Goal: Communication & Community: Answer question/provide support

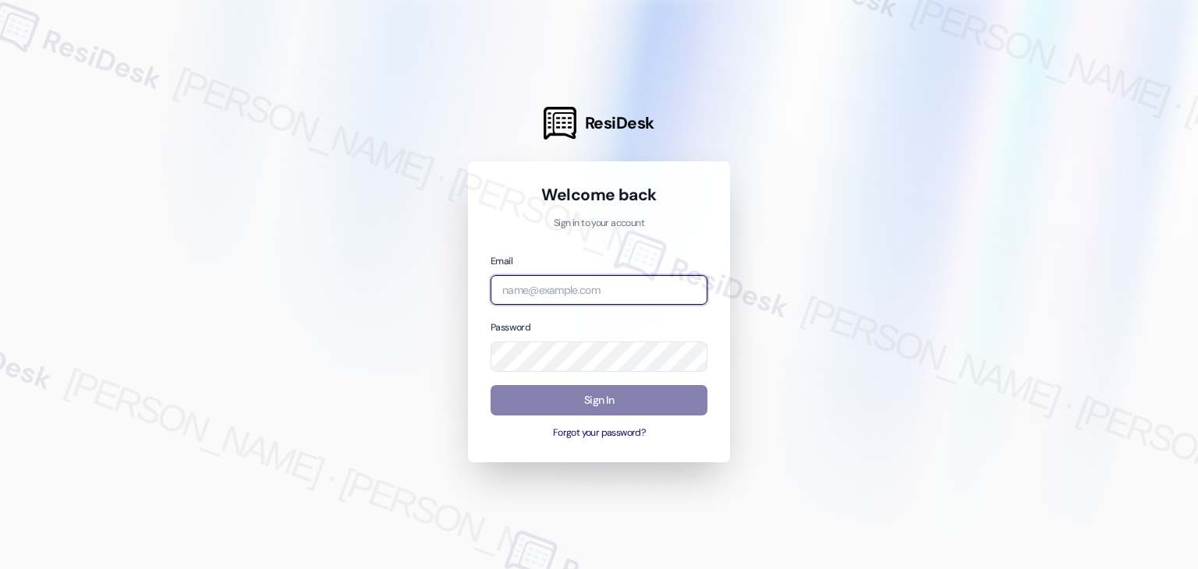
click at [590, 294] on input "email" at bounding box center [599, 290] width 217 height 30
paste input "automated-surveys-abacus_capital-resen.four@abacus_capital.com"
type input "automated-surveys-abacus_capital-resen.four@abacus_capital.com"
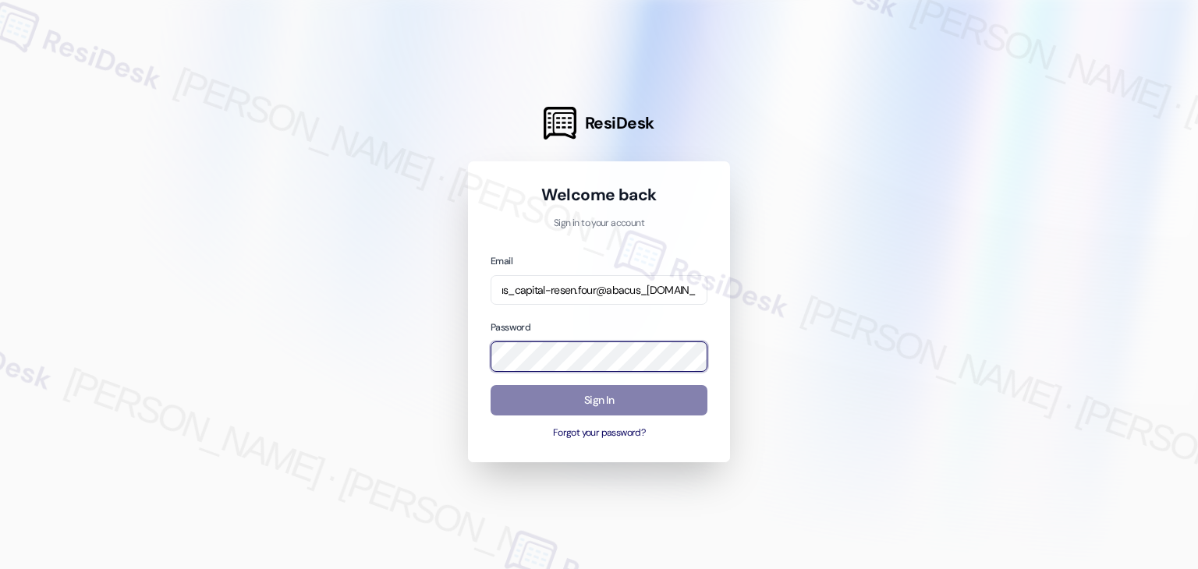
scroll to position [0, 0]
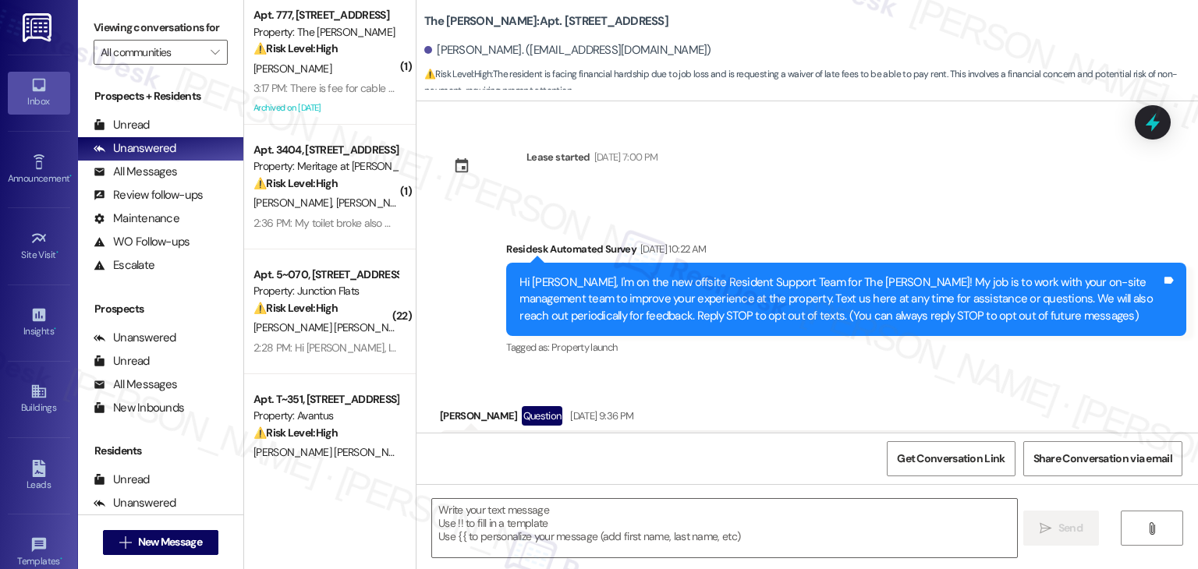
scroll to position [34155, 0]
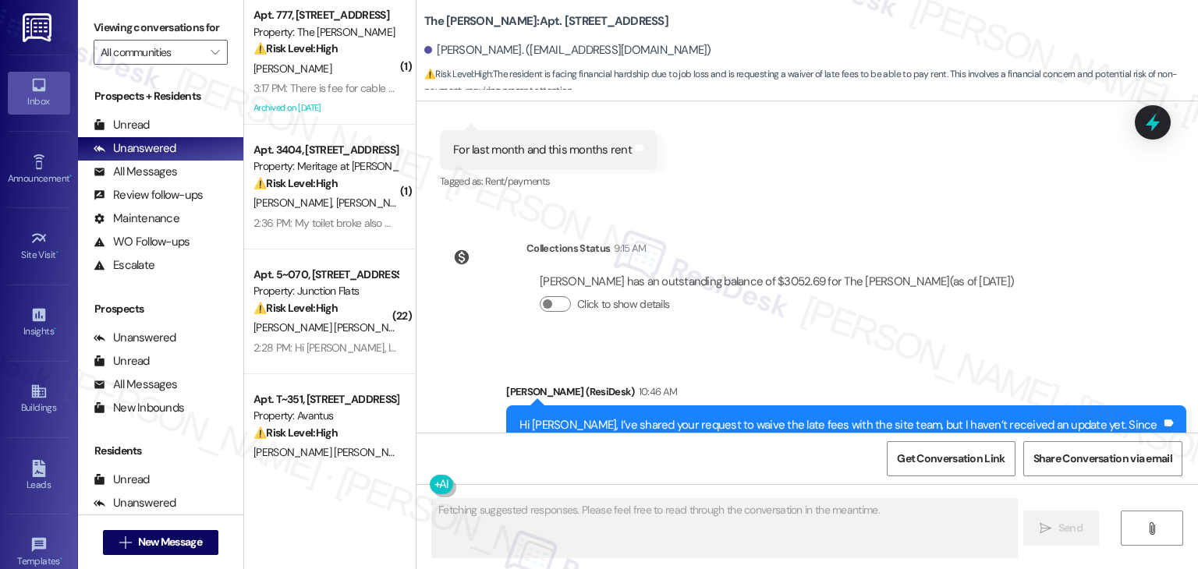
click at [920, 372] on div "Sent via SMS Sarah (ResiDesk) 10:46 AM Hi Kelsey, I’ve shared your request to w…" at bounding box center [847, 443] width 704 height 142
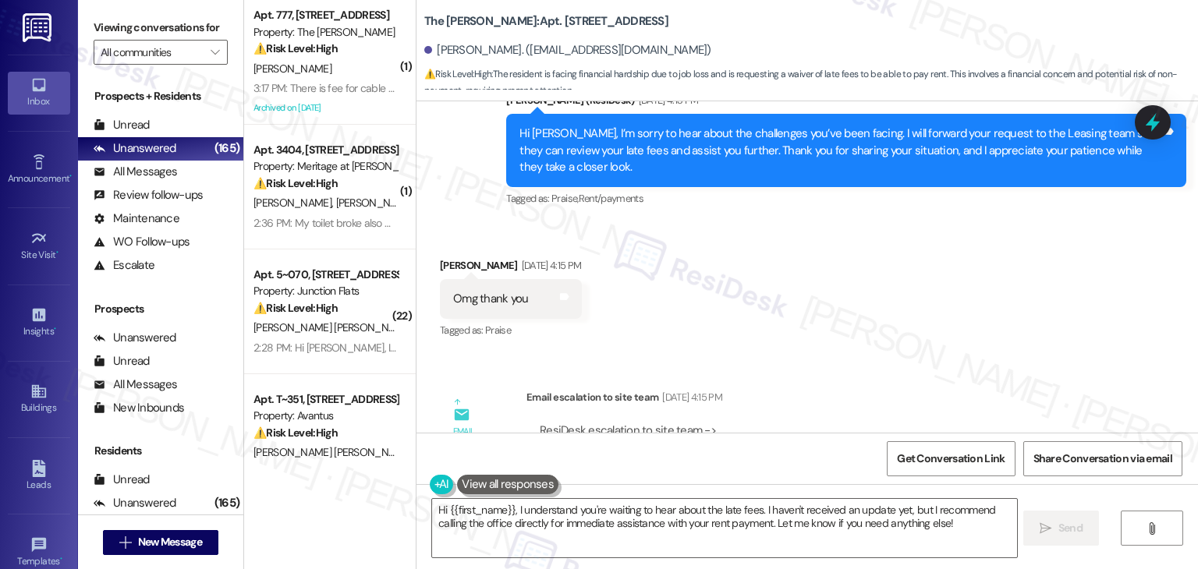
scroll to position [33375, 0]
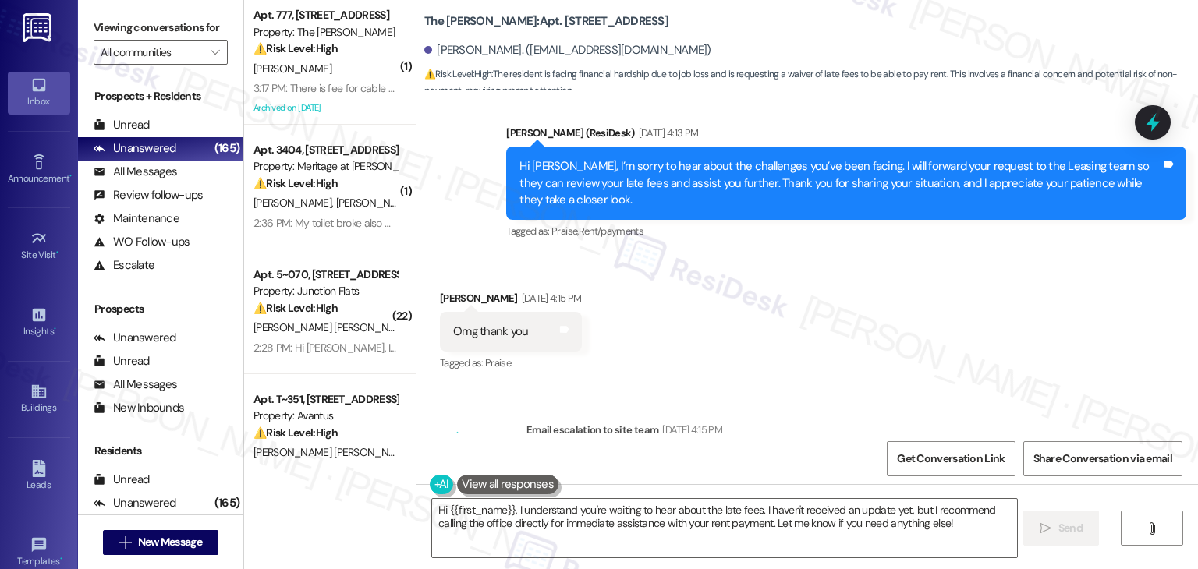
drag, startPoint x: 664, startPoint y: 271, endPoint x: 704, endPoint y: 271, distance: 39.8
click at [704, 456] on div "ResiDesk escalation to site team -> Risk Level: Low risk Topics: Resident Reque…" at bounding box center [823, 489] width 567 height 67
copy div "Late Fee"
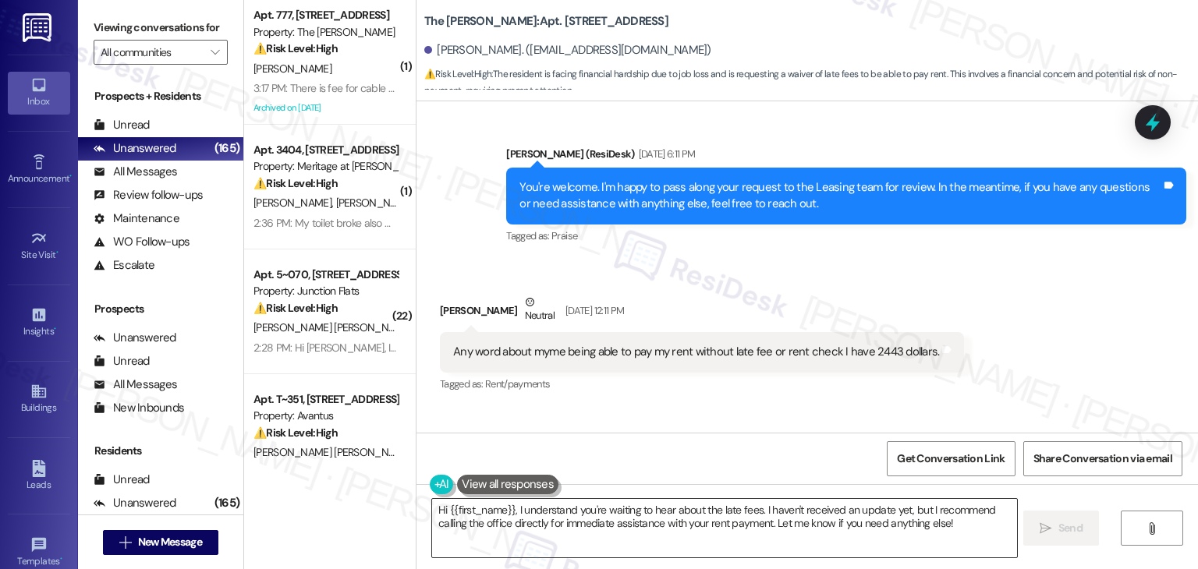
click at [760, 517] on textarea "Hi {{first_name}}, I understand you're waiting to hear about the late fees. I h…" at bounding box center [724, 528] width 584 height 59
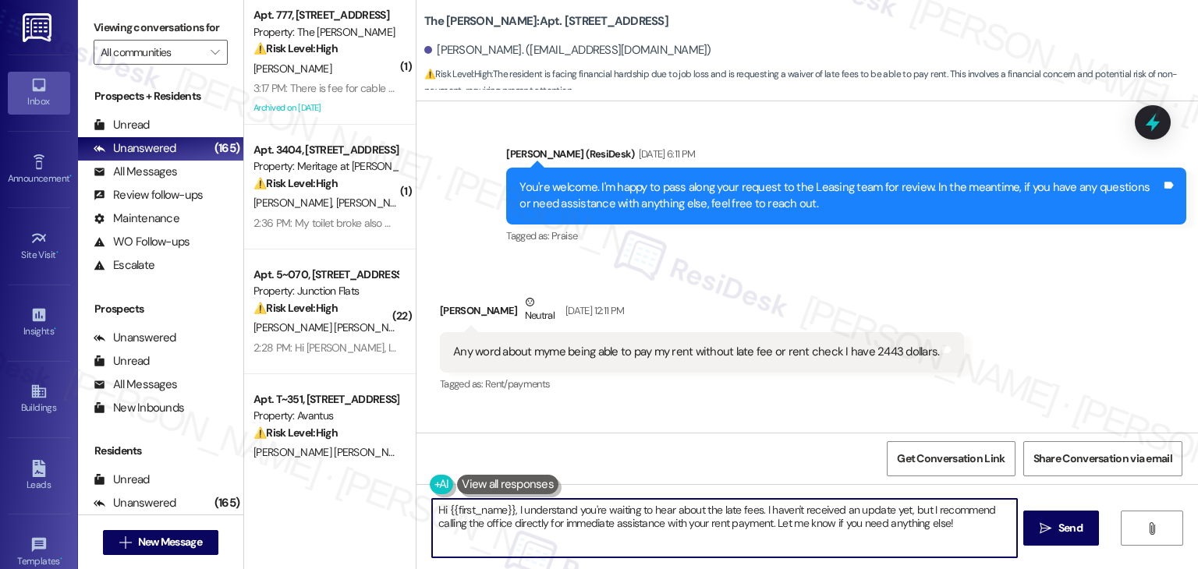
click at [758, 529] on textarea "Hi {{first_name}}, I understand you're waiting to hear about the late fees. I h…" at bounding box center [724, 528] width 584 height 59
click at [764, 528] on textarea "Hi {{first_name}}, I understand you're waiting to hear about the late fees. I h…" at bounding box center [724, 528] width 584 height 59
paste textarea "Kelsey, I heard back from the site team about your late fee request. They let m…"
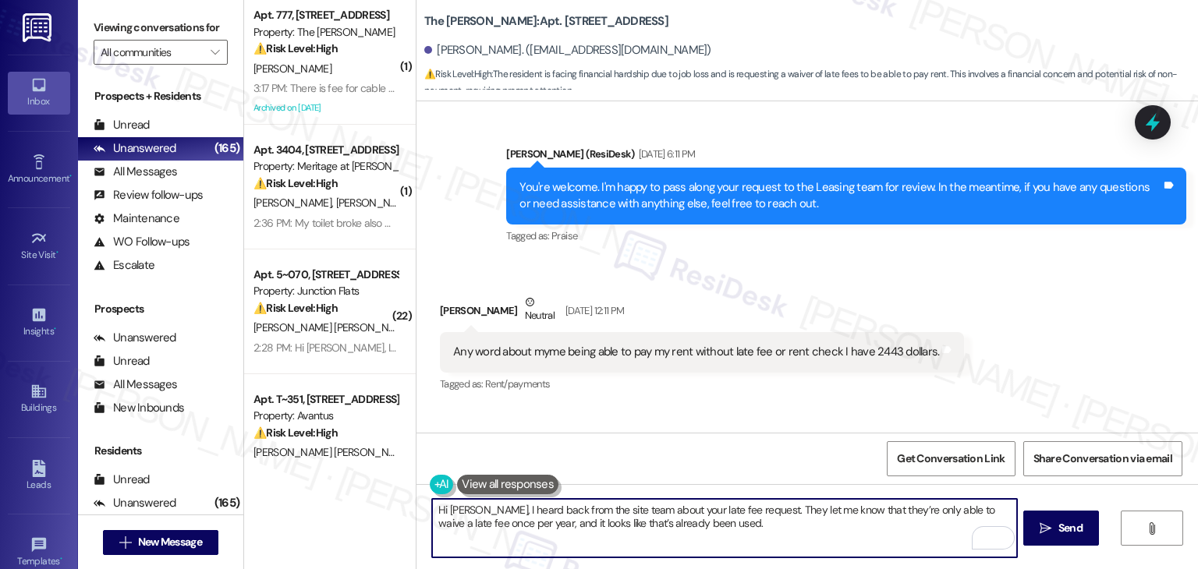
scroll to position [34155, 0]
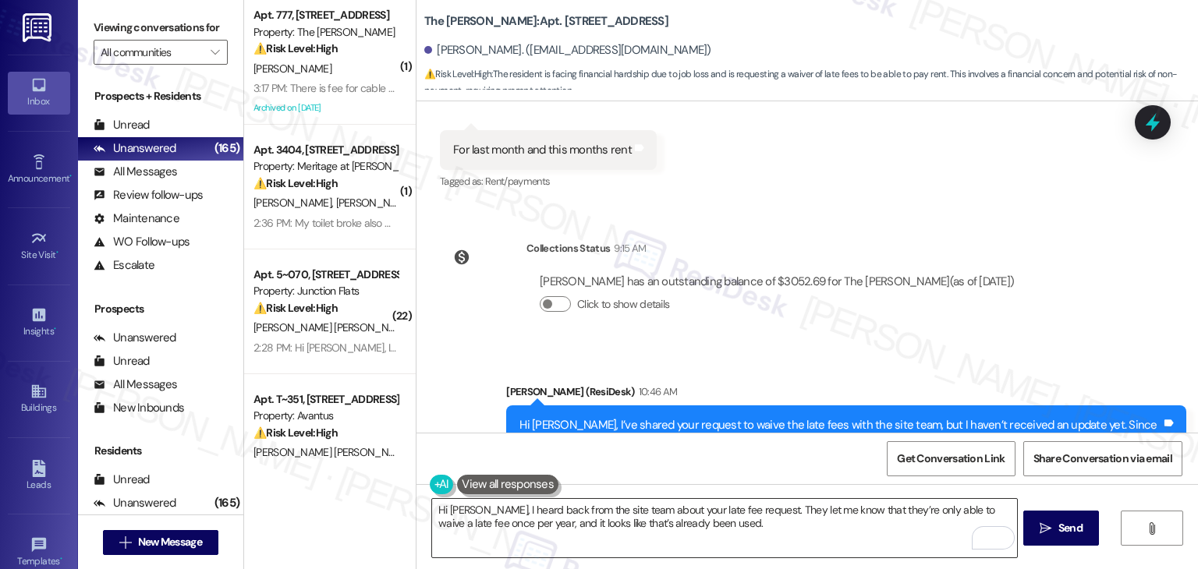
click at [689, 527] on textarea "Hi Kelsey, I heard back from the site team about your late fee request. They le…" at bounding box center [724, 528] width 584 height 59
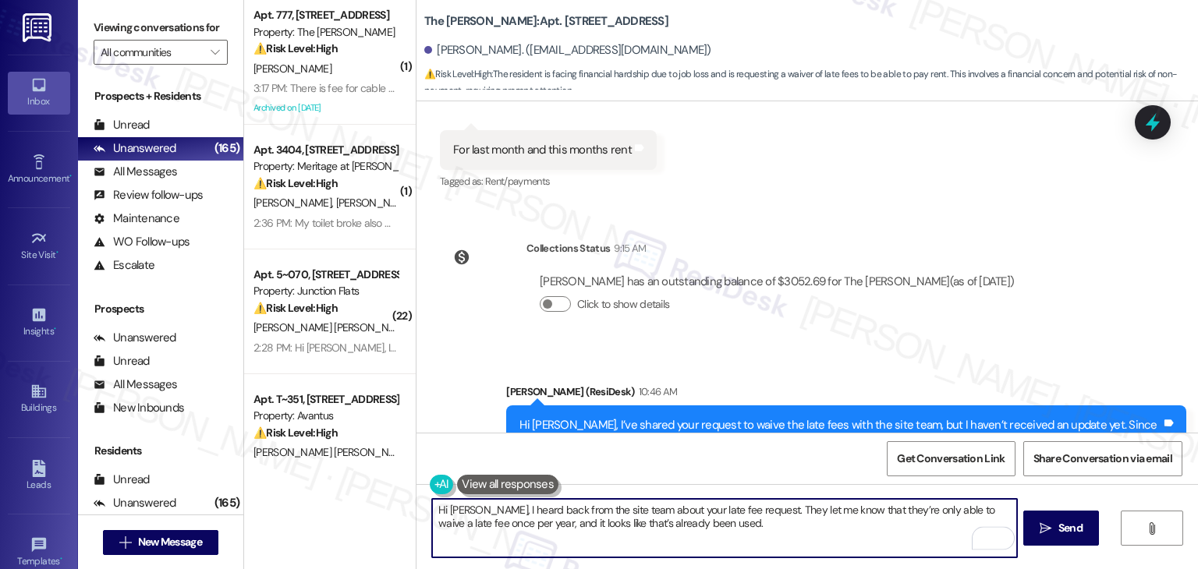
paste textarea "Let us know if there's anything else we can assist you with!"
type textarea "Hi Kelsey, I heard back from the site team about your late fee request. They le…"
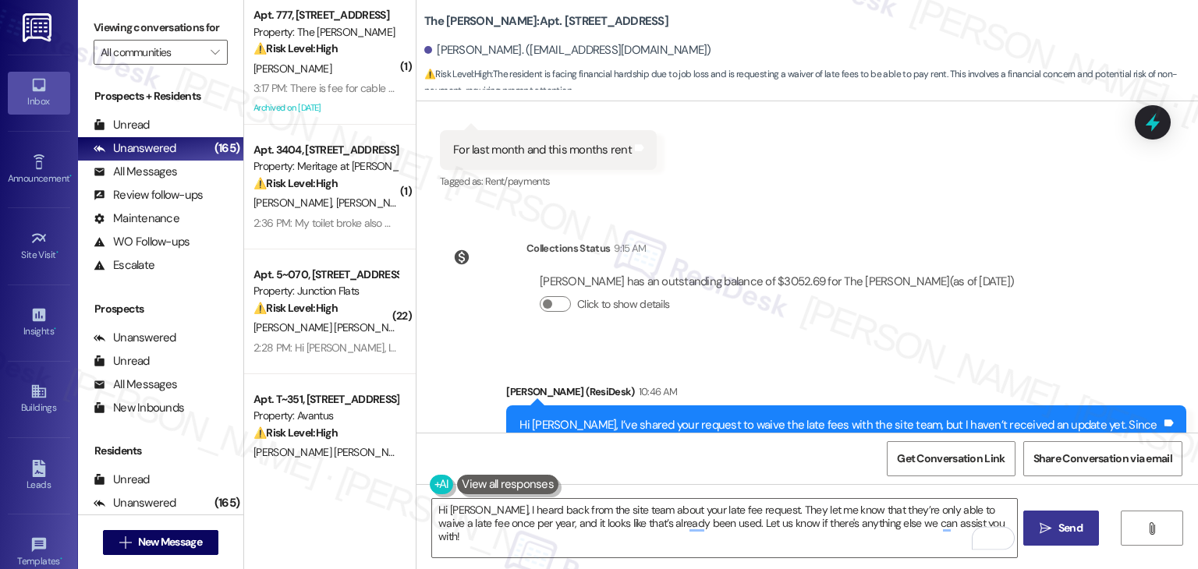
click at [1053, 520] on span " Send" at bounding box center [1061, 528] width 49 height 16
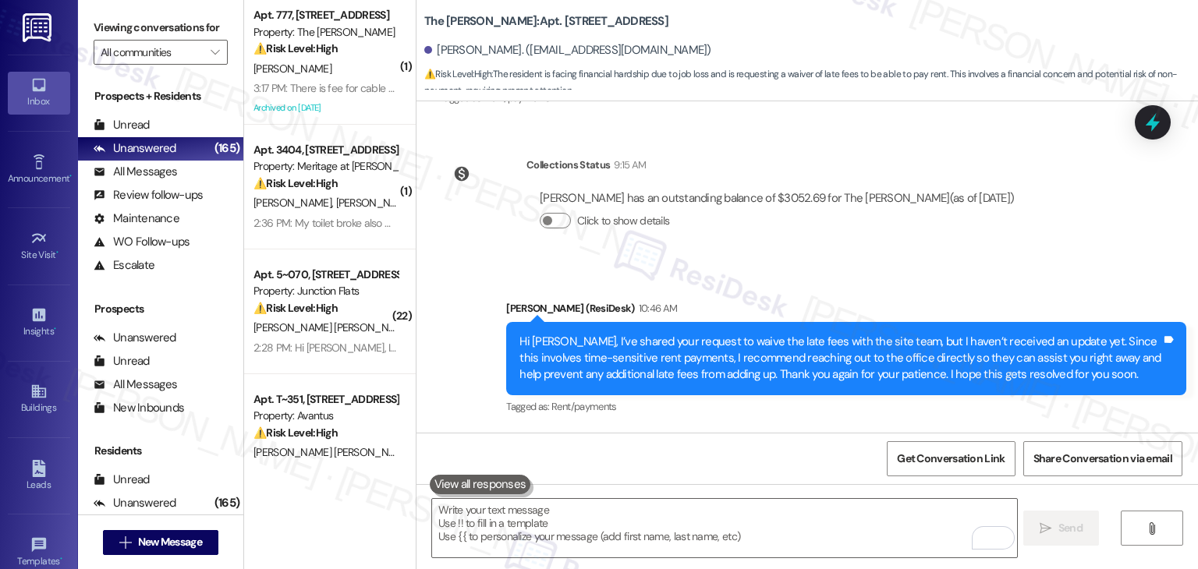
scroll to position [34280, 0]
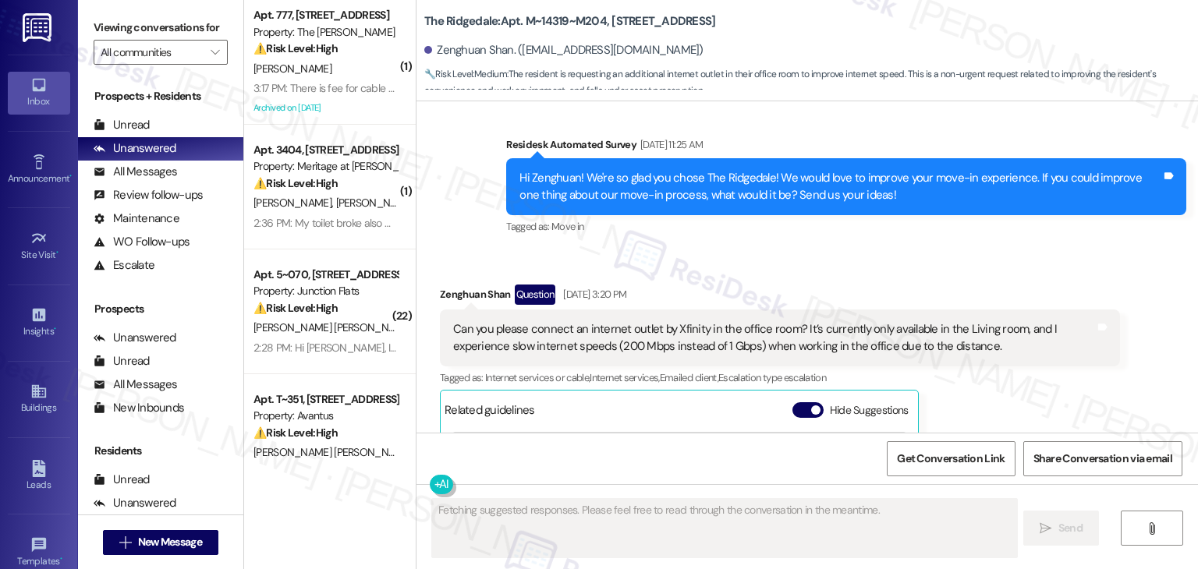
scroll to position [5318, 0]
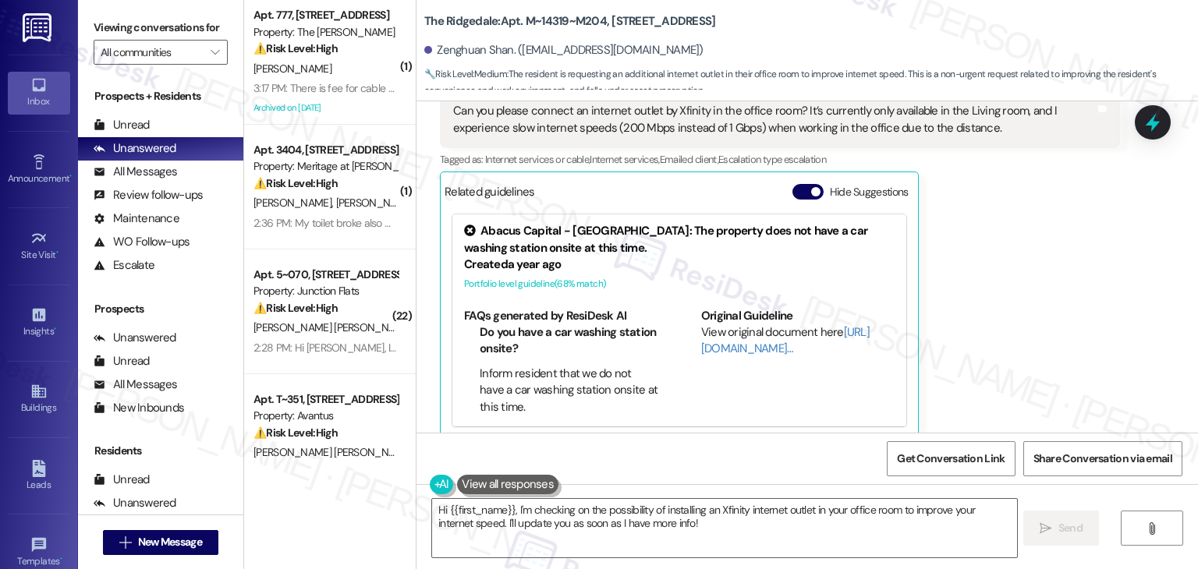
click at [970, 303] on div "Zenghuan Shan Question Sep 19, 2025 at 3:20 PM Can you please connect an intern…" at bounding box center [780, 252] width 680 height 373
click at [793, 184] on button "Hide Suggestions" at bounding box center [808, 192] width 31 height 16
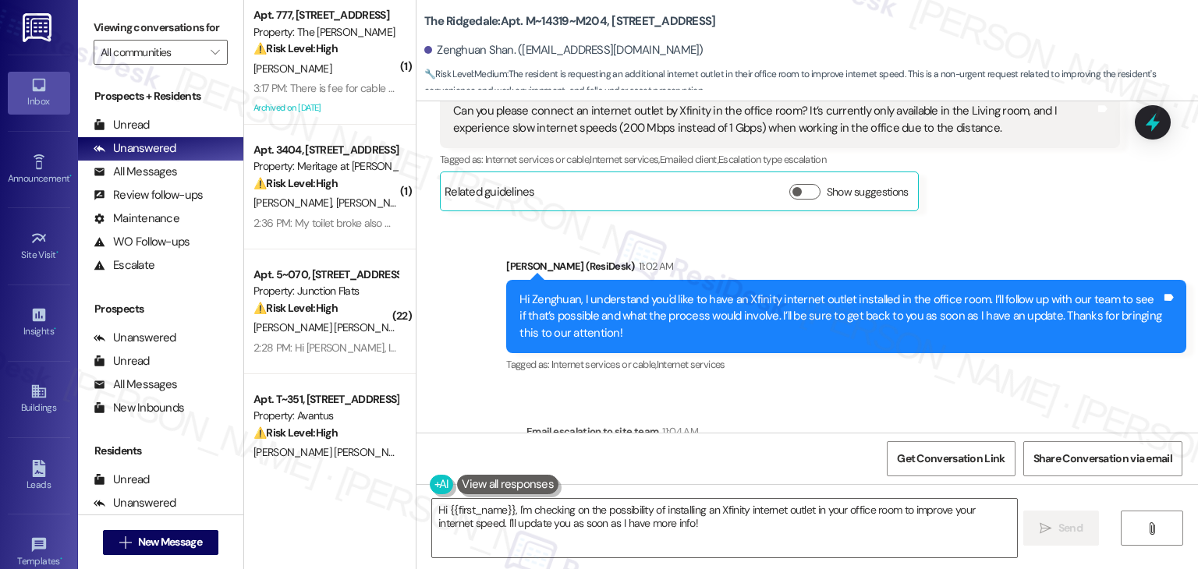
click at [995, 224] on div "Sent via SMS Sarah (ResiDesk) 11:02 AM Hi Zenghuan, I understand you'd like to …" at bounding box center [808, 305] width 782 height 165
click at [995, 223] on div "Sent via SMS Sarah (ResiDesk) 11:02 AM Hi Zenghuan, I understand you'd like to …" at bounding box center [808, 305] width 782 height 165
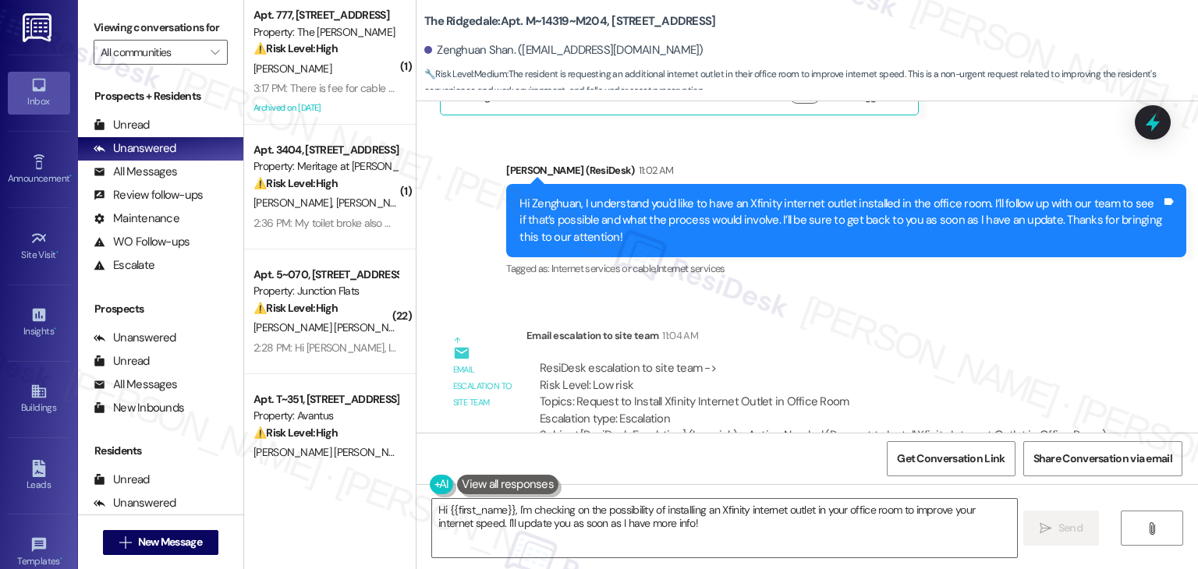
scroll to position [5591, 0]
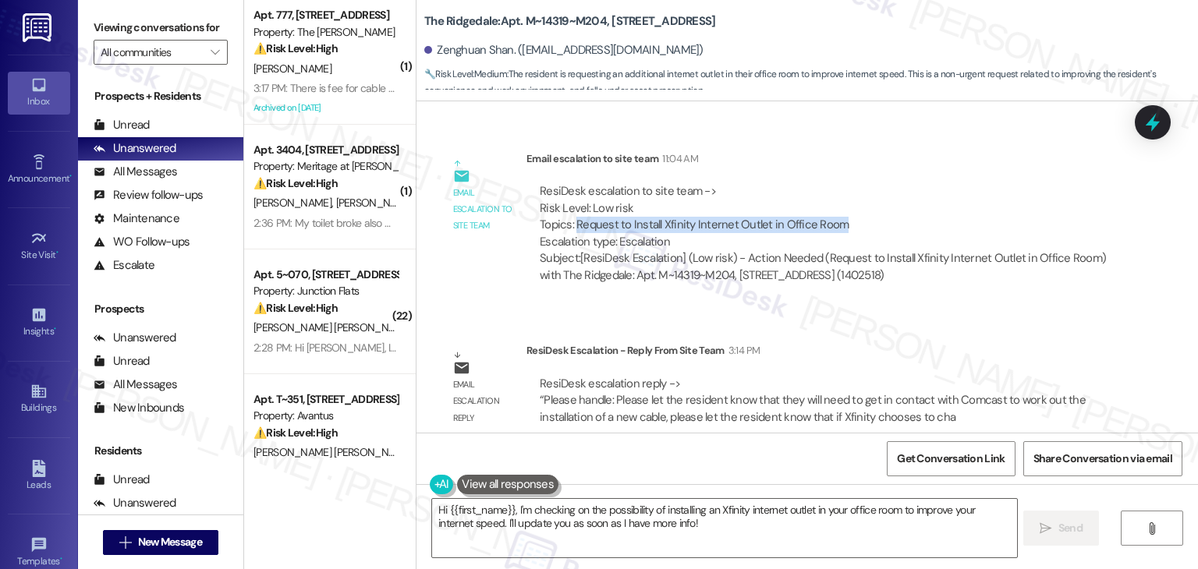
drag, startPoint x: 569, startPoint y: 204, endPoint x: 851, endPoint y: 204, distance: 282.4
click at [851, 204] on div "ResiDesk escalation to site team -> Risk Level: Low risk Topics: Request to Ins…" at bounding box center [823, 216] width 567 height 67
copy div "Request to Install Xfinity Internet Outlet in Office Room"
click at [690, 511] on textarea "Hi {{first_name}}, I'm checking on the possibility of installing an Xfinity int…" at bounding box center [724, 528] width 584 height 59
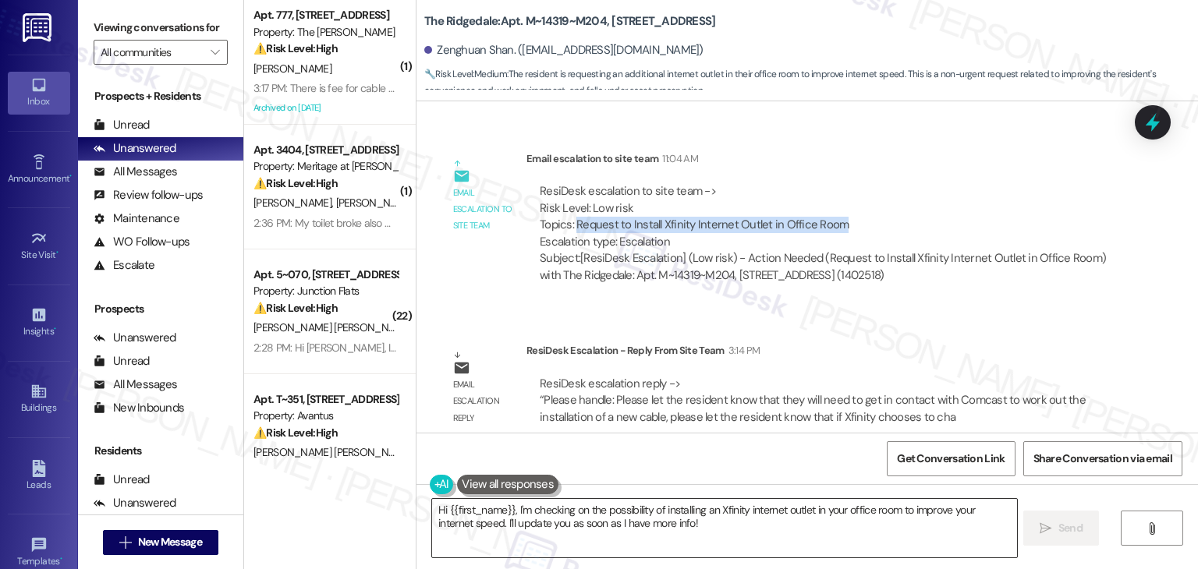
click at [690, 511] on textarea "Hi {{first_name}}, I'm checking on the possibility of installing an Xfinity int…" at bounding box center [724, 528] width 584 height 59
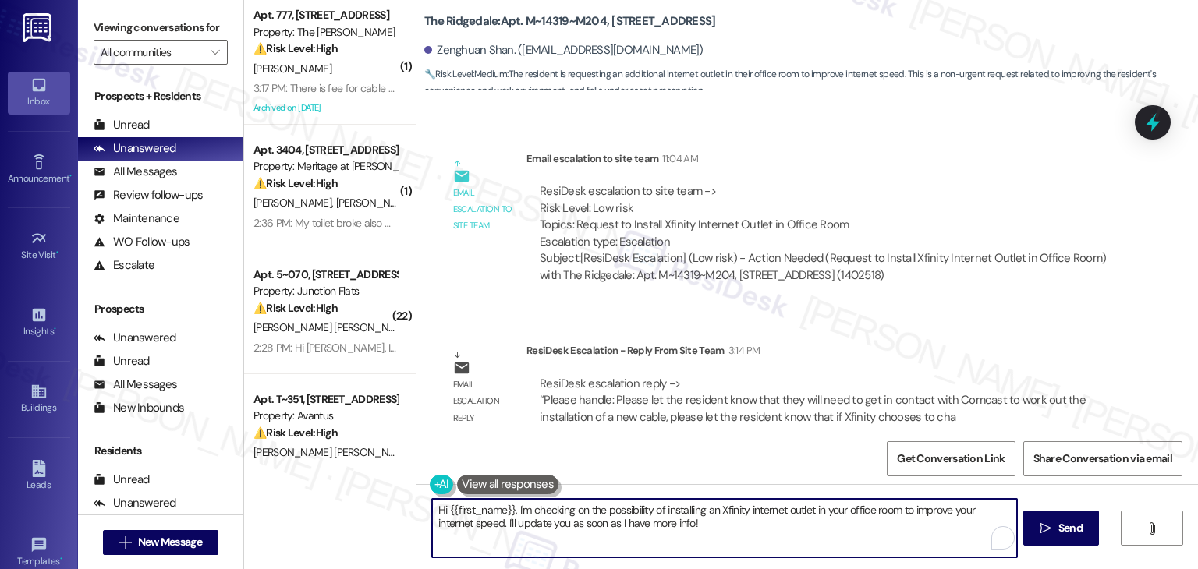
paste textarea "Zenghuan, I’ve shared your request to install an Xfinity outlet in the office r…"
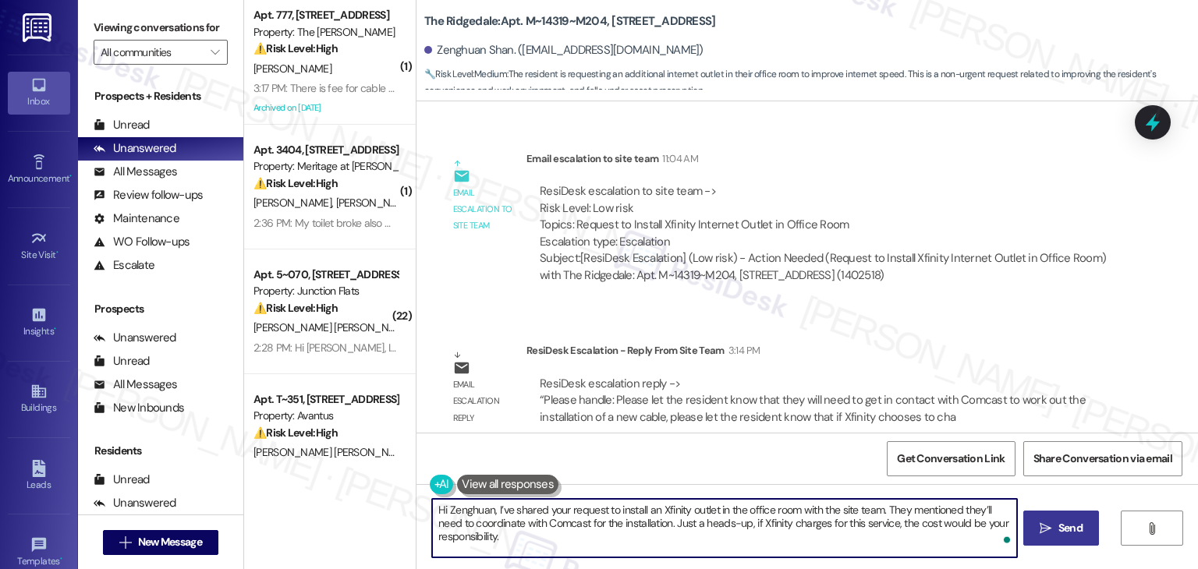
type textarea "Hi Zenghuan, I’ve shared your request to install an Xfinity outlet in the offic…"
click at [1066, 526] on span "Send" at bounding box center [1071, 528] width 24 height 16
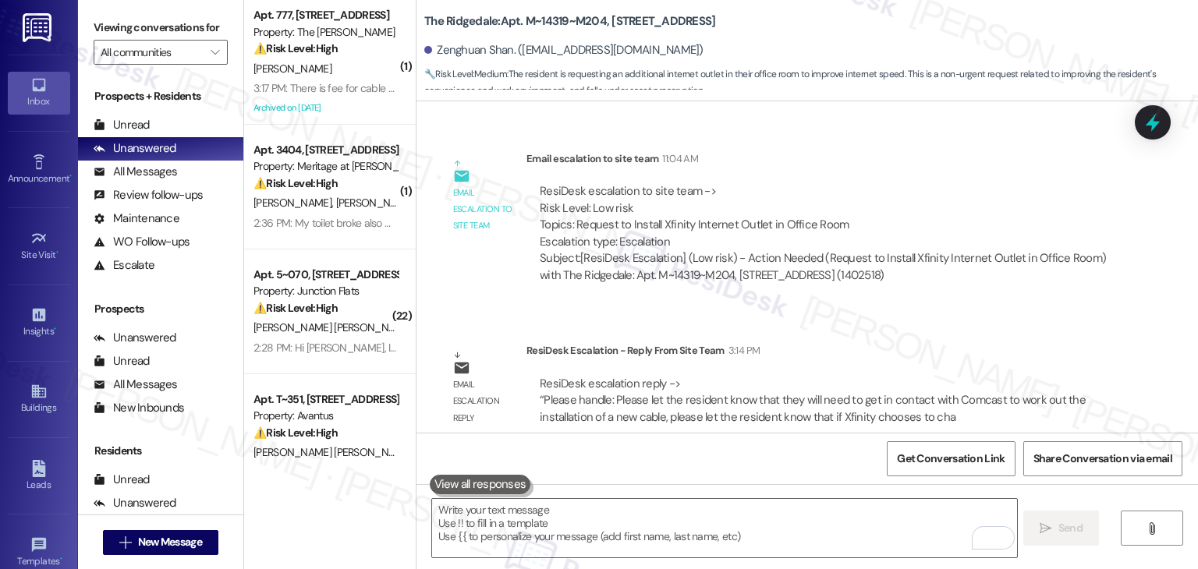
scroll to position [5090, 0]
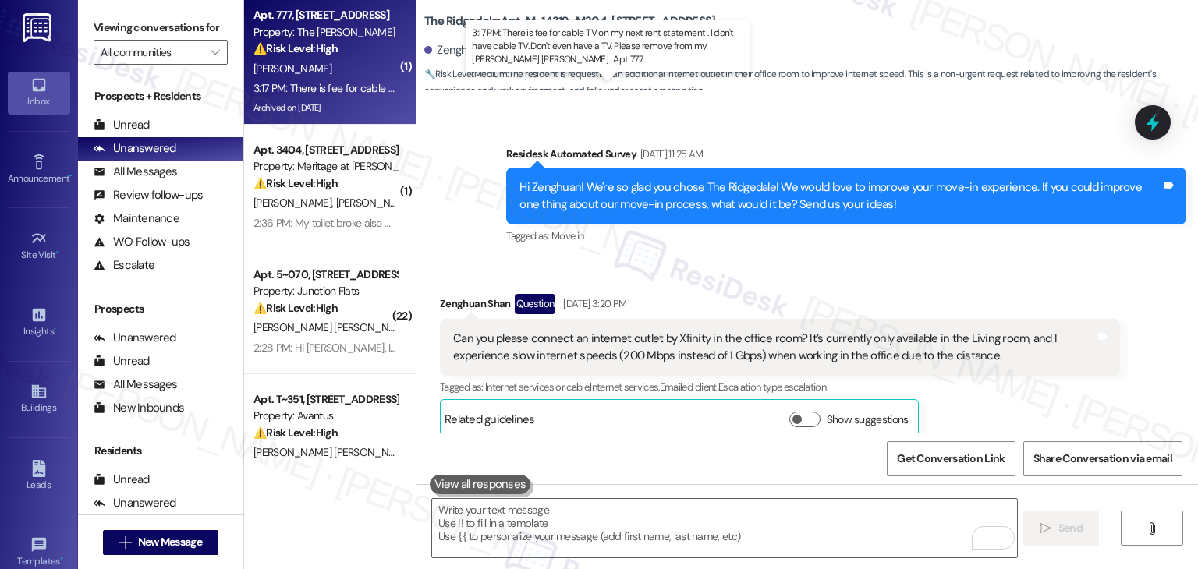
click at [306, 94] on div "3:17 PM: There is fee for cable TV on my next rent statement . I don't have cab…" at bounding box center [644, 88] width 781 height 14
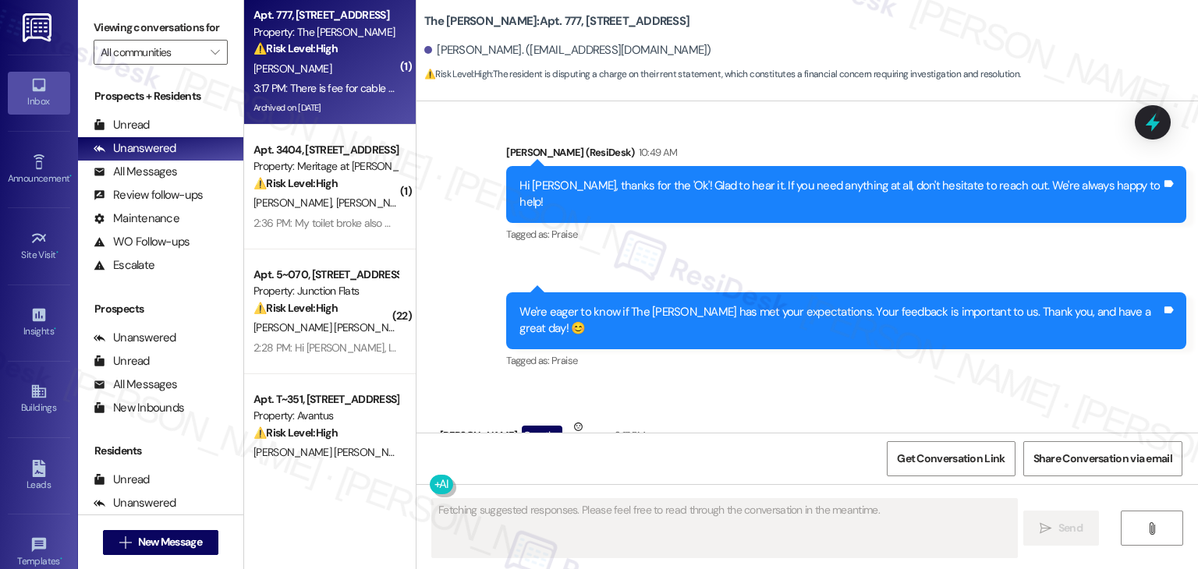
scroll to position [3353, 0]
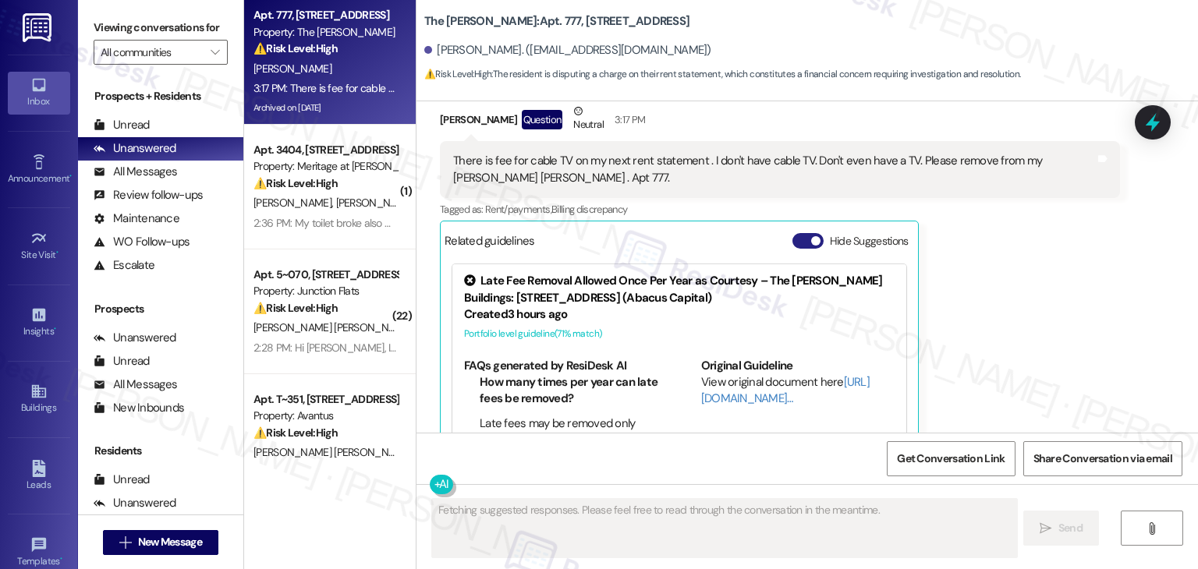
click at [793, 233] on button "Hide Suggestions" at bounding box center [808, 241] width 31 height 16
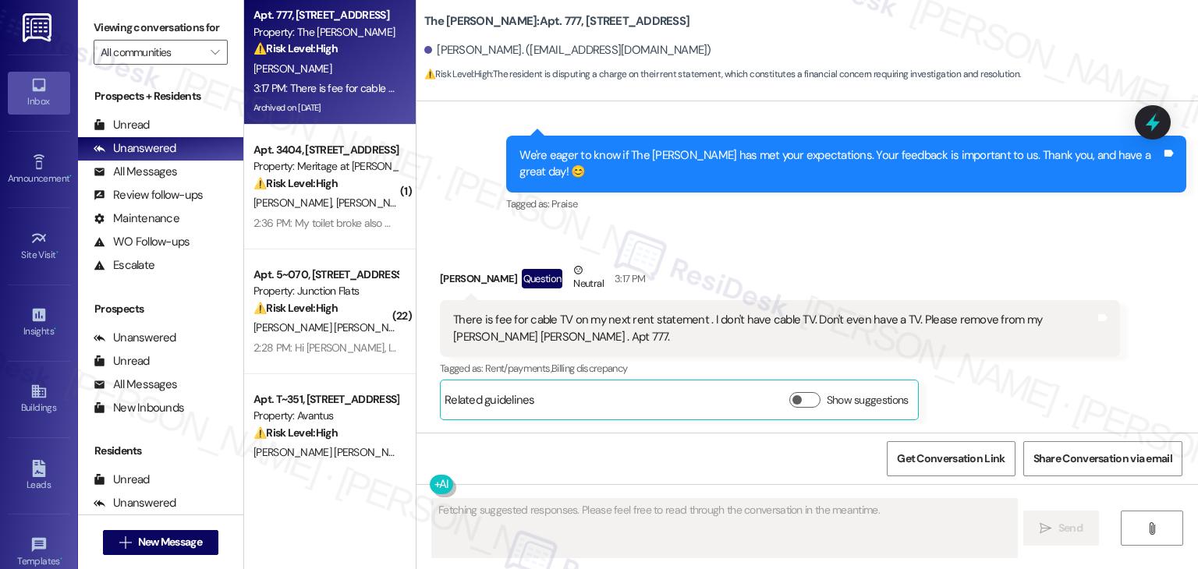
scroll to position [3126, 0]
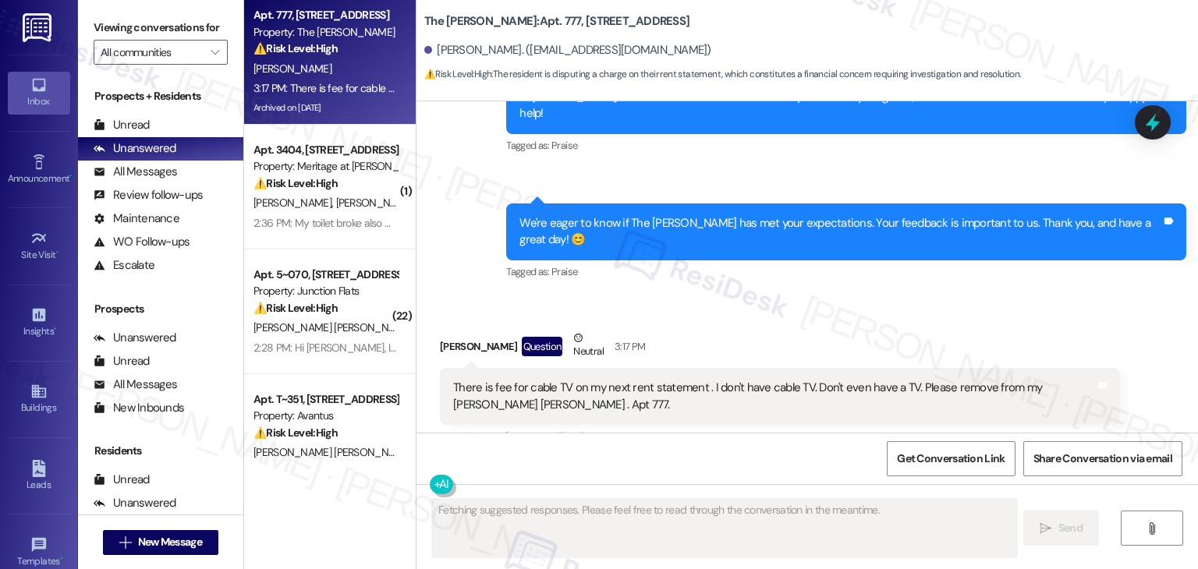
click at [853, 318] on div "Received via SMS Sharon Eatherton Question Neutral 3:17 PM There is fee for cab…" at bounding box center [780, 409] width 704 height 182
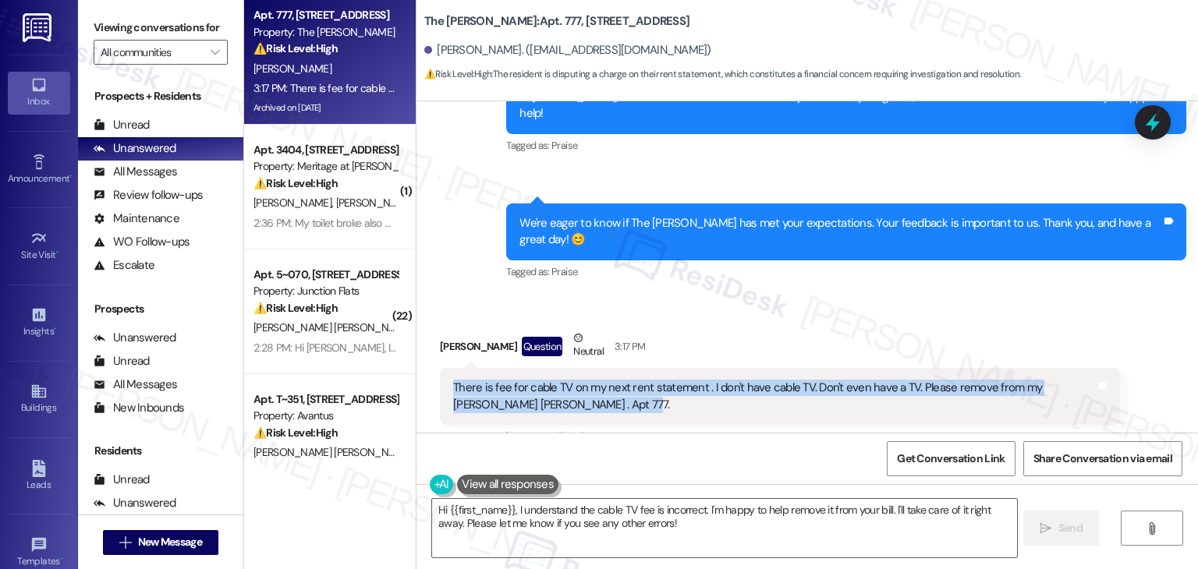
drag, startPoint x: 564, startPoint y: 341, endPoint x: 422, endPoint y: 320, distance: 143.5
click at [428, 320] on div "Received via SMS Sharon Eatherton Question Neutral 3:17 PM There is fee for cab…" at bounding box center [780, 409] width 704 height 182
copy div "There is fee for cable TV on my next rent statement . I don't have cable TV. Do…"
click at [637, 503] on textarea "Hi {{first_name}}, I understand the cable TV fee is incorrect. I'm happy to hel…" at bounding box center [724, 528] width 584 height 59
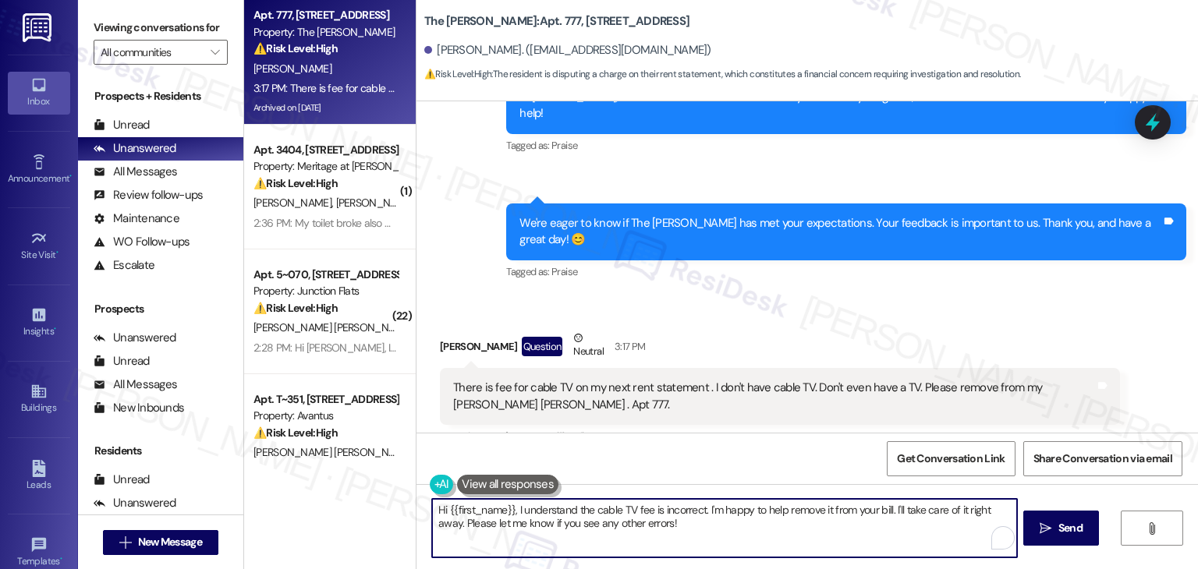
click at [685, 514] on textarea "Hi {{first_name}}, I understand the cable TV fee is incorrect. I'm happy to hel…" at bounding box center [724, 528] width 584 height 59
click at [625, 511] on textarea "Hi {{first_name}}, I understand the cable TV fee is incorrect. I'm happy to hel…" at bounding box center [724, 528] width 584 height 59
drag, startPoint x: 644, startPoint y: 509, endPoint x: 510, endPoint y: 510, distance: 134.2
click at [510, 510] on textarea "Hi {{first_name}}, I understand the cable TV fee is incorrect. I'm happy to hel…" at bounding box center [724, 528] width 584 height 59
click at [923, 295] on div "Received via SMS Sharon Eatherton Question Neutral 3:17 PM There is fee for cab…" at bounding box center [808, 397] width 782 height 205
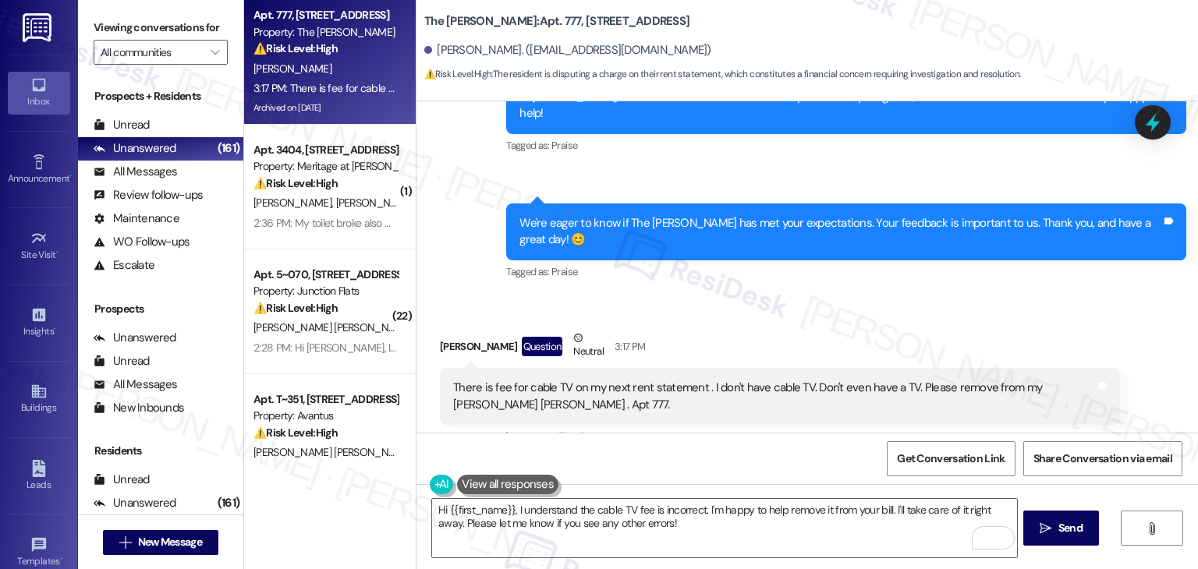
click at [924, 295] on div "Received via SMS Sharon Eatherton Question Neutral 3:17 PM There is fee for cab…" at bounding box center [808, 397] width 782 height 205
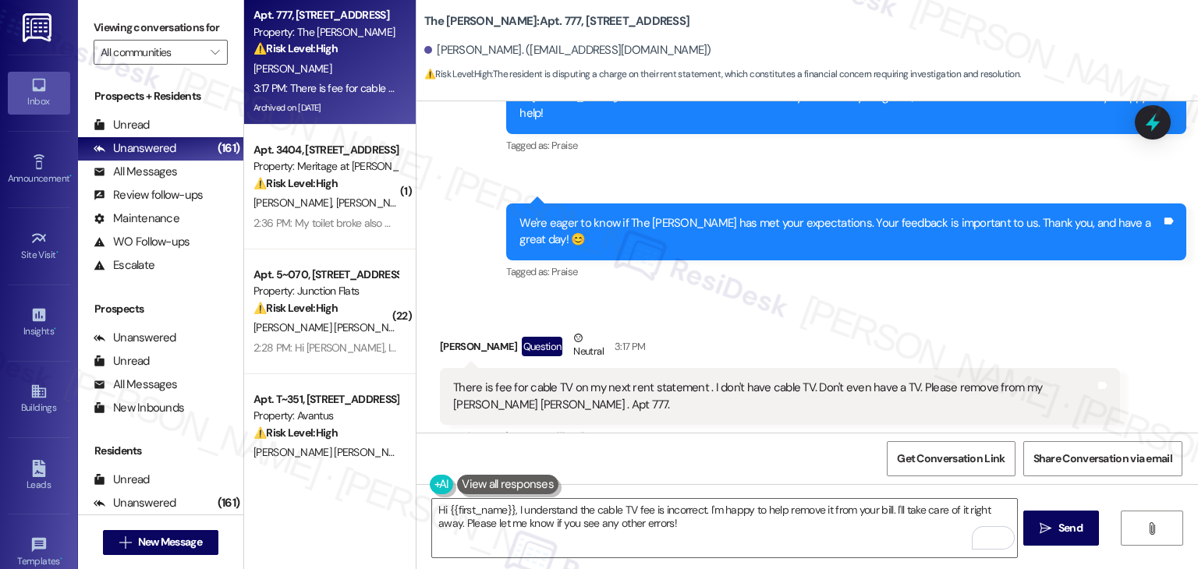
click at [924, 295] on div "Received via SMS Sharon Eatherton Question Neutral 3:17 PM There is fee for cab…" at bounding box center [808, 397] width 782 height 205
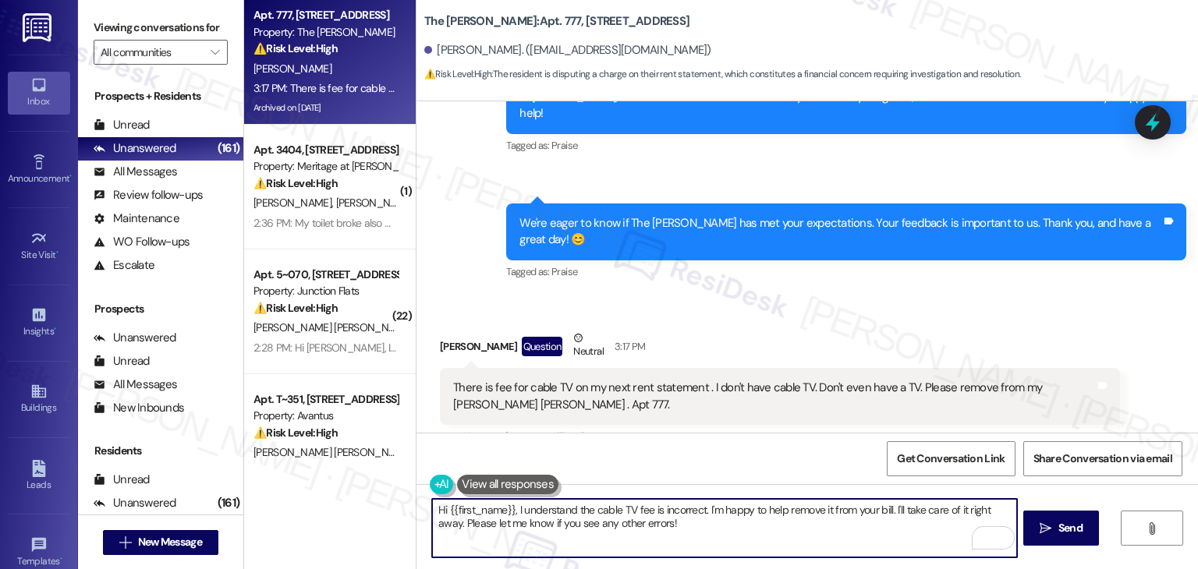
click at [627, 520] on textarea "Hi {{first_name}}, I understand the cable TV fee is incorrect. I'm happy to hel…" at bounding box center [724, 528] width 584 height 59
paste textarea "Sharon, I understand your concern about the cable TV fee, especially since you …"
type textarea "Hi Sharon, I understand your concern about the cable TV fee, especially since y…"
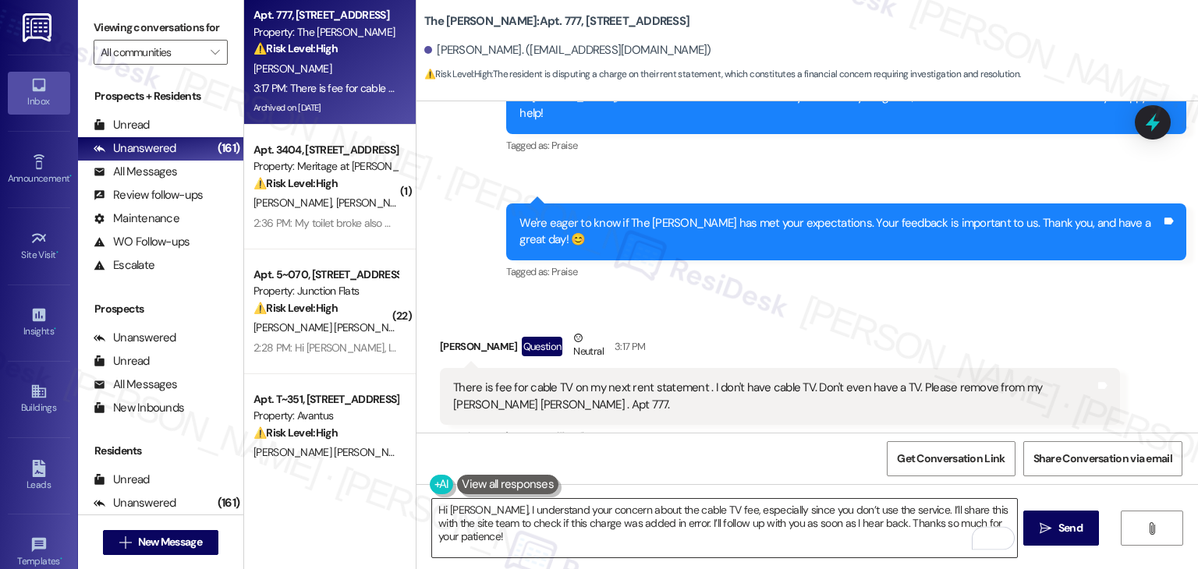
click at [667, 525] on textarea "Hi Sharon, I understand your concern about the cable TV fee, especially since y…" at bounding box center [724, 528] width 584 height 59
click at [1052, 534] on span " Send" at bounding box center [1061, 528] width 49 height 16
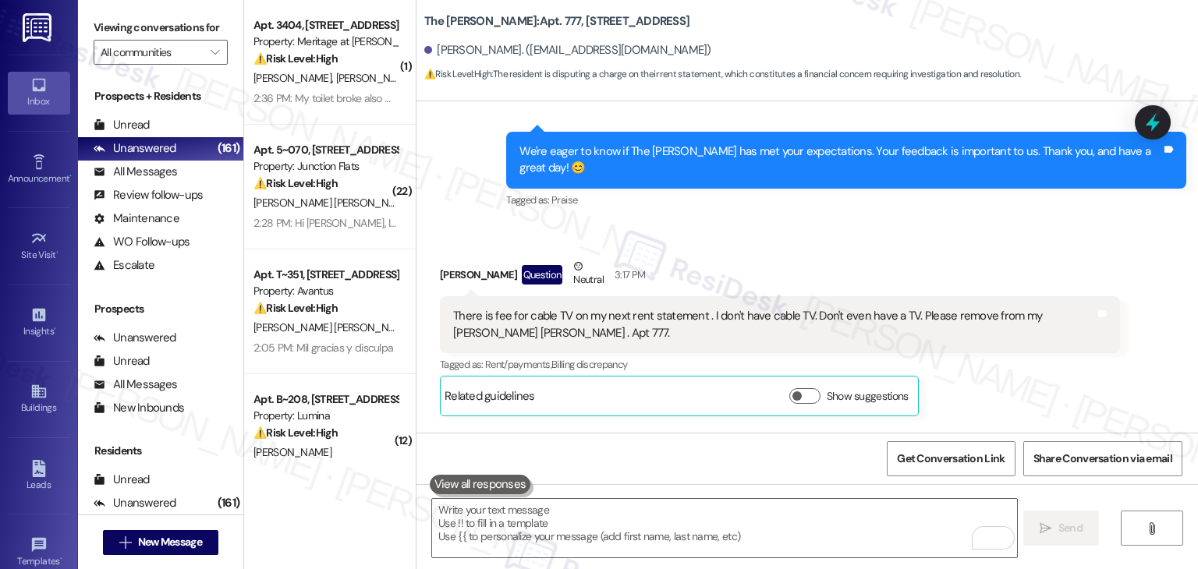
scroll to position [3251, 0]
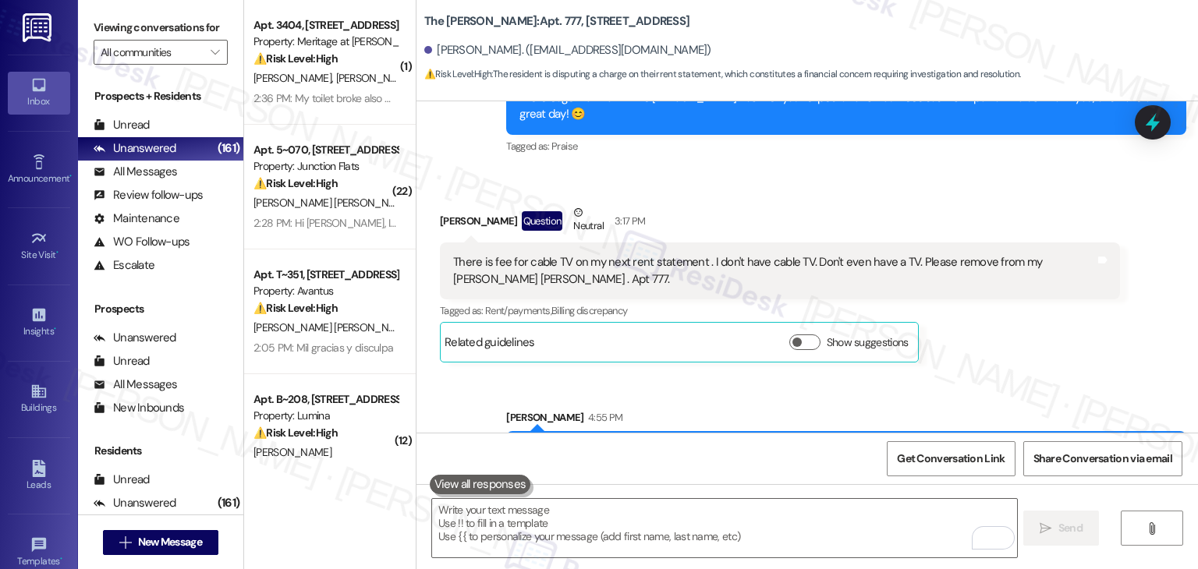
click at [967, 292] on div "Sharon Eatherton Question Neutral 3:17 PM There is fee for cable TV on my next …" at bounding box center [780, 283] width 680 height 158
click at [1155, 133] on icon at bounding box center [1153, 122] width 27 height 27
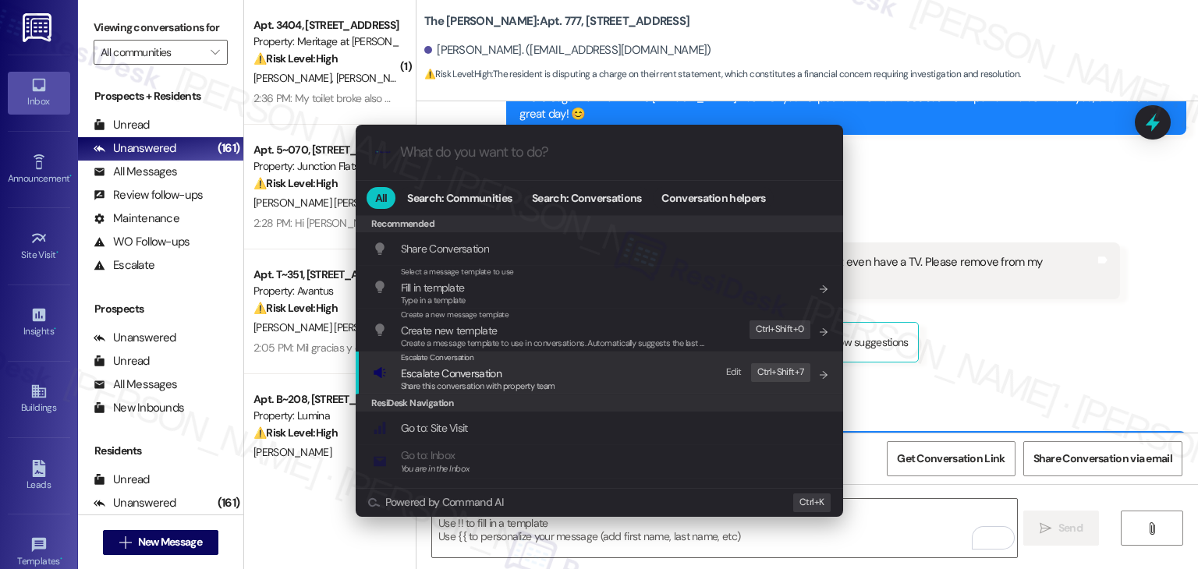
click at [505, 386] on span "Share this conversation with property team" at bounding box center [478, 386] width 154 height 11
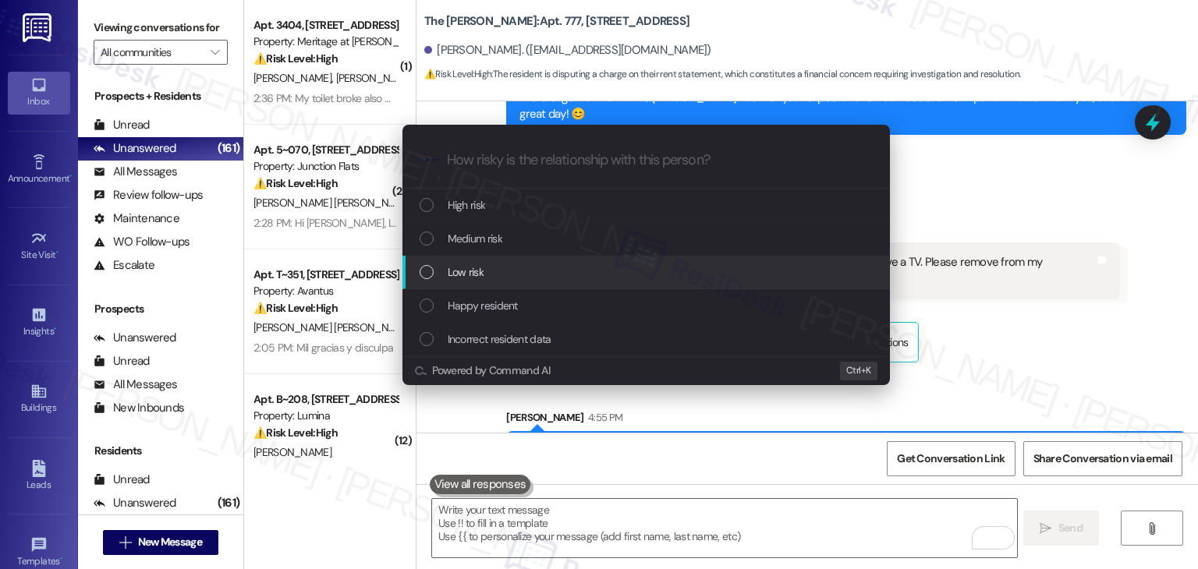
click at [430, 272] on div "List of options" at bounding box center [427, 272] width 14 height 14
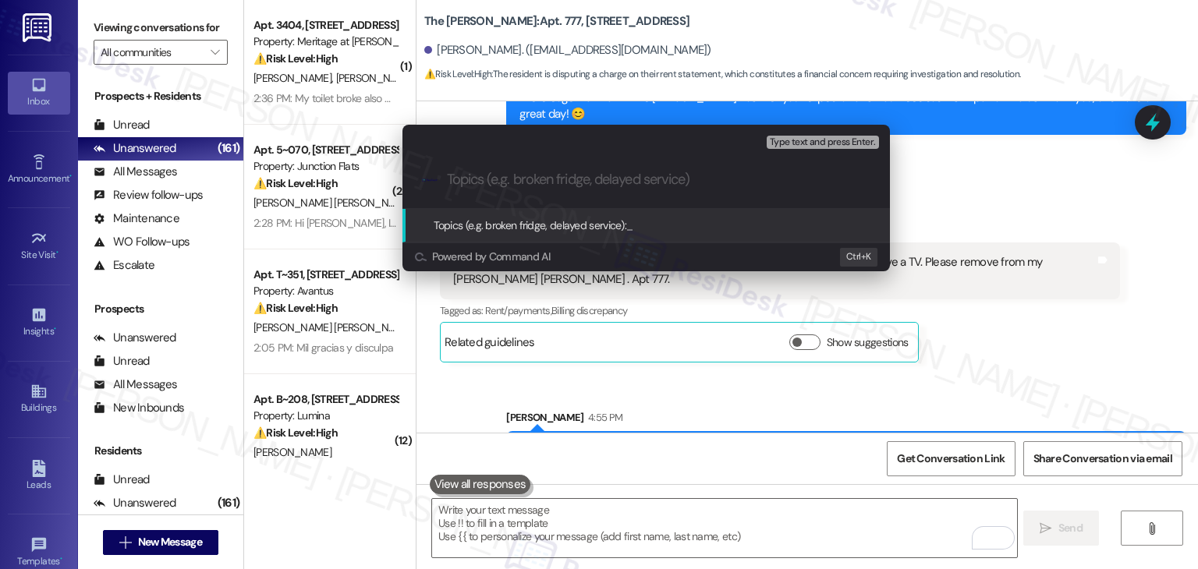
paste input "Resident Concern – Cable TV Fee Dispute"
type input "Resident Concern – Cable TV Fee Dispute"
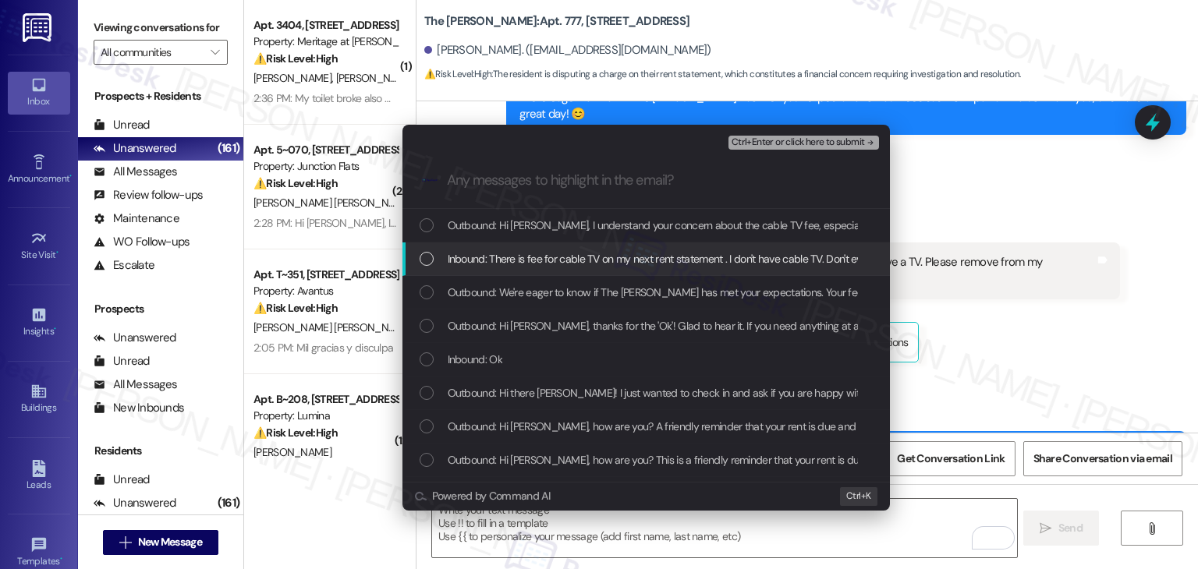
click at [421, 262] on div "List of options" at bounding box center [427, 259] width 14 height 14
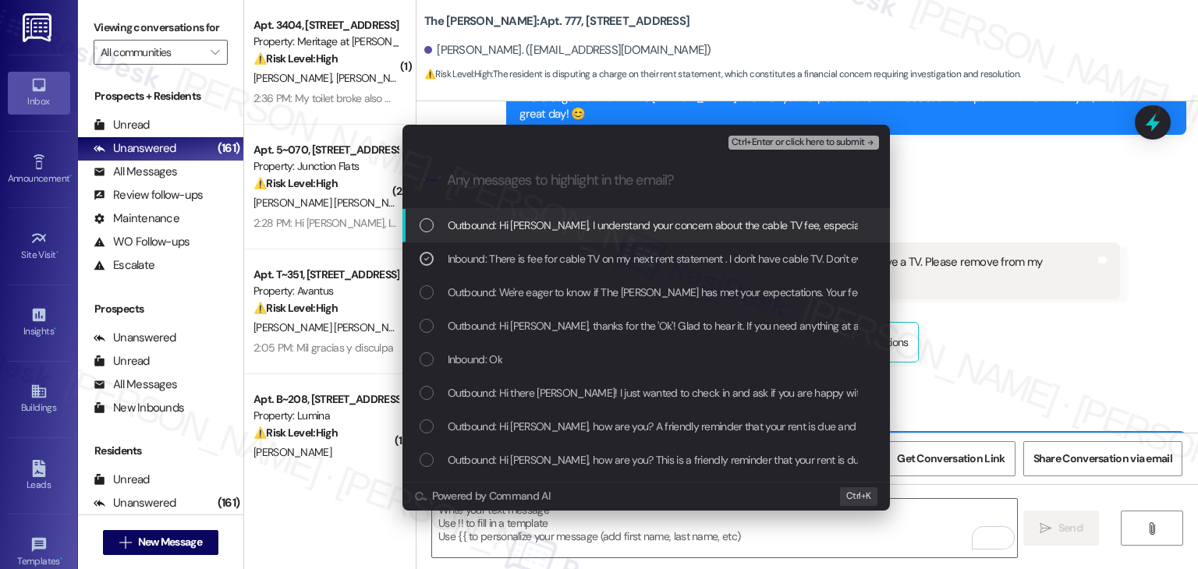
click at [799, 140] on span "Ctrl+Enter or click here to submit" at bounding box center [798, 142] width 133 height 11
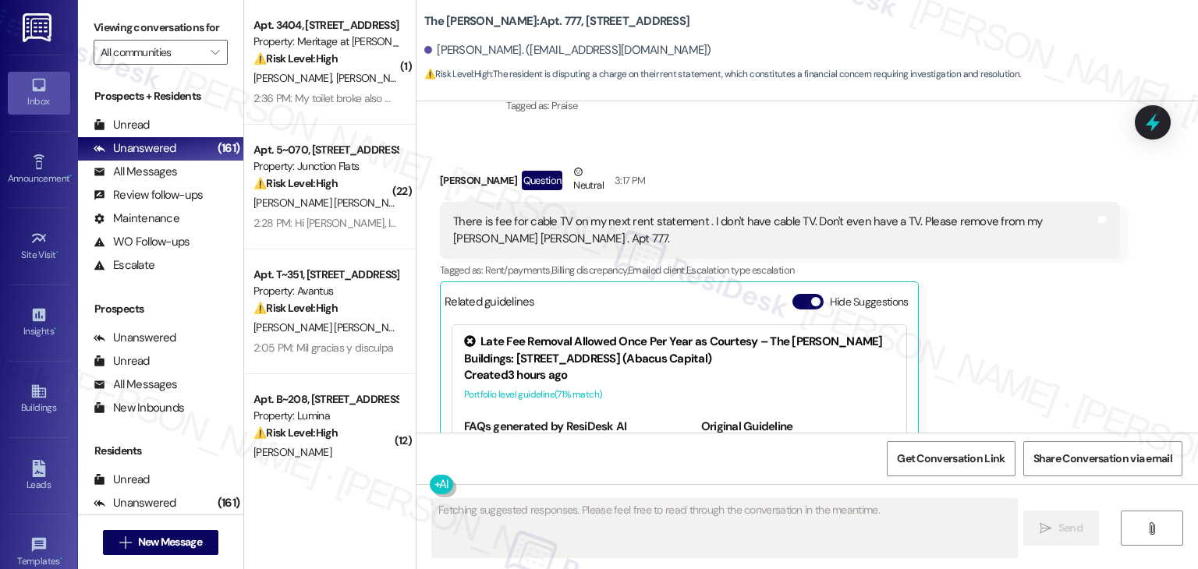
scroll to position [3353, 0]
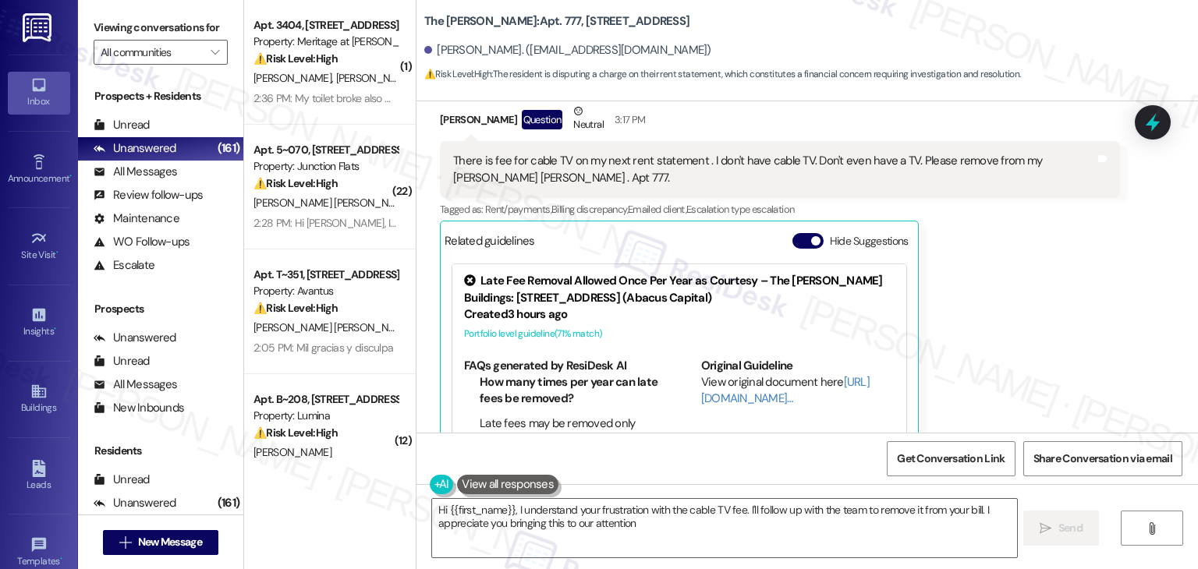
type textarea "Hi {{first_name}}, I understand your frustration with the cable TV fee. I'll fo…"
click at [794, 233] on button "Hide Suggestions" at bounding box center [808, 241] width 31 height 16
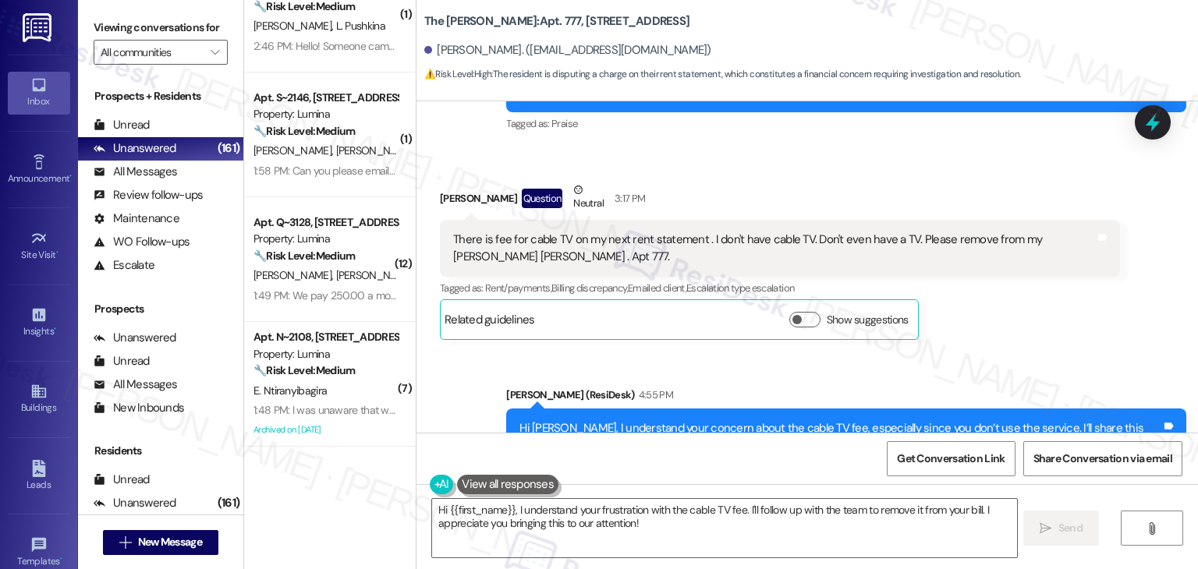
scroll to position [1092, 0]
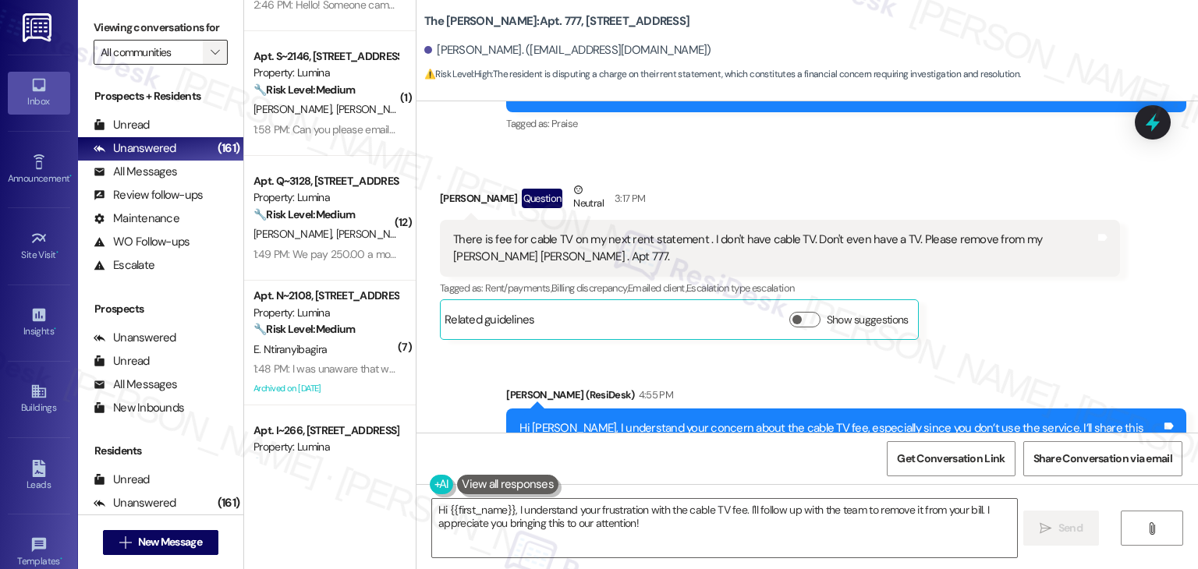
click at [208, 56] on span "" at bounding box center [215, 52] width 15 height 25
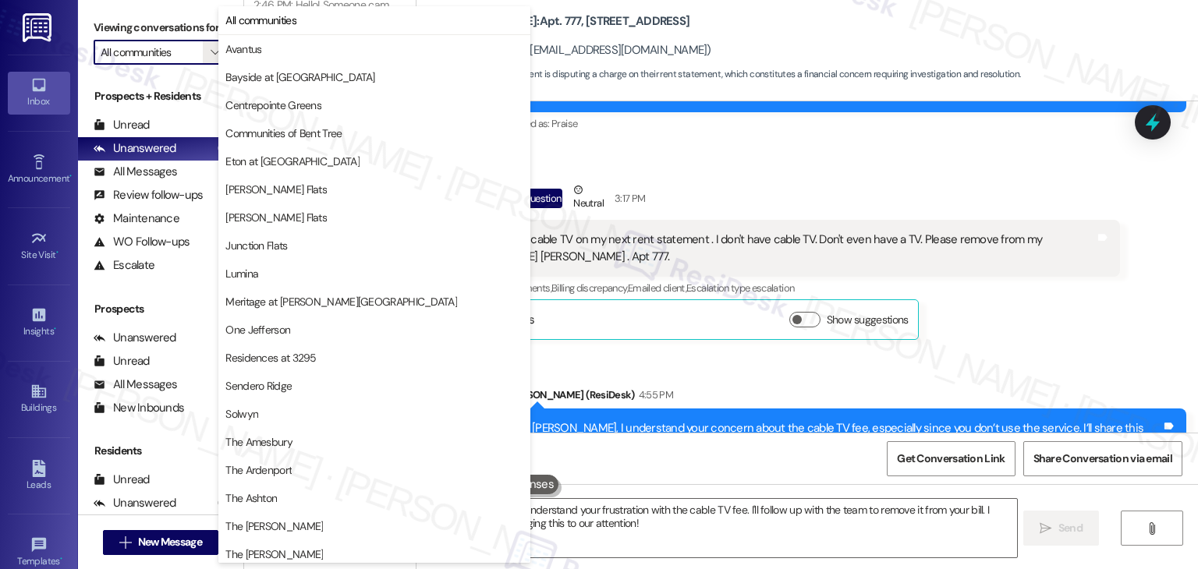
scroll to position [229, 0]
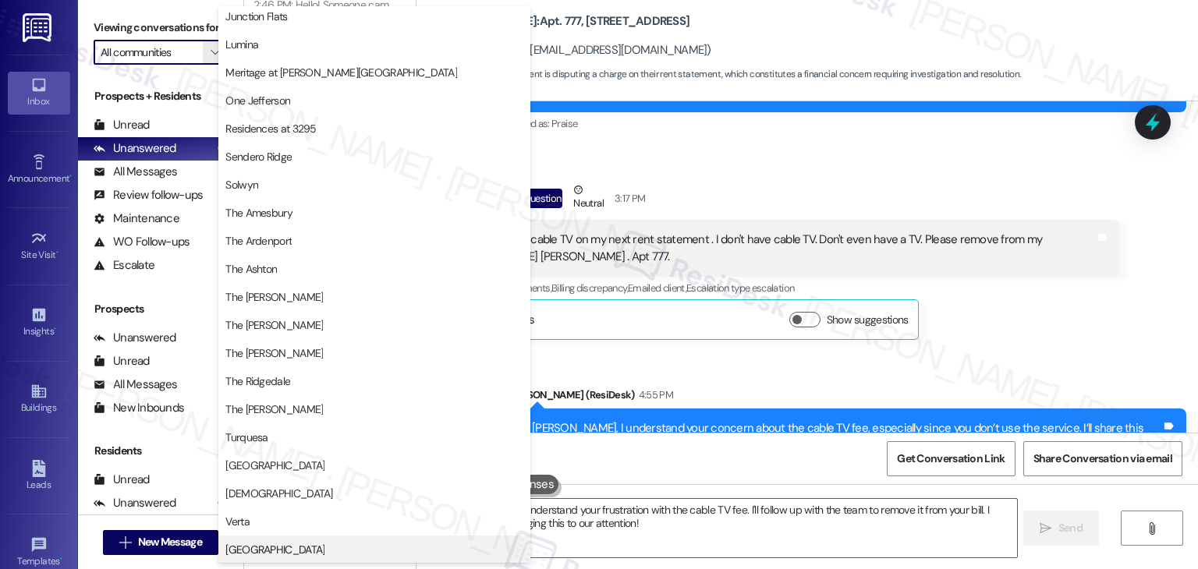
click at [293, 546] on span "[GEOGRAPHIC_DATA]" at bounding box center [274, 550] width 99 height 16
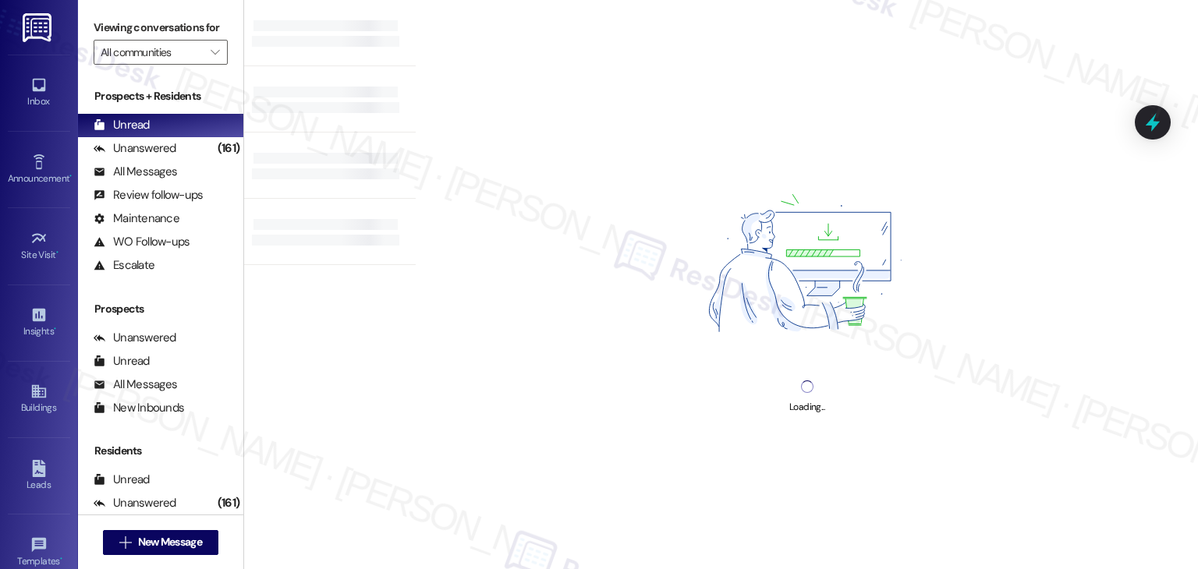
type input "[GEOGRAPHIC_DATA]"
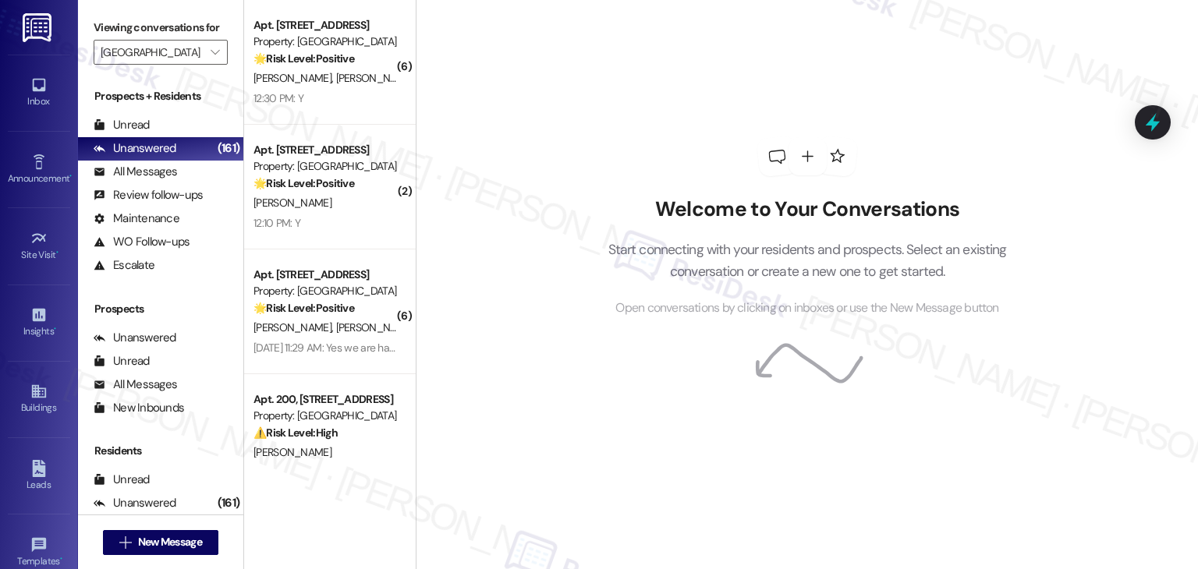
scroll to position [665, 0]
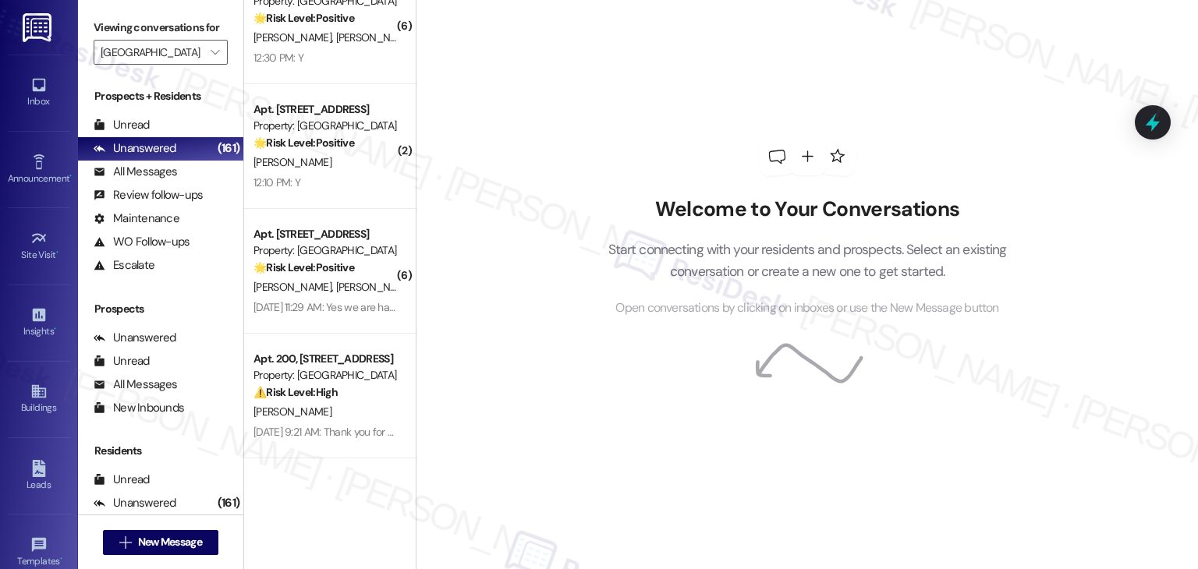
click at [356, 441] on div "Sep 18, 2025 at 9:21 AM: Thank you for your message. Our offices are currently …" at bounding box center [325, 433] width 147 height 20
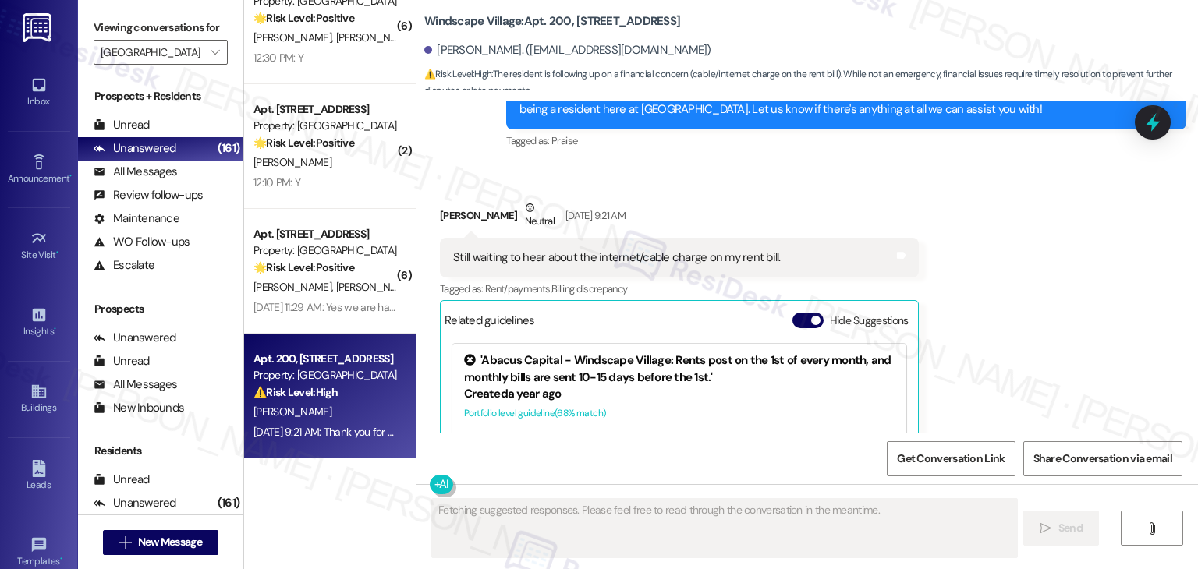
scroll to position [9277, 0]
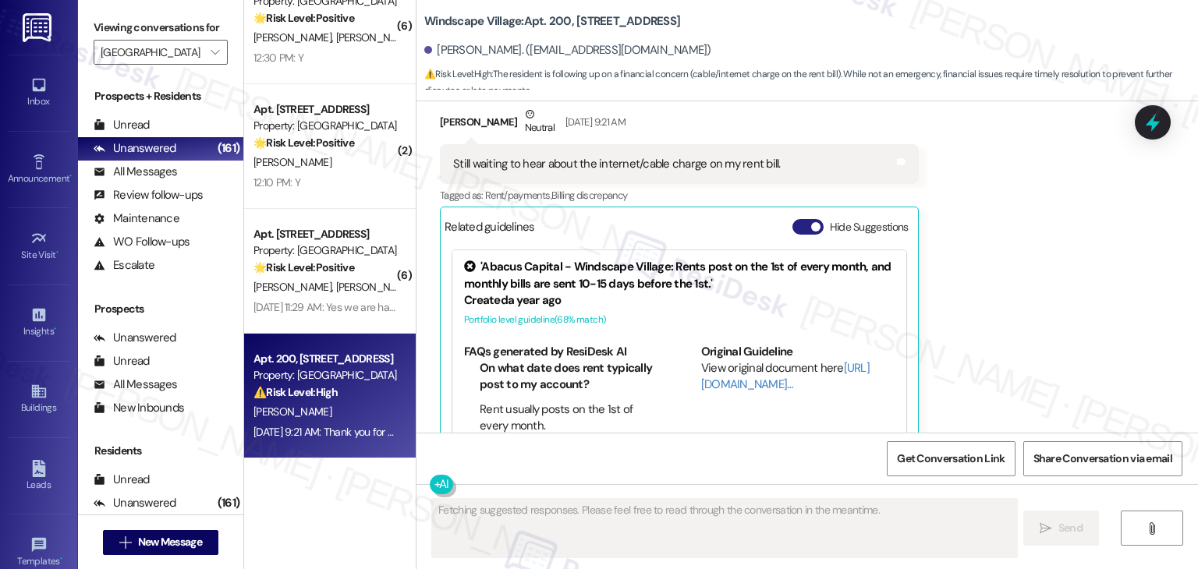
click at [799, 219] on button "Hide Suggestions" at bounding box center [808, 227] width 31 height 16
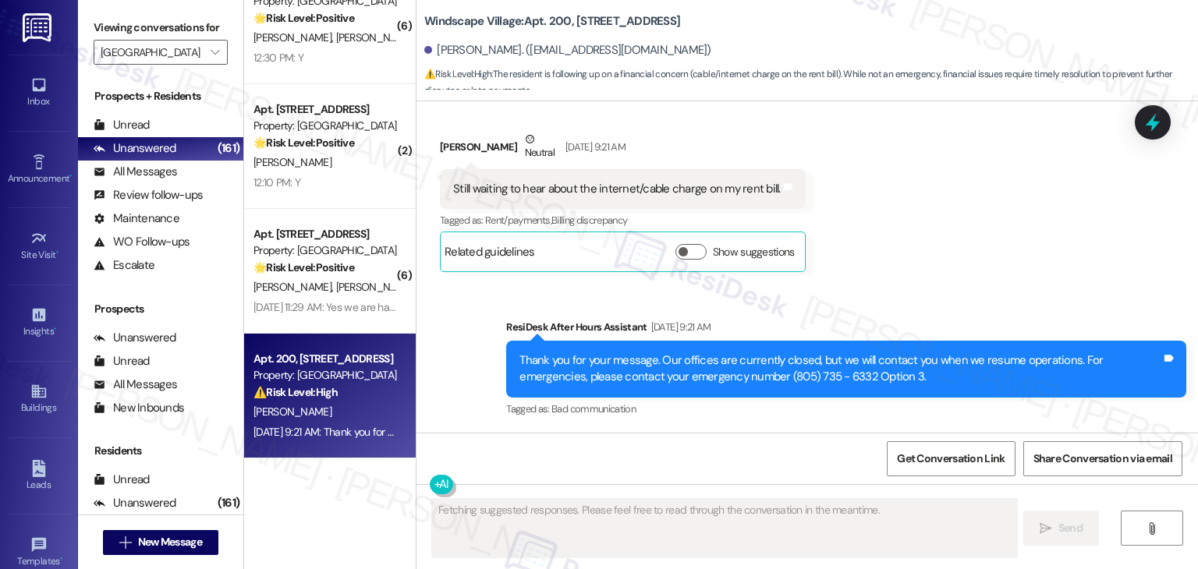
scroll to position [9198, 0]
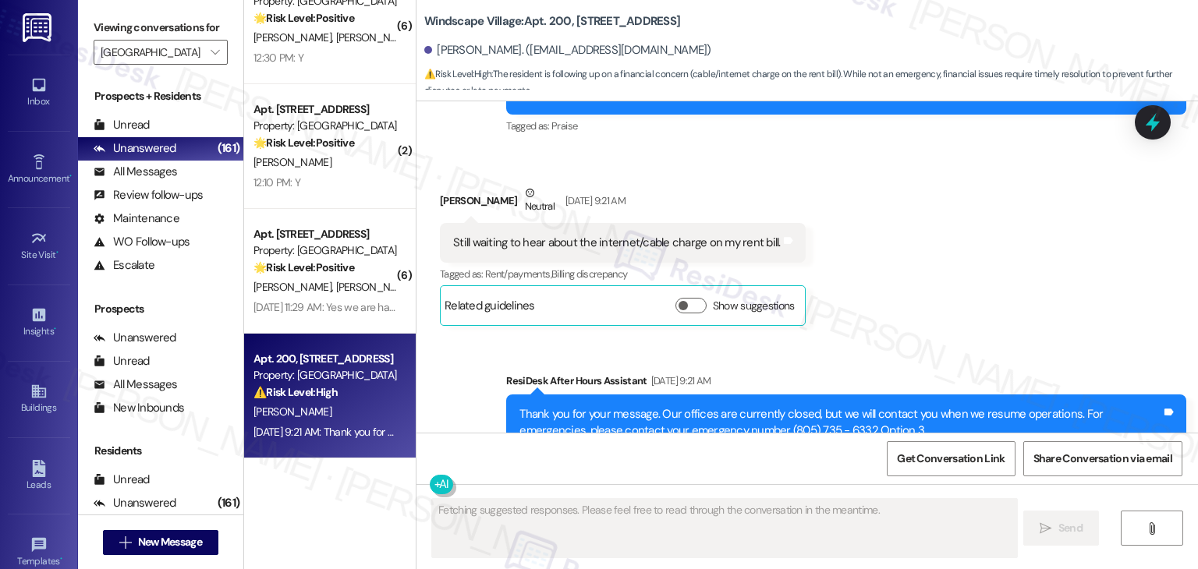
click at [939, 256] on div "Received via SMS Scott Stone Neutral Sep 18, 2025 at 9:21 AM Still waiting to h…" at bounding box center [808, 244] width 782 height 188
click at [939, 254] on div "Received via SMS Scott Stone Neutral Sep 18, 2025 at 9:21 AM Still waiting to h…" at bounding box center [808, 244] width 782 height 188
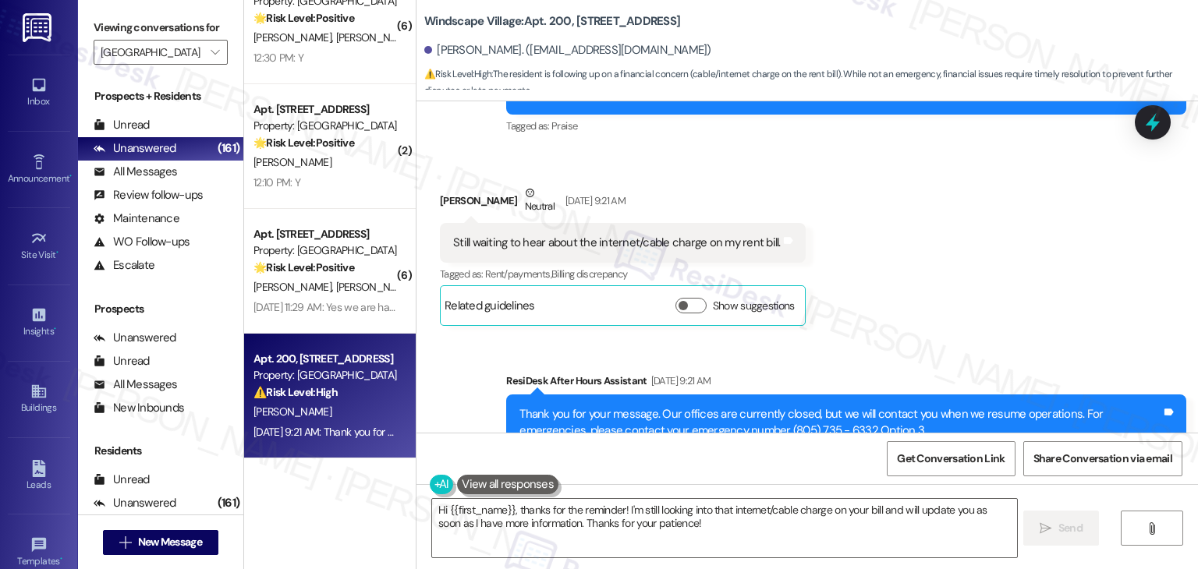
click at [939, 254] on div "Received via SMS Scott Stone Neutral Sep 18, 2025 at 9:21 AM Still waiting to h…" at bounding box center [808, 244] width 782 height 188
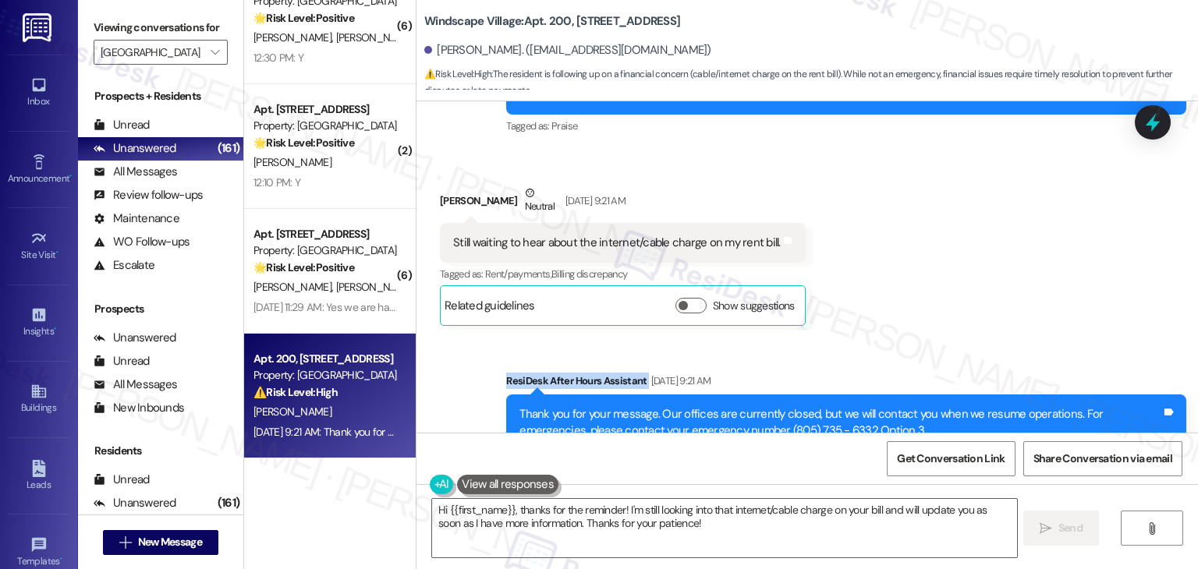
click at [939, 254] on div "Received via SMS Scott Stone Neutral Sep 18, 2025 at 9:21 AM Still waiting to h…" at bounding box center [808, 244] width 782 height 188
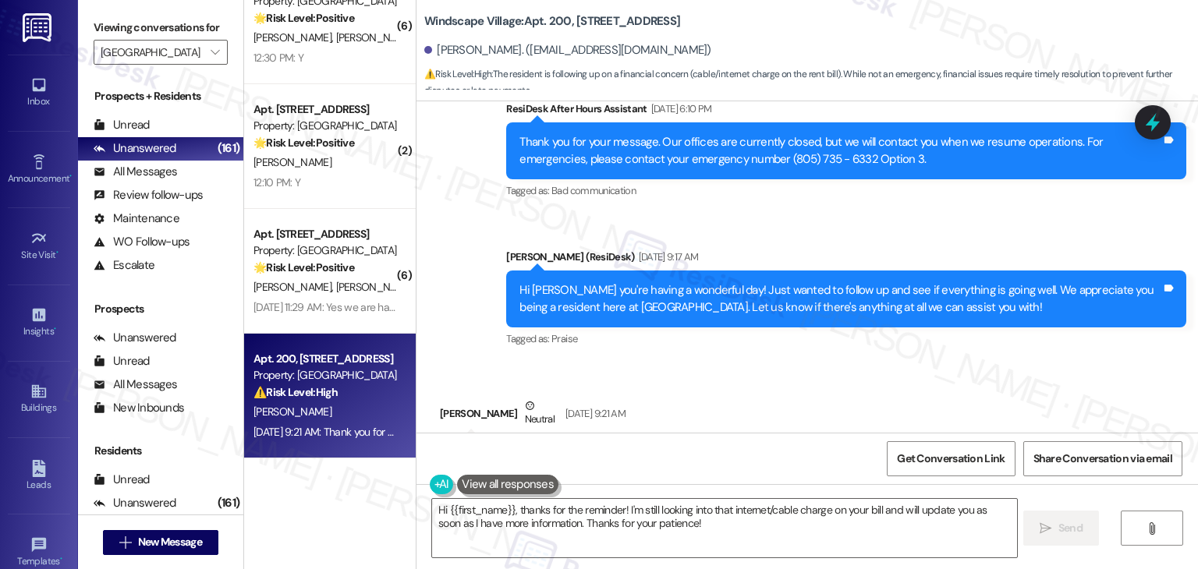
scroll to position [8964, 0]
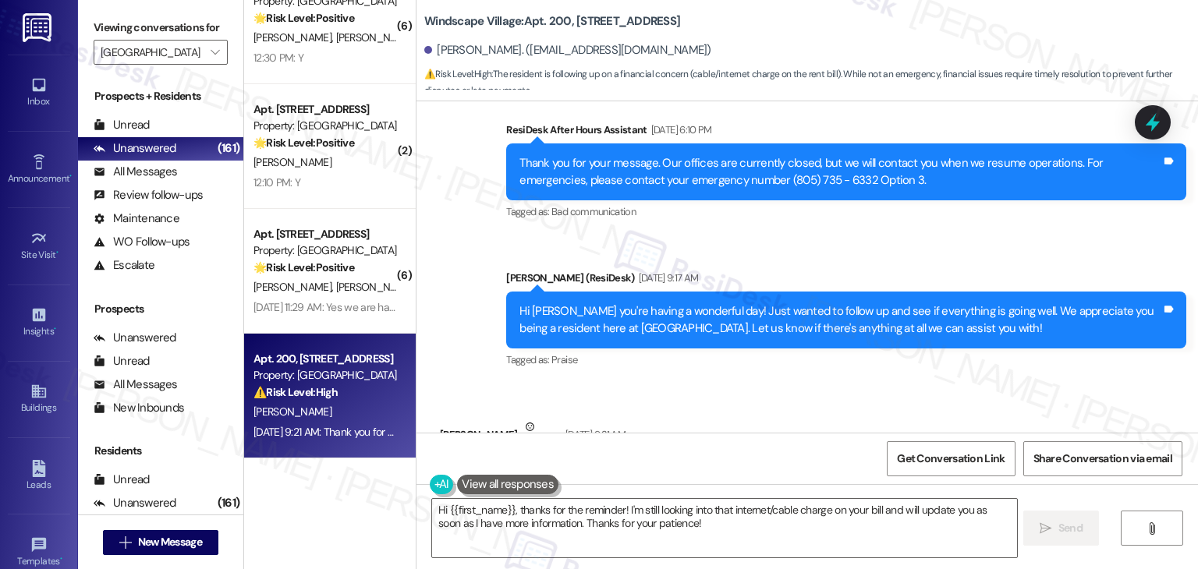
click at [938, 325] on div "Sent via SMS Sarah (ResiDesk) Sep 18, 2025 at 9:17 AM Hi Scott, hope you're hav…" at bounding box center [847, 320] width 704 height 125
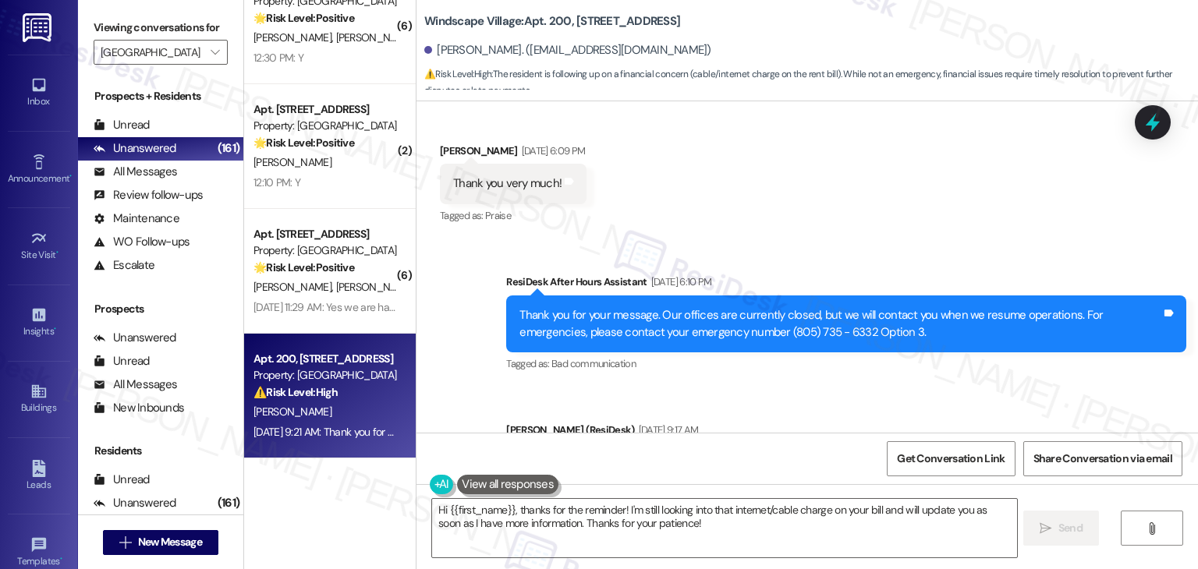
scroll to position [8808, 0]
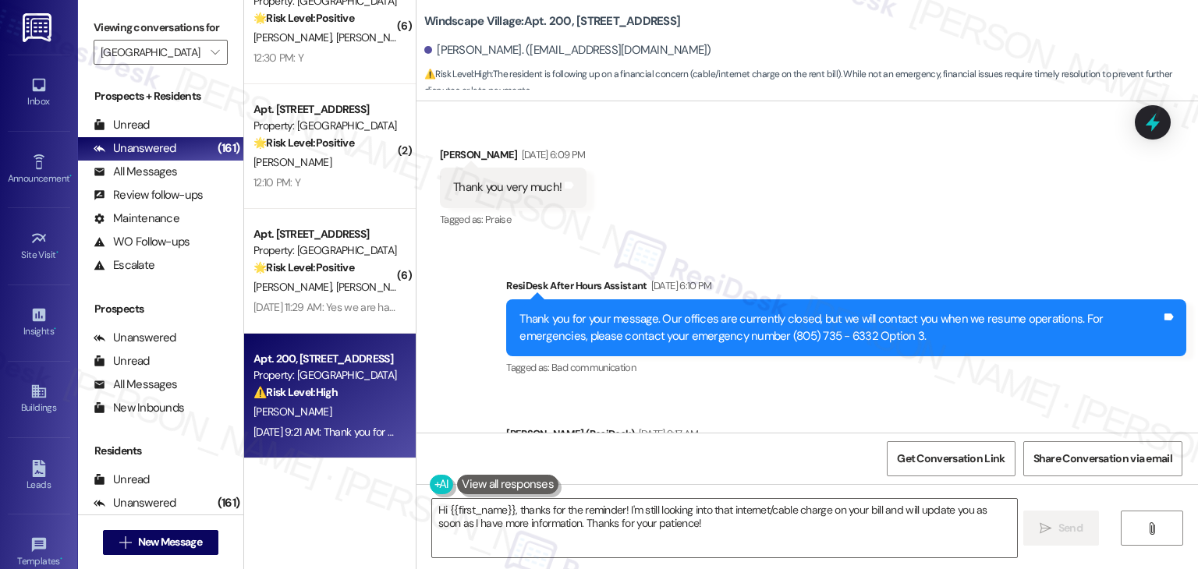
click at [928, 332] on div "Sent via SMS ResiDesk After Hours Assistant Sep 16, 2025 at 6:10 PM Thank you f…" at bounding box center [847, 328] width 704 height 125
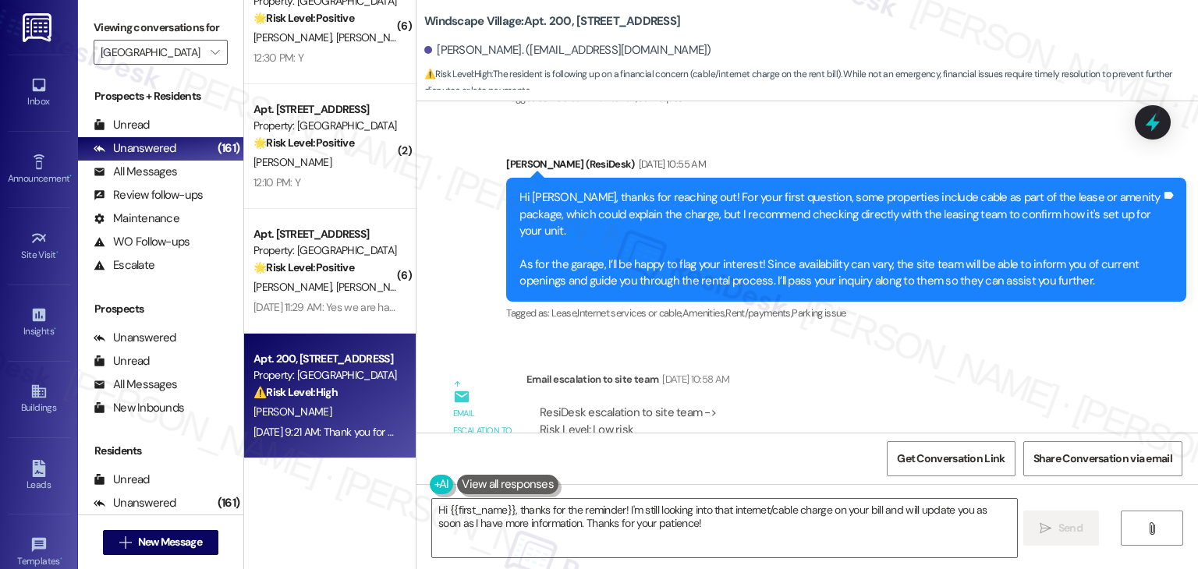
scroll to position [8028, 0]
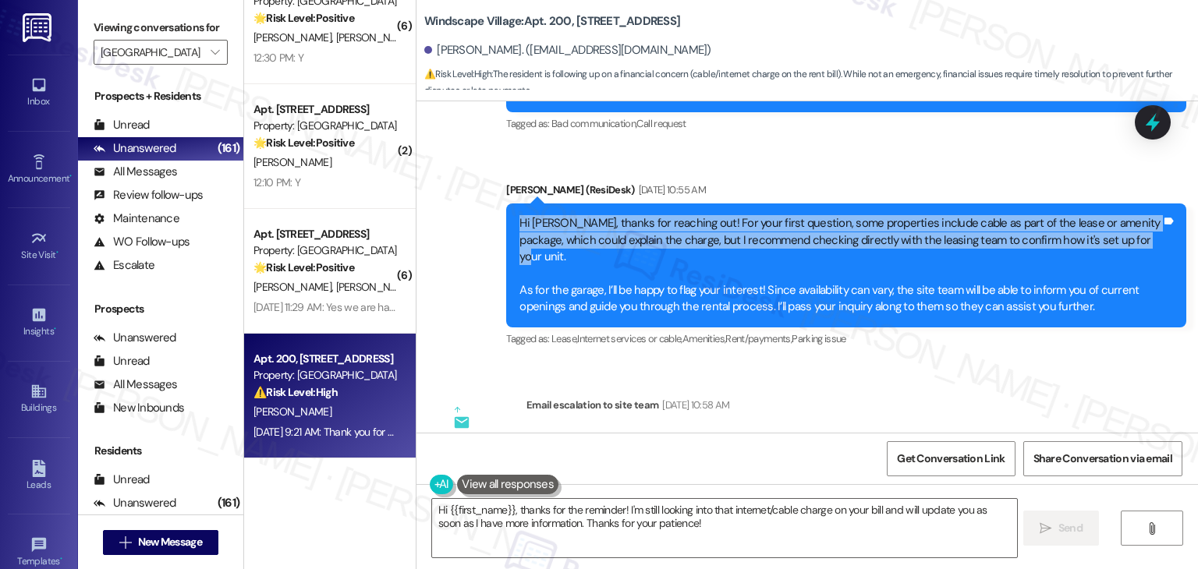
drag, startPoint x: 1113, startPoint y: 200, endPoint x: 504, endPoint y: 191, distance: 609.3
click at [506, 204] on div "Hi Scott, thanks for reaching out! For your first question, some properties inc…" at bounding box center [846, 266] width 680 height 124
copy div "Hi Scott, thanks for reaching out! For your first question, some properties inc…"
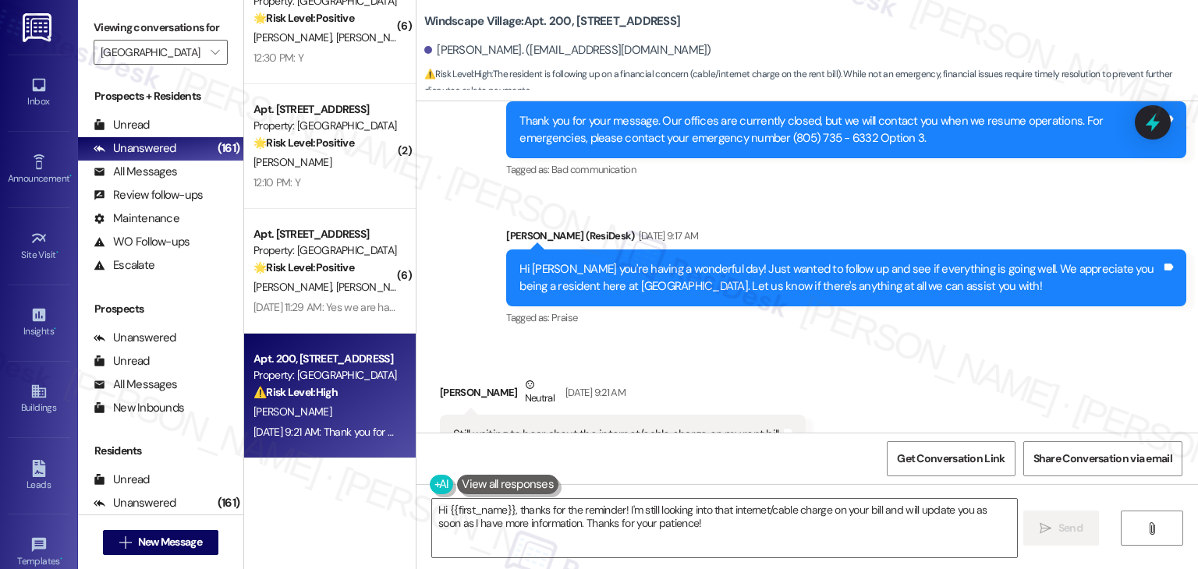
scroll to position [9042, 0]
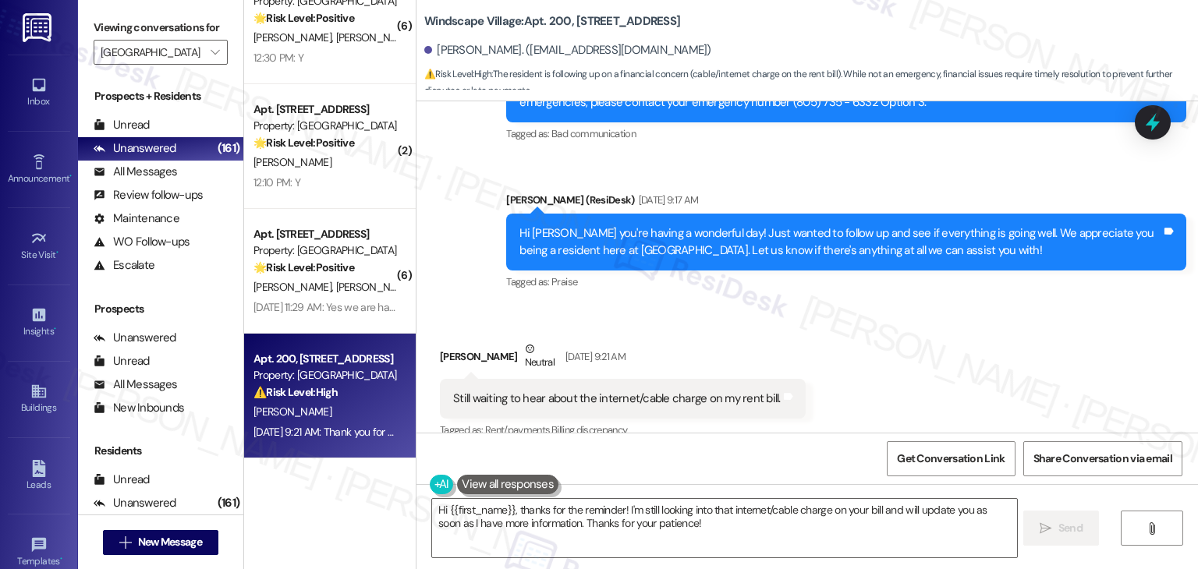
click at [702, 379] on div "Still waiting to hear about the internet/cable charge on my rent bill. Tags and…" at bounding box center [623, 399] width 366 height 40
copy div "Still waiting to hear about the internet/cable charge on my rent bill. Tags and…"
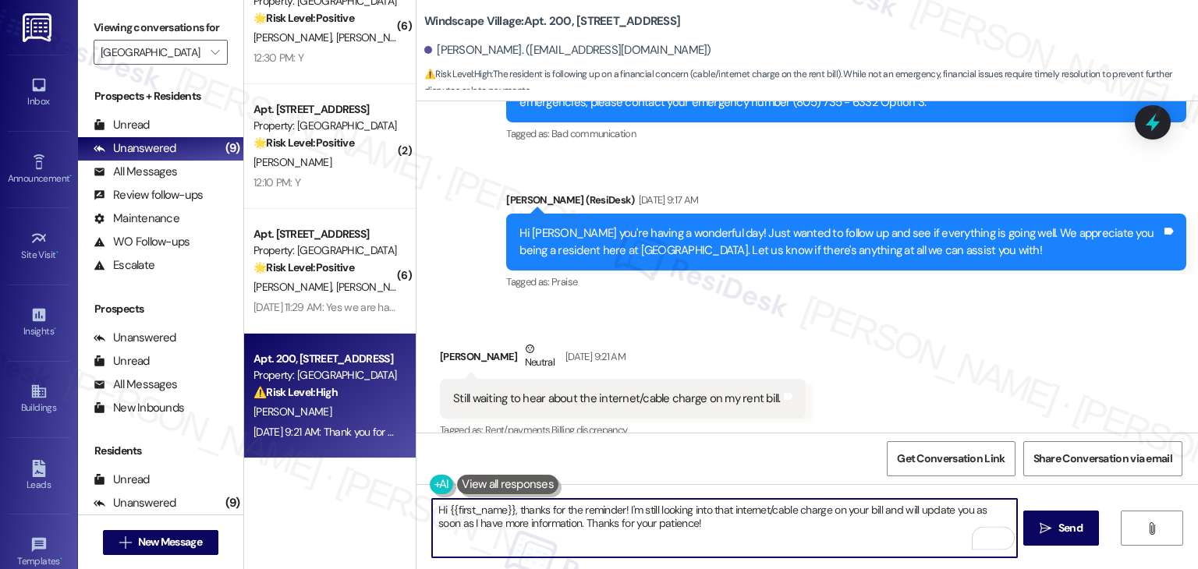
drag, startPoint x: 725, startPoint y: 513, endPoint x: 878, endPoint y: 513, distance: 153.7
click at [878, 513] on textarea "Hi {{first_name}}, thanks for the reminder! I'm still looking into that interne…" at bounding box center [724, 528] width 584 height 59
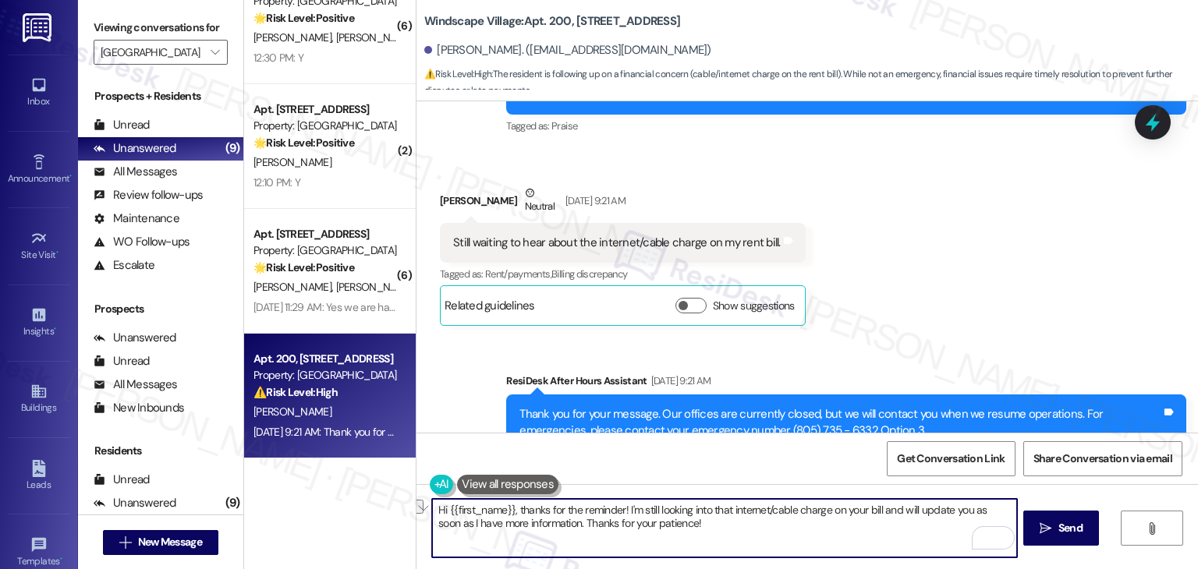
click at [609, 513] on textarea "Hi {{first_name}}, thanks for the reminder! I'm still looking into that interne…" at bounding box center [724, 528] width 584 height 59
paste textarea "Scott, I appreciate your patience as we continue looking into the internet/cabl…"
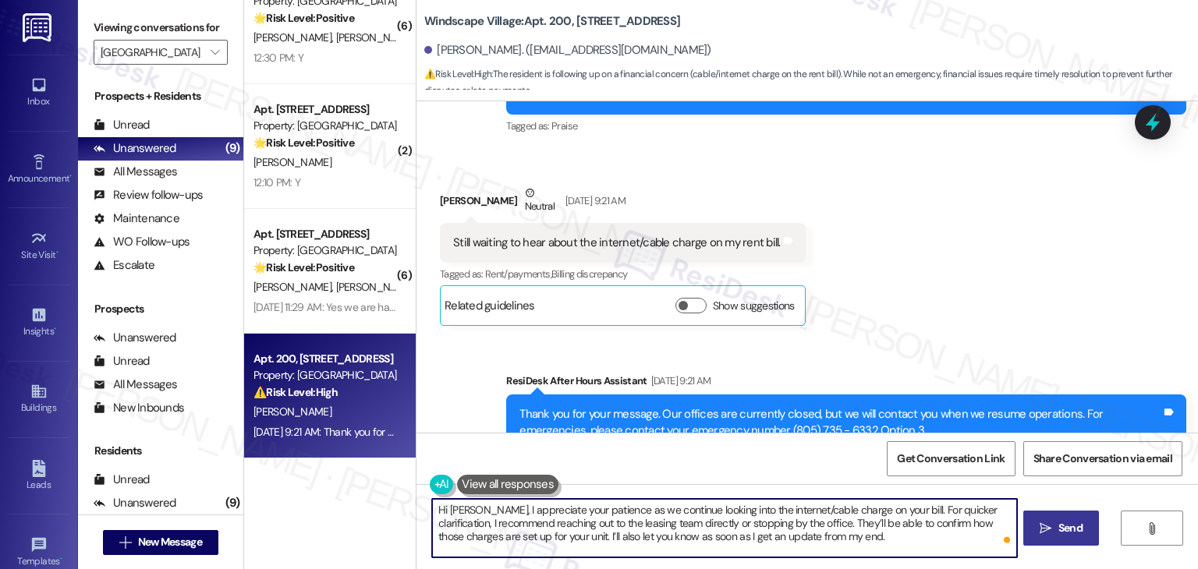
type textarea "Hi Scott, I appreciate your patience as we continue looking into the internet/c…"
click at [1064, 531] on span "Send" at bounding box center [1071, 528] width 24 height 16
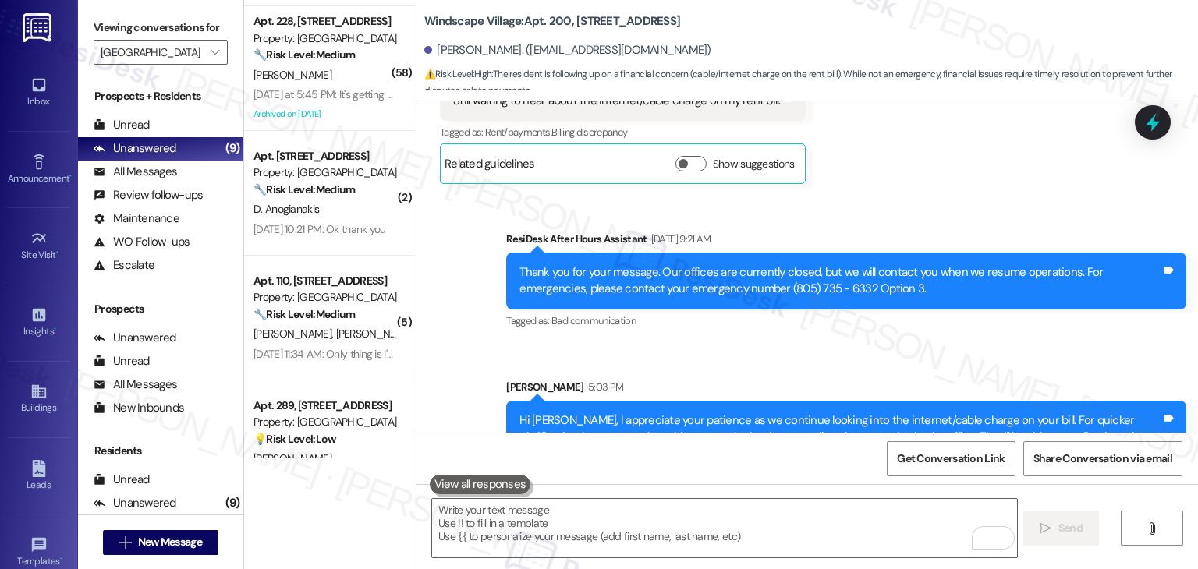
scroll to position [0, 0]
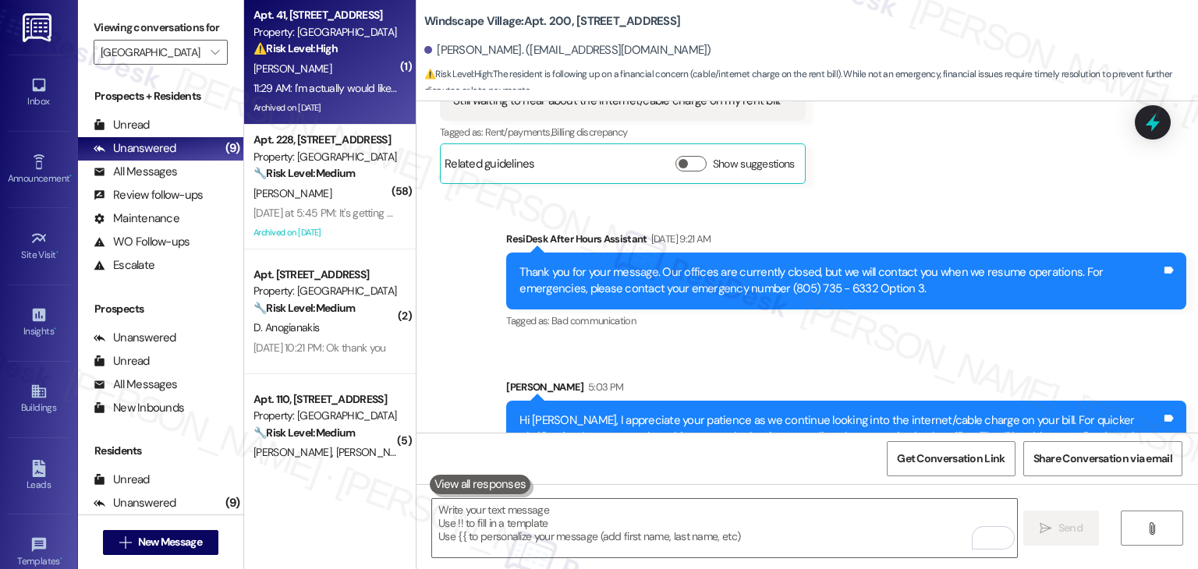
click at [349, 67] on div "M. Vergara" at bounding box center [325, 69] width 147 height 20
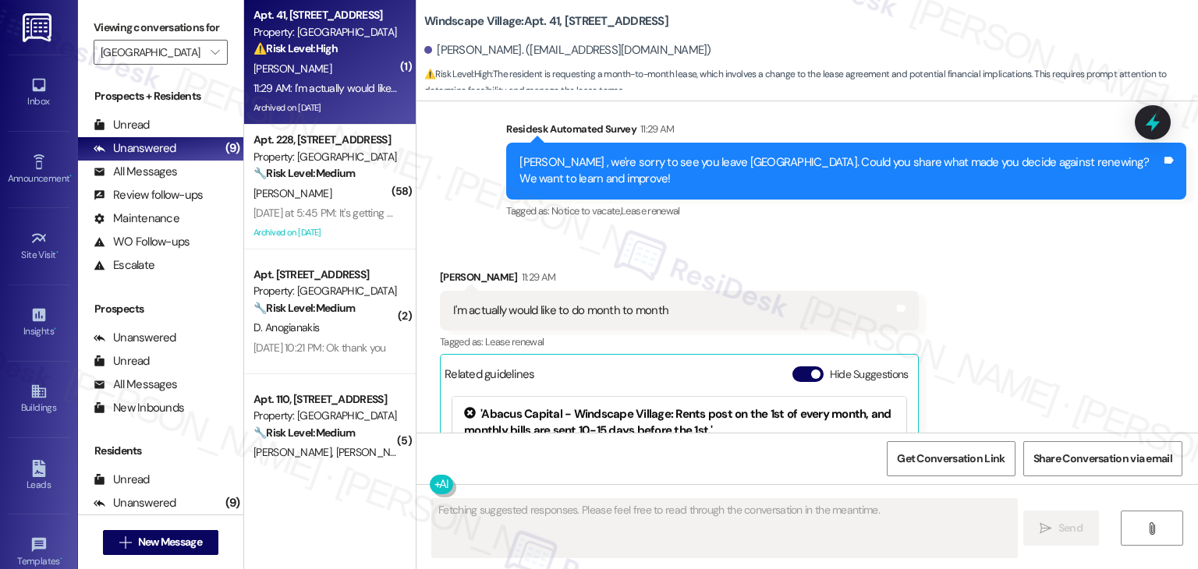
scroll to position [8168, 0]
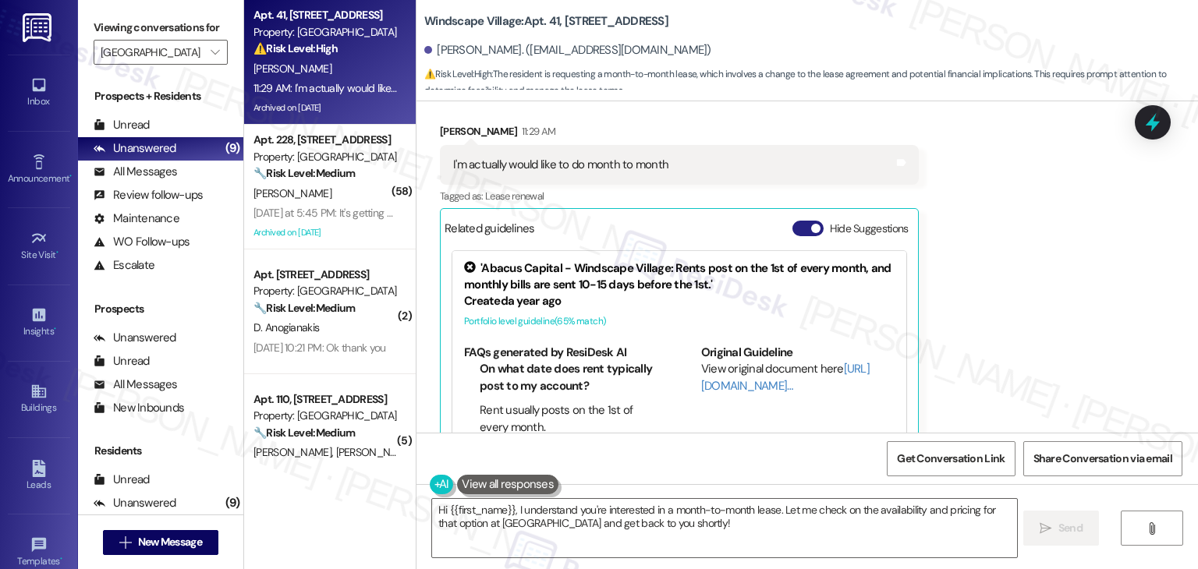
click at [793, 221] on button "Hide Suggestions" at bounding box center [808, 229] width 31 height 16
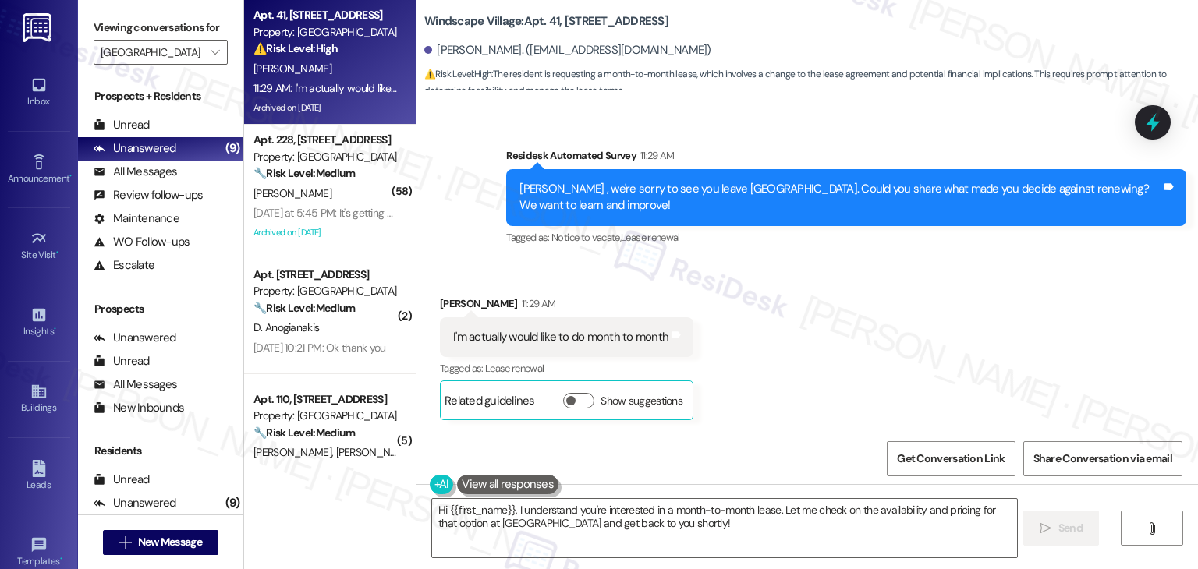
scroll to position [7941, 0]
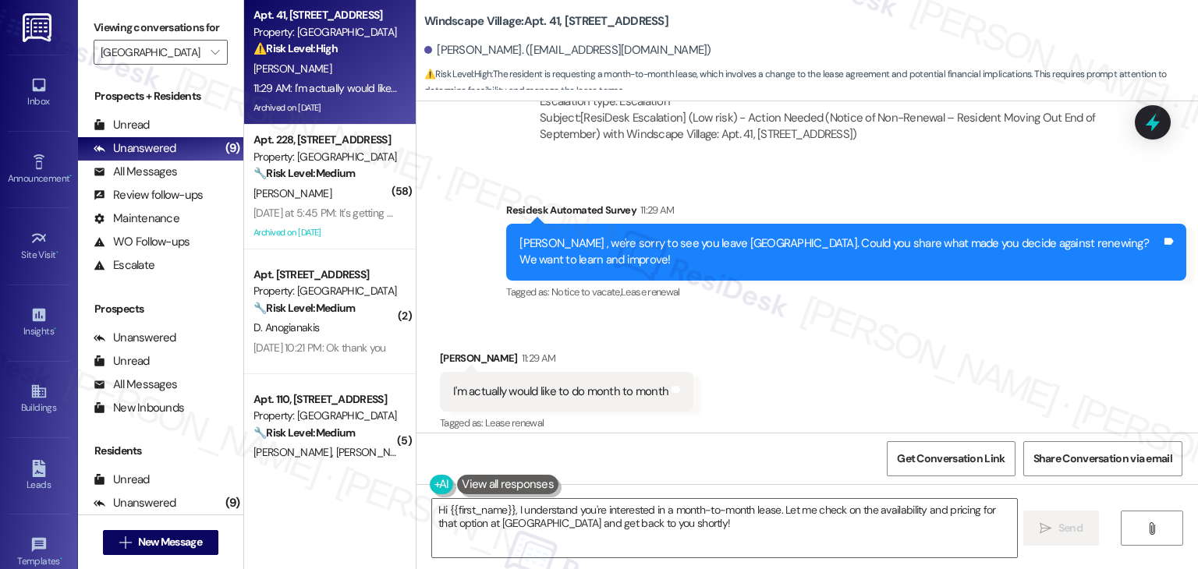
click at [947, 315] on div "Received via SMS Martha Vergara 11:29 AM I'm actually would like to do month to…" at bounding box center [808, 401] width 782 height 172
click at [958, 316] on div "Received via SMS Martha Vergara 11:29 AM I'm actually would like to do month to…" at bounding box center [808, 401] width 782 height 172
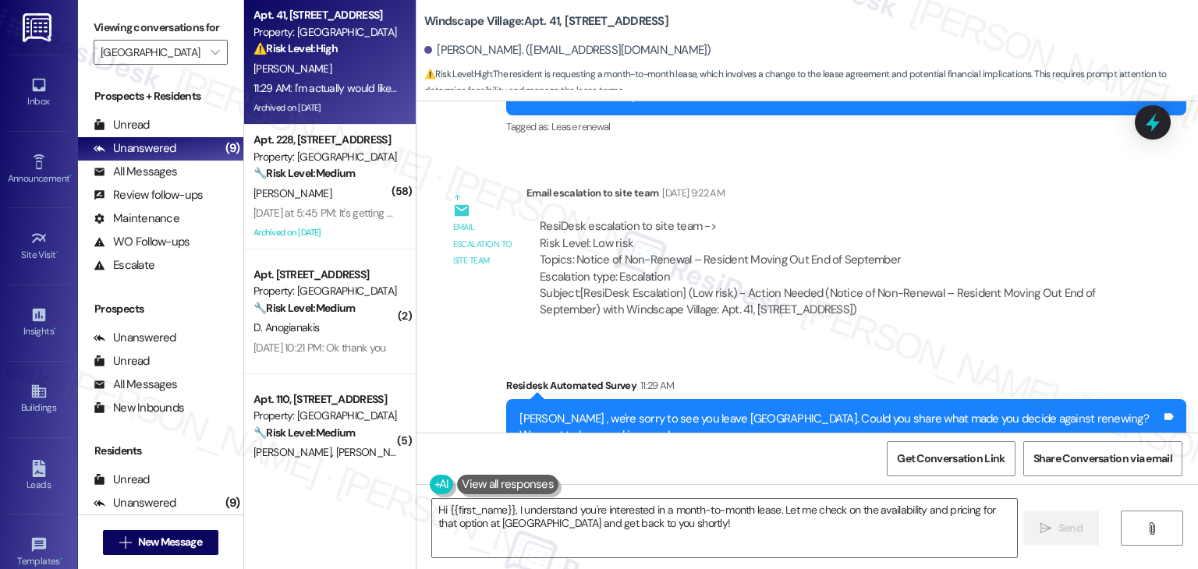
scroll to position [7863, 0]
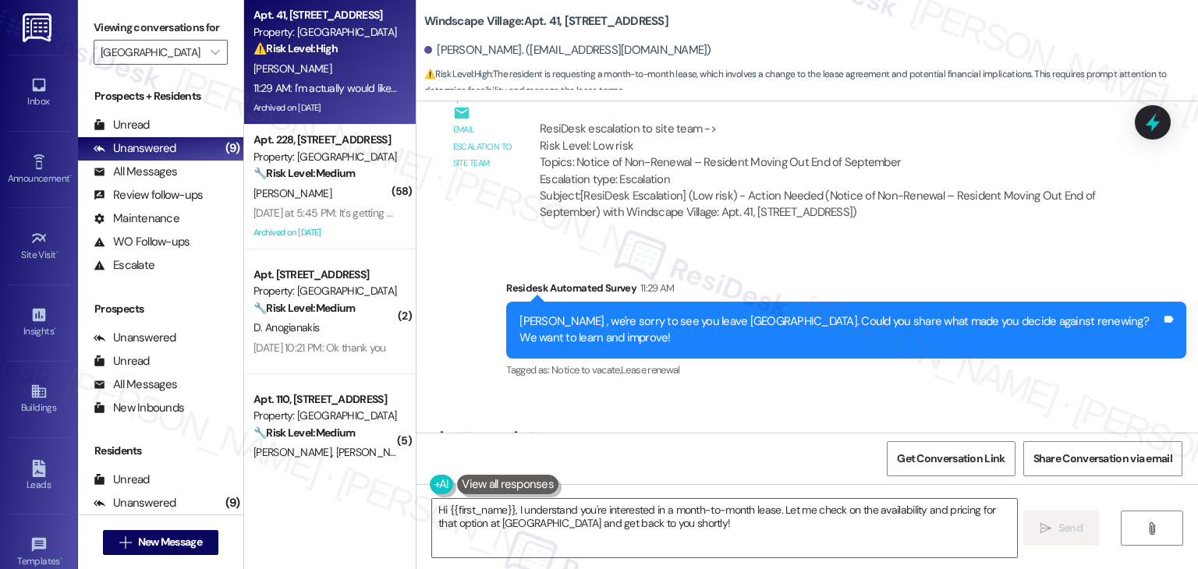
click at [693, 314] on div "Martha , we're sorry to see you leave Windscape Village. Could you share what m…" at bounding box center [841, 331] width 642 height 34
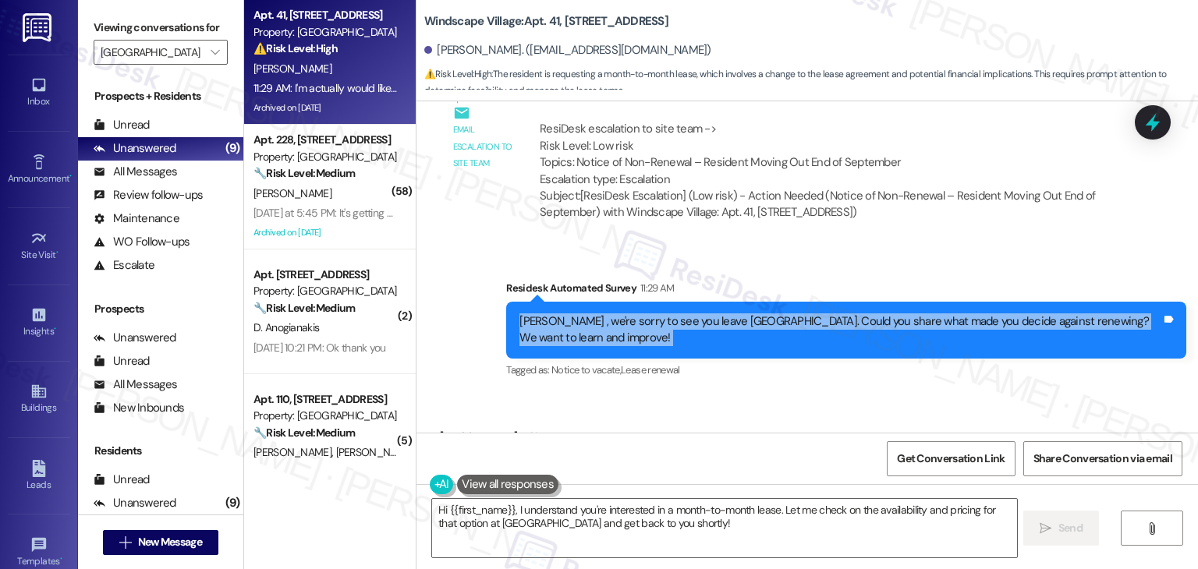
click at [693, 314] on div "Martha , we're sorry to see you leave Windscape Village. Could you share what m…" at bounding box center [841, 331] width 642 height 34
copy div "Martha , we're sorry to see you leave Windscape Village. Could you share what m…"
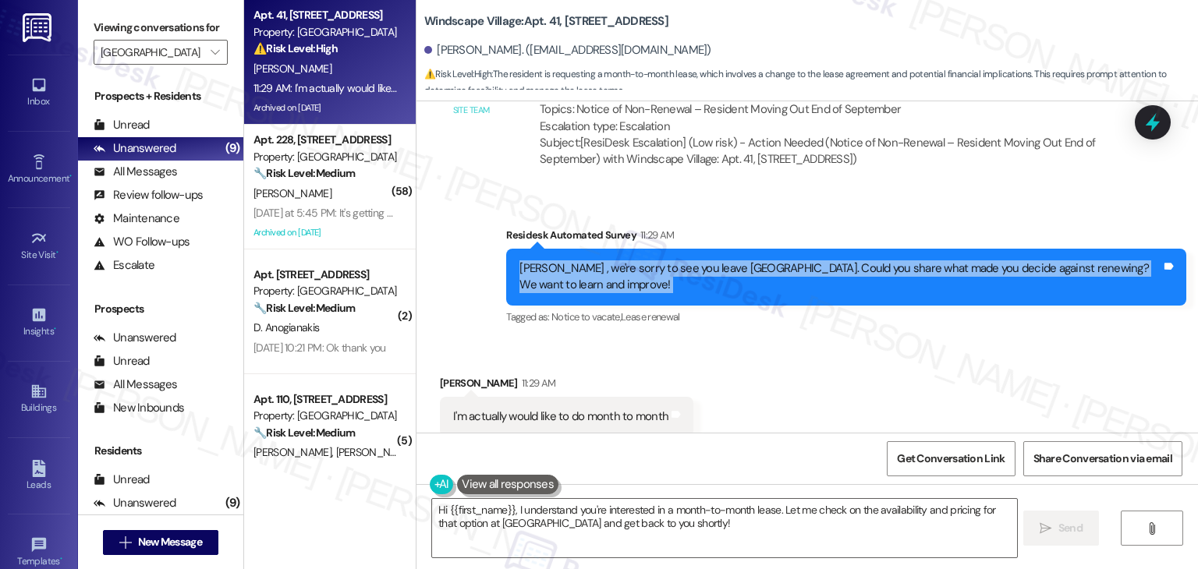
scroll to position [7941, 0]
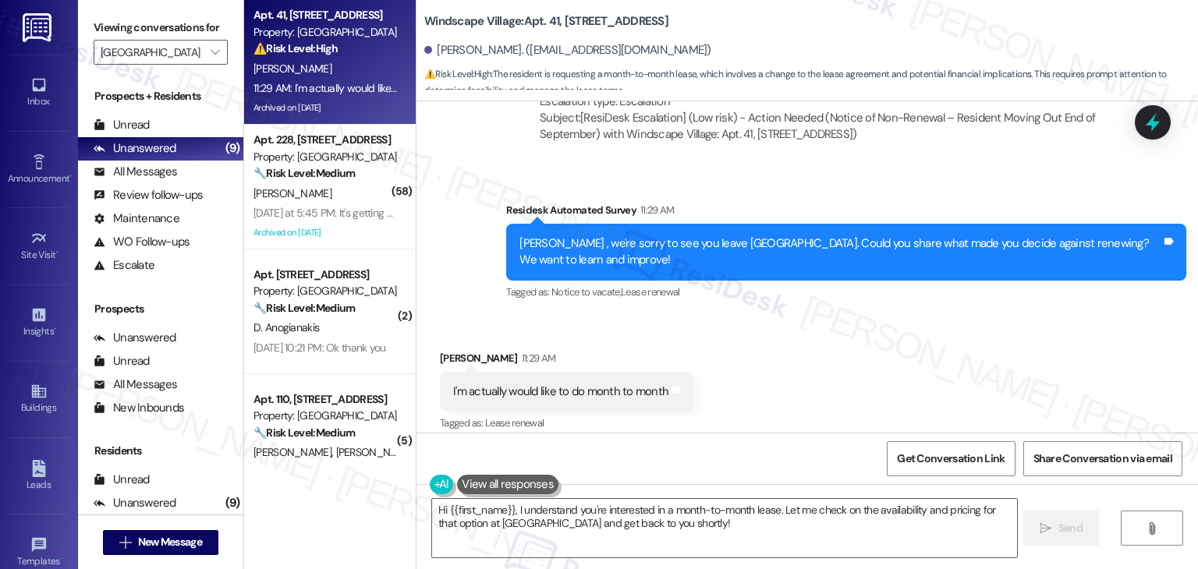
click at [561, 384] on div "I'm actually would like to do month to month" at bounding box center [560, 392] width 215 height 16
copy div "I'm actually would like to do month to month Tags and notes"
click at [705, 519] on textarea "Hi {{first_name}}, I understand you're interested in a month-to-month lease. Le…" at bounding box center [724, 528] width 584 height 59
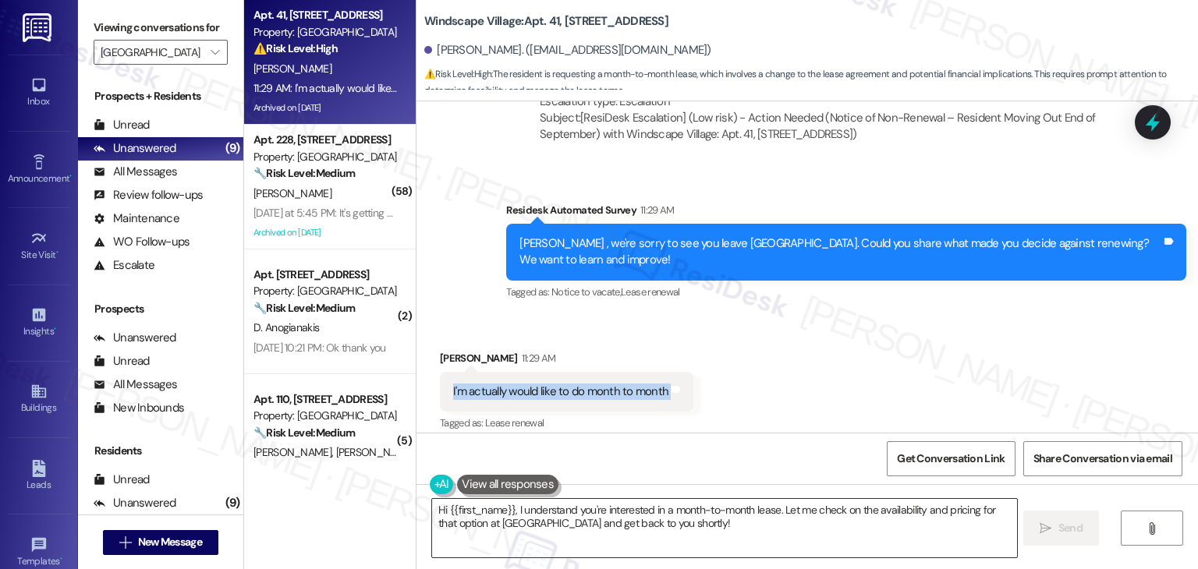
click at [705, 519] on textarea "Hi {{first_name}}, I understand you're interested in a month-to-month lease. Le…" at bounding box center [724, 528] width 584 height 59
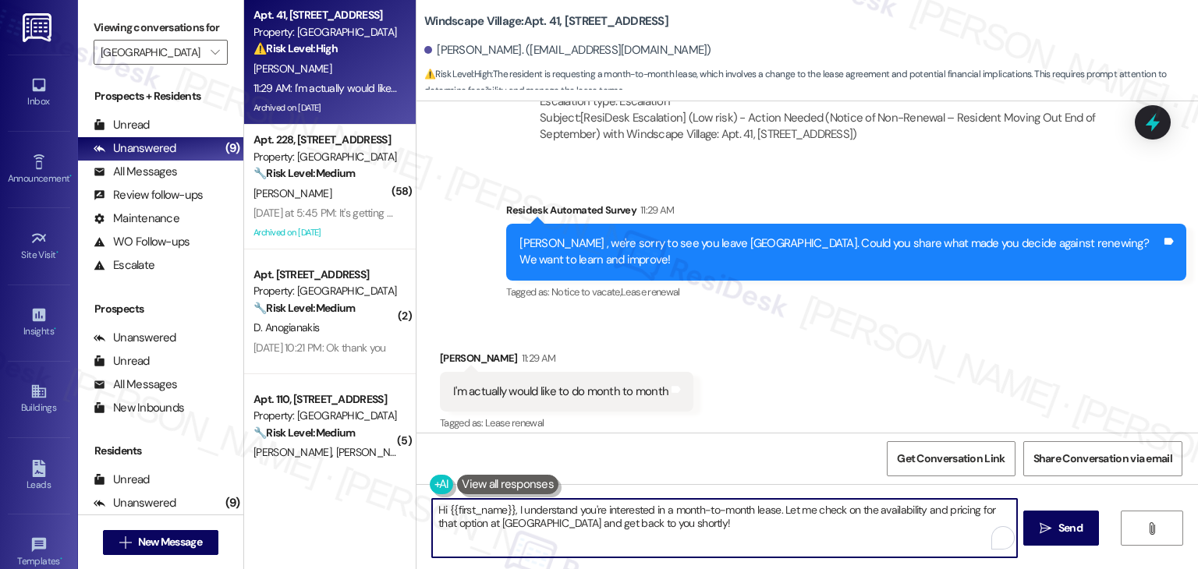
click at [705, 519] on textarea "Hi {{first_name}}, I understand you're interested in a month-to-month lease. Le…" at bounding box center [724, 528] width 584 height 59
paste textarea "Thanks for the update, Martha! I’ll let the site team know that you’re interest…"
type textarea "Thanks for the update, Martha! I’ll let the site team know that you’re interest…"
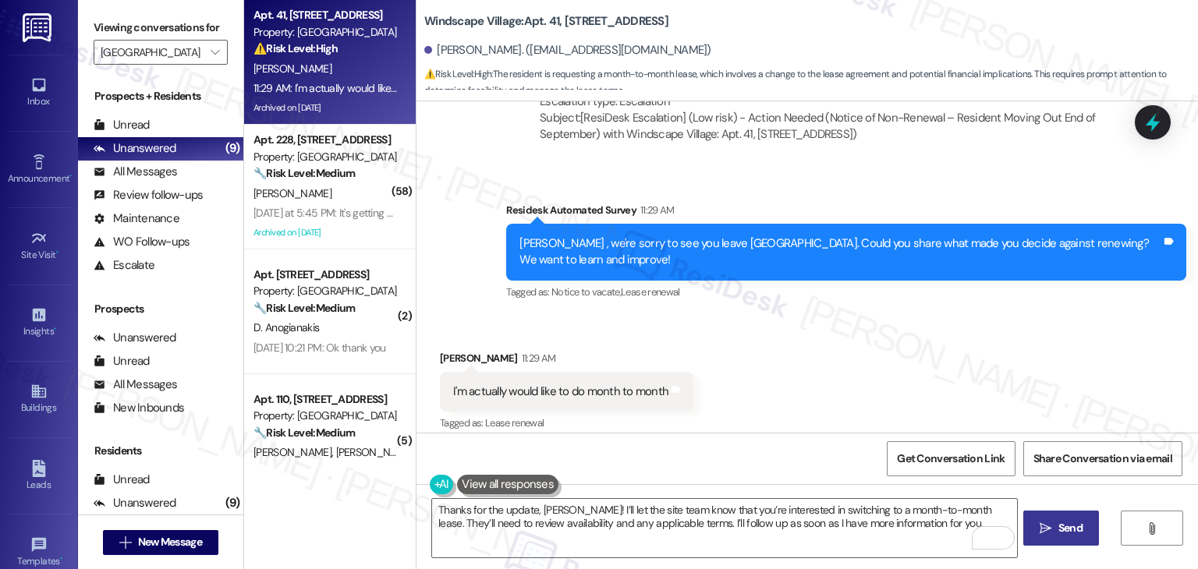
click at [1061, 526] on span "Send" at bounding box center [1071, 528] width 24 height 16
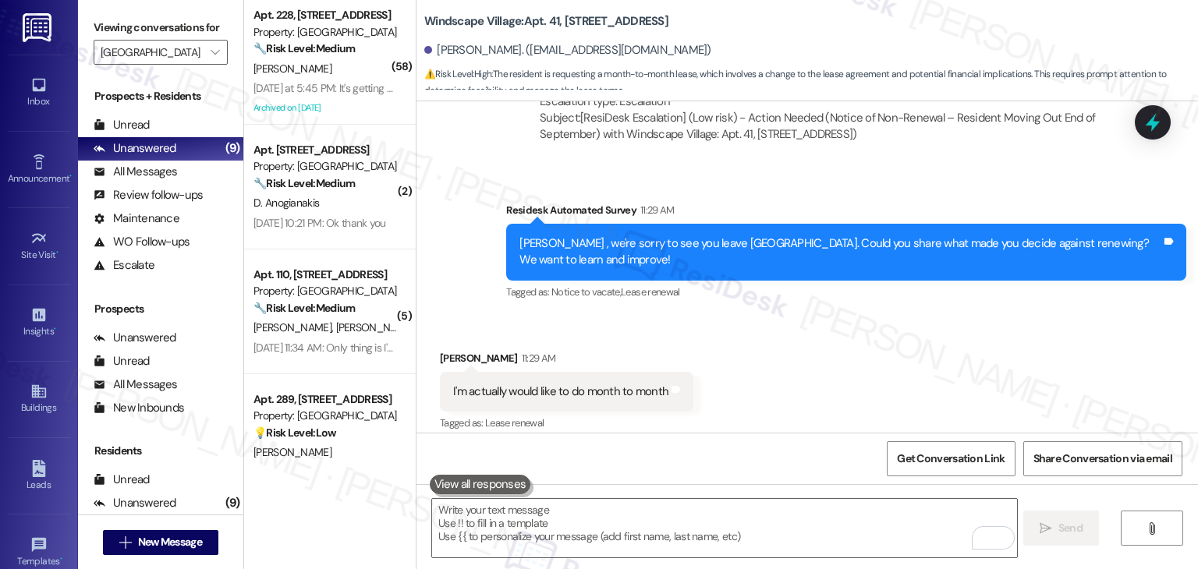
scroll to position [8067, 0]
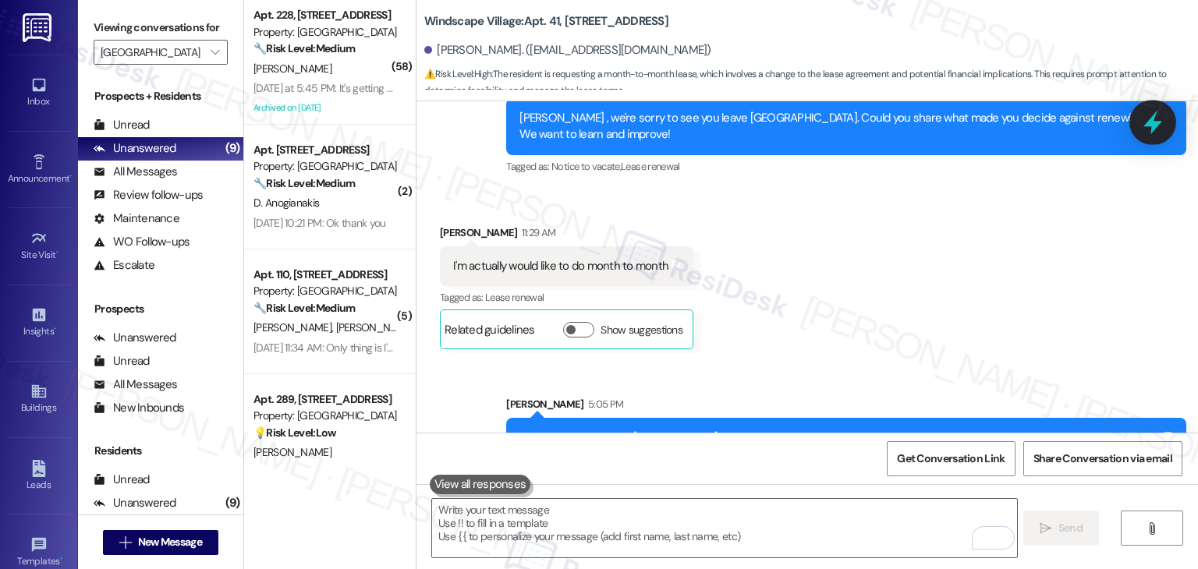
click at [1146, 126] on icon at bounding box center [1153, 122] width 27 height 27
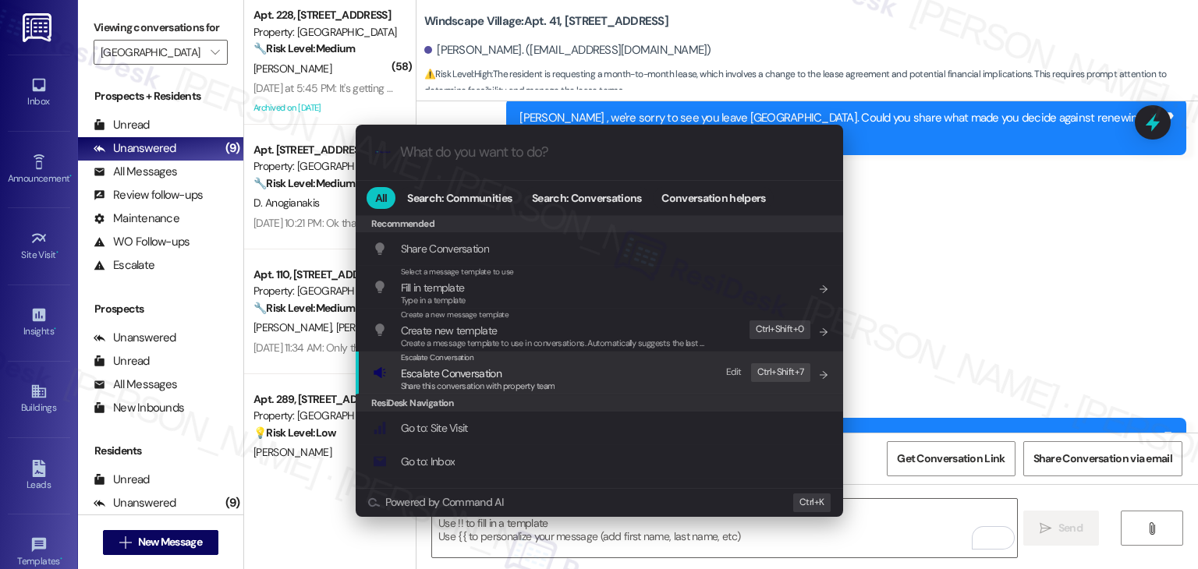
click at [481, 374] on span "Escalate Conversation" at bounding box center [451, 374] width 101 height 14
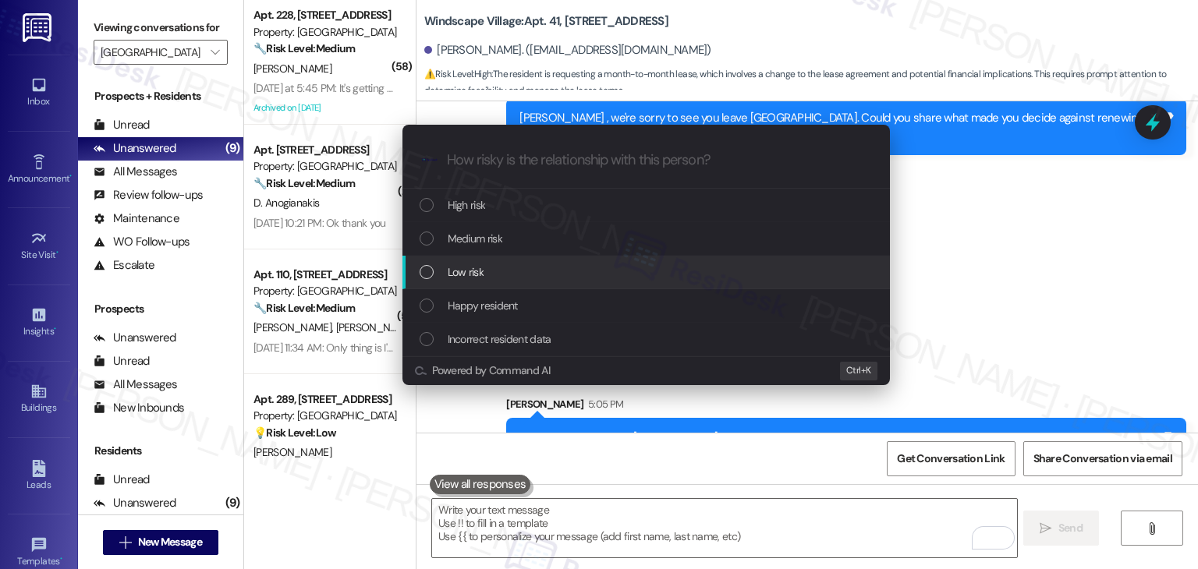
click at [427, 267] on div "List of options" at bounding box center [427, 272] width 14 height 14
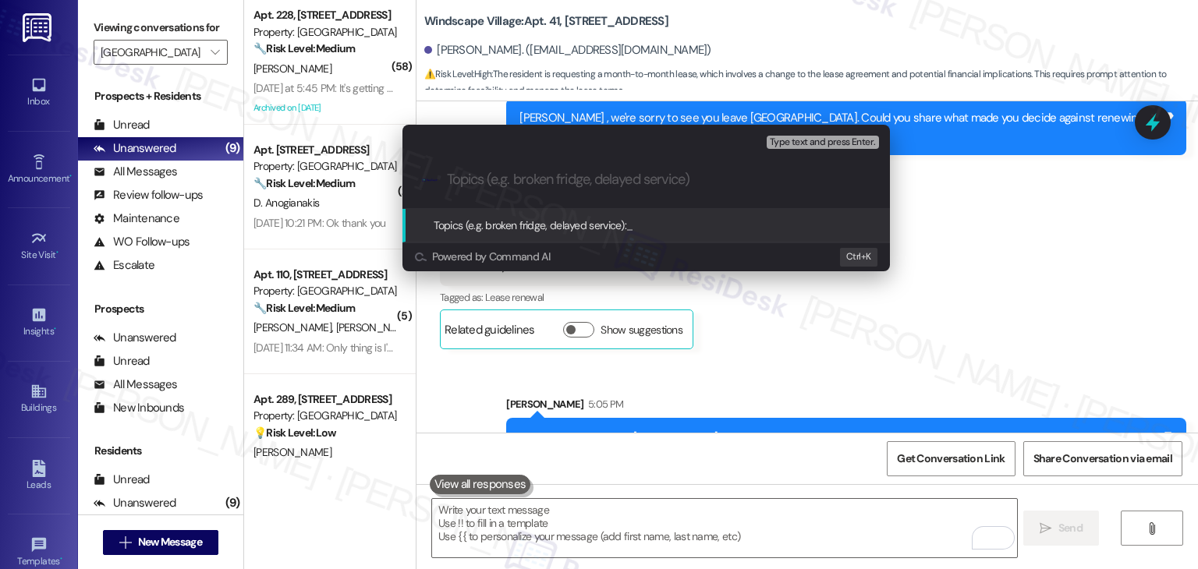
paste input "Resident Request – Month-to-Month Lease Option"
type input "Resident Request – Month-to-Month Lease Option"
click at [523, 185] on input "Resident Request – Month-to-Month Lease Option" at bounding box center [652, 180] width 411 height 16
click at [547, 186] on input "Resident Request – Month-to-Month Lease Option" at bounding box center [652, 180] width 411 height 16
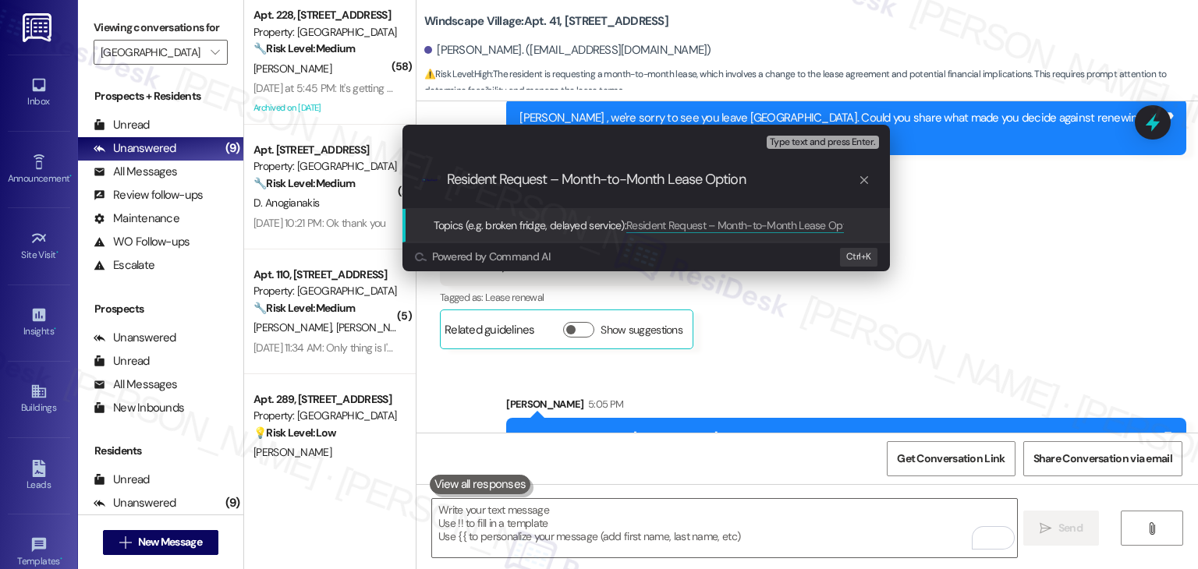
drag, startPoint x: 549, startPoint y: 181, endPoint x: 505, endPoint y: 177, distance: 44.6
click at [505, 177] on input "Resident Request – Month-to-Month Lease Option" at bounding box center [652, 180] width 411 height 16
click at [534, 186] on input "Resident Request – Month-to-Month Lease Option" at bounding box center [652, 180] width 411 height 16
click at [802, 180] on input "Resident Request – Month-to-Month Lease Option" at bounding box center [652, 180] width 411 height 16
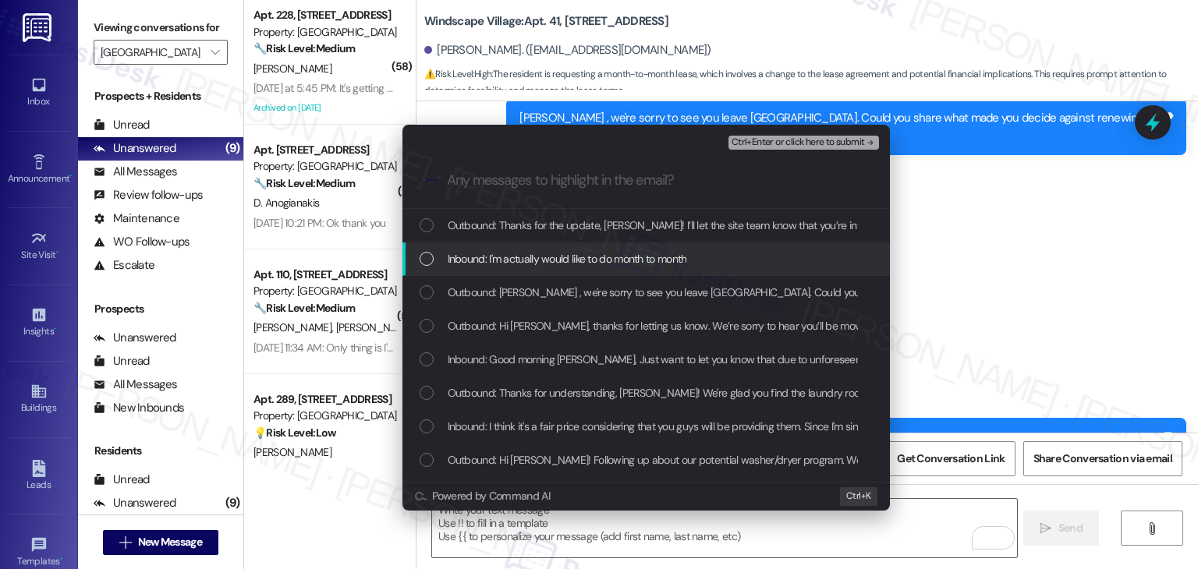
click at [424, 254] on div "List of options" at bounding box center [427, 259] width 14 height 14
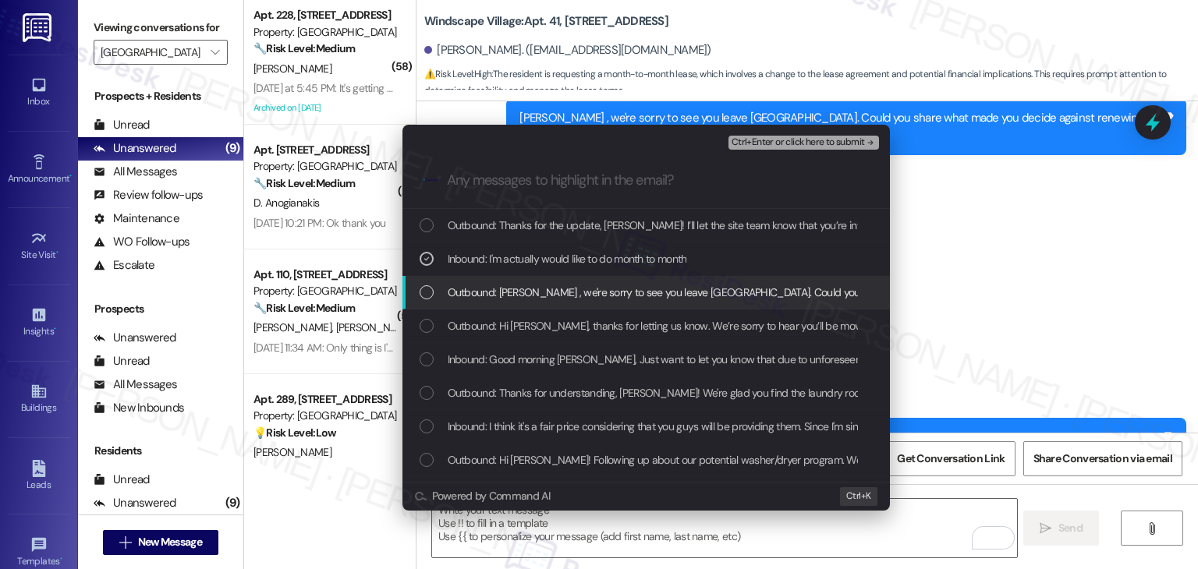
click at [425, 293] on div "List of options" at bounding box center [427, 293] width 14 height 14
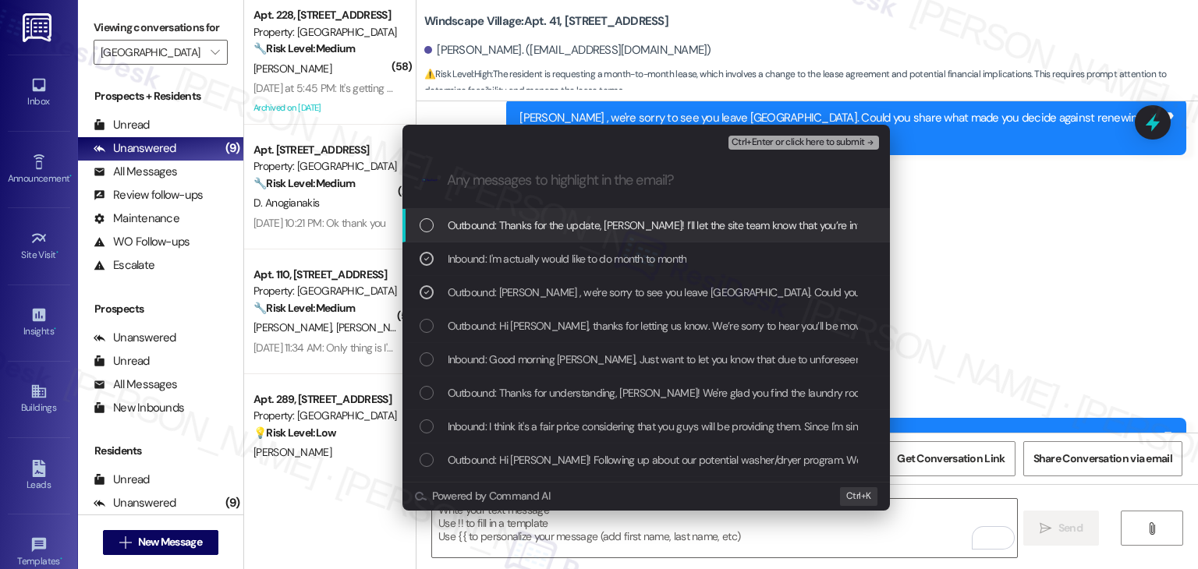
click at [791, 142] on span "Ctrl+Enter or click here to submit" at bounding box center [798, 142] width 133 height 11
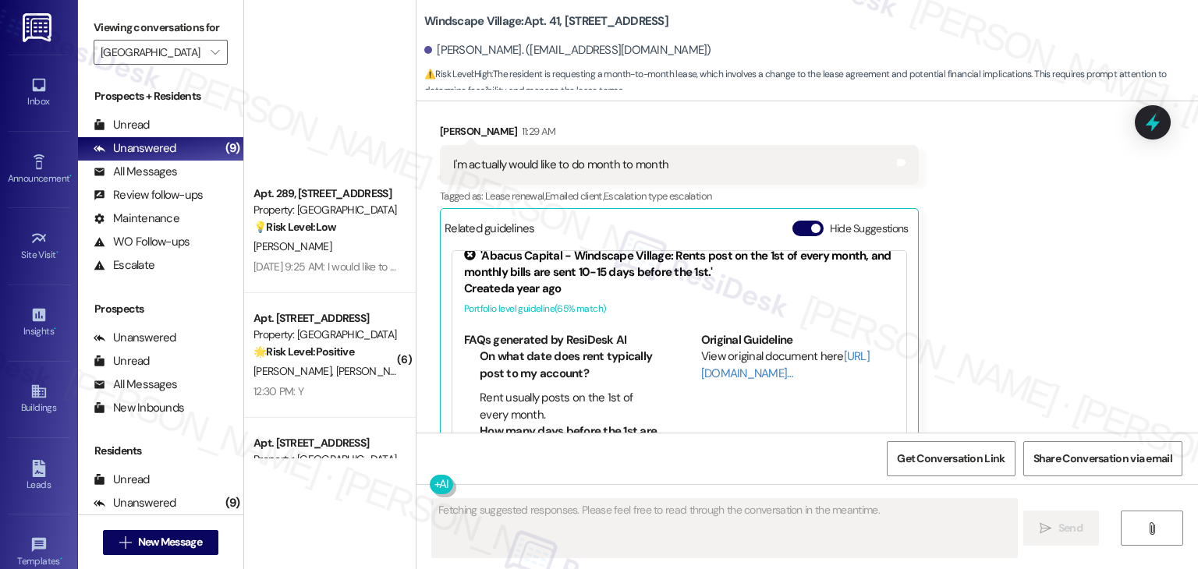
scroll to position [540, 0]
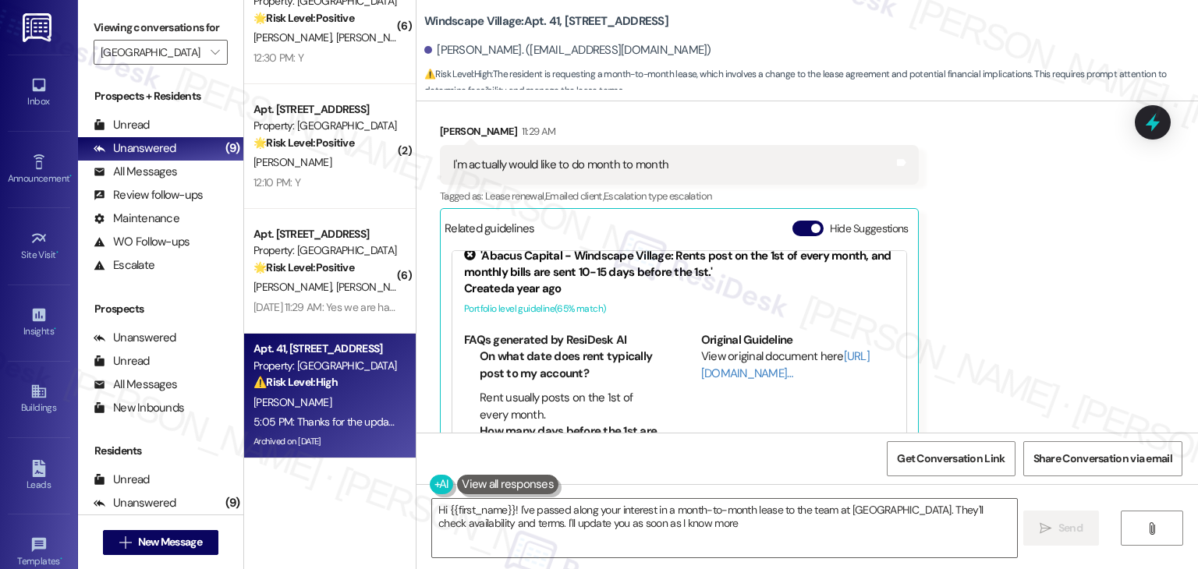
type textarea "Hi {{first_name}}! I've passed along your interest in a month-to-month lease to…"
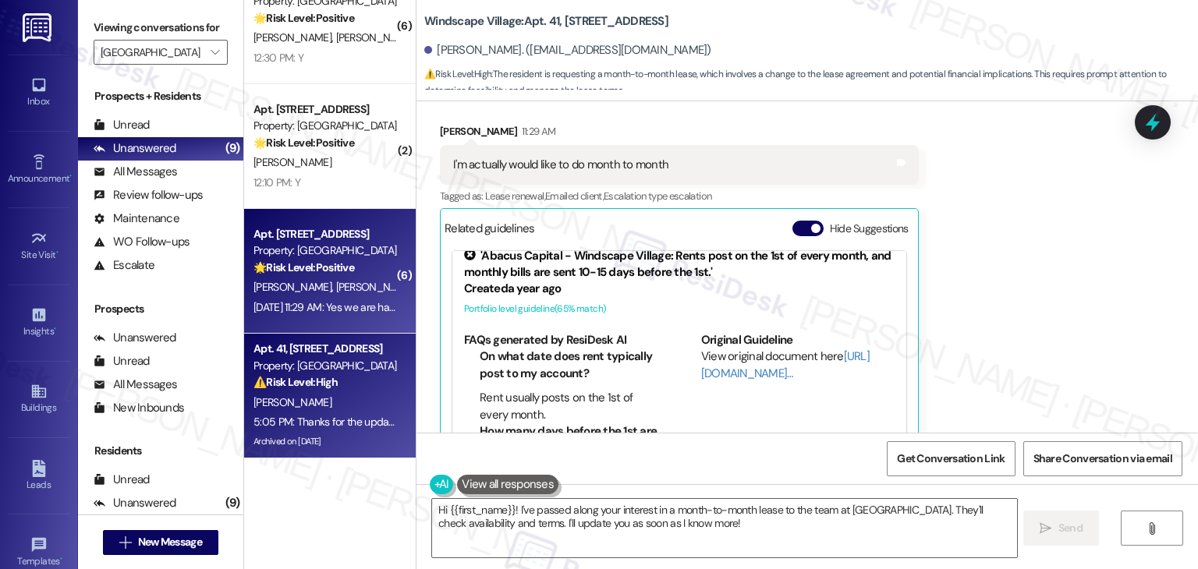
scroll to position [306, 0]
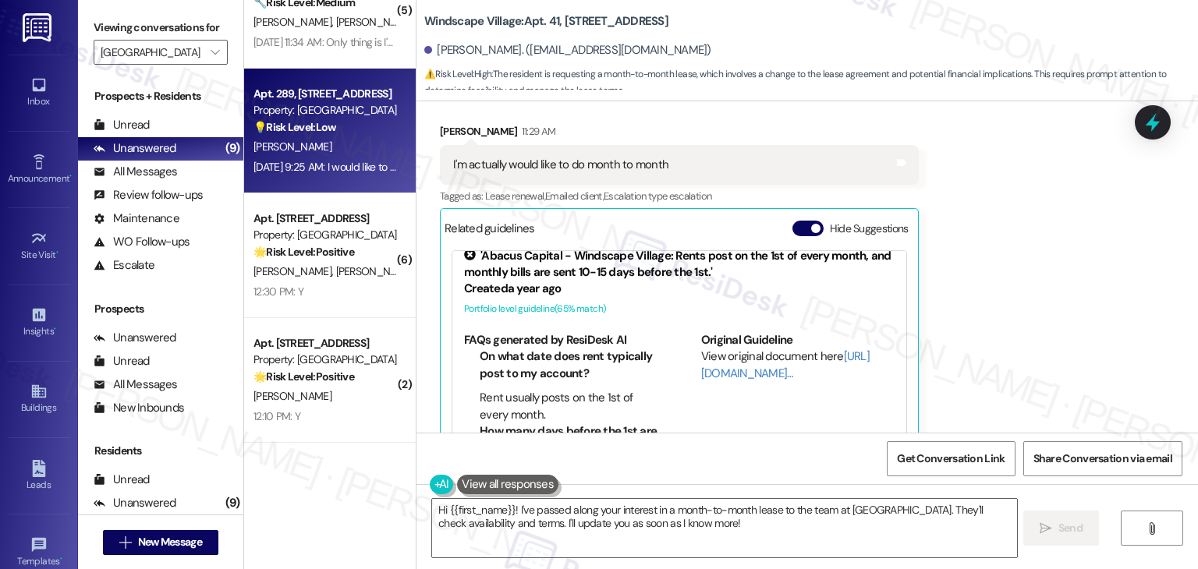
click at [345, 172] on div "Sep 18, 2025 at 9:25 AM: I would like to move forward please. Thank you Sep 18,…" at bounding box center [396, 167] width 284 height 14
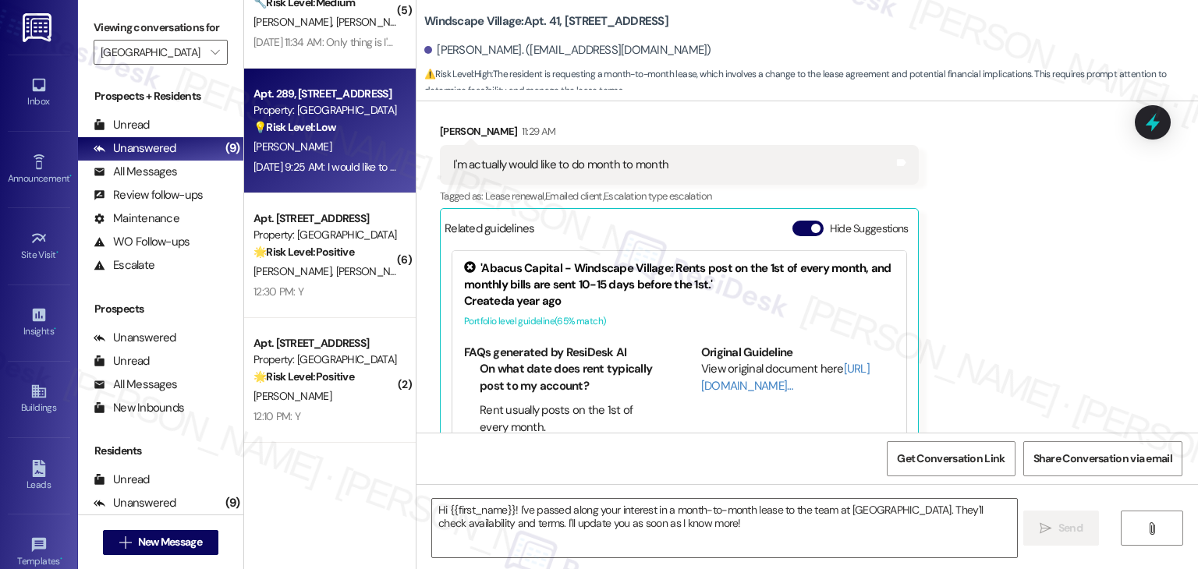
type textarea "Fetching suggested responses. Please feel free to read through the conversation…"
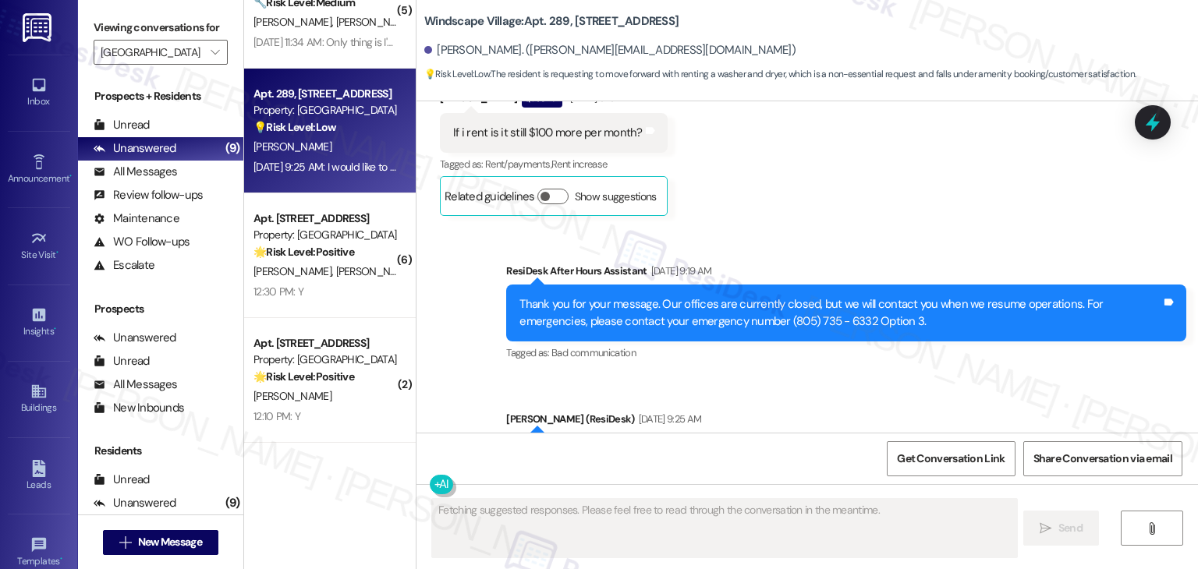
scroll to position [2184, 0]
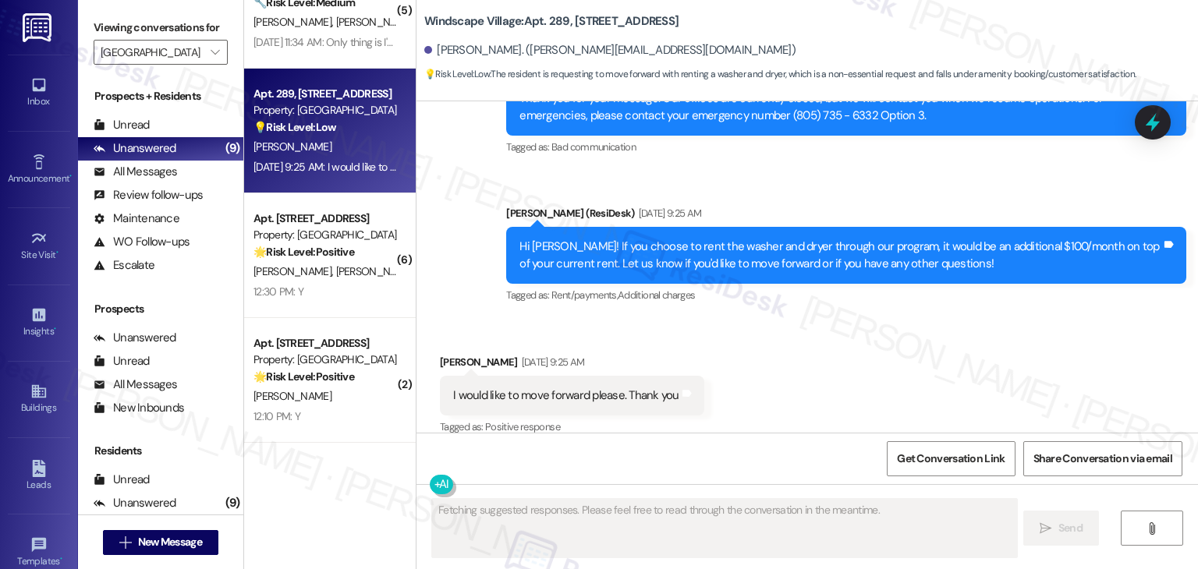
click at [836, 362] on div "Received via SMS Omar Neblina Sep 18, 2025 at 9:25 AM I would like to move forw…" at bounding box center [808, 385] width 782 height 132
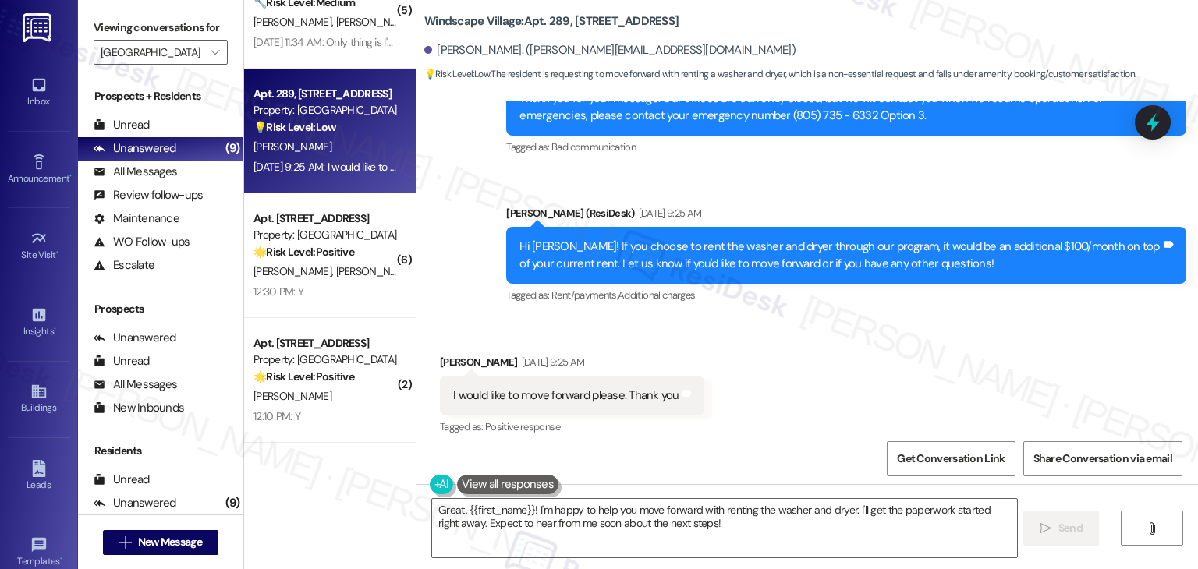
click at [838, 360] on div "Received via SMS Omar Neblina Sep 18, 2025 at 9:25 AM I would like to move forw…" at bounding box center [808, 385] width 782 height 132
click at [651, 239] on div "Hi Omar! If you choose to rent the washer and dryer through our program, it wou…" at bounding box center [841, 256] width 642 height 34
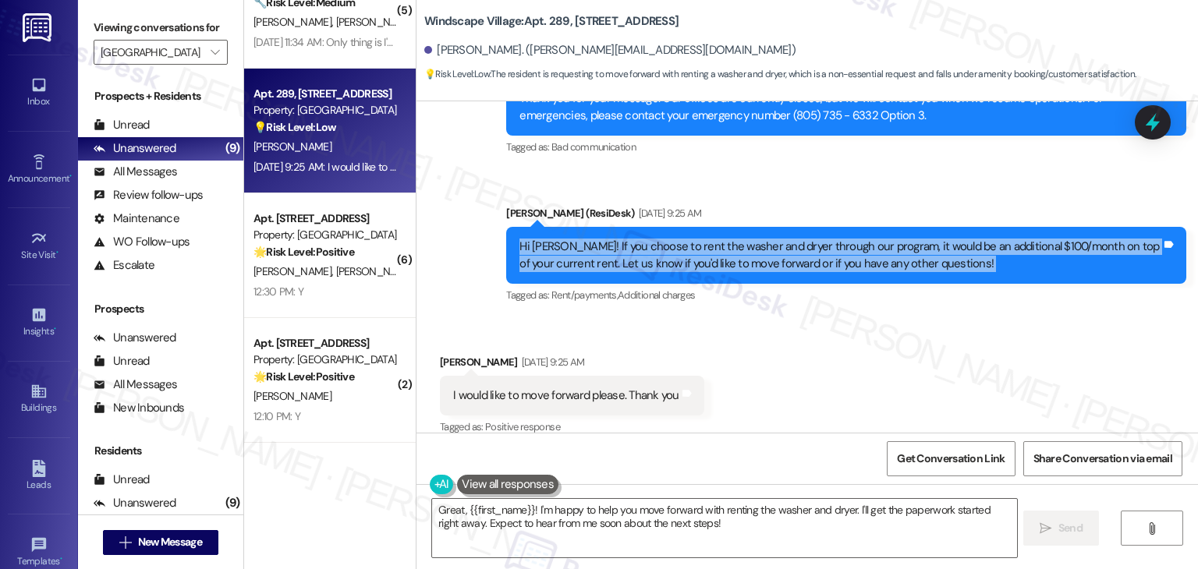
click at [651, 239] on div "Hi Omar! If you choose to rent the washer and dryer through our program, it wou…" at bounding box center [841, 256] width 642 height 34
copy div "Hi Omar! If you choose to rent the washer and dryer through our program, it wou…"
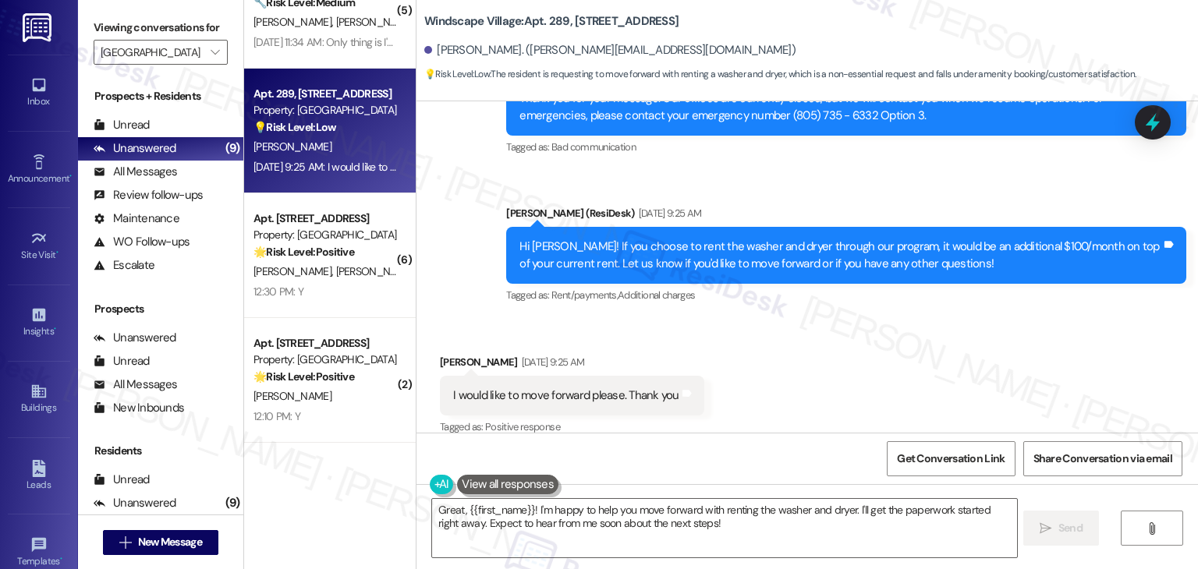
click at [606, 388] on div "I would like to move forward please. Thank you" at bounding box center [566, 396] width 226 height 16
copy div "I would like to move forward please. Thank you Tags and notes"
click at [849, 337] on div "Received via SMS Omar Neblina Sep 18, 2025 at 9:25 AM I would like to move forw…" at bounding box center [808, 385] width 782 height 132
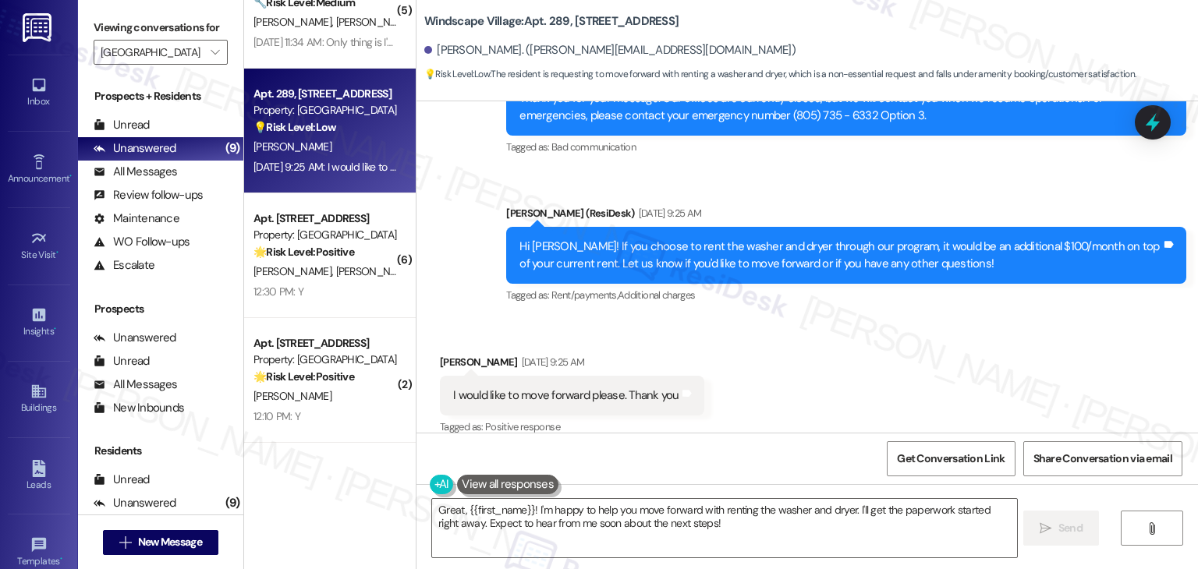
scroll to position [2185, 0]
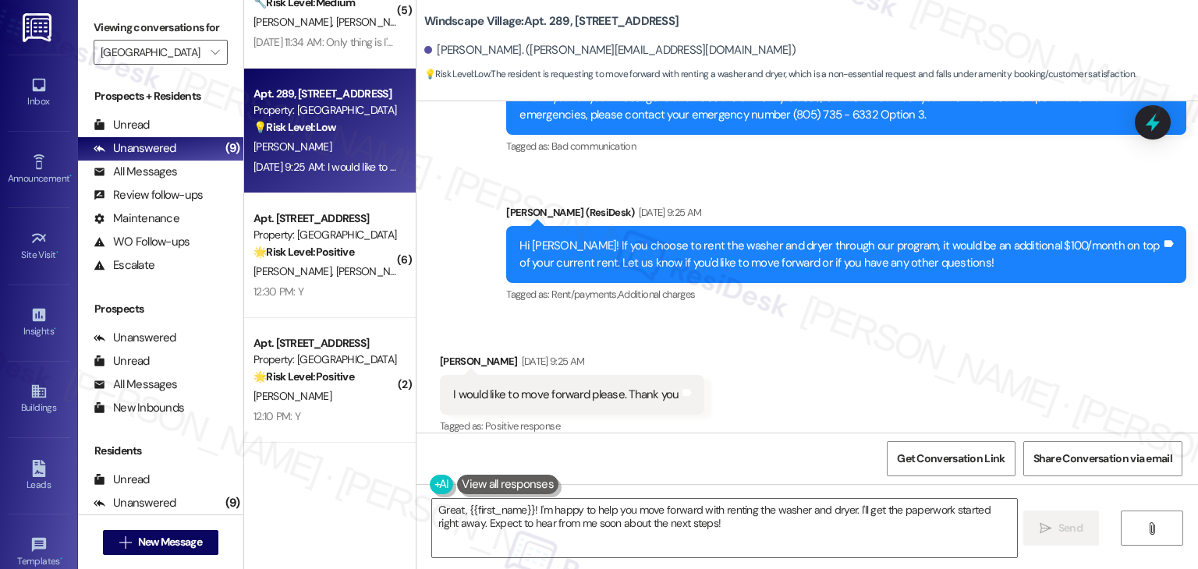
click at [849, 338] on div "Received via SMS Omar Neblina Sep 18, 2025 at 9:25 AM I would like to move forw…" at bounding box center [808, 384] width 782 height 132
click at [860, 388] on div "Received via SMS Omar Neblina Sep 18, 2025 at 9:25 AM I would like to move forw…" at bounding box center [808, 384] width 782 height 132
click at [861, 378] on div "Received via SMS Omar Neblina Sep 18, 2025 at 9:25 AM I would like to move forw…" at bounding box center [808, 384] width 782 height 132
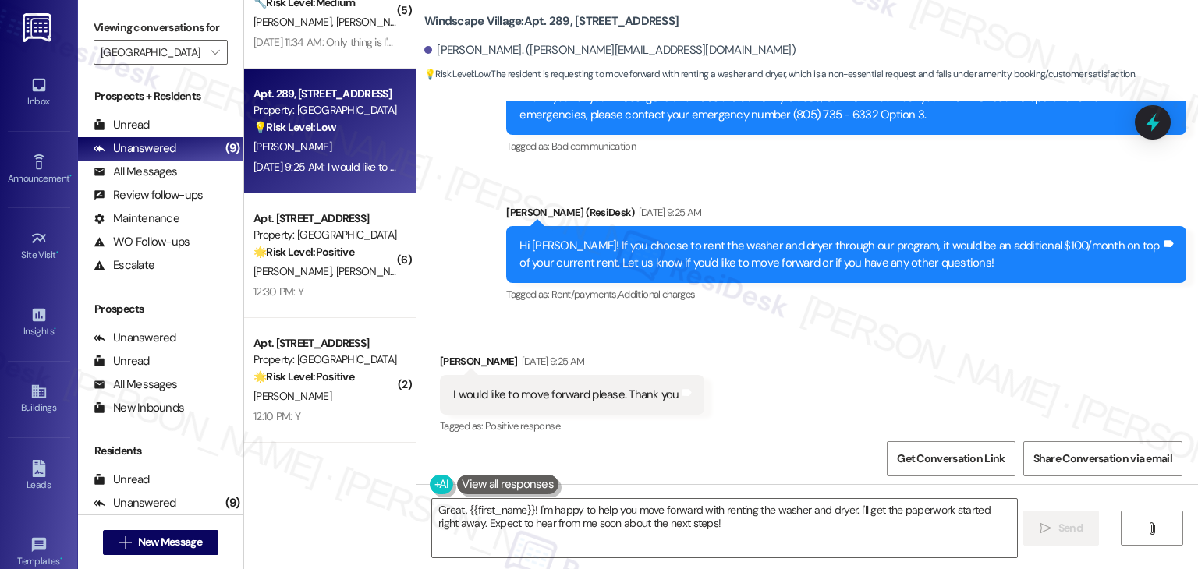
click at [861, 378] on div "Received via SMS Omar Neblina Sep 18, 2025 at 9:25 AM I would like to move forw…" at bounding box center [808, 384] width 782 height 132
click at [885, 360] on div "Received via SMS Omar Neblina Sep 18, 2025 at 9:25 AM I would like to move forw…" at bounding box center [808, 384] width 782 height 132
click at [884, 360] on div "Received via SMS Omar Neblina Sep 18, 2025 at 9:25 AM I would like to move forw…" at bounding box center [808, 384] width 782 height 132
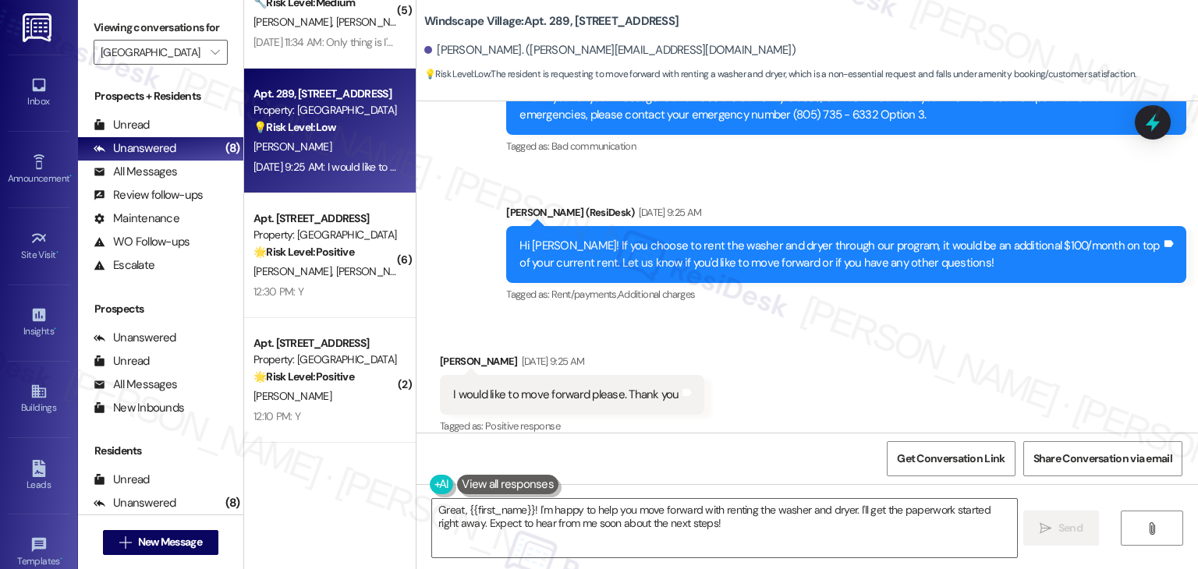
click at [940, 319] on div "Received via SMS Omar Neblina Sep 18, 2025 at 9:25 AM I would like to move forw…" at bounding box center [808, 384] width 782 height 132
click at [939, 319] on div "Received via SMS Omar Neblina Sep 18, 2025 at 9:25 AM I would like to move forw…" at bounding box center [808, 384] width 782 height 132
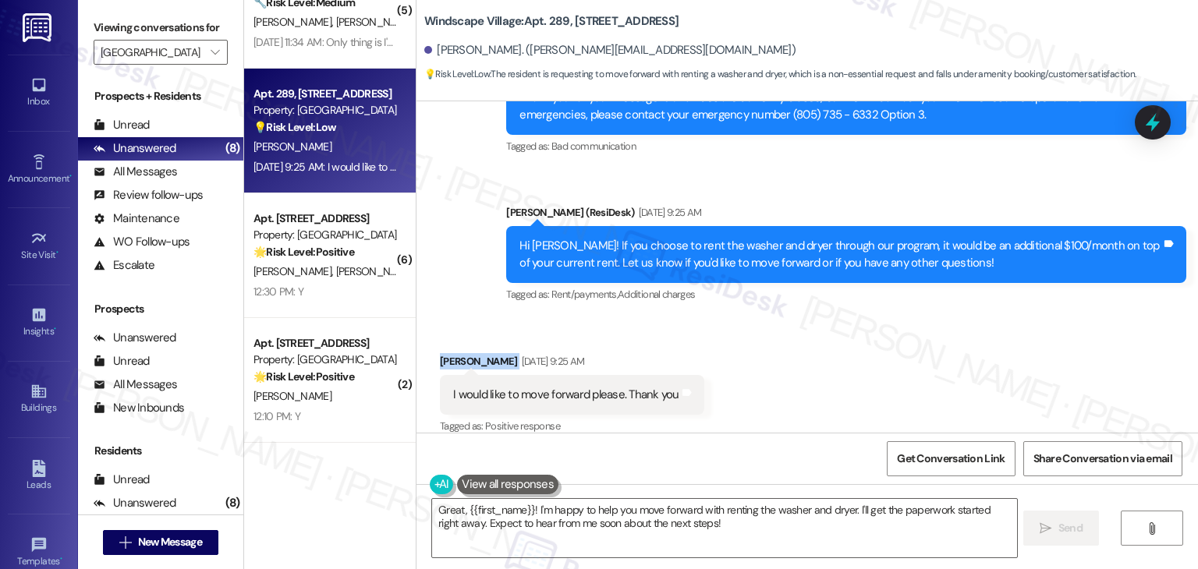
click at [939, 319] on div "Received via SMS Omar Neblina Sep 18, 2025 at 9:25 AM I would like to move forw…" at bounding box center [808, 384] width 782 height 132
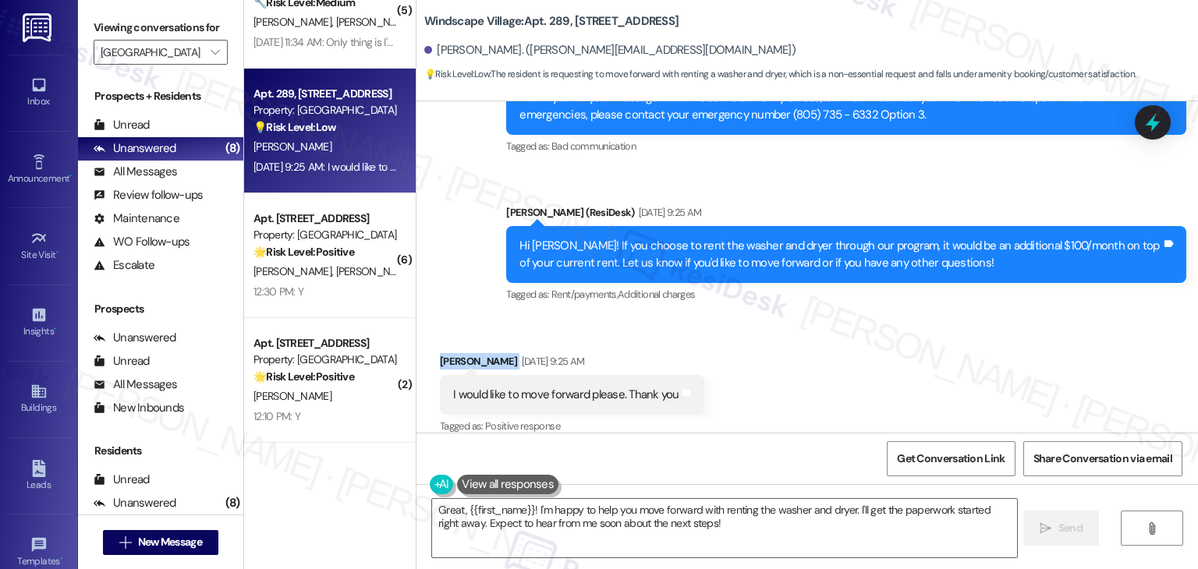
click at [939, 319] on div "Received via SMS Omar Neblina Sep 18, 2025 at 9:25 AM I would like to move forw…" at bounding box center [808, 384] width 782 height 132
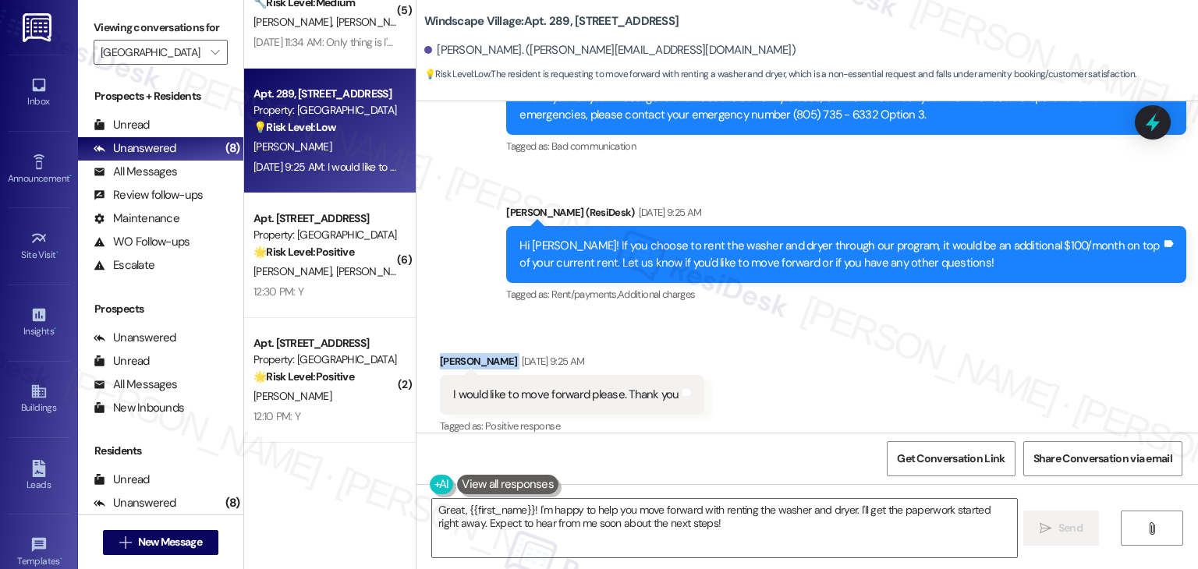
click at [939, 319] on div "Received via SMS Omar Neblina Sep 18, 2025 at 9:25 AM I would like to move forw…" at bounding box center [808, 384] width 782 height 132
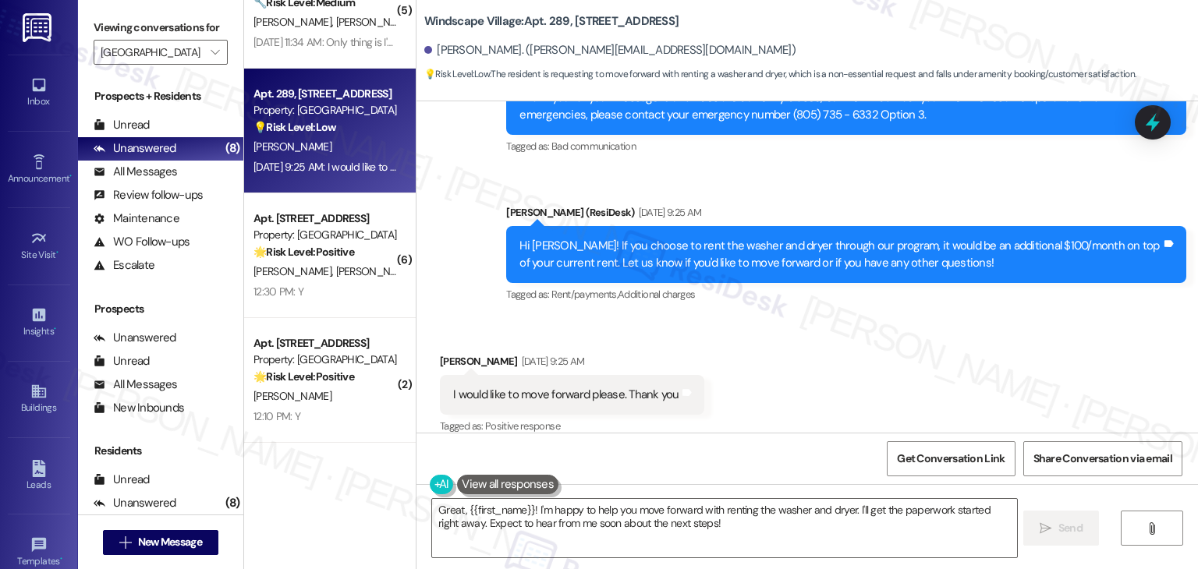
click at [892, 377] on div "Received via SMS Omar Neblina Sep 18, 2025 at 9:25 AM I would like to move forw…" at bounding box center [808, 384] width 782 height 132
click at [892, 375] on div "Received via SMS Omar Neblina Sep 18, 2025 at 9:25 AM I would like to move forw…" at bounding box center [808, 384] width 782 height 132
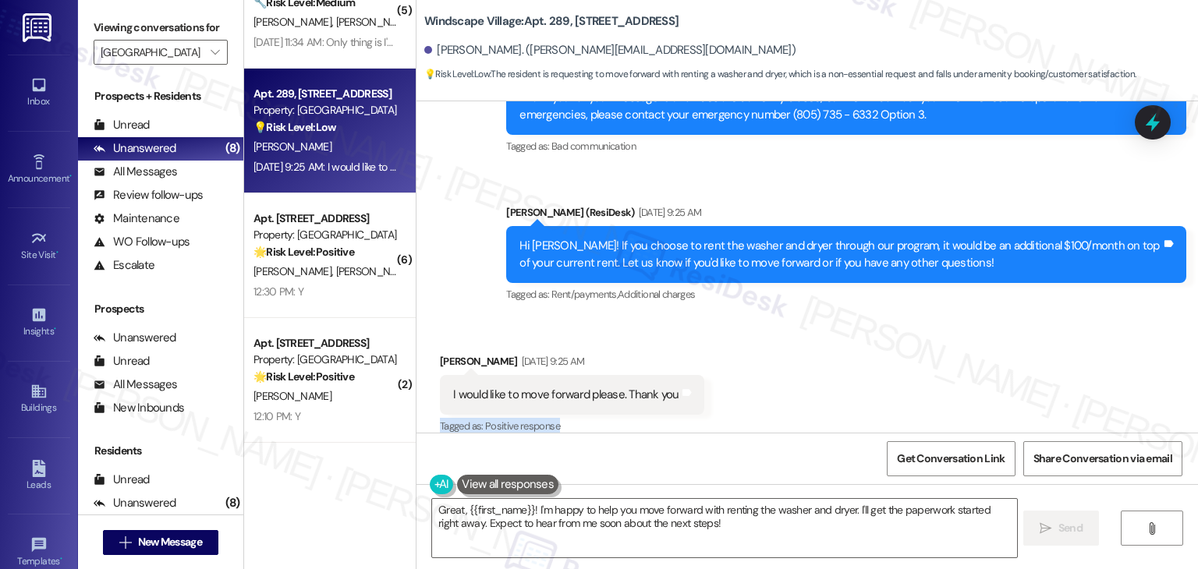
click at [892, 375] on div "Received via SMS Omar Neblina Sep 18, 2025 at 9:25 AM I would like to move forw…" at bounding box center [808, 384] width 782 height 132
click at [835, 356] on div "Received via SMS Omar Neblina Sep 18, 2025 at 9:25 AM I would like to move forw…" at bounding box center [808, 384] width 782 height 132
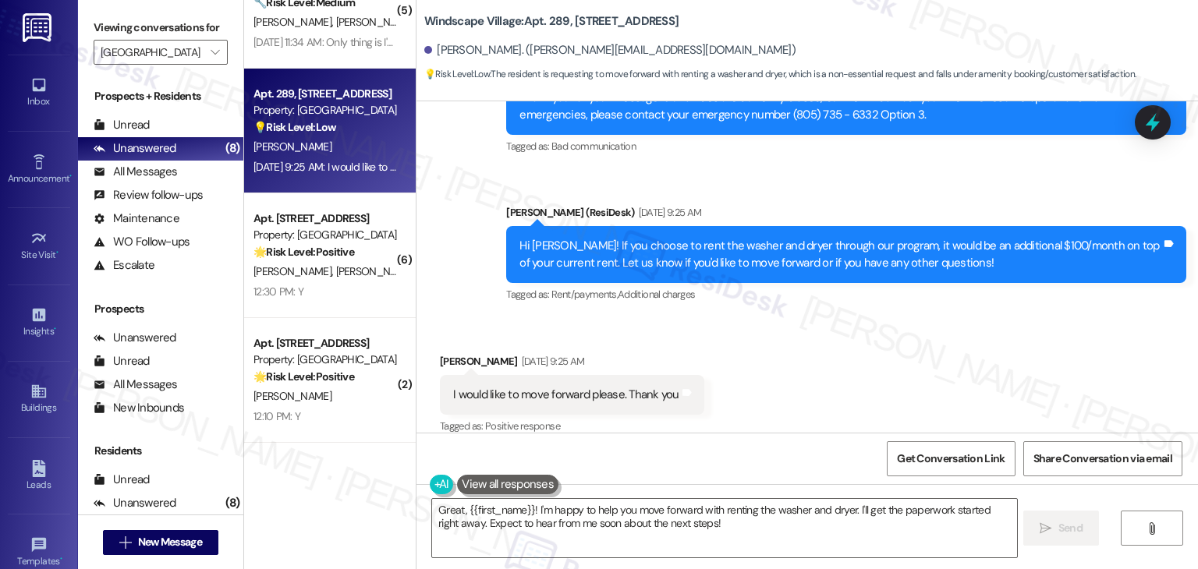
click at [835, 356] on div "Received via SMS Omar Neblina Sep 18, 2025 at 9:25 AM I would like to move forw…" at bounding box center [808, 384] width 782 height 132
click at [840, 381] on div "Received via SMS Omar Neblina Sep 18, 2025 at 9:25 AM I would like to move forw…" at bounding box center [808, 384] width 782 height 132
click at [840, 378] on div "Received via SMS Omar Neblina Sep 18, 2025 at 9:25 AM I would like to move forw…" at bounding box center [808, 384] width 782 height 132
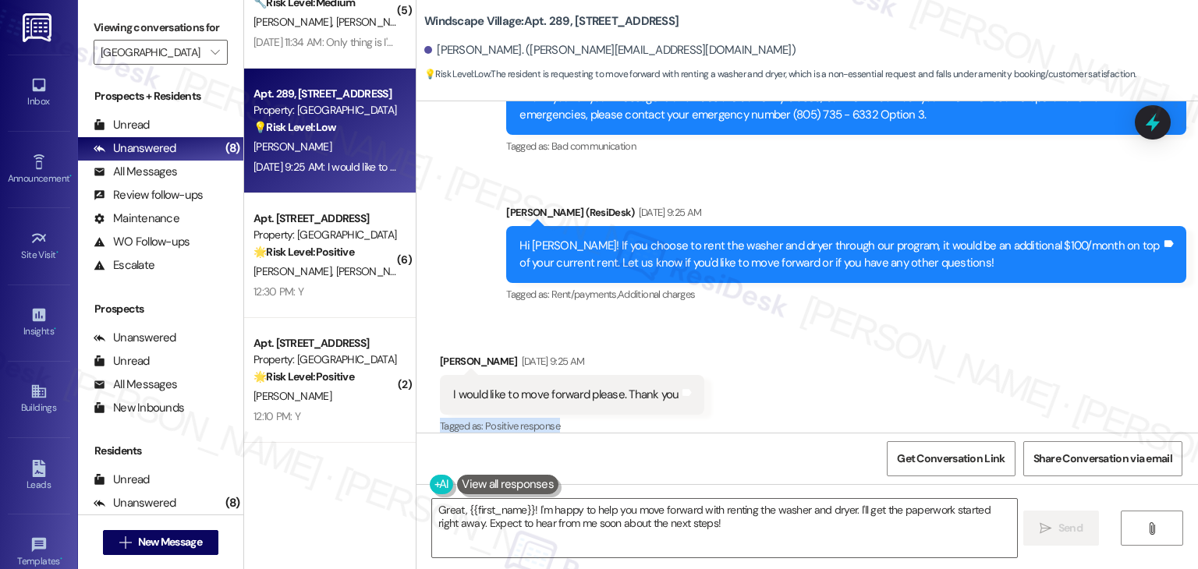
click at [840, 378] on div "Received via SMS Omar Neblina Sep 18, 2025 at 9:25 AM I would like to move forw…" at bounding box center [808, 384] width 782 height 132
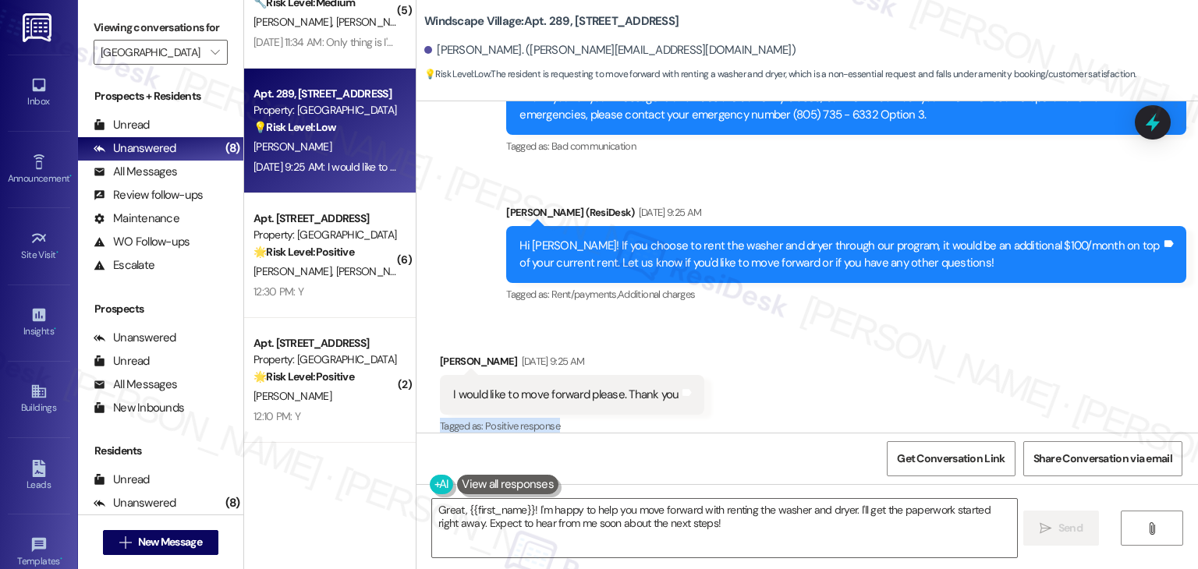
click at [840, 378] on div "Received via SMS Omar Neblina Sep 18, 2025 at 9:25 AM I would like to move forw…" at bounding box center [808, 384] width 782 height 132
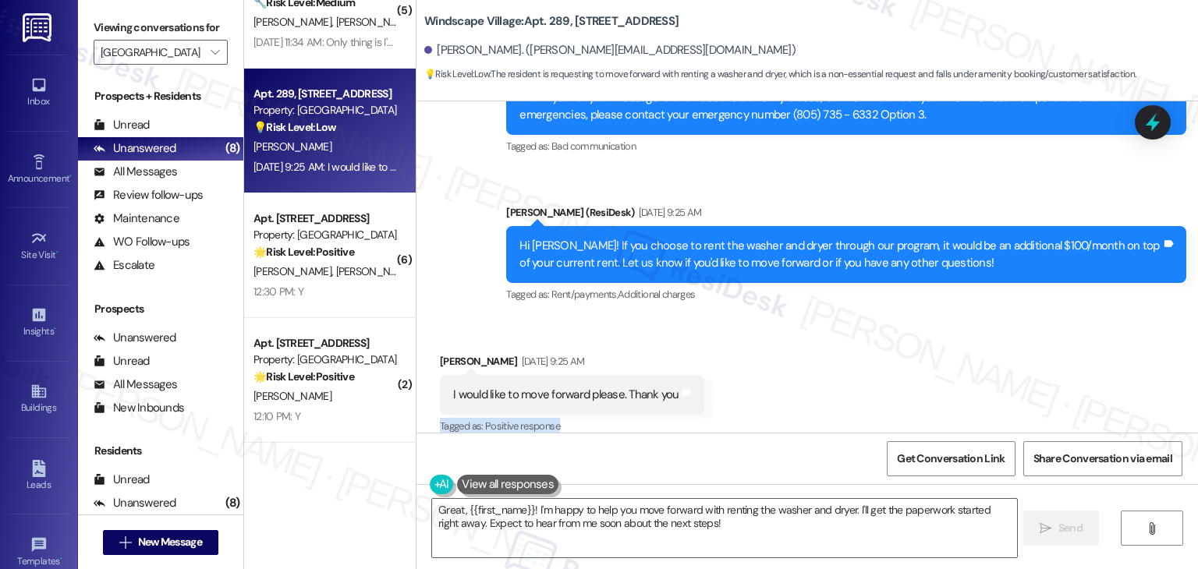
click at [840, 378] on div "Received via SMS Omar Neblina Sep 18, 2025 at 9:25 AM I would like to move forw…" at bounding box center [808, 384] width 782 height 132
click at [840, 379] on div "Received via SMS Omar Neblina Sep 18, 2025 at 9:25 AM I would like to move forw…" at bounding box center [808, 384] width 782 height 132
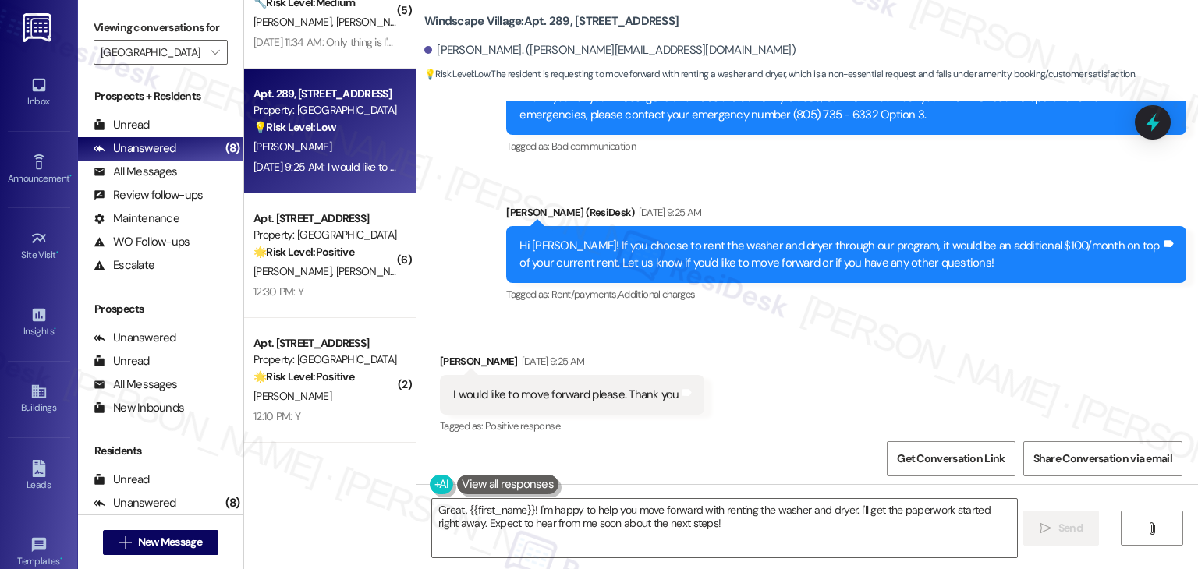
click at [794, 366] on div "Received via SMS Omar Neblina Sep 18, 2025 at 9:25 AM I would like to move forw…" at bounding box center [808, 384] width 782 height 132
click at [800, 369] on div "Received via SMS Omar Neblina Sep 18, 2025 at 9:25 AM I would like to move forw…" at bounding box center [808, 384] width 782 height 132
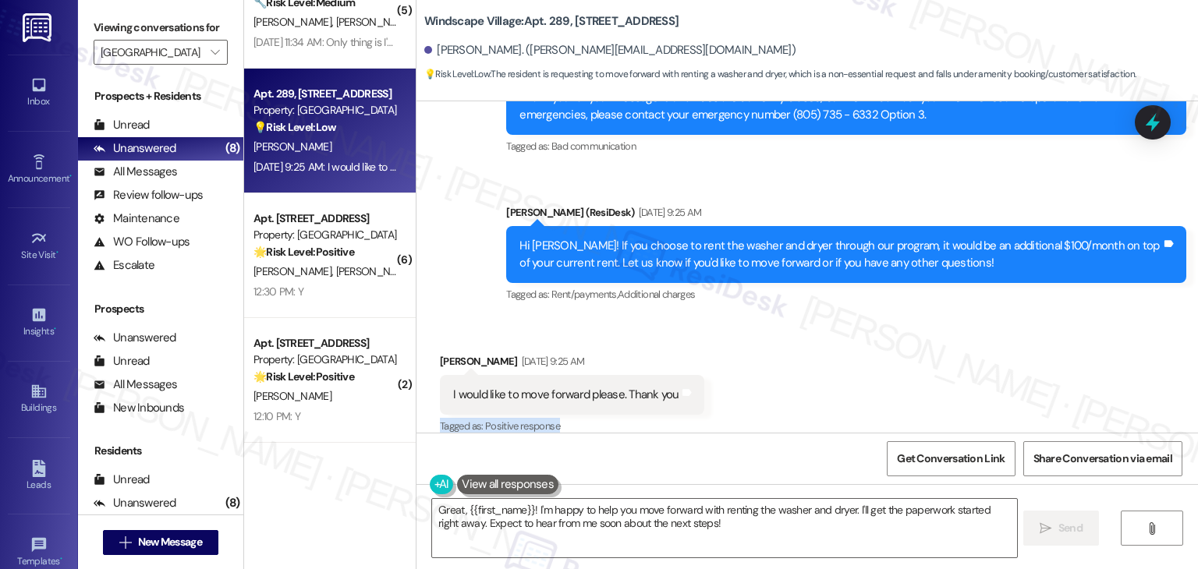
click at [800, 369] on div "Received via SMS Omar Neblina Sep 18, 2025 at 9:25 AM I would like to move forw…" at bounding box center [808, 384] width 782 height 132
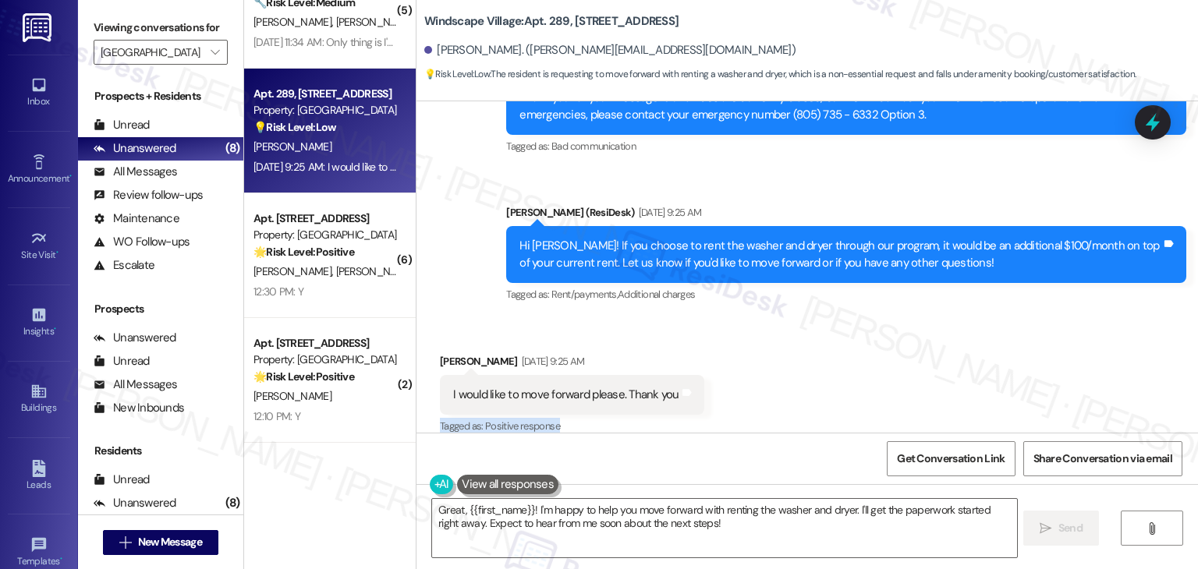
click at [800, 369] on div "Received via SMS Omar Neblina Sep 18, 2025 at 9:25 AM I would like to move forw…" at bounding box center [808, 384] width 782 height 132
click at [637, 523] on textarea "Great, {{first_name}}! I'm happy to help you move forward with renting the wash…" at bounding box center [724, 528] width 584 height 59
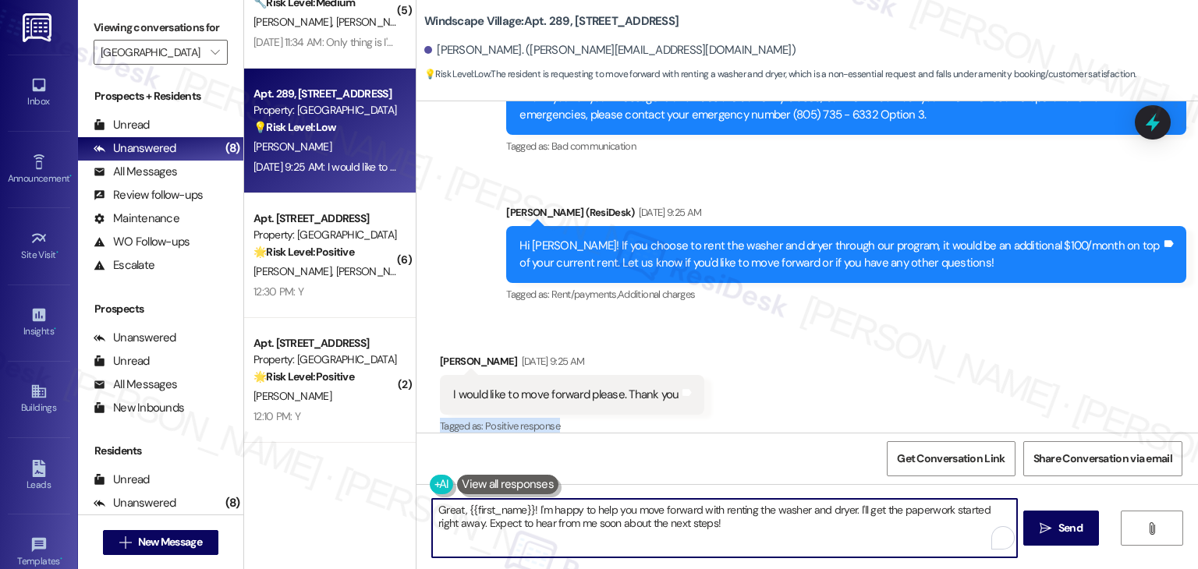
click at [637, 523] on textarea "Great, {{first_name}}! I'm happy to help you move forward with renting the wash…" at bounding box center [724, 528] width 584 height 59
paste textarea "Thanks, Omar! I’ll let the site team know you’d like to move forward with renti…"
type textarea "Thanks, Omar! I’ll let the site team know you’d like to move forward with renti…"
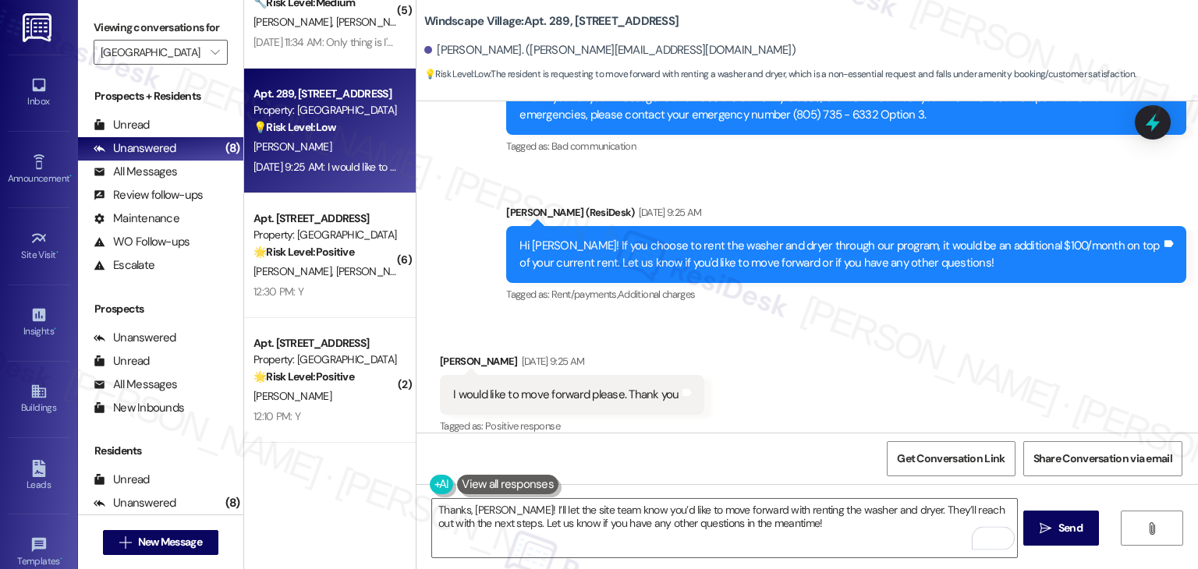
click at [782, 424] on div "Received via SMS Omar Neblina Sep 18, 2025 at 9:25 AM I would like to move forw…" at bounding box center [808, 384] width 782 height 132
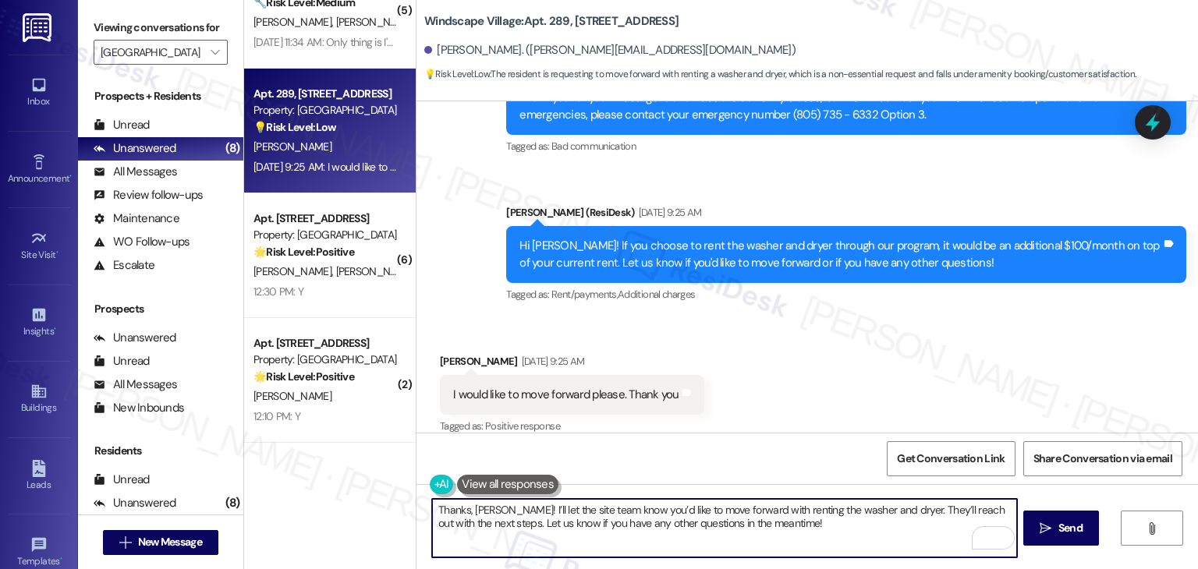
click at [818, 522] on textarea "Thanks, Omar! I’ll let the site team know you’d like to move forward with renti…" at bounding box center [724, 528] width 584 height 59
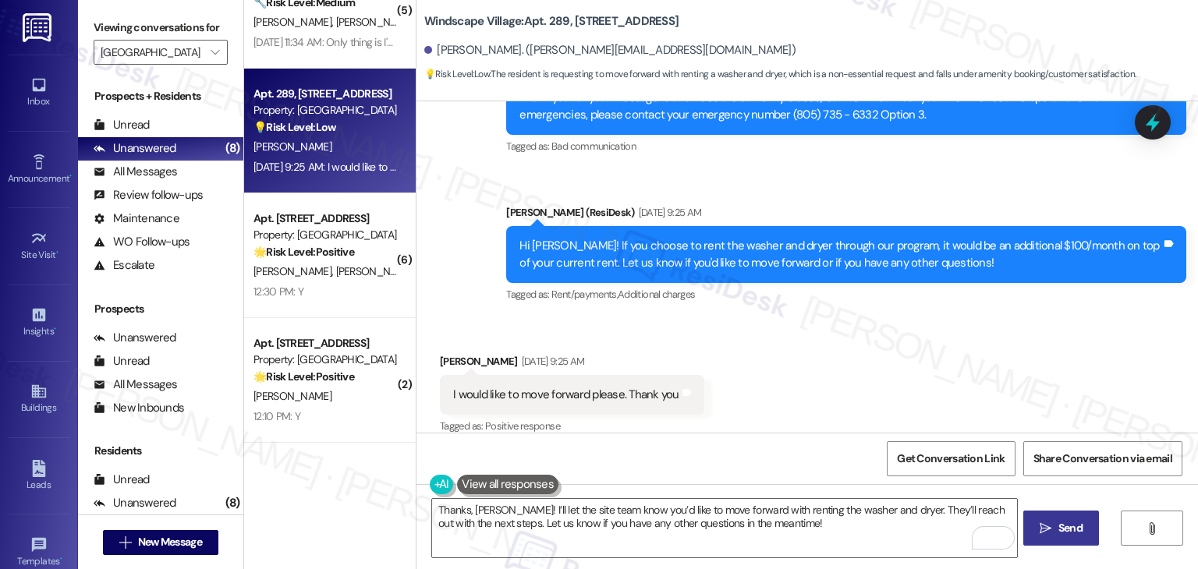
click at [1077, 535] on span "Send" at bounding box center [1071, 528] width 24 height 16
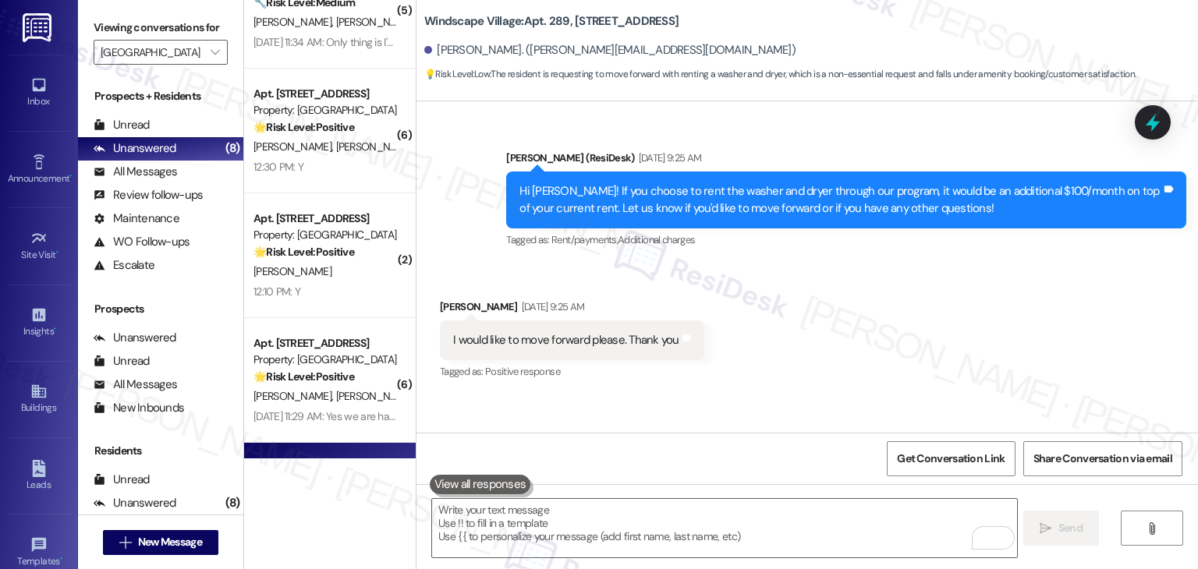
scroll to position [2311, 0]
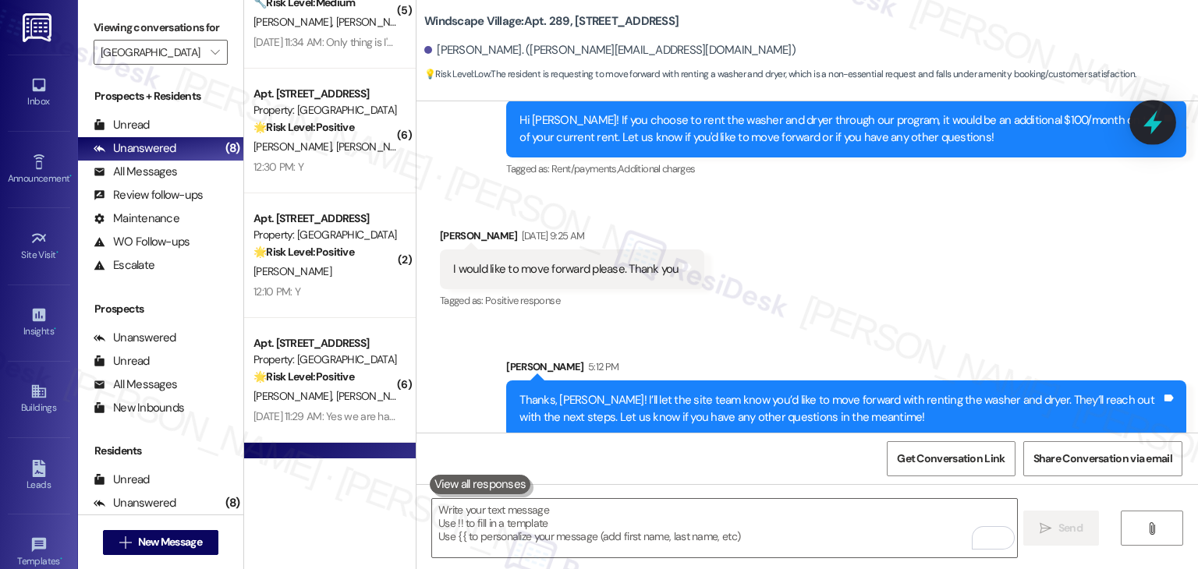
click at [1157, 126] on icon at bounding box center [1153, 123] width 19 height 24
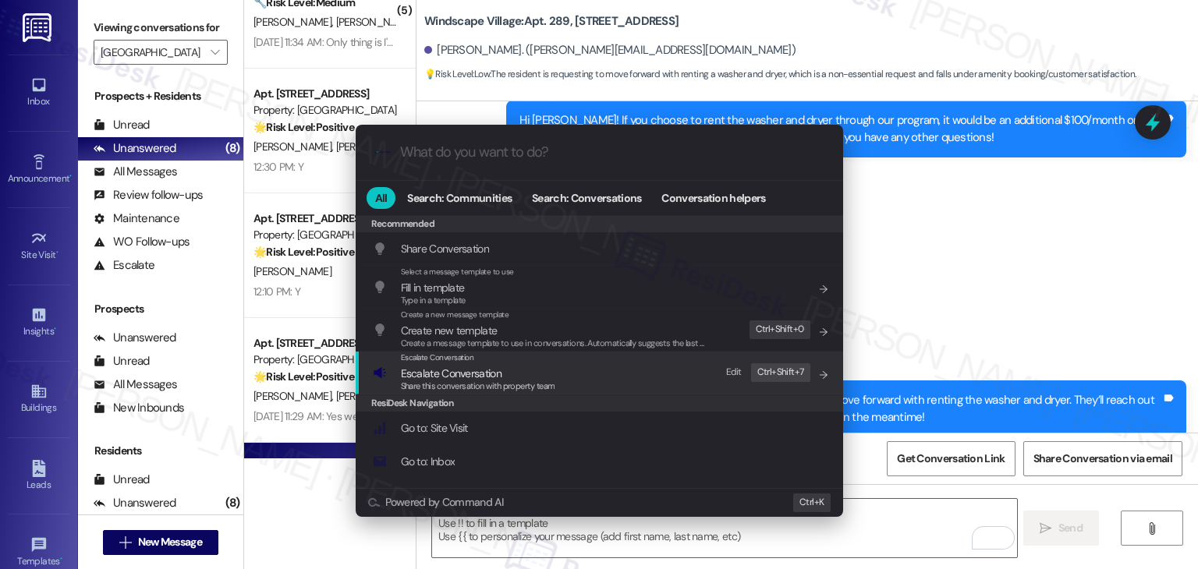
click at [497, 380] on div "Share this conversation with property team" at bounding box center [478, 387] width 154 height 14
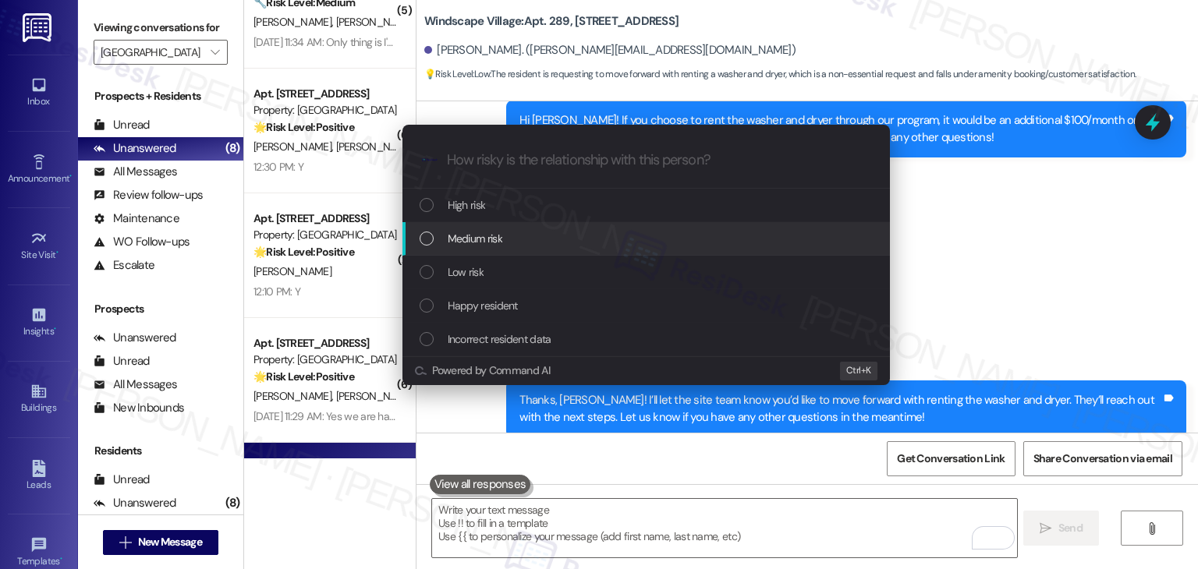
click at [424, 241] on div "List of options" at bounding box center [427, 239] width 14 height 14
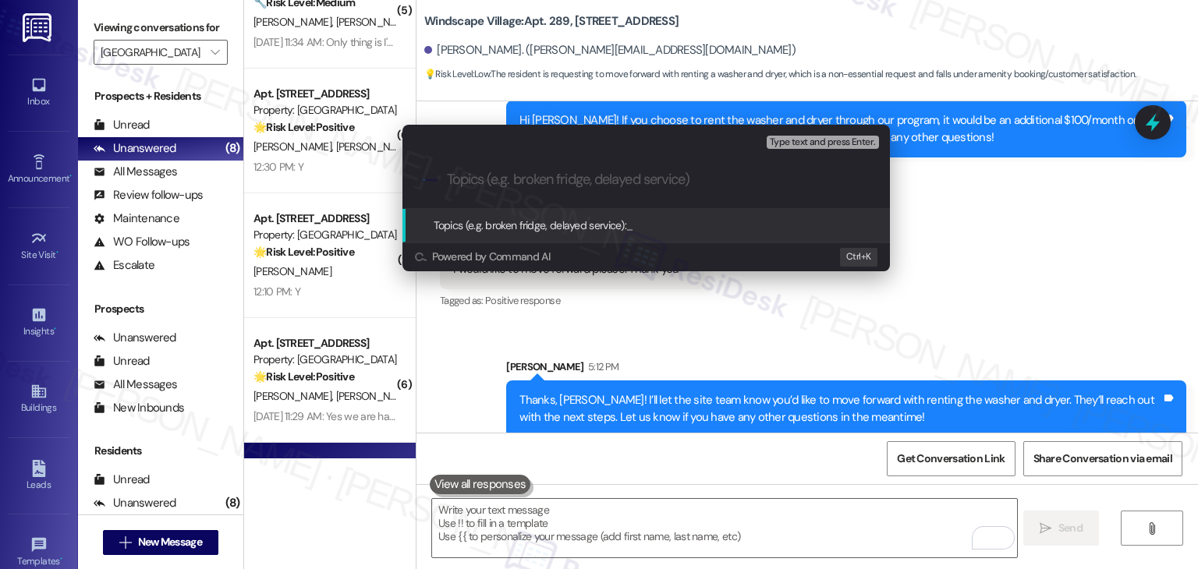
paste input "Resident Request – Washer & Dryer Rental Enrollment for Omar"
type input "Resident Request – Washer & Dryer Rental Enrollment for Omar"
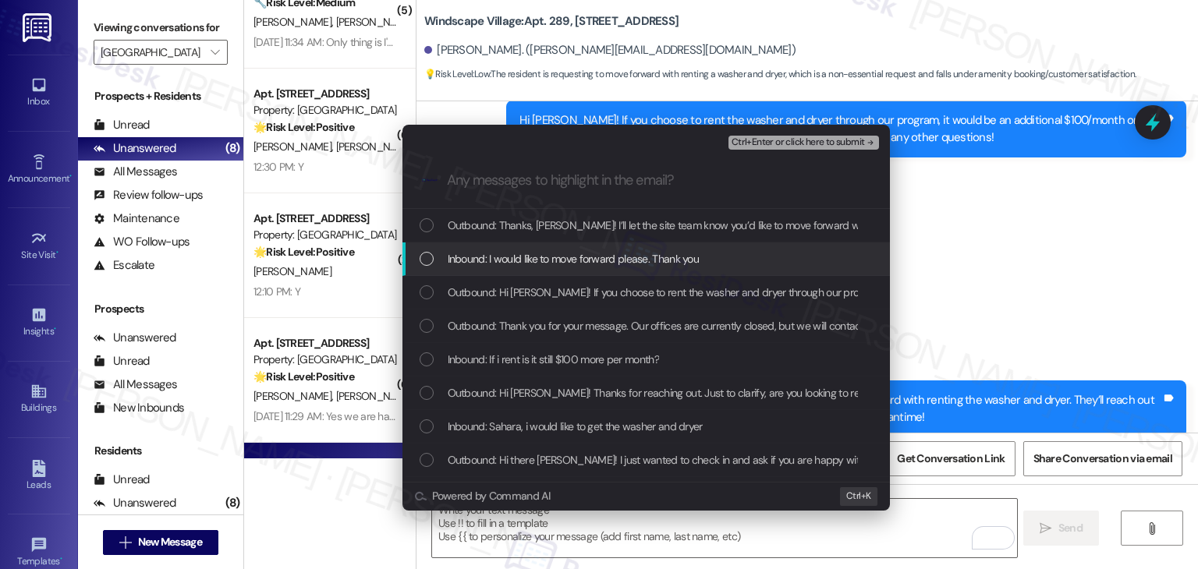
click at [420, 260] on div "List of options" at bounding box center [427, 259] width 14 height 14
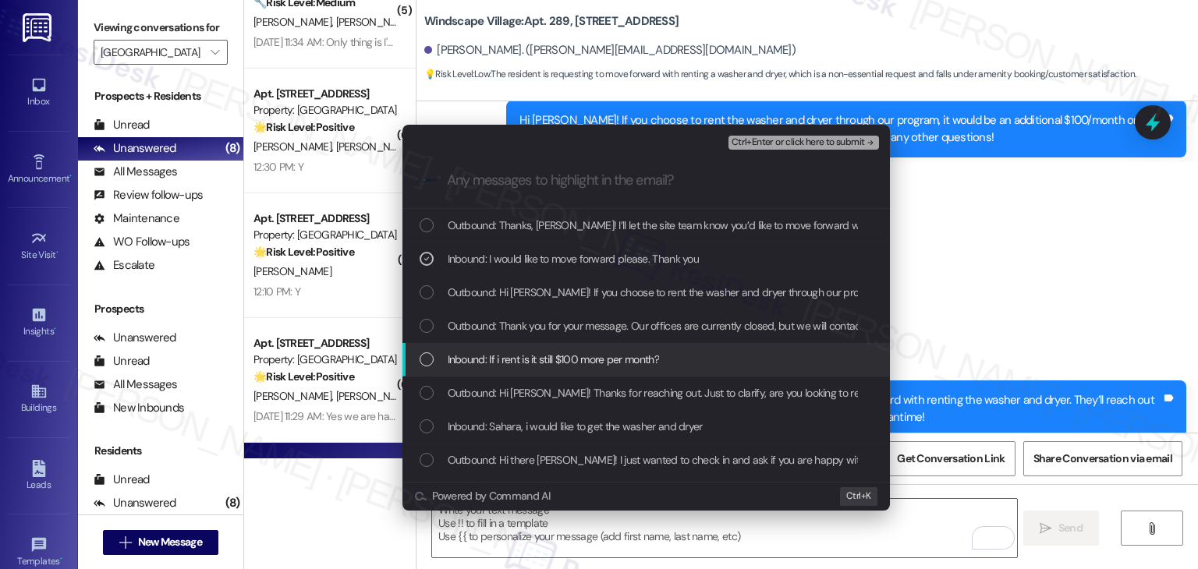
click at [427, 366] on div "List of options" at bounding box center [427, 360] width 14 height 14
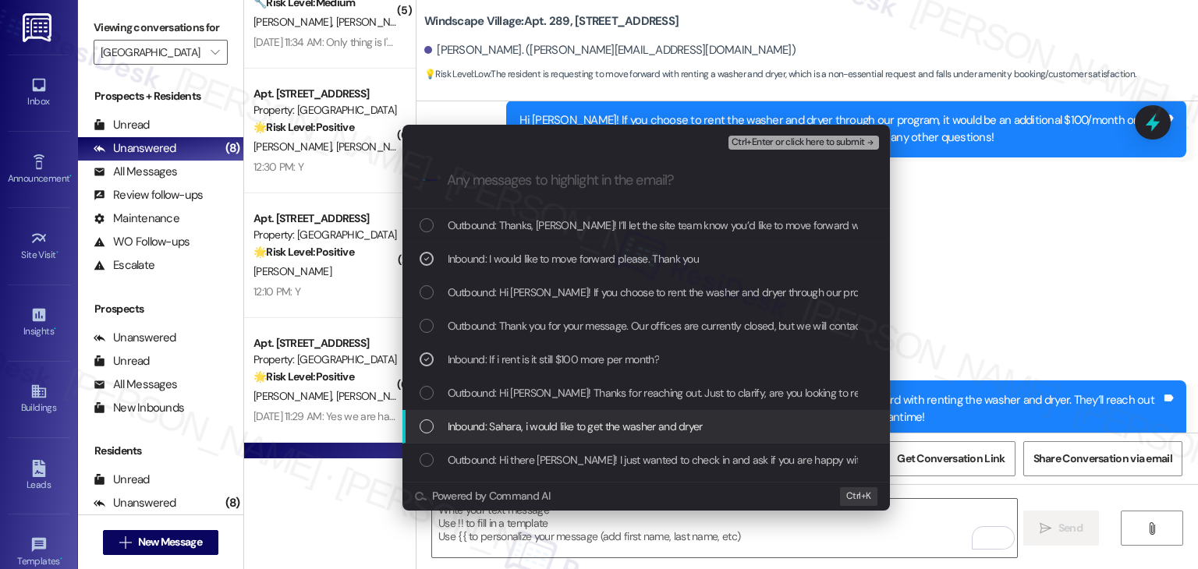
click at [427, 422] on div "List of options" at bounding box center [427, 427] width 14 height 14
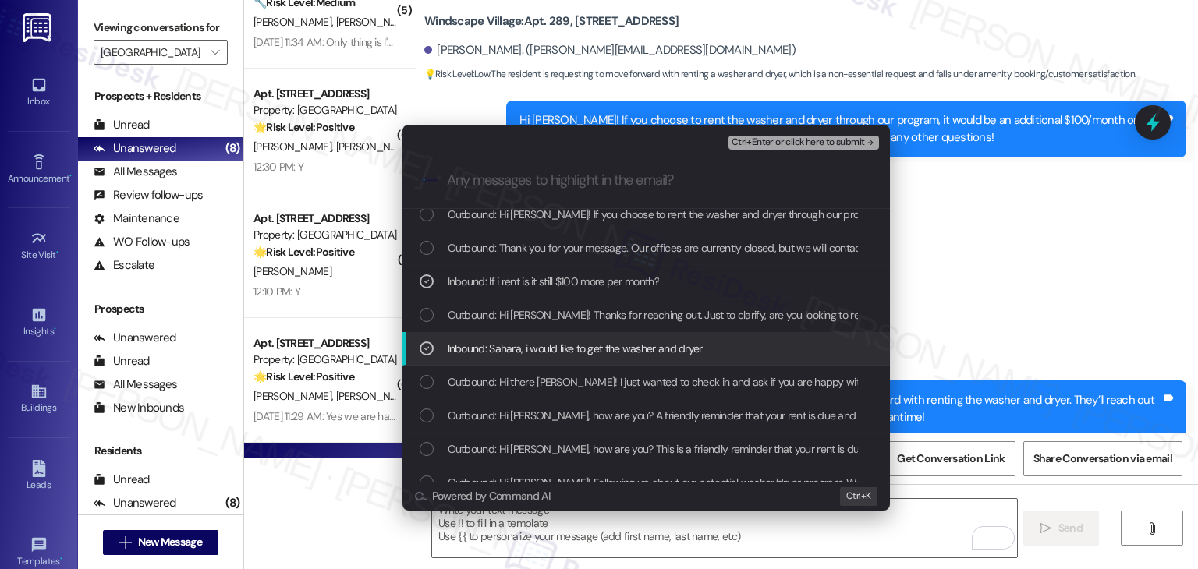
scroll to position [156, 0]
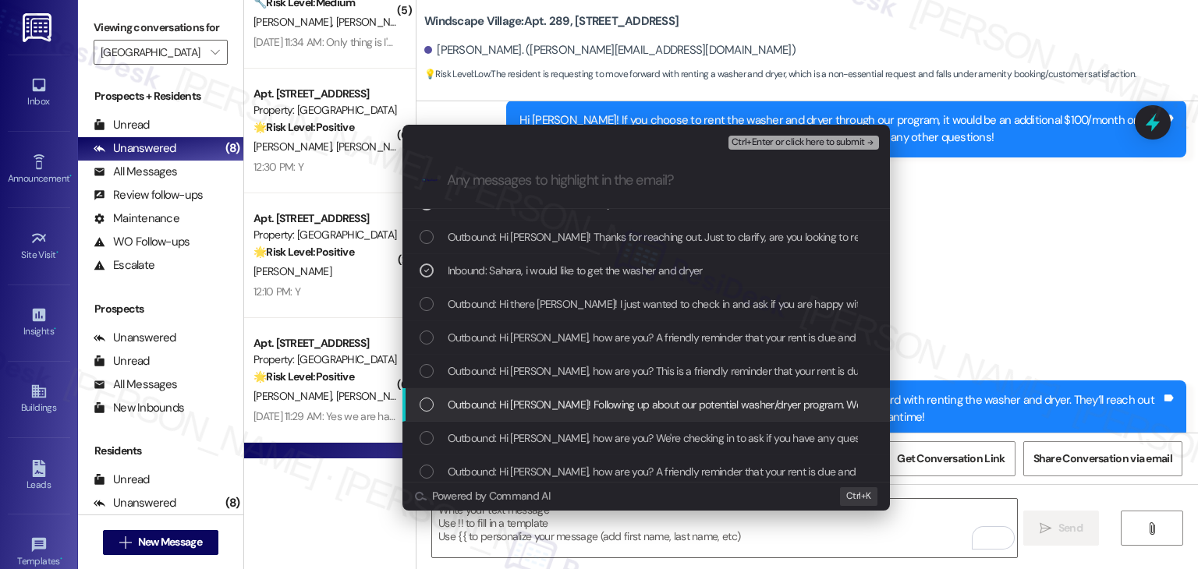
click at [420, 403] on div "List of options" at bounding box center [427, 405] width 14 height 14
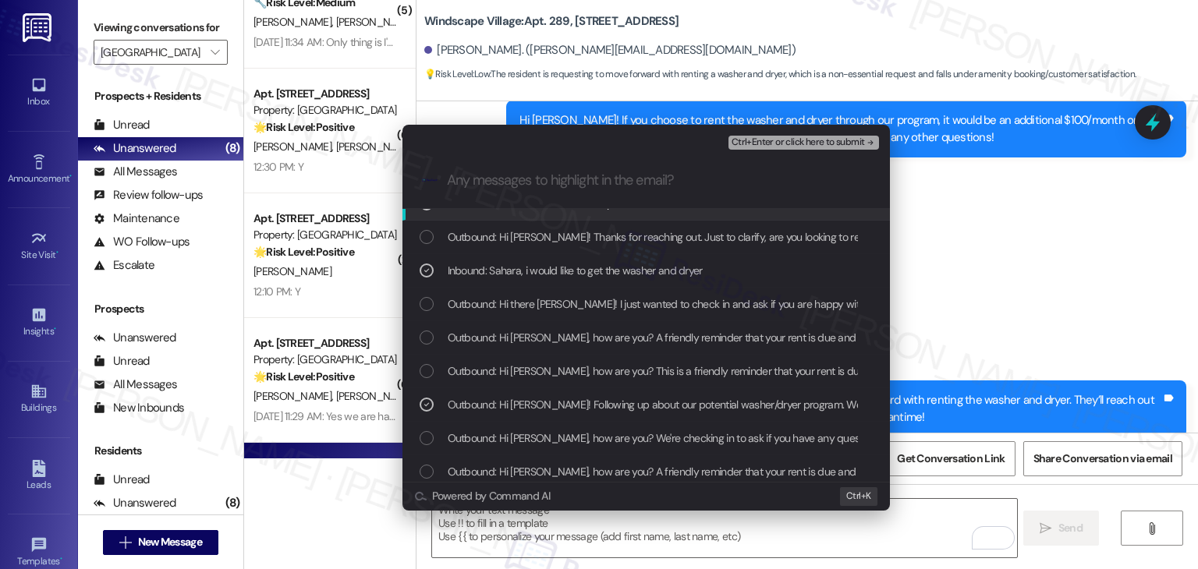
click at [805, 139] on span "Ctrl+Enter or click here to submit" at bounding box center [798, 142] width 133 height 11
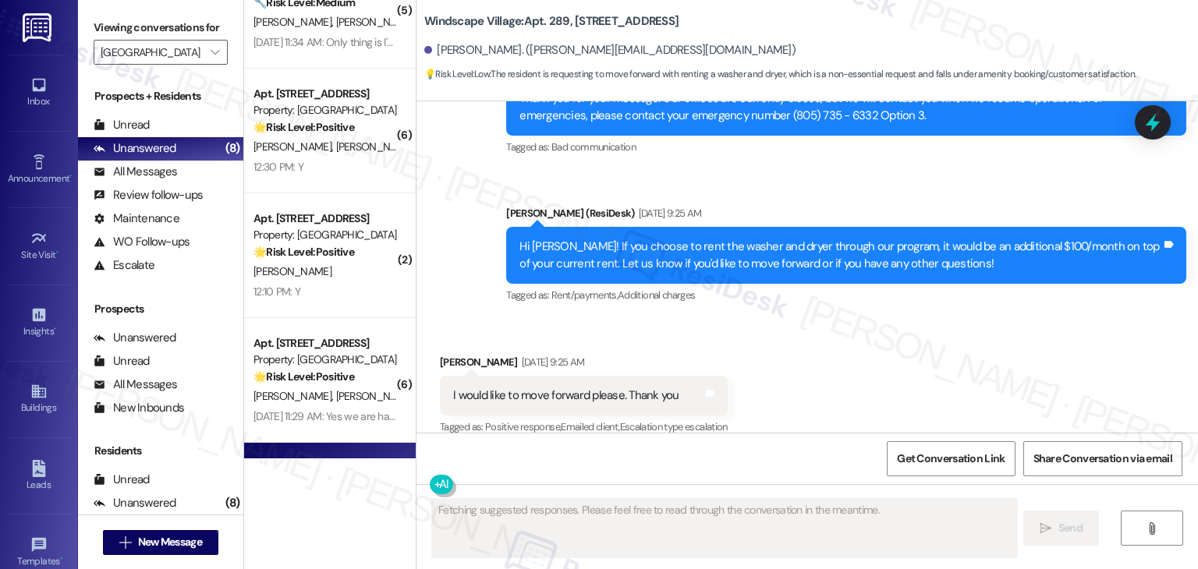
scroll to position [2334, 0]
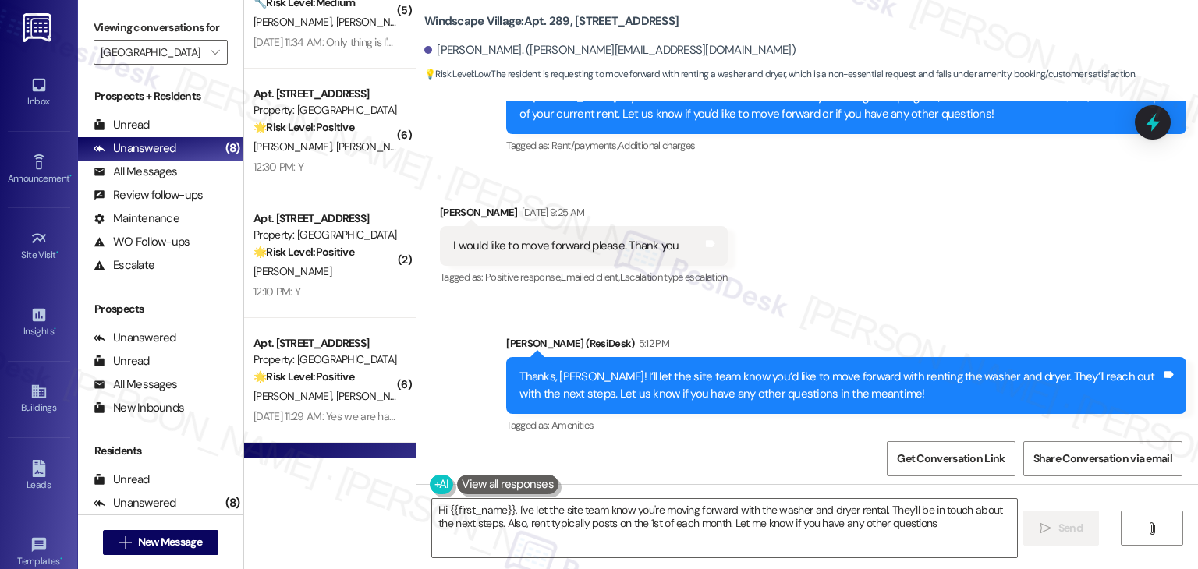
type textarea "Hi {{first_name}}, I've let the site team know you're moving forward with the w…"
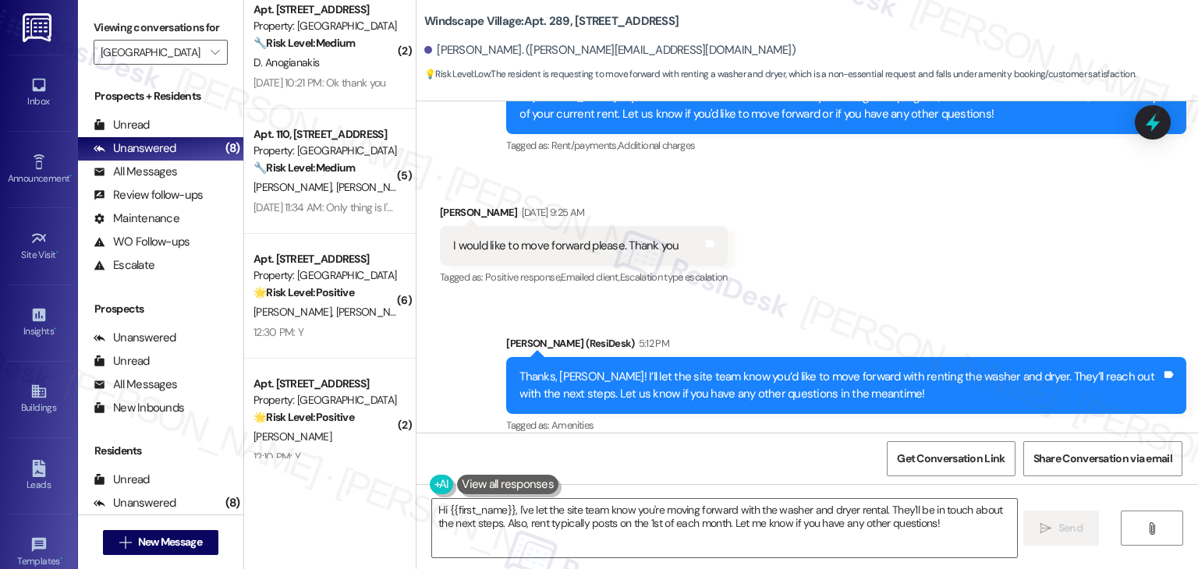
scroll to position [0, 0]
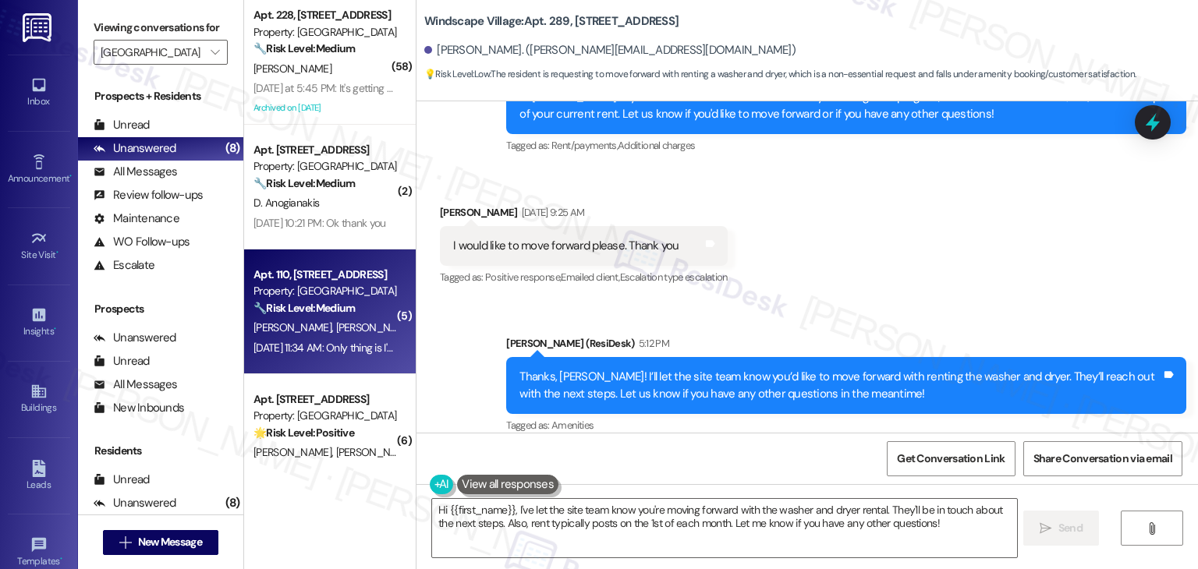
click at [357, 359] on div "Apt. 110, 1300 North L St. Ste 168 Property: Windscape Village 🔧 Risk Level: Me…" at bounding box center [330, 312] width 172 height 125
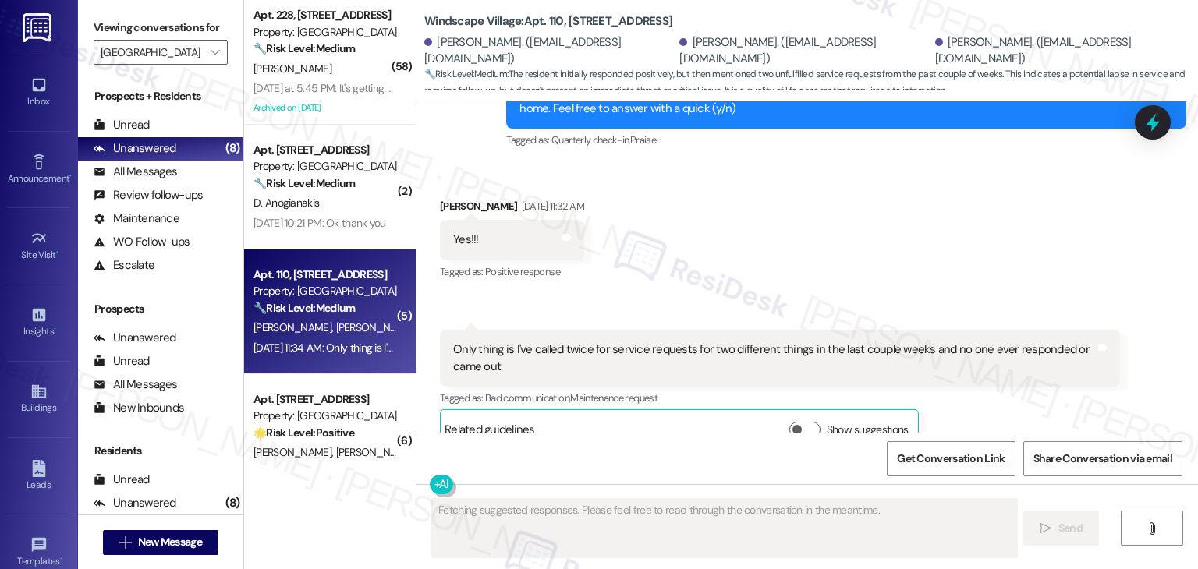
scroll to position [1564, 0]
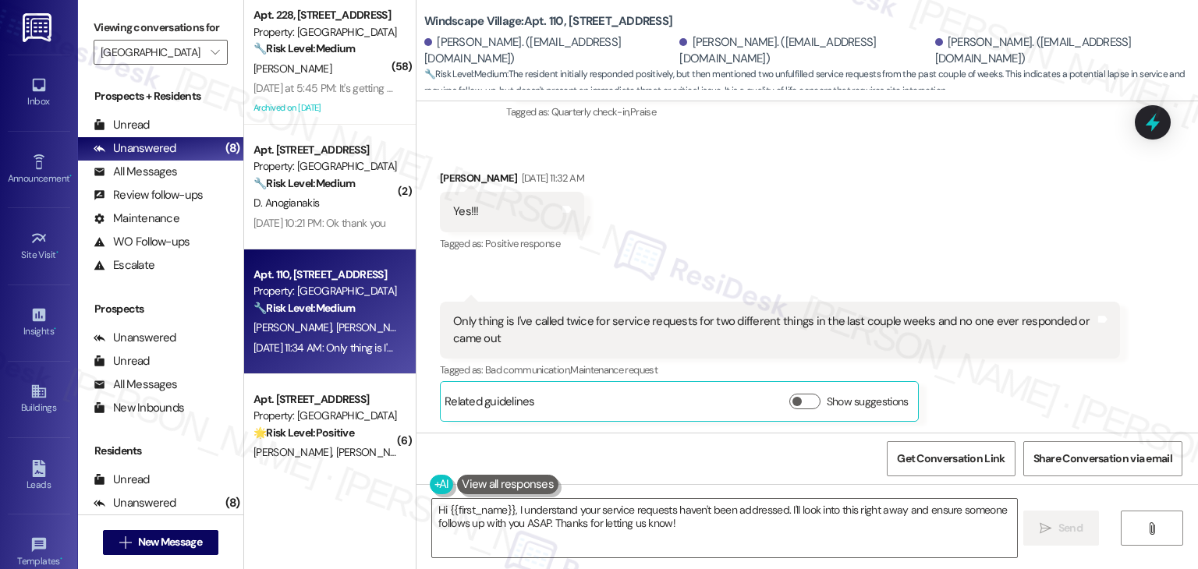
click at [787, 207] on div "Received via SMS Yvonne Nava Sep 18, 2025 at 11:32 AM Yes!!! Tags and notes Tag…" at bounding box center [808, 284] width 782 height 298
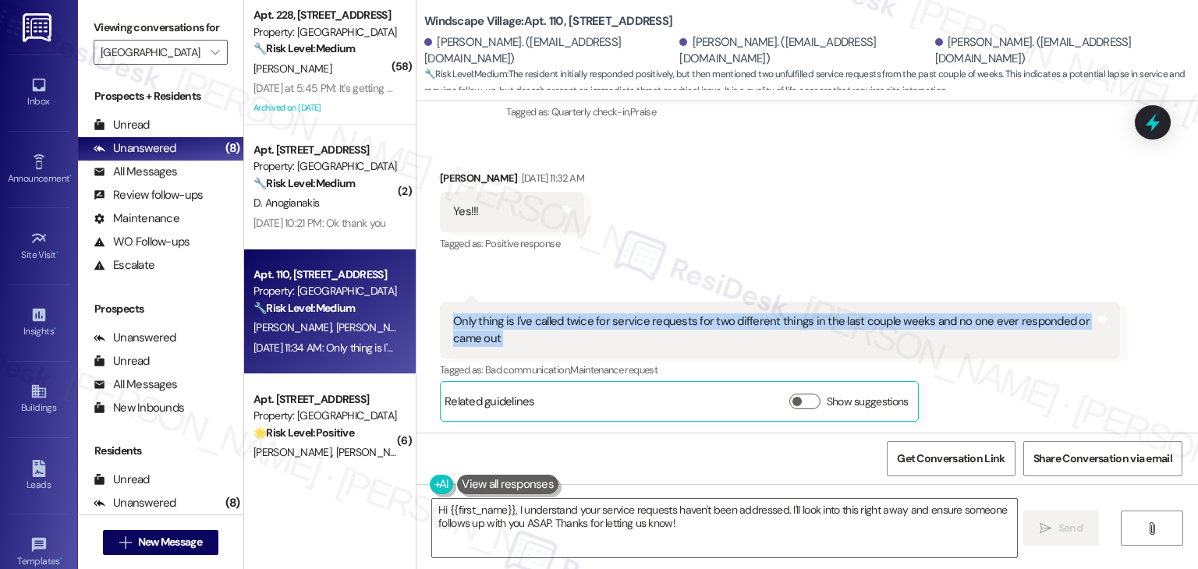
click at [787, 207] on div "Received via SMS Yvonne Nava Sep 18, 2025 at 11:32 AM Yes!!! Tags and notes Tag…" at bounding box center [808, 284] width 782 height 298
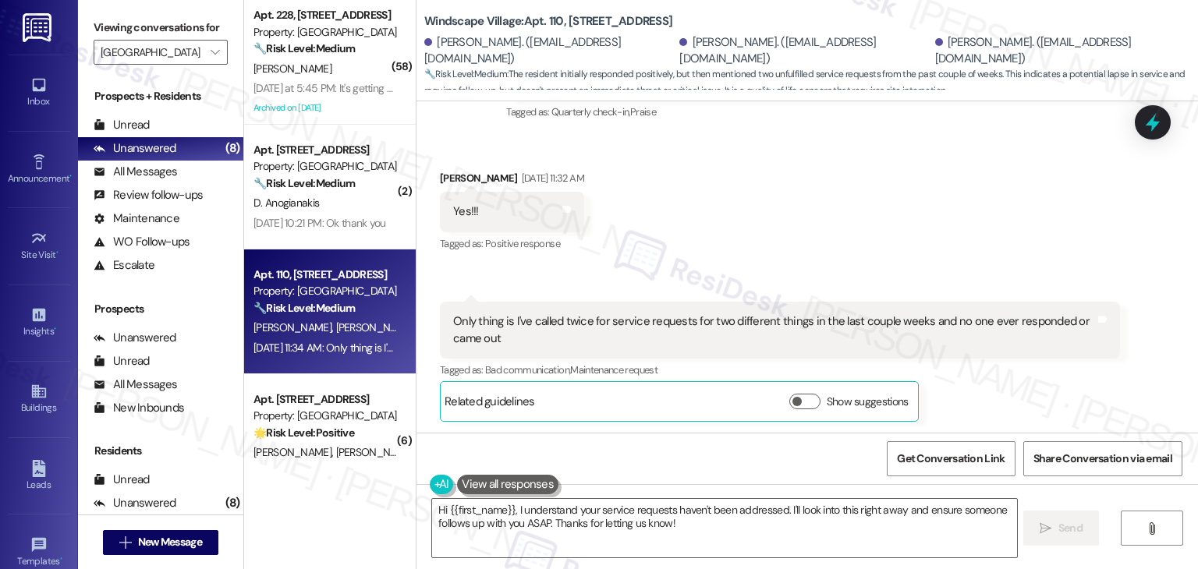
click at [787, 207] on div "Received via SMS Yvonne Nava Sep 18, 2025 at 11:32 AM Yes!!! Tags and notes Tag…" at bounding box center [808, 284] width 782 height 298
click at [782, 232] on div "Received via SMS Yvonne Nava Sep 18, 2025 at 11:32 AM Yes!!! Tags and notes Tag…" at bounding box center [808, 284] width 782 height 298
click at [783, 236] on div "Received via SMS Yvonne Nava Sep 18, 2025 at 11:32 AM Yes!!! Tags and notes Tag…" at bounding box center [808, 284] width 782 height 298
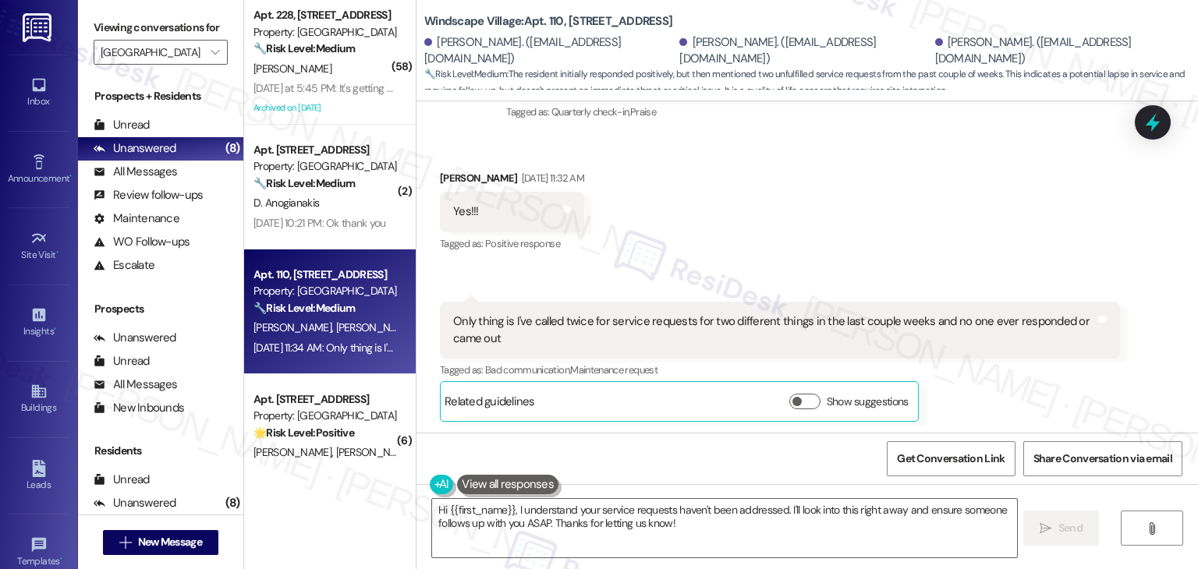
click at [783, 236] on div "Received via SMS Yvonne Nava Sep 18, 2025 at 11:32 AM Yes!!! Tags and notes Tag…" at bounding box center [808, 284] width 782 height 298
click at [814, 191] on div "Received via SMS Yvonne Nava Sep 18, 2025 at 11:32 AM Yes!!! Tags and notes Tag…" at bounding box center [808, 284] width 782 height 298
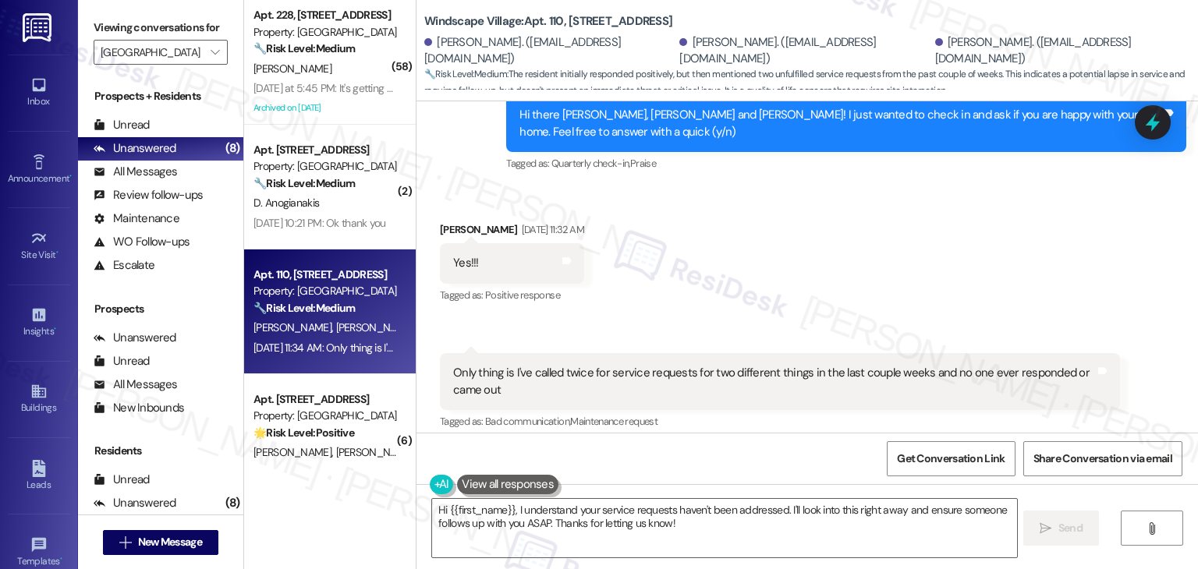
scroll to position [1486, 0]
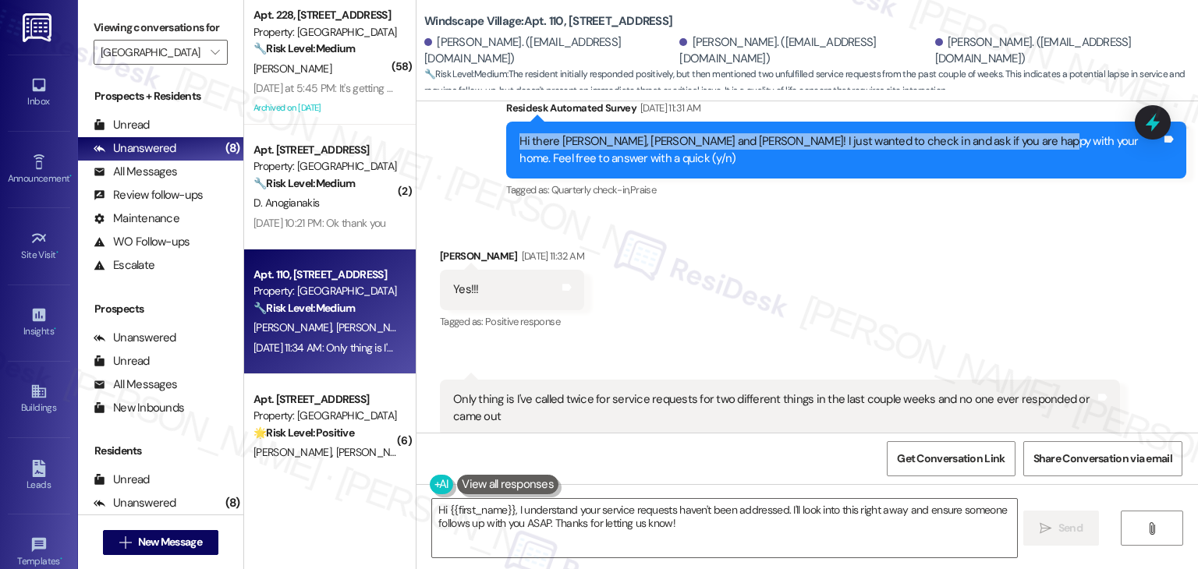
drag, startPoint x: 1008, startPoint y: 141, endPoint x: 474, endPoint y: 126, distance: 533.8
click at [474, 126] on div "Survey, sent via SMS Residesk Automated Survey Sep 18, 2025 at 11:31 AM Hi ther…" at bounding box center [808, 139] width 782 height 148
copy div "Hi there Alicia, Everardo and Yvonne! I just wanted to check in and ask if you …"
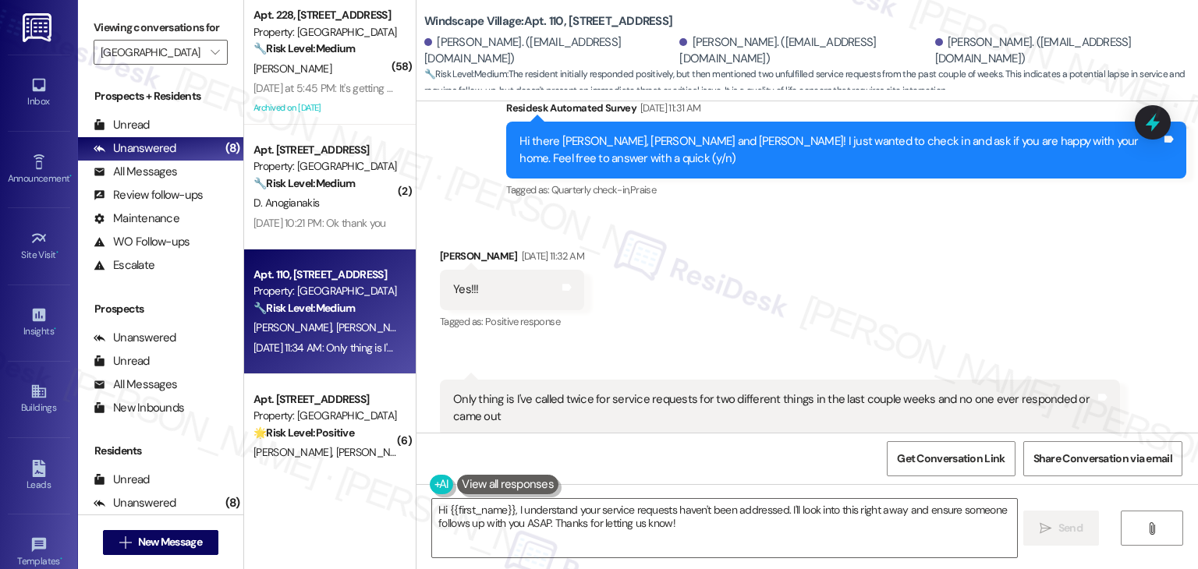
click at [541, 413] on div "Only thing is I've called twice for service requests for two different things i…" at bounding box center [774, 409] width 642 height 34
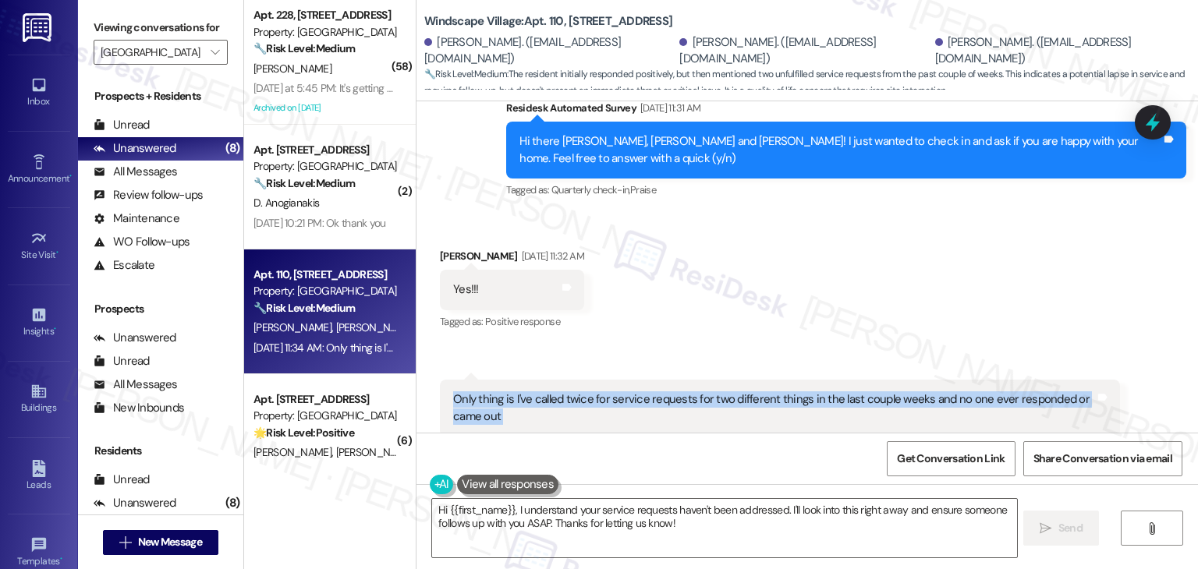
click at [541, 413] on div "Only thing is I've called twice for service requests for two different things i…" at bounding box center [774, 409] width 642 height 34
copy div "Only thing is I've called twice for service requests for two different things i…"
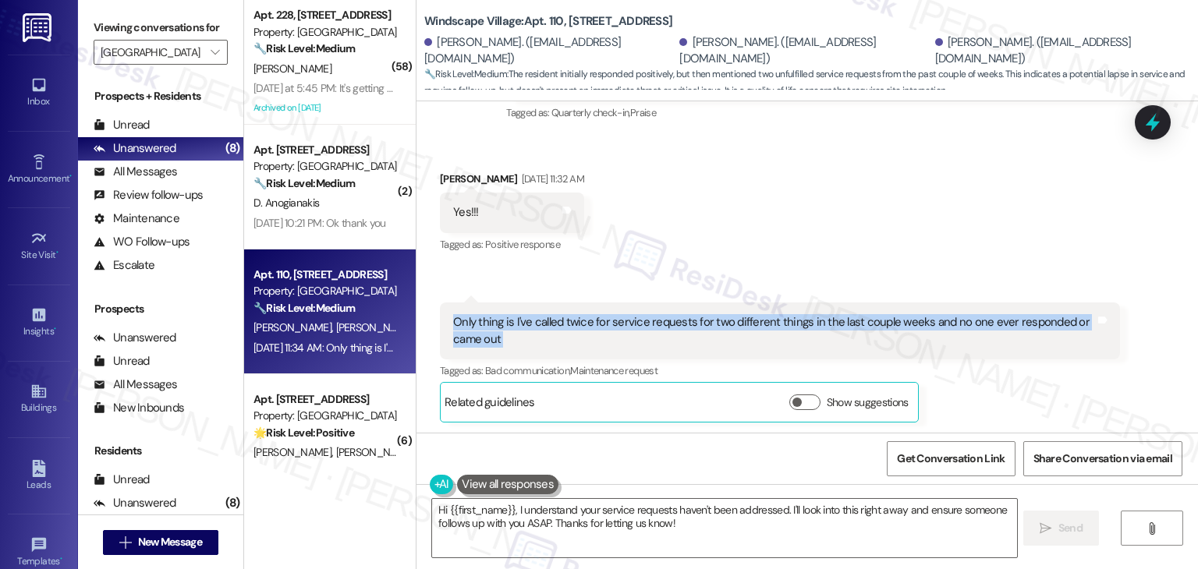
scroll to position [1564, 0]
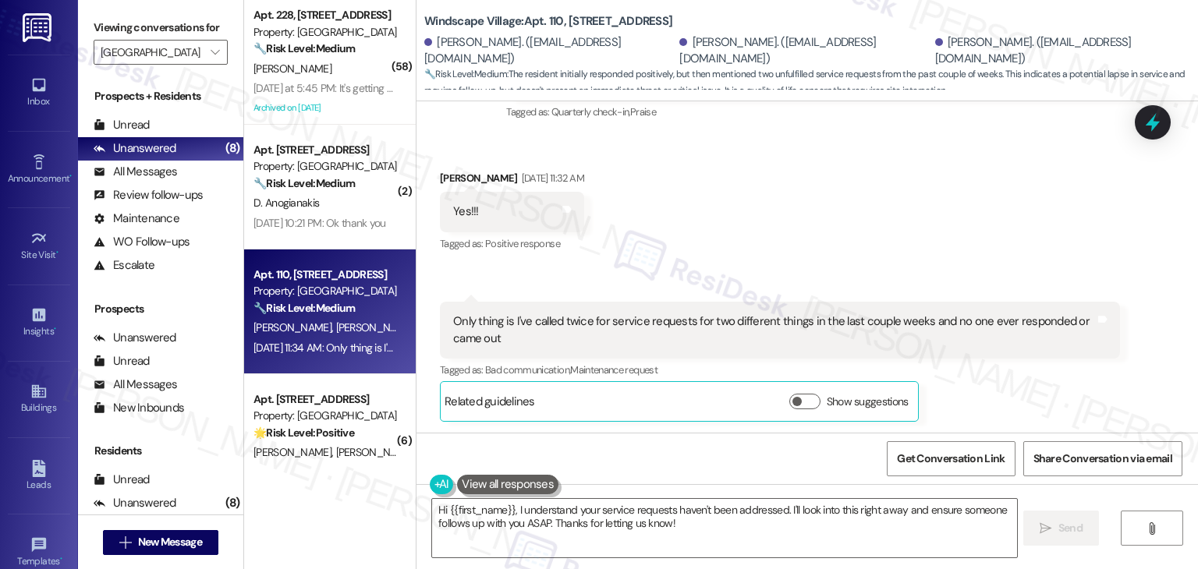
click at [443, 172] on div "Yvonne Nava Sep 18, 2025 at 11:32 AM" at bounding box center [512, 181] width 144 height 22
copy div "Yvonne"
click at [748, 459] on div "Get Conversation Link Share Conversation via email" at bounding box center [808, 458] width 782 height 51
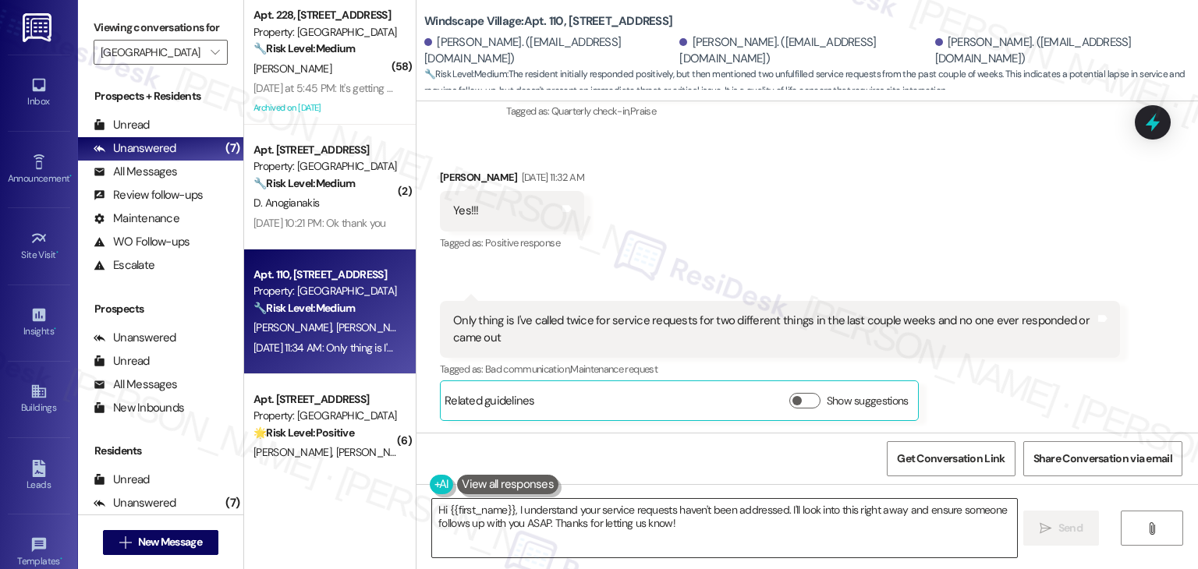
click at [617, 515] on textarea "Hi {{first_name}}, I understand your service requests haven't been addressed. I…" at bounding box center [724, 528] width 584 height 59
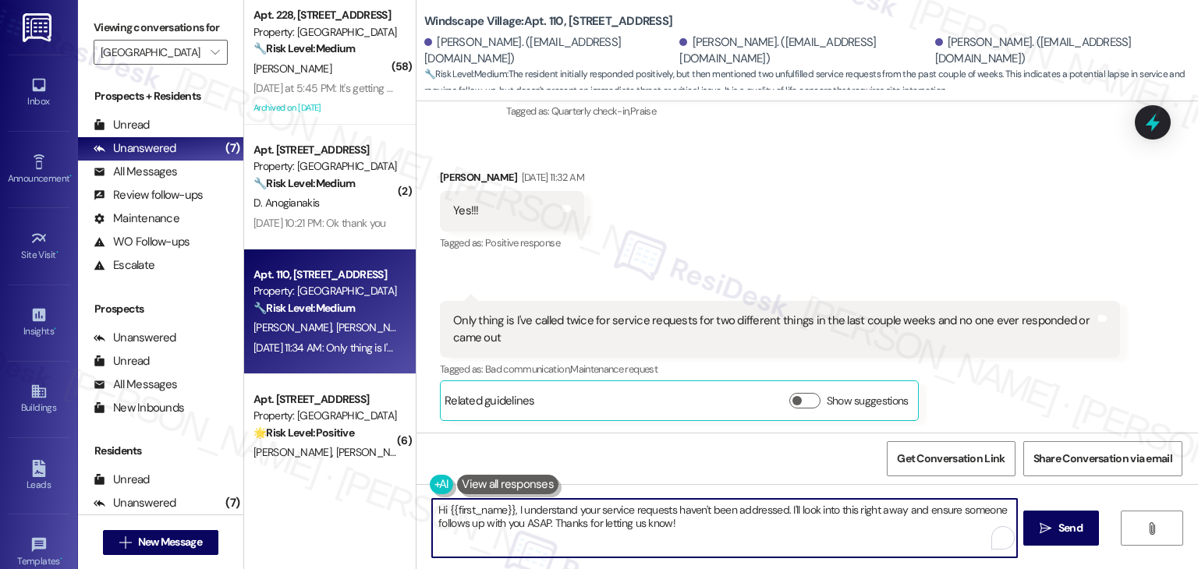
click at [617, 515] on textarea "Hi {{first_name}}, I understand your service requests haven't been addressed. I…" at bounding box center [724, 528] width 584 height 59
paste textarea "Thanks for sharing that, Yvonne! I’m sorry to hear no one followed up on your s…"
click at [674, 529] on textarea "Thanks for sharing that, Yvonne! I’m sorry to hear no one followed up on your s…" at bounding box center [724, 528] width 584 height 59
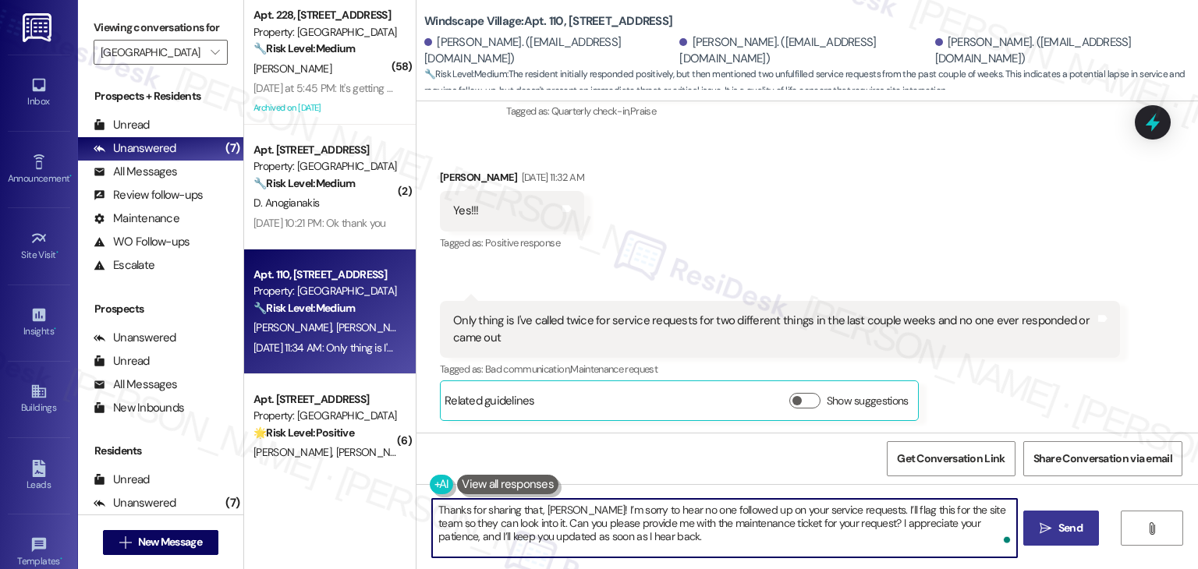
type textarea "Thanks for sharing that, Yvonne! I’m sorry to hear no one followed up on your s…"
click at [1077, 540] on button " Send" at bounding box center [1061, 528] width 76 height 35
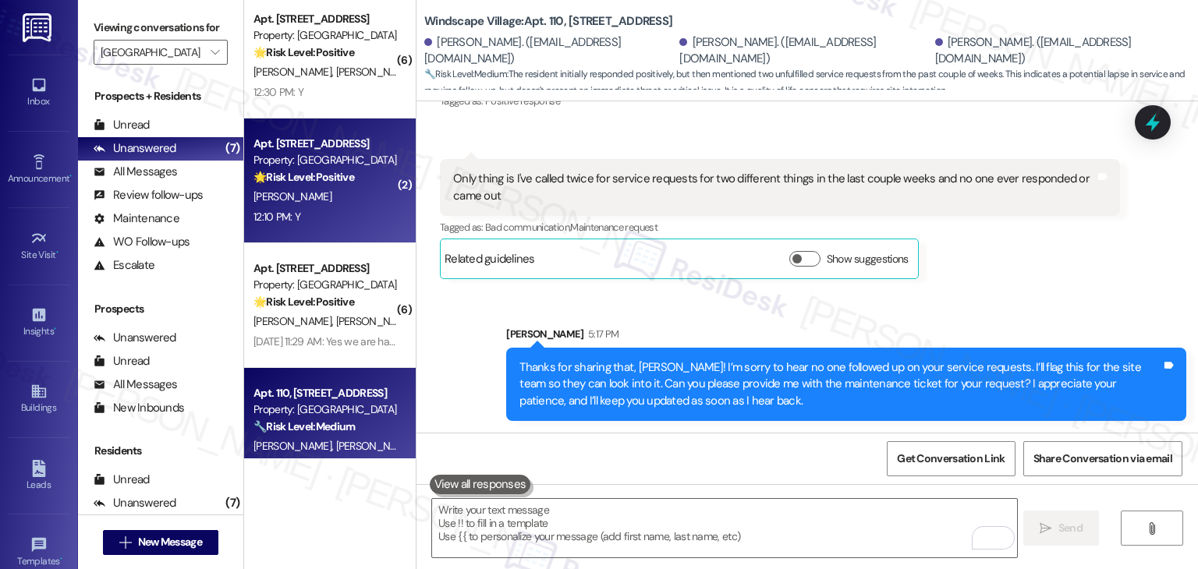
scroll to position [415, 0]
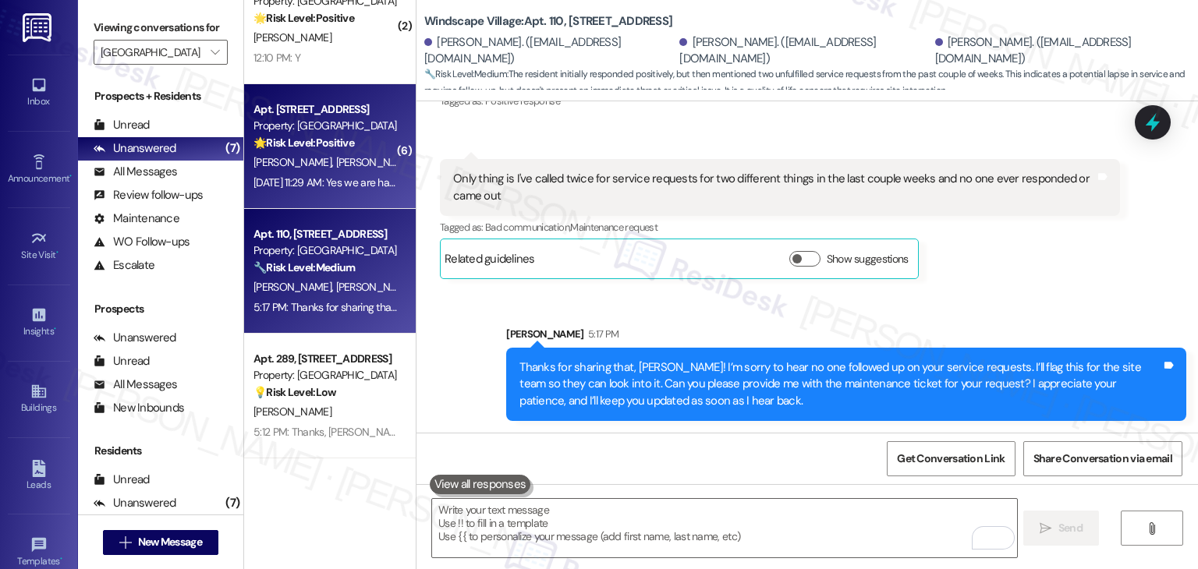
click at [349, 173] on div "Sep 19, 2025 at 11:29 AM: Yes we are happy have nice neighbors Sep 19, 2025 at …" at bounding box center [325, 183] width 147 height 20
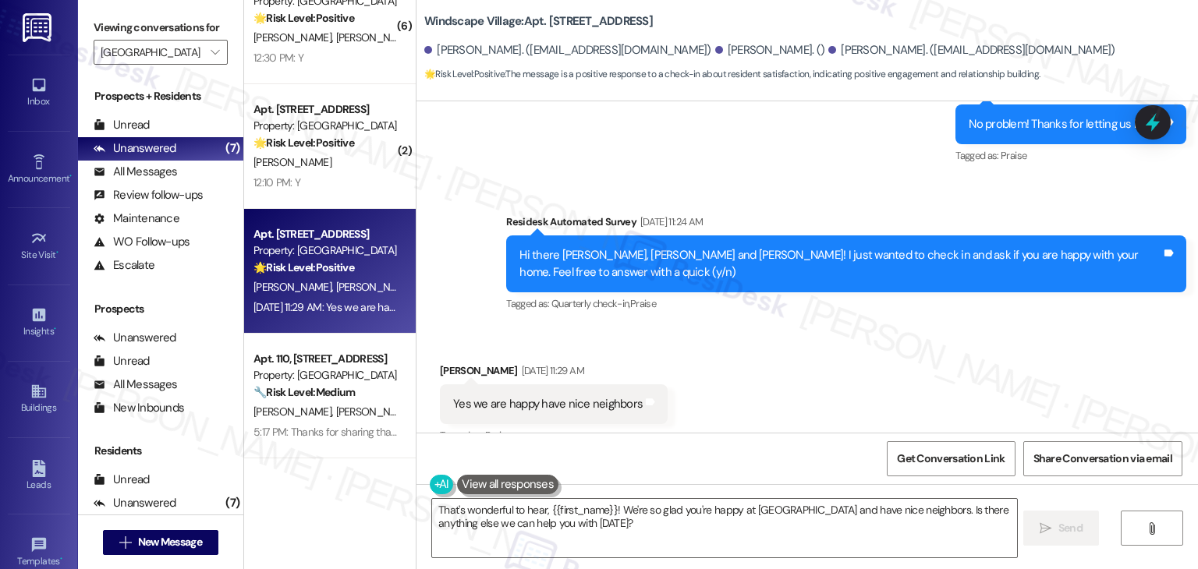
scroll to position [4499, 0]
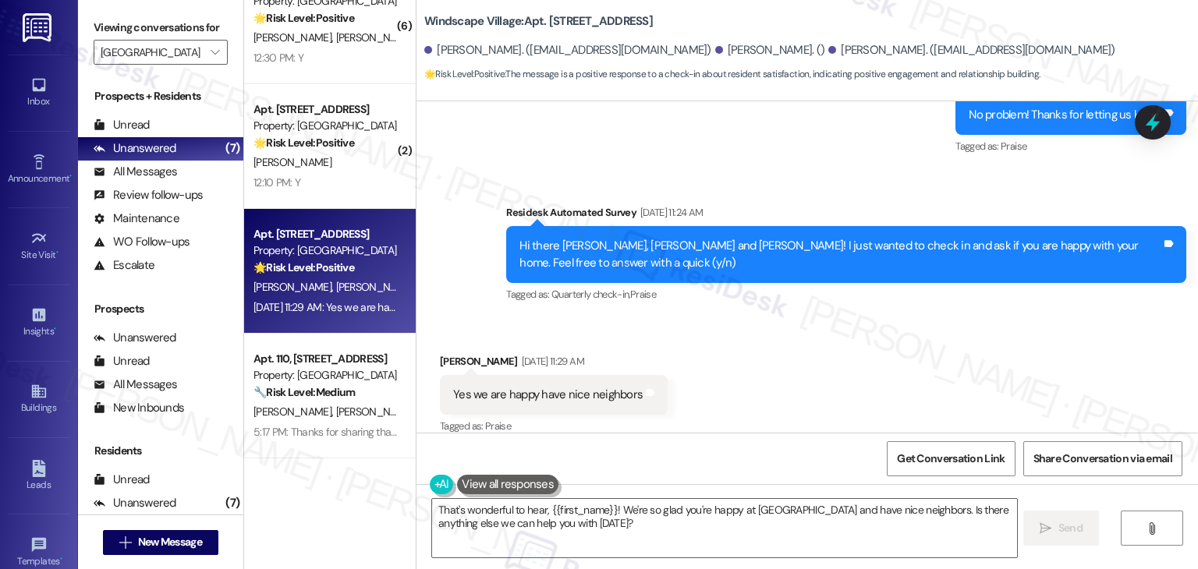
click at [872, 381] on div "Received via SMS Janice Perry Sep 19, 2025 at 11:29 AM Yes we are happy have ni…" at bounding box center [808, 384] width 782 height 132
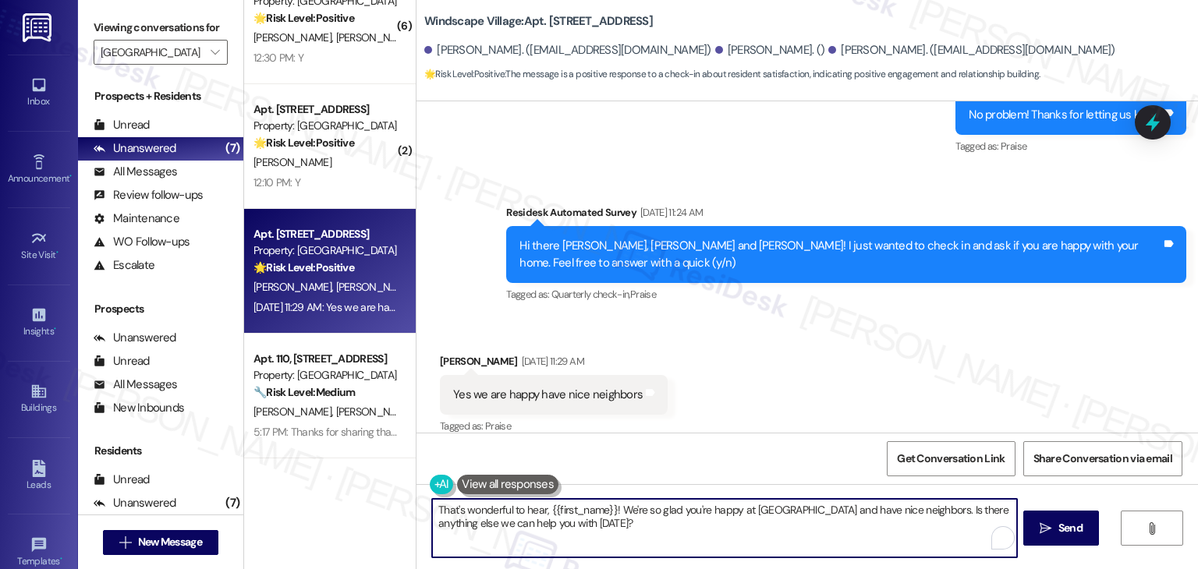
drag, startPoint x: 601, startPoint y: 506, endPoint x: 541, endPoint y: 505, distance: 60.1
click at [541, 505] on textarea "That's wonderful to hear, {{first_name}}! We're so glad you're happy at Windsca…" at bounding box center [724, 528] width 584 height 59
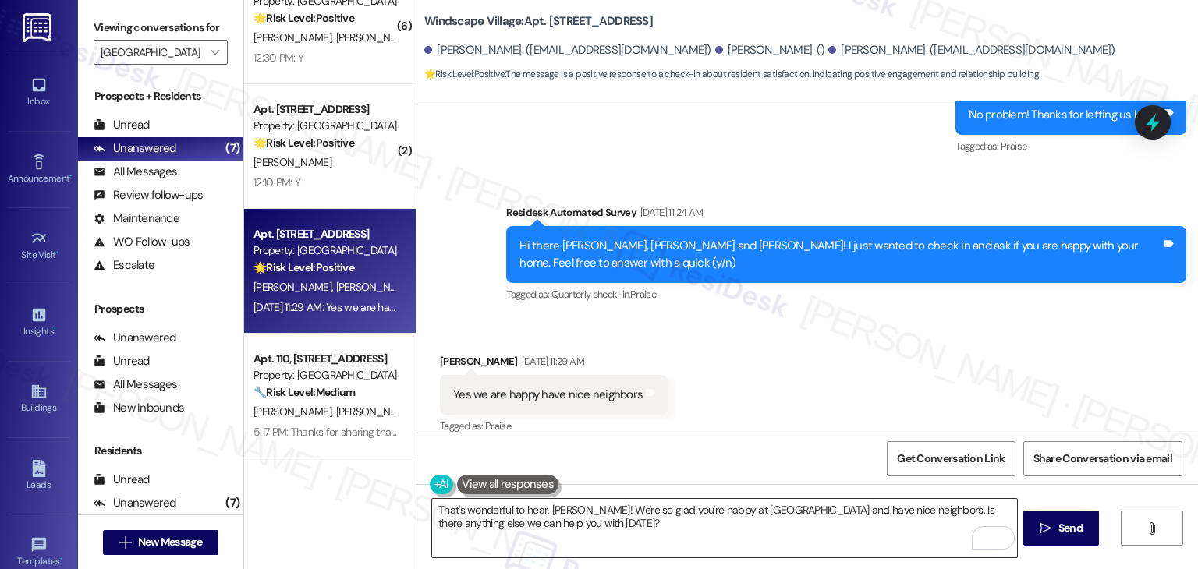
click at [683, 528] on textarea "That's wonderful to hear, Janice! We're so glad you're happy at Windscape Villa…" at bounding box center [724, 528] width 584 height 59
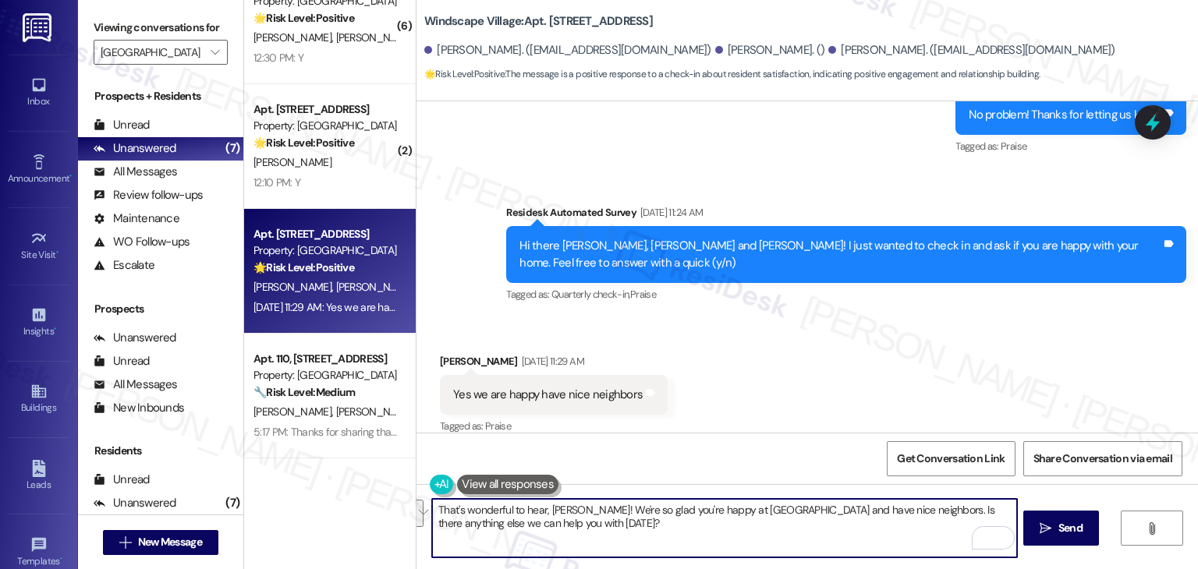
drag, startPoint x: 906, startPoint y: 521, endPoint x: 911, endPoint y: 513, distance: 9.1
click at [911, 513] on textarea "That's wonderful to hear, Janice! We're so glad you're happy at Windscape Villa…" at bounding box center [724, 528] width 584 height 59
paste textarea "Feel free to reach out if you have any other concerns. We're here to help."
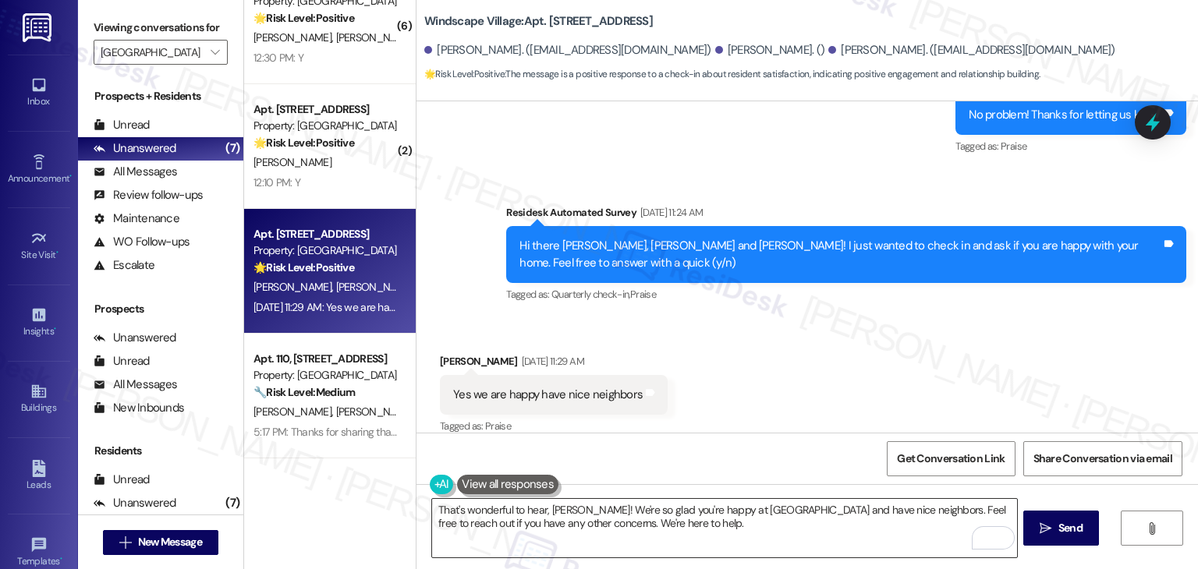
click at [509, 525] on textarea "That's wonderful to hear, Janice! We're so glad you're happy at Windscape Villa…" at bounding box center [724, 528] width 584 height 59
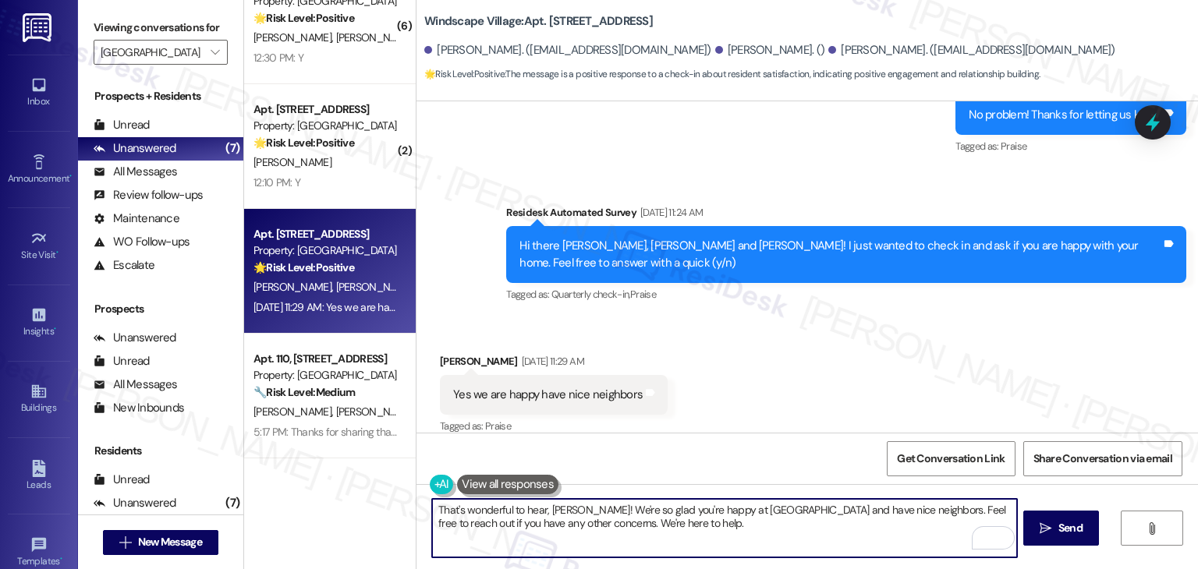
click at [509, 524] on textarea "That's wonderful to hear, Janice! We're so glad you're happy at Windscape Villa…" at bounding box center [724, 528] width 584 height 59
click at [652, 521] on textarea "That's wonderful to hear, Janice! We're so glad you're happy at Windscape Villa…" at bounding box center [724, 528] width 584 height 59
type textarea "That's wonderful to hear, Janice! We're so glad you're happy at Windscape Villa…"
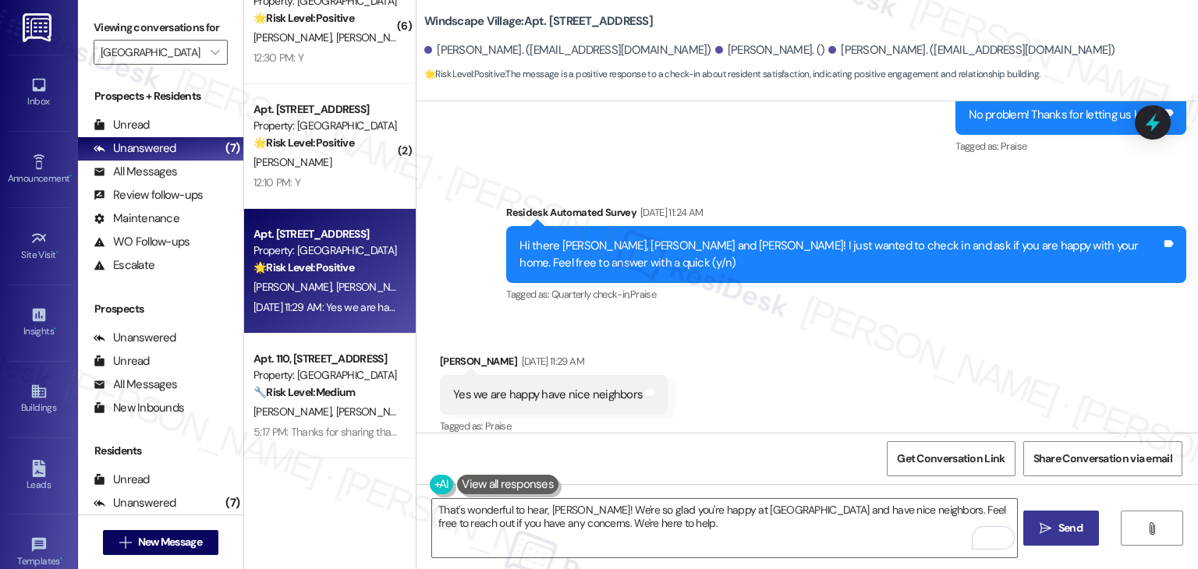
click at [1046, 534] on icon "" at bounding box center [1046, 529] width 12 height 12
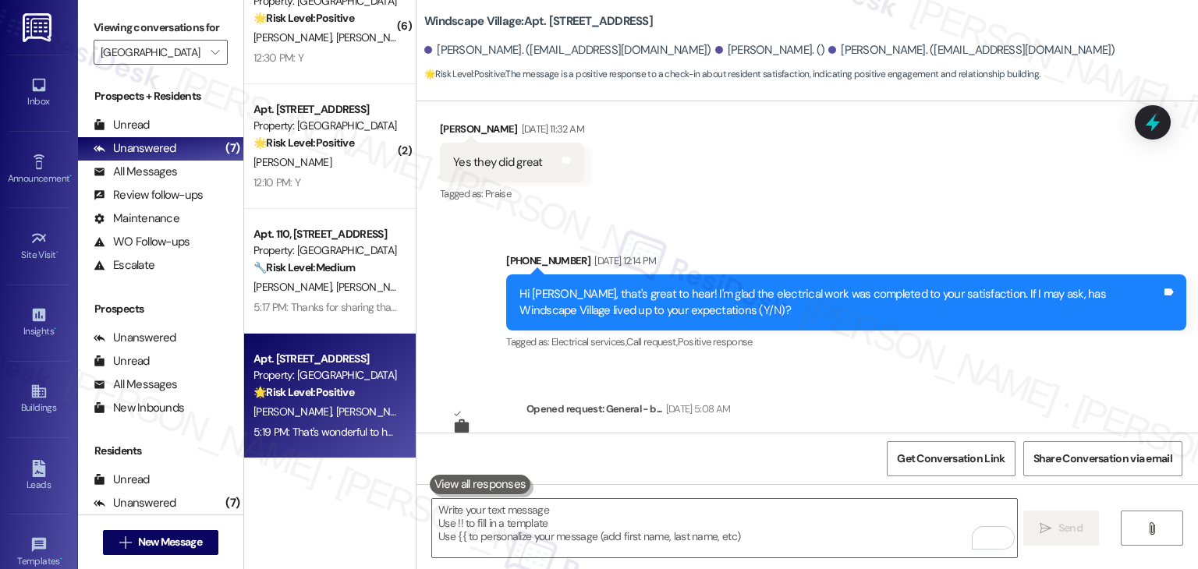
scroll to position [4625, 0]
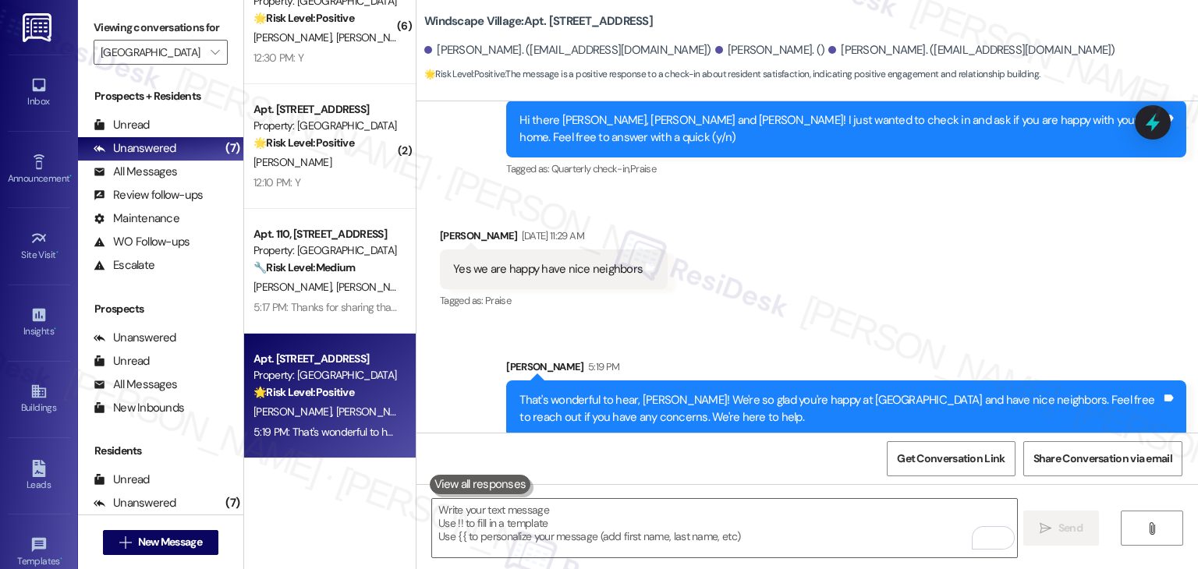
drag, startPoint x: 906, startPoint y: 235, endPoint x: 917, endPoint y: 242, distance: 13.6
click at [907, 235] on div "Received via SMS Janice Perry Sep 19, 2025 at 11:29 AM Yes we are happy have ni…" at bounding box center [808, 259] width 782 height 132
click at [915, 241] on div "Received via SMS Janice Perry Sep 19, 2025 at 11:29 AM Yes we are happy have ni…" at bounding box center [808, 259] width 782 height 132
click at [673, 530] on textarea "To enrich screen reader interactions, please activate Accessibility in Grammarl…" at bounding box center [724, 528] width 584 height 59
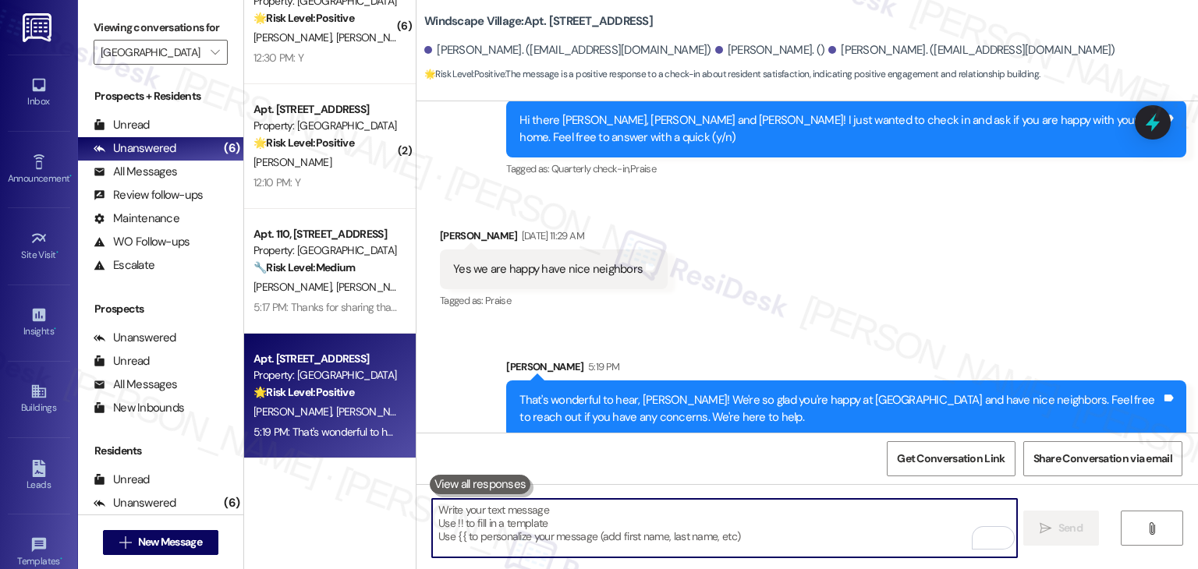
paste textarea "We're eager to know if {{property}} has met your expectations. Your feedback is…"
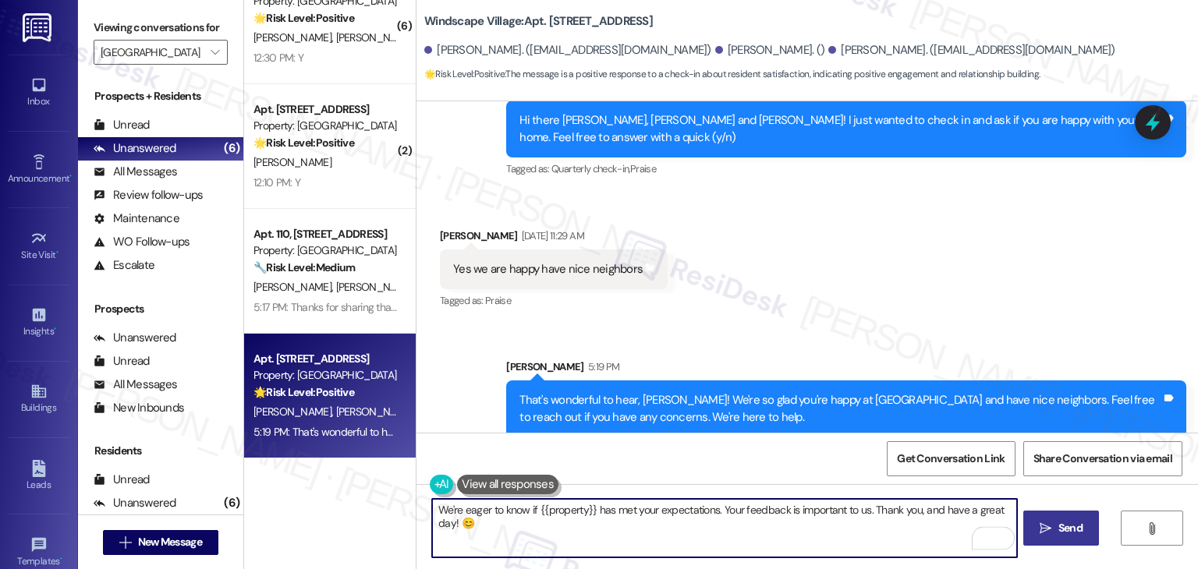
type textarea "We're eager to know if {{property}} has met your expectations. Your feedback is…"
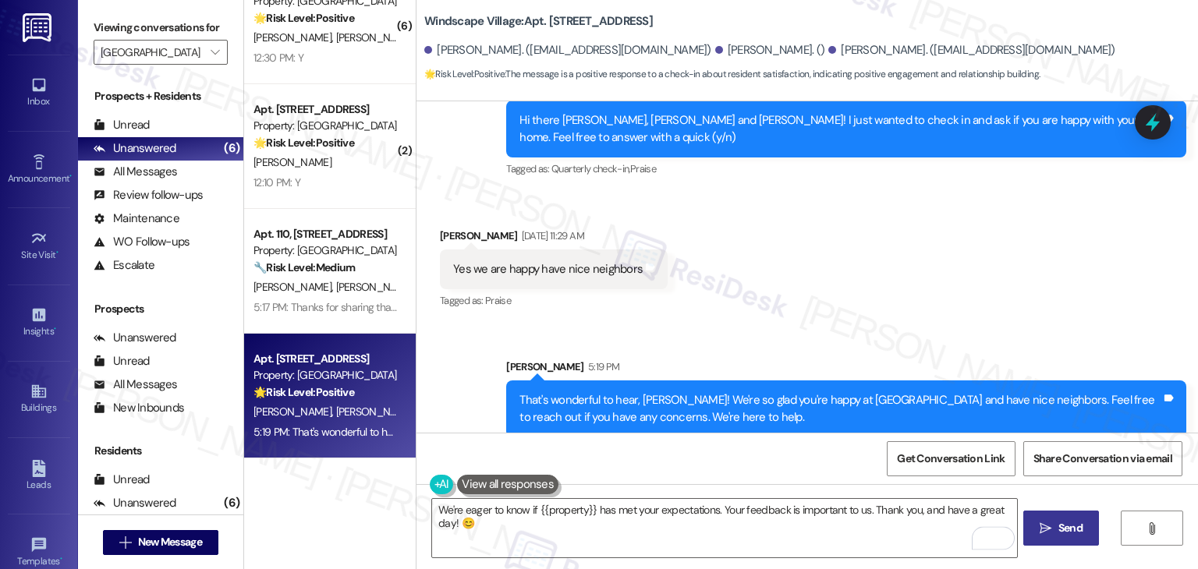
click at [1080, 536] on span "Send" at bounding box center [1071, 528] width 24 height 16
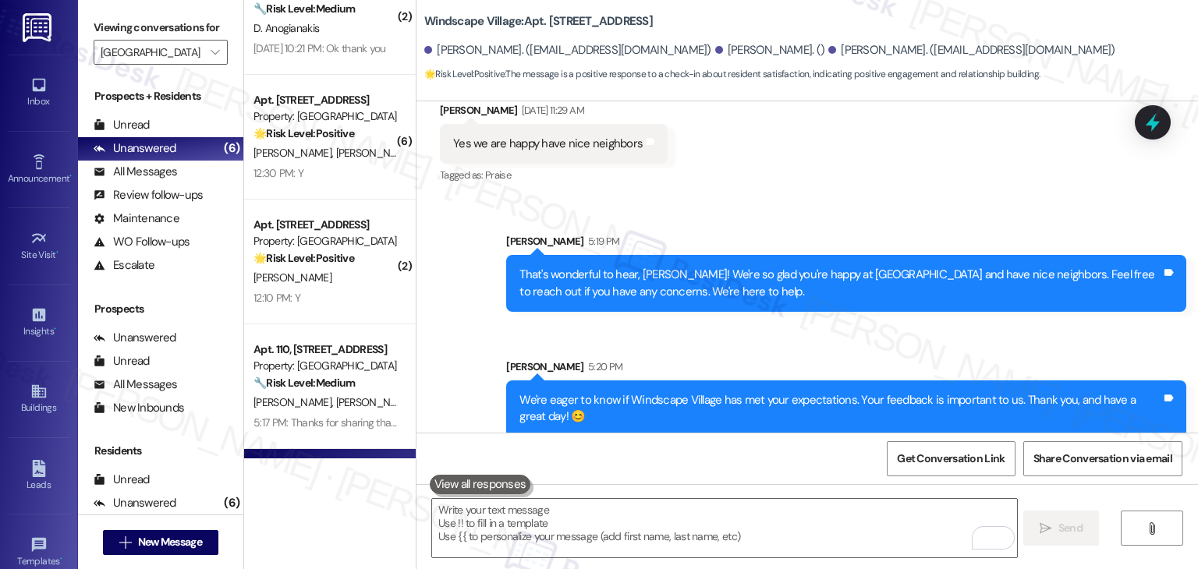
scroll to position [0, 0]
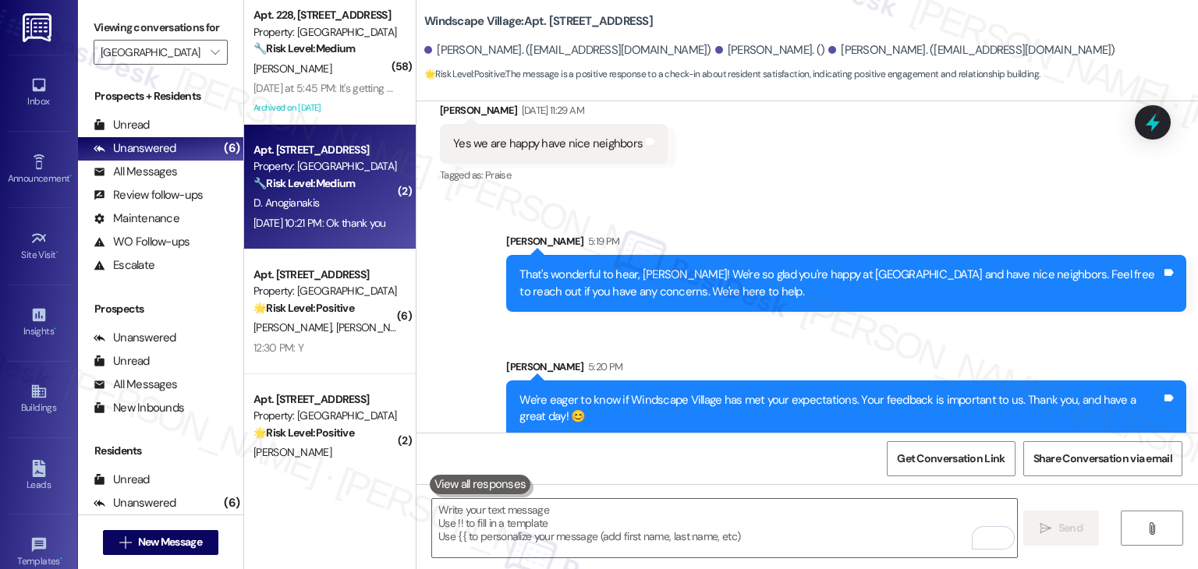
click at [337, 214] on div "Sep 20, 2025 at 10:21 PM: Ok thank you Sep 20, 2025 at 10:21 PM: Ok thank you" at bounding box center [325, 224] width 147 height 20
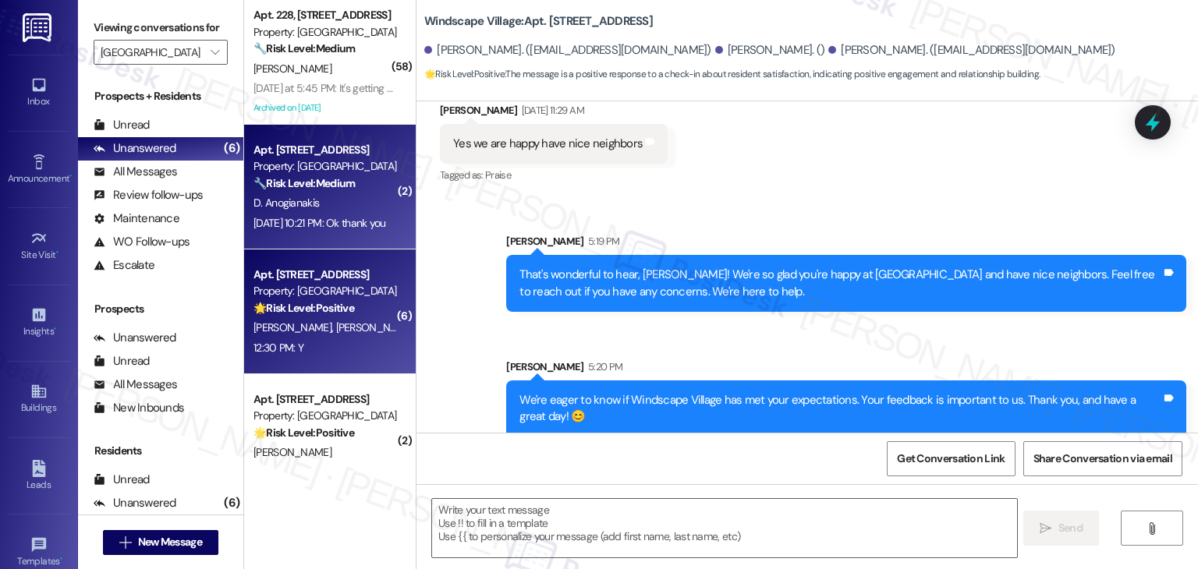
type textarea "Fetching suggested responses. Please feel free to read through the conversation…"
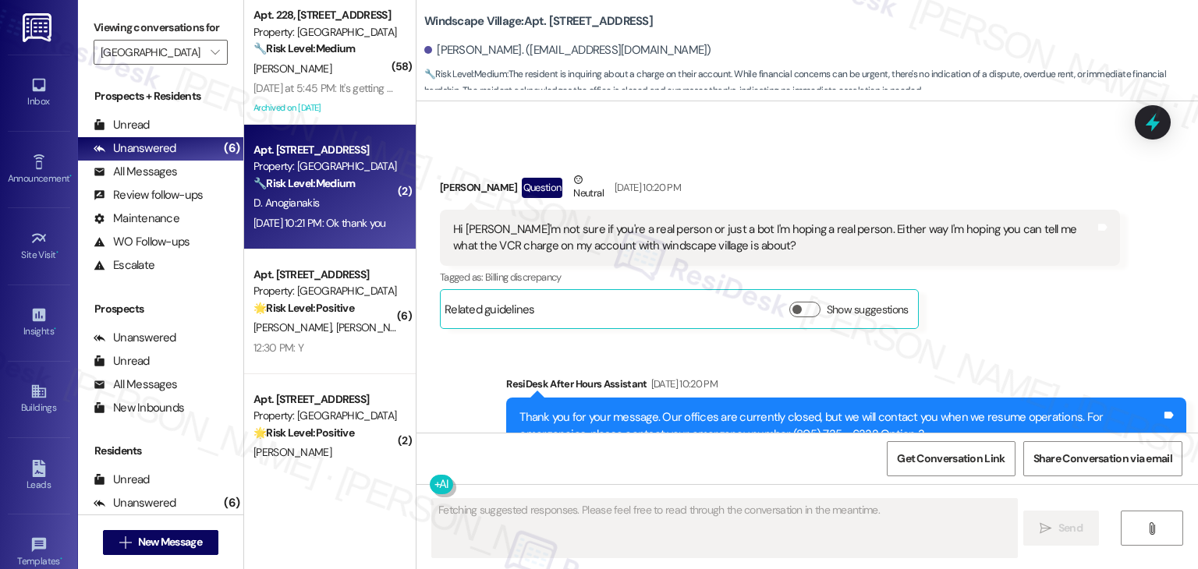
scroll to position [4574, 0]
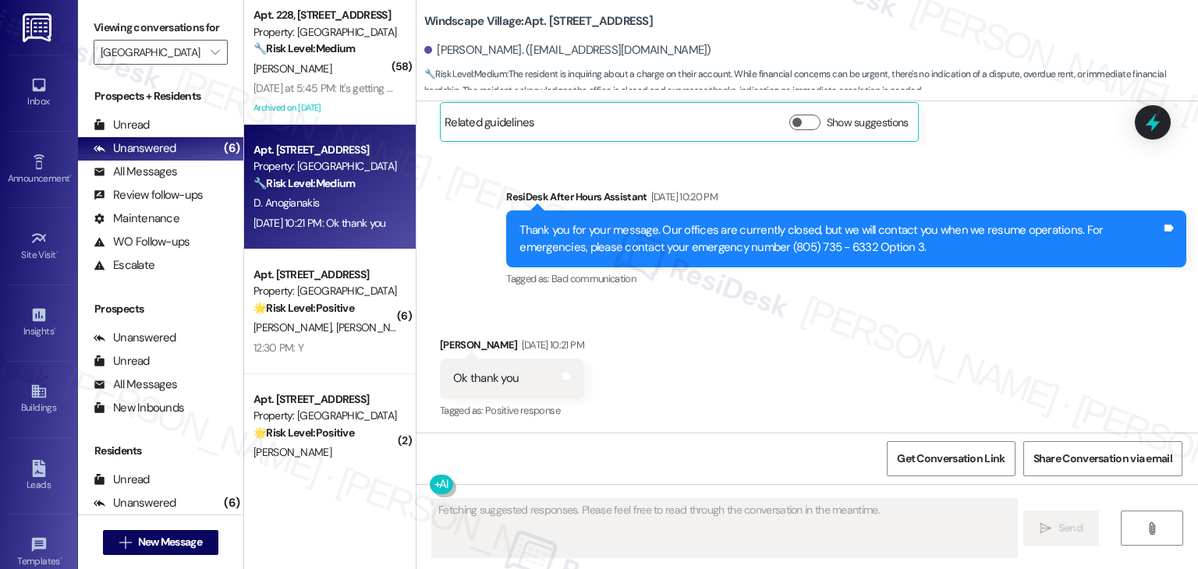
click at [901, 322] on div "Received via SMS Delana Anogianakis Sep 20, 2025 at 10:21 PM Ok thank you Tags …" at bounding box center [808, 368] width 782 height 132
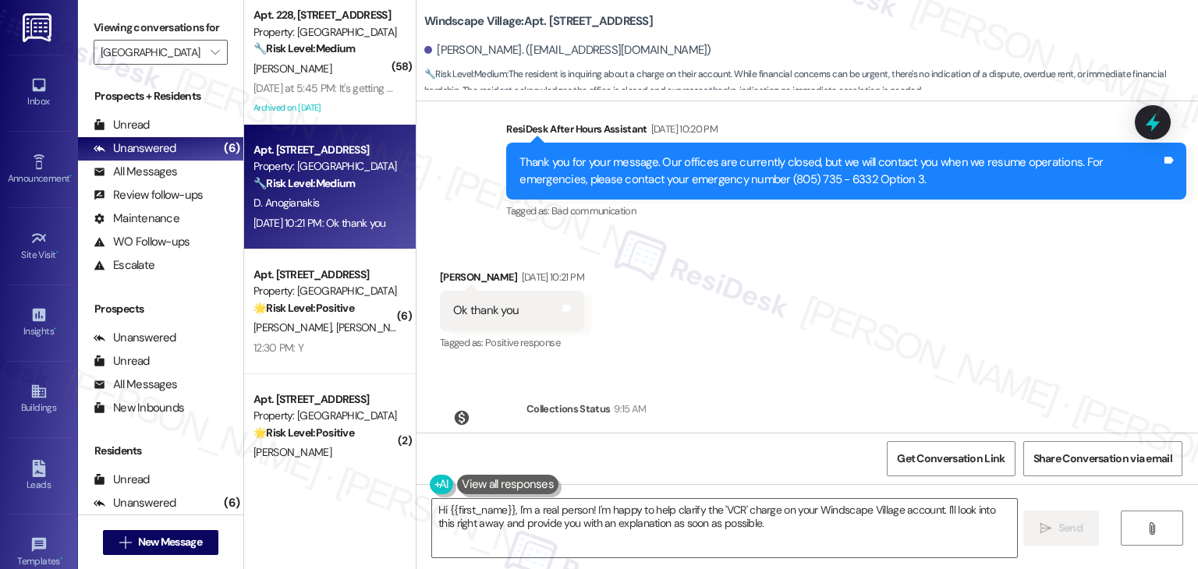
scroll to position [4563, 0]
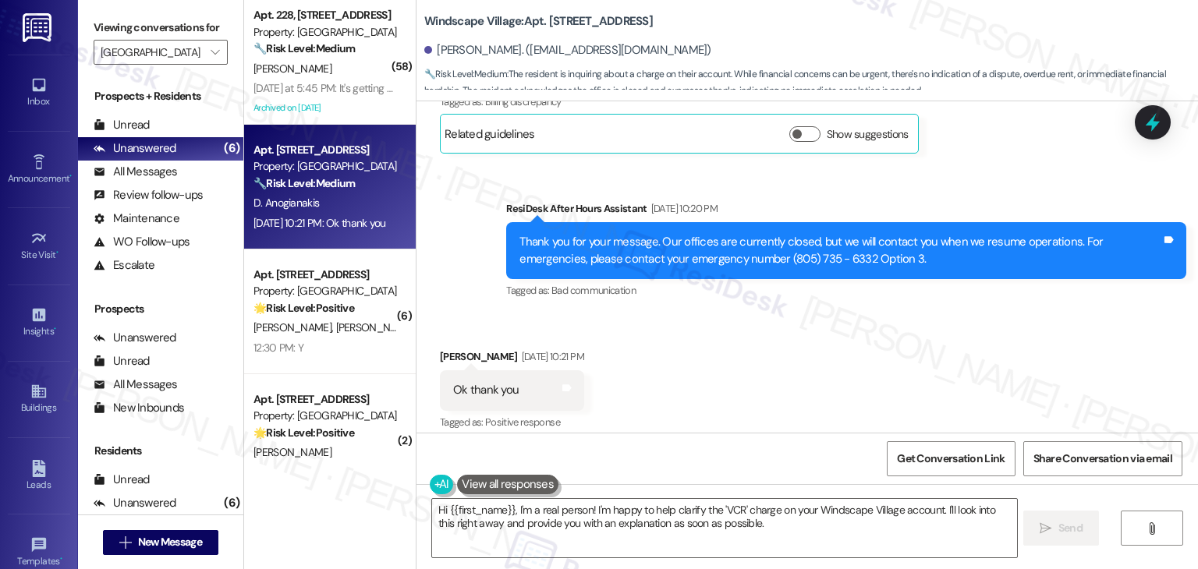
click at [761, 360] on div "Received via SMS Delana Anogianakis Sep 20, 2025 at 10:21 PM Ok thank you Tags …" at bounding box center [808, 380] width 782 height 132
click at [821, 347] on div "Received via SMS Delana Anogianakis Sep 20, 2025 at 10:21 PM Ok thank you Tags …" at bounding box center [808, 380] width 782 height 132
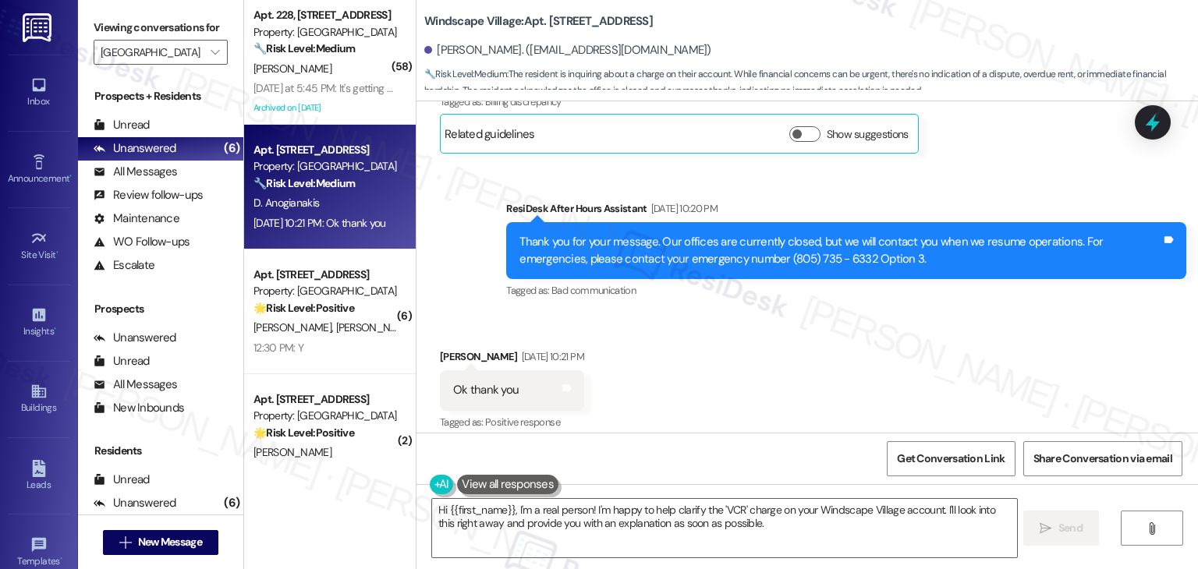
click at [821, 347] on div "Received via SMS Delana Anogianakis Sep 20, 2025 at 10:21 PM Ok thank you Tags …" at bounding box center [808, 380] width 782 height 132
click at [849, 403] on div "Received via SMS Delana Anogianakis Sep 20, 2025 at 10:21 PM Ok thank you Tags …" at bounding box center [808, 380] width 782 height 132
click at [850, 408] on div "Received via SMS Delana Anogianakis Sep 20, 2025 at 10:21 PM Ok thank you Tags …" at bounding box center [808, 380] width 782 height 132
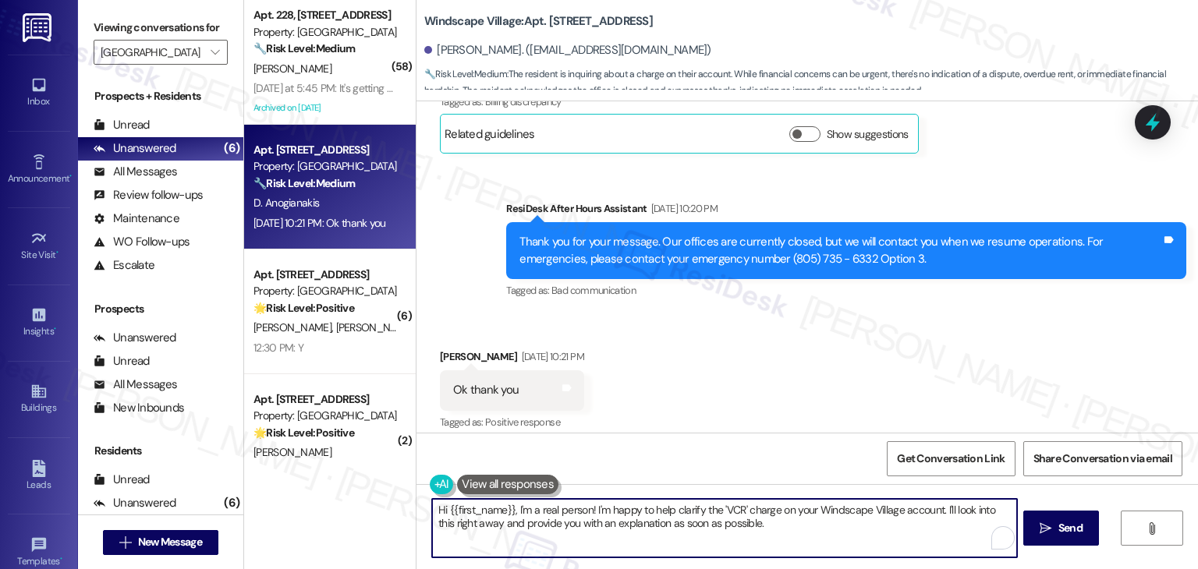
drag, startPoint x: 474, startPoint y: 526, endPoint x: 452, endPoint y: 521, distance: 22.3
click at [452, 521] on textarea "Hi {{first_name}}, I'm a real person! I'm happy to help clarify the 'VCR' charg…" at bounding box center [724, 528] width 584 height 59
drag, startPoint x: 686, startPoint y: 524, endPoint x: 541, endPoint y: 525, distance: 145.1
click at [541, 525] on textarea "Hi {{first_name}}, I'm a real person! I'm happy to help clarify the 'VCR' charg…" at bounding box center [724, 528] width 584 height 59
drag, startPoint x: 730, startPoint y: 525, endPoint x: 609, endPoint y: 527, distance: 120.9
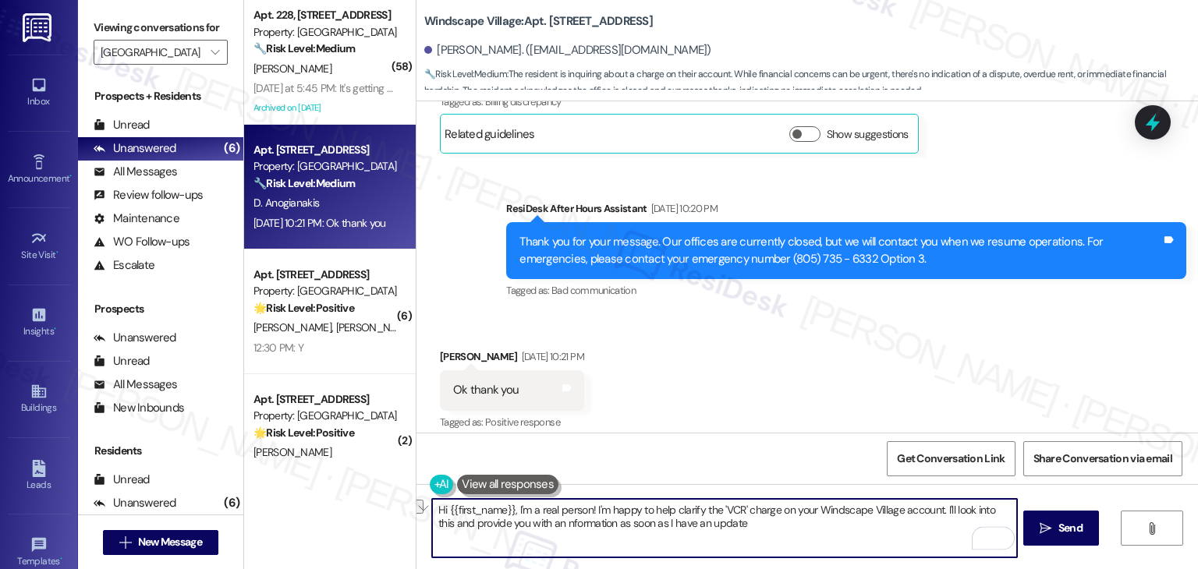
click at [583, 531] on textarea "Hi {{first_name}}, I'm a real person! I'm happy to help clarify the 'VCR' charg…" at bounding box center [724, 528] width 584 height 59
click at [743, 528] on textarea "Hi {{first_name}}, I'm a real person! I'm happy to help clarify the 'VCR' charg…" at bounding box center [724, 528] width 584 height 59
drag, startPoint x: 735, startPoint y: 528, endPoint x: 509, endPoint y: 516, distance: 226.6
click at [509, 516] on textarea "Hi {{first_name}}, I'm a real person! I'm happy to help clarify the 'VCR' charg…" at bounding box center [724, 528] width 584 height 59
type textarea "Hi {{first_name}}, I'm a real person! I'm happy to help clarify the 'VCR' charg…"
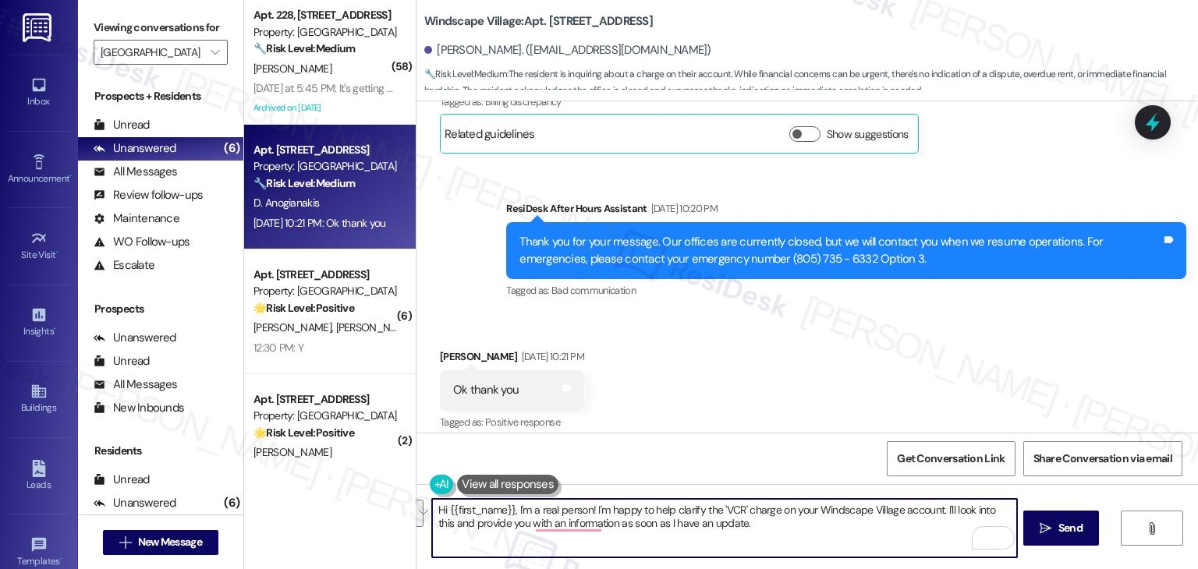
scroll to position [4719, 0]
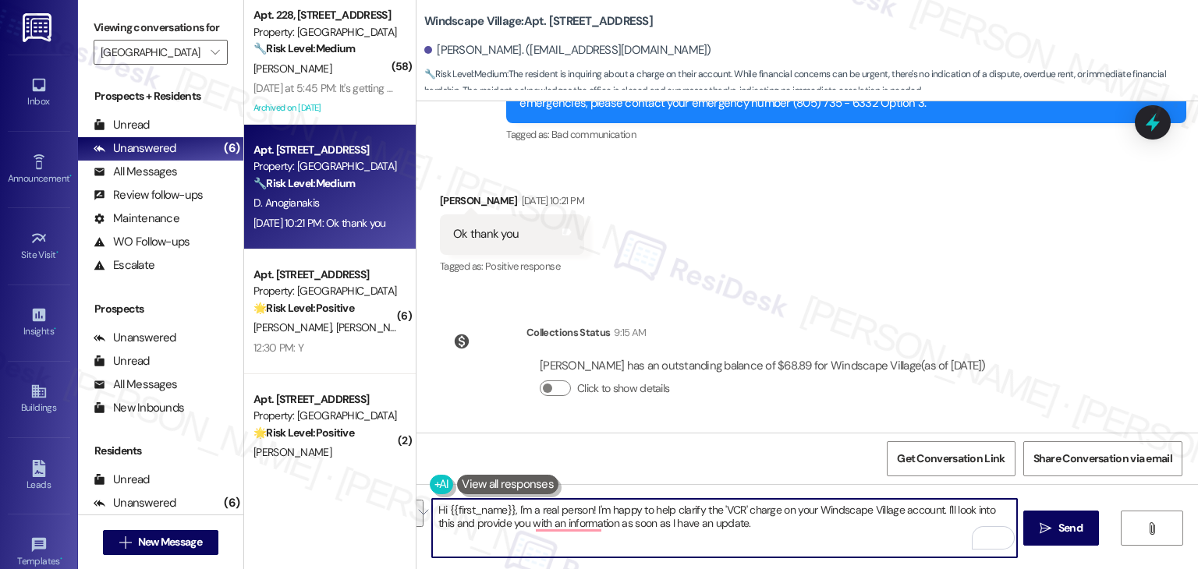
click at [736, 528] on textarea "Hi {{first_name}}, I'm a real person! I'm happy to help clarify the 'VCR' charg…" at bounding box center [724, 528] width 584 height 59
drag, startPoint x: 740, startPoint y: 527, endPoint x: 507, endPoint y: 506, distance: 233.3
click at [507, 506] on textarea "Hi {{first_name}}, I'm a real person! I'm happy to help clarify the 'VCR' charg…" at bounding box center [724, 528] width 584 height 59
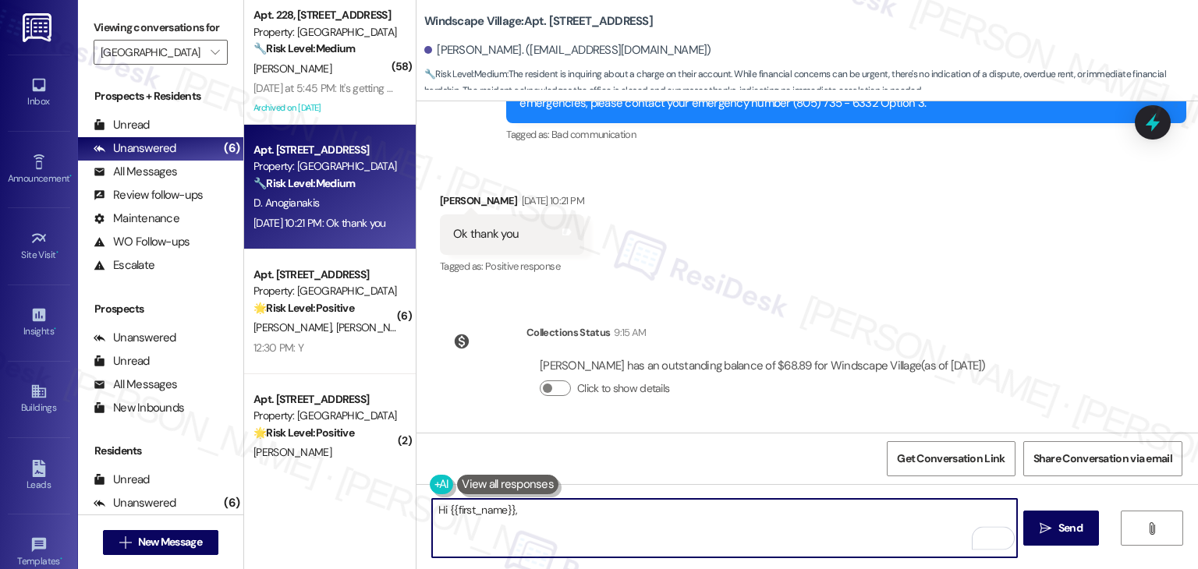
paste textarea "I’m a real person, and I’m happy to help clarify the “VCR” charge on your Winds…"
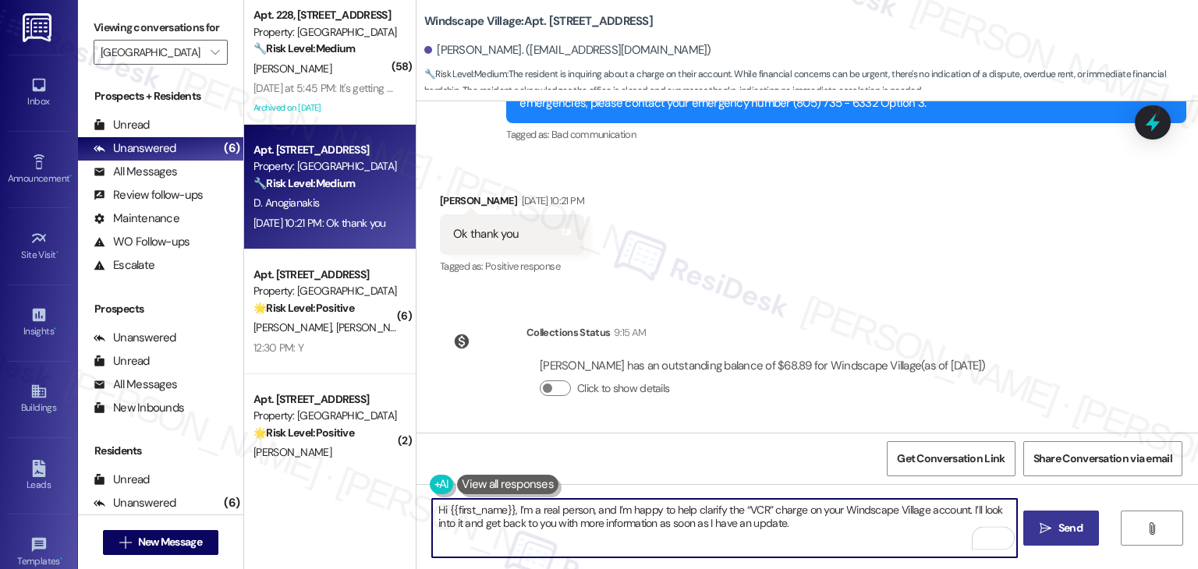
type textarea "Hi {{first_name}}, I’m a real person, and I’m happy to help clarify the “VCR” c…"
click at [1075, 536] on span "Send" at bounding box center [1071, 528] width 24 height 16
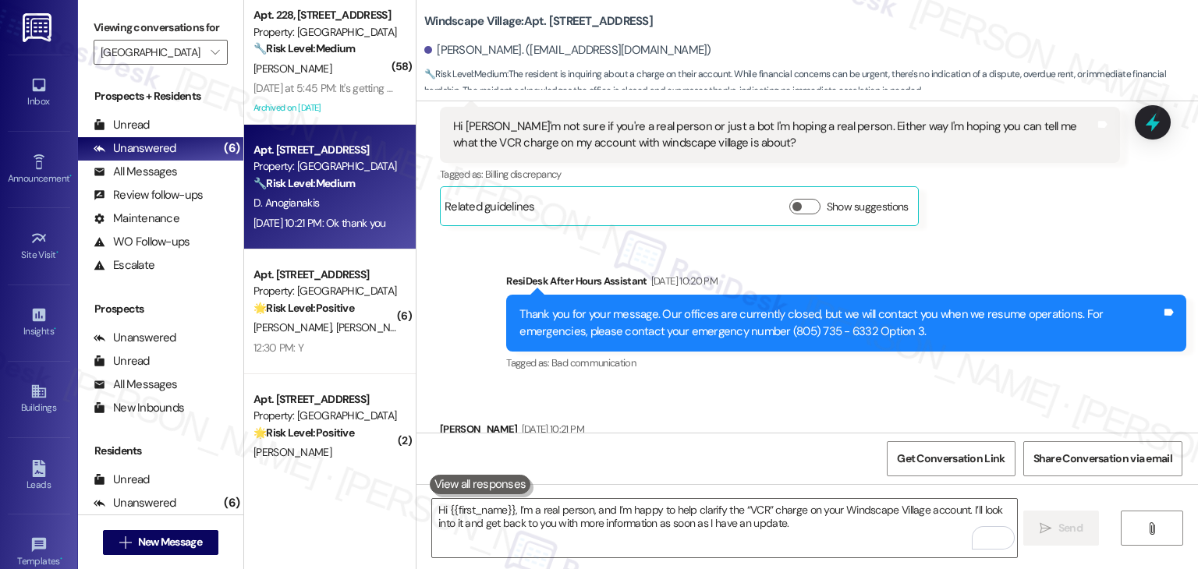
scroll to position [4485, 0]
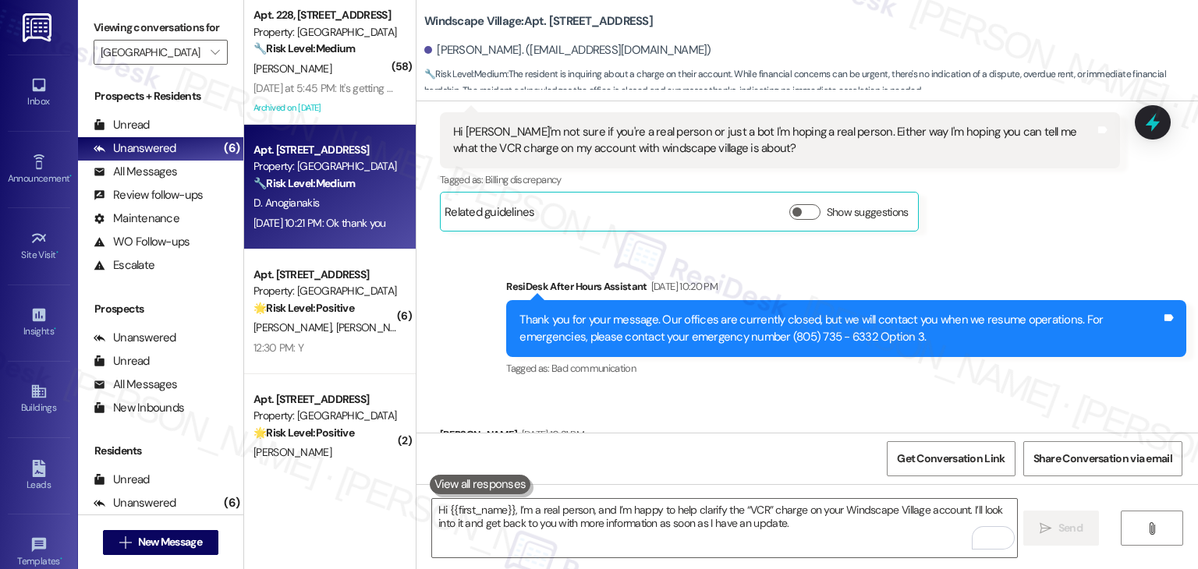
click at [628, 143] on div "Hi [PERSON_NAME]'m not sure if you're a real person or just a bot I'm hoping a …" at bounding box center [774, 141] width 642 height 34
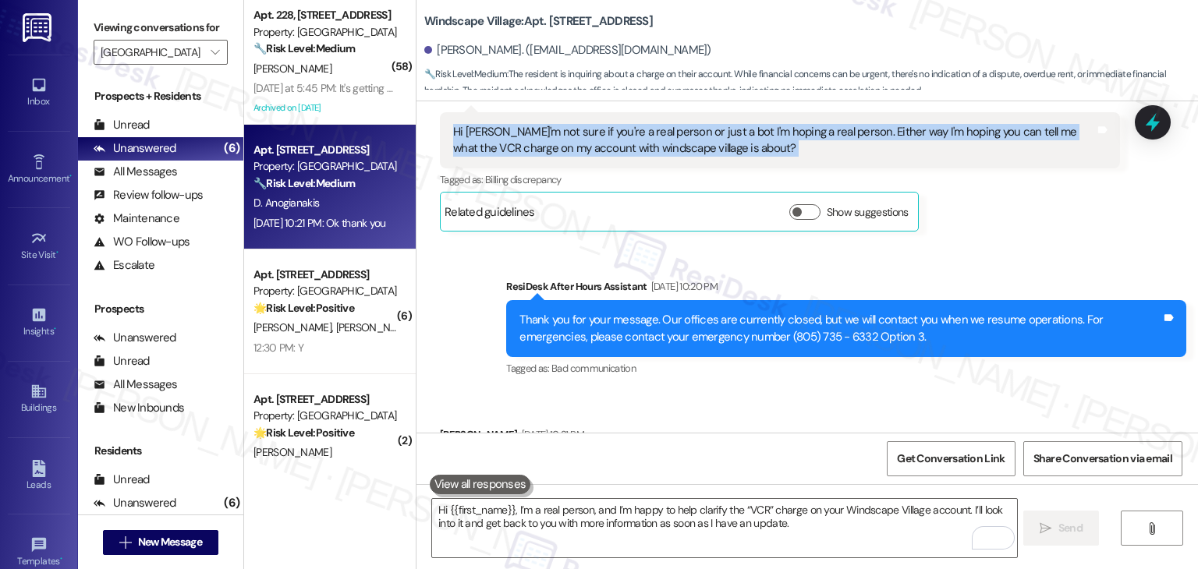
click at [628, 143] on div "Hi [PERSON_NAME]'m not sure if you're a real person or just a bot I'm hoping a …" at bounding box center [774, 141] width 642 height 34
copy div "Hi Sarah I'm not sure if you're a real person or just a bot I'm hoping a real p…"
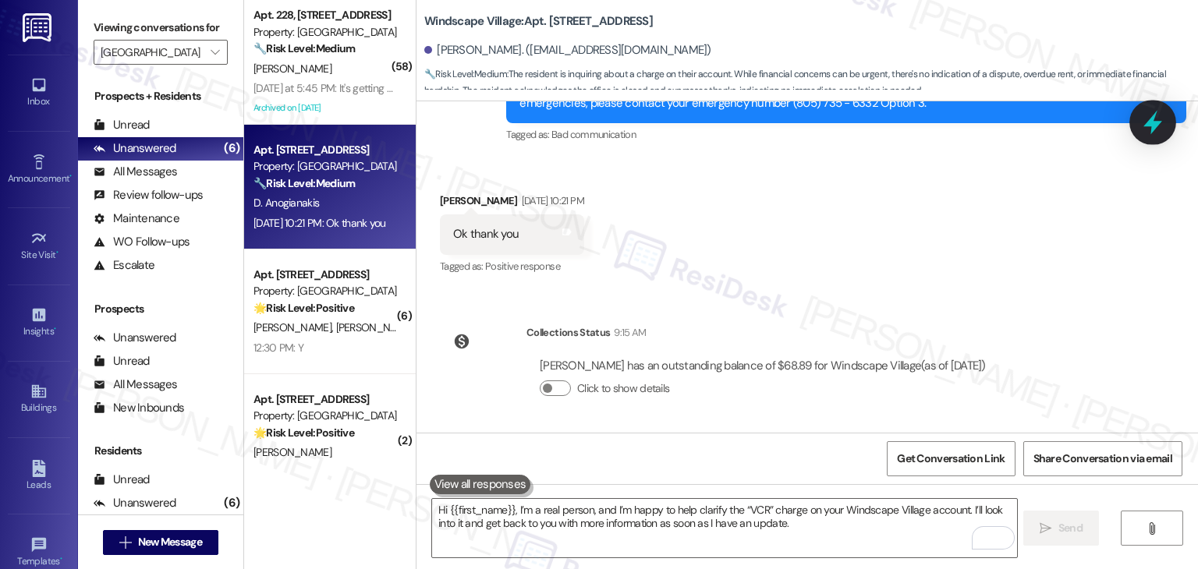
click at [1144, 119] on icon at bounding box center [1153, 122] width 27 height 27
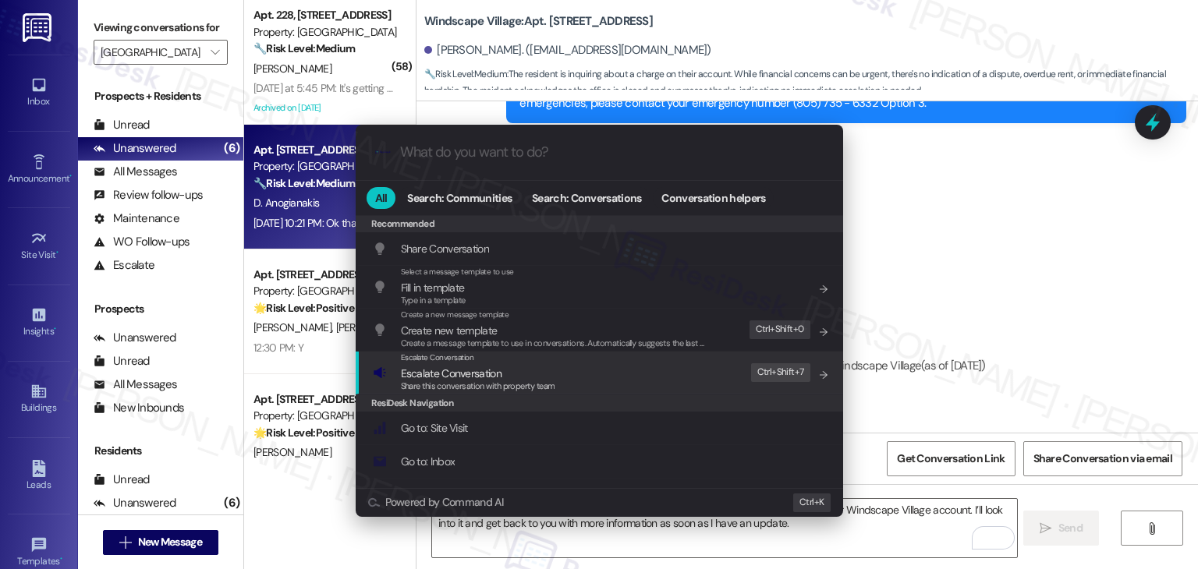
click at [1064, 295] on div ".cls-1{fill:#0a055f;}.cls-2{fill:#0cc4c4;} resideskLogoBlueOrange All Search: C…" at bounding box center [599, 284] width 1198 height 569
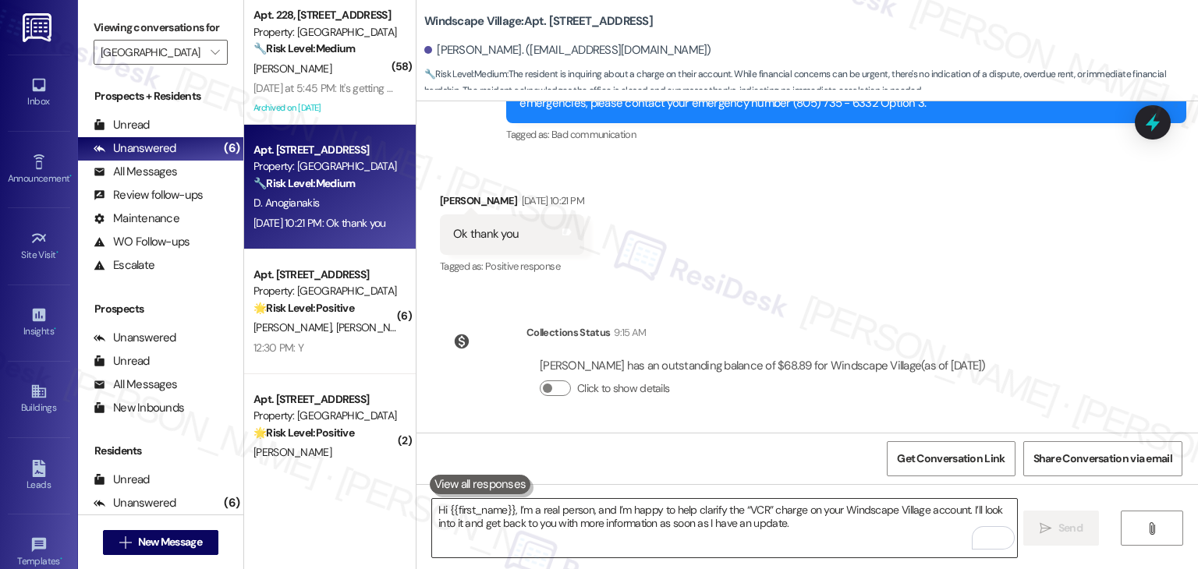
click at [702, 519] on textarea "Hi {{first_name}}, I’m a real person, and I’m happy to help clarify the “VCR” c…" at bounding box center [724, 528] width 584 height 59
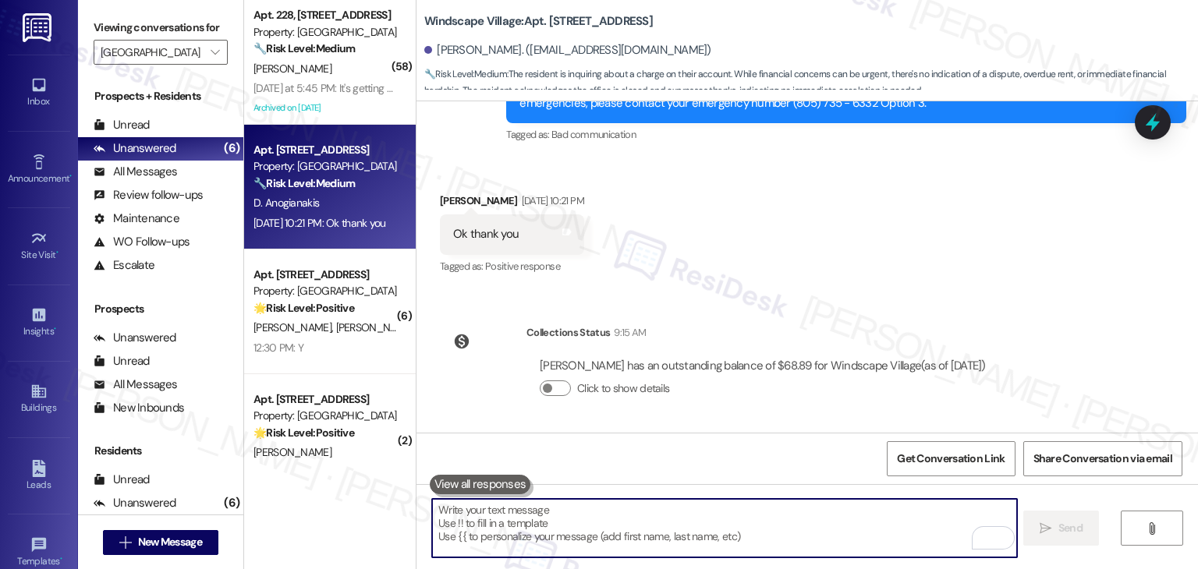
click at [635, 525] on textarea "To enrich screen reader interactions, please activate Accessibility in Grammarl…" at bounding box center [724, 528] width 584 height 59
paste textarea "Hi Delana! I’m a real person, and I’m happy to help clarify the “VCR” charge on…"
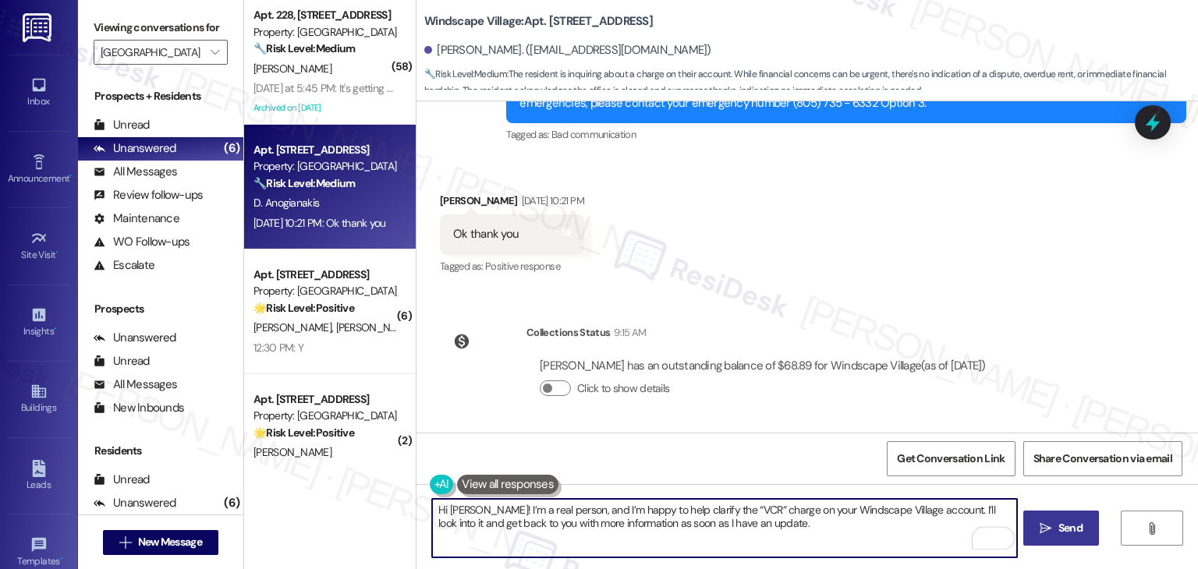
type textarea "Hi Delana! I’m a real person, and I’m happy to help clarify the “VCR” charge on…"
click at [1055, 530] on span "Send" at bounding box center [1070, 528] width 30 height 16
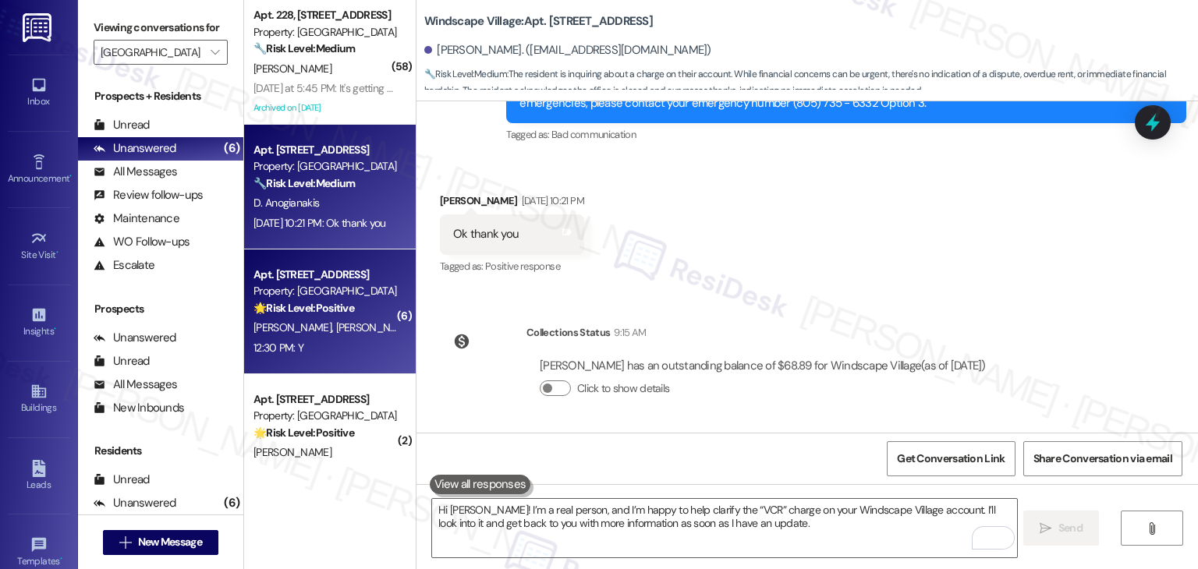
click at [307, 301] on strong "🌟 Risk Level: Positive" at bounding box center [304, 308] width 101 height 14
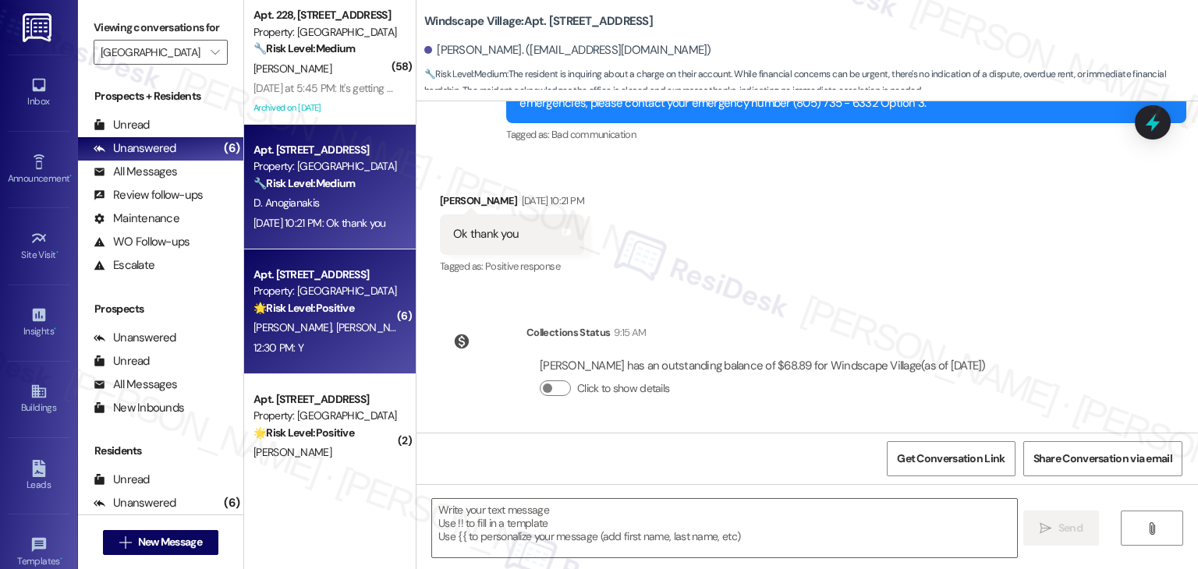
click at [312, 193] on div "D. Anogianakis" at bounding box center [325, 203] width 147 height 20
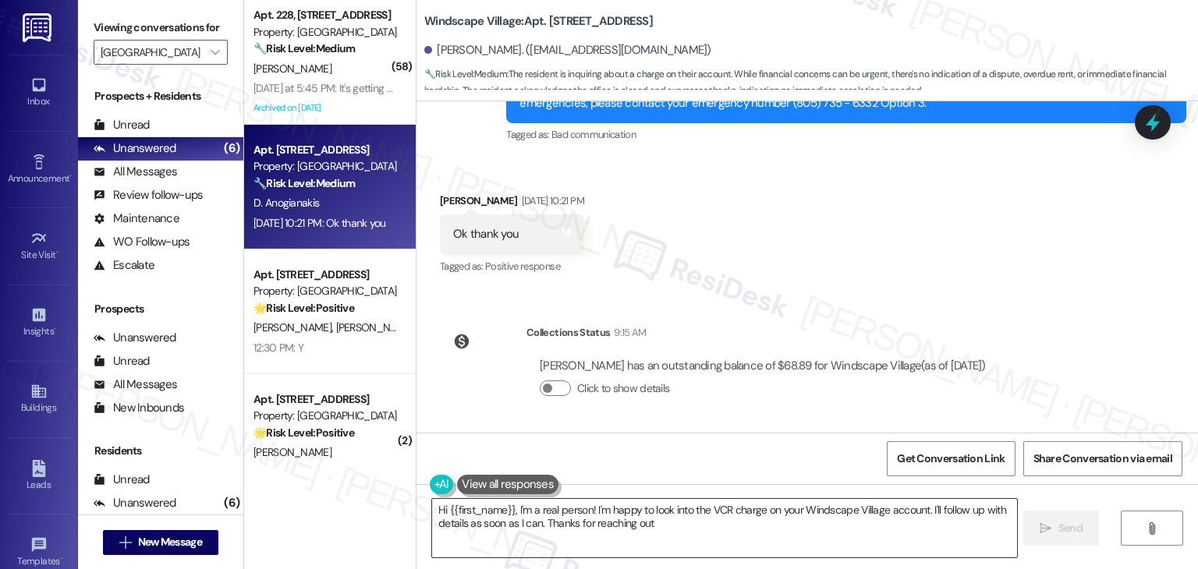
type textarea "Hi {{first_name}}, I'm a real person! I'm happy to look into the VCR charge on …"
click at [728, 530] on textarea "Hi {{first_name}}, I'm a real person! I'm happy to look into the VCR charge on …" at bounding box center [724, 528] width 584 height 59
click at [1062, 525] on span "Send" at bounding box center [1071, 528] width 24 height 16
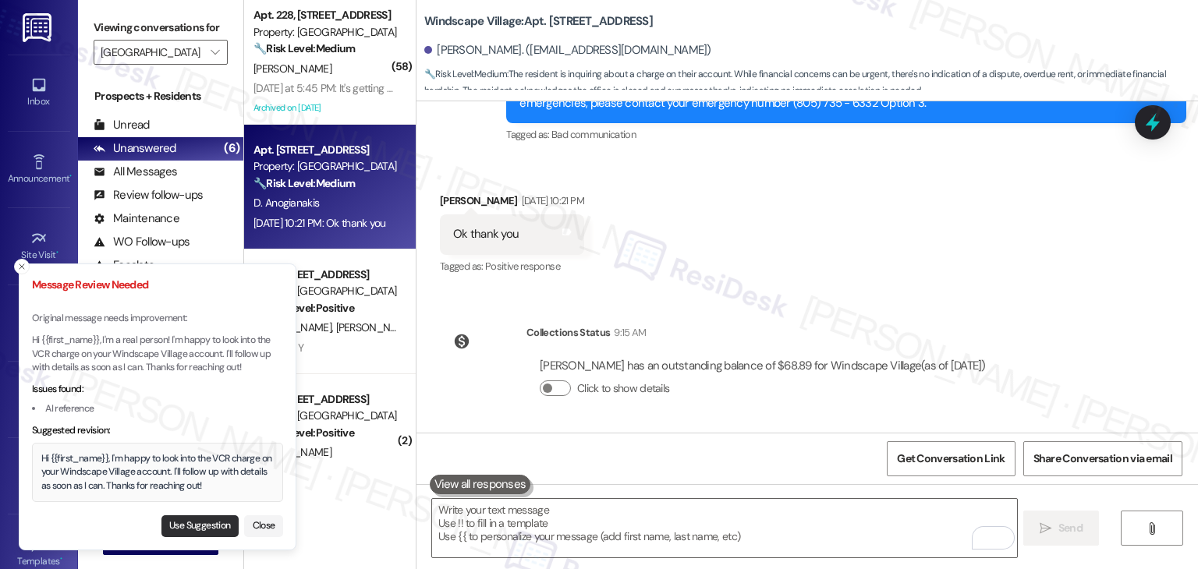
click at [193, 522] on button "Use Suggestion" at bounding box center [199, 527] width 77 height 22
type textarea "Hi {{first_name}}, I'm happy to look into the VCR charge on your Windscape Vill…"
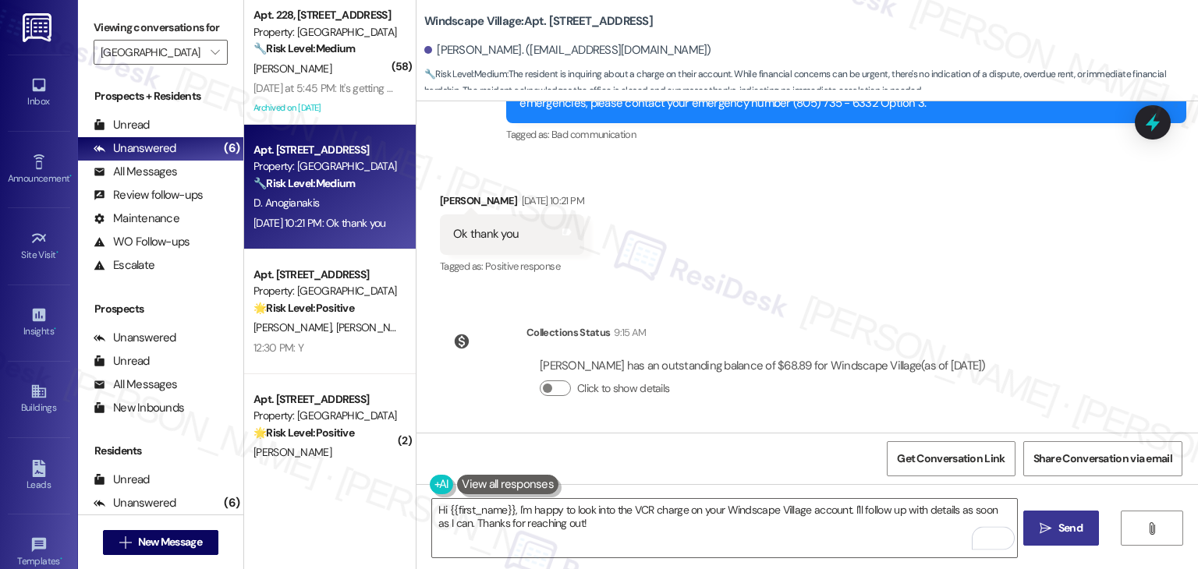
click at [1055, 523] on span "Send" at bounding box center [1070, 528] width 30 height 16
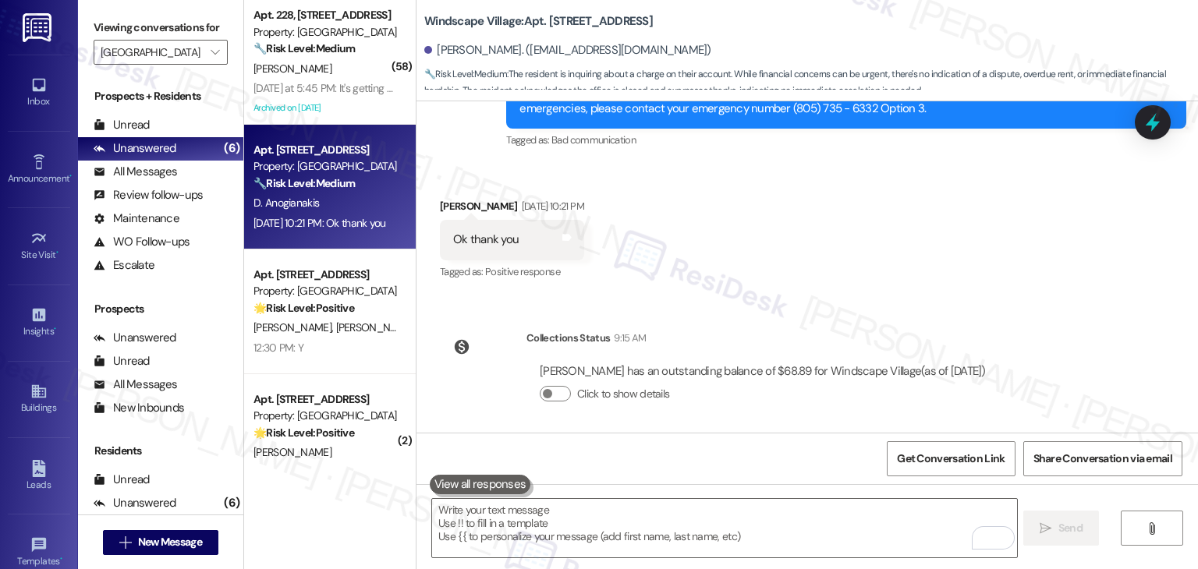
scroll to position [4844, 0]
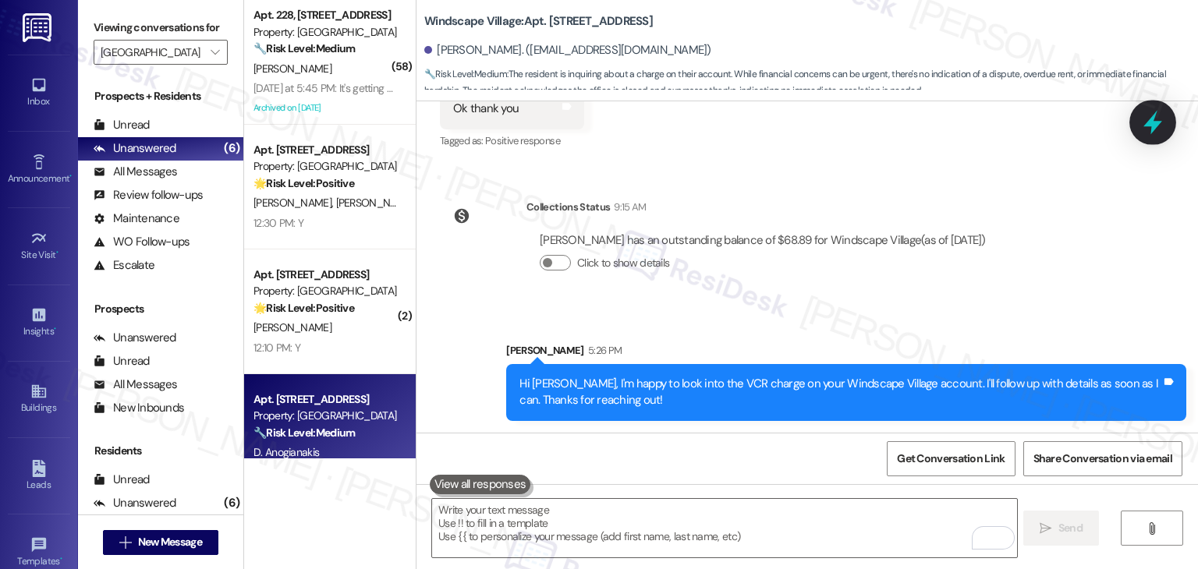
click at [1167, 122] on div at bounding box center [1153, 122] width 47 height 44
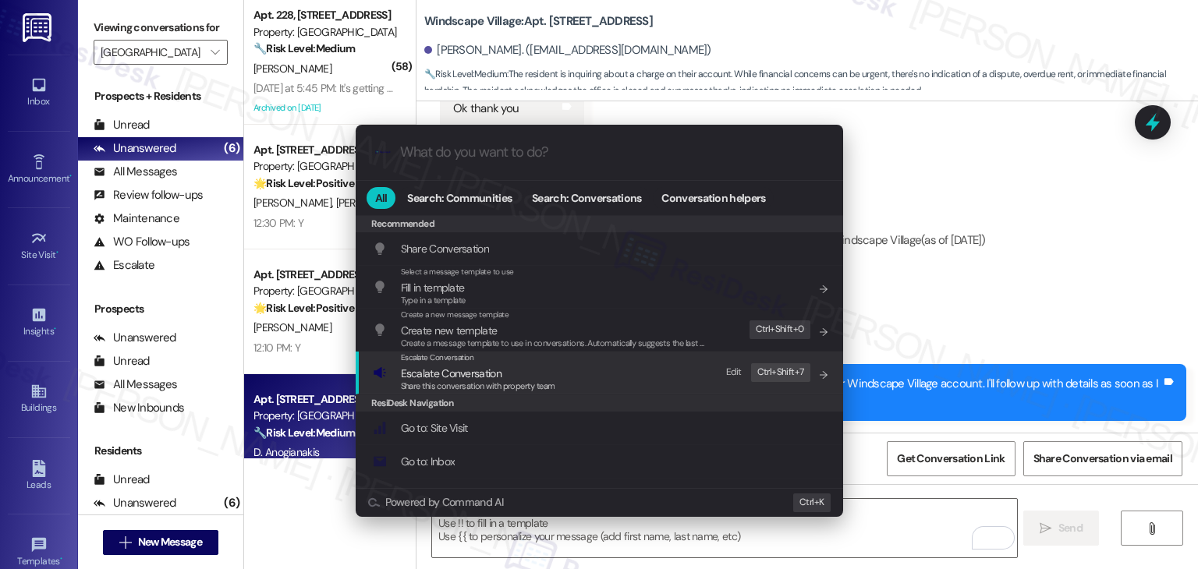
click at [460, 375] on span "Escalate Conversation" at bounding box center [451, 374] width 101 height 14
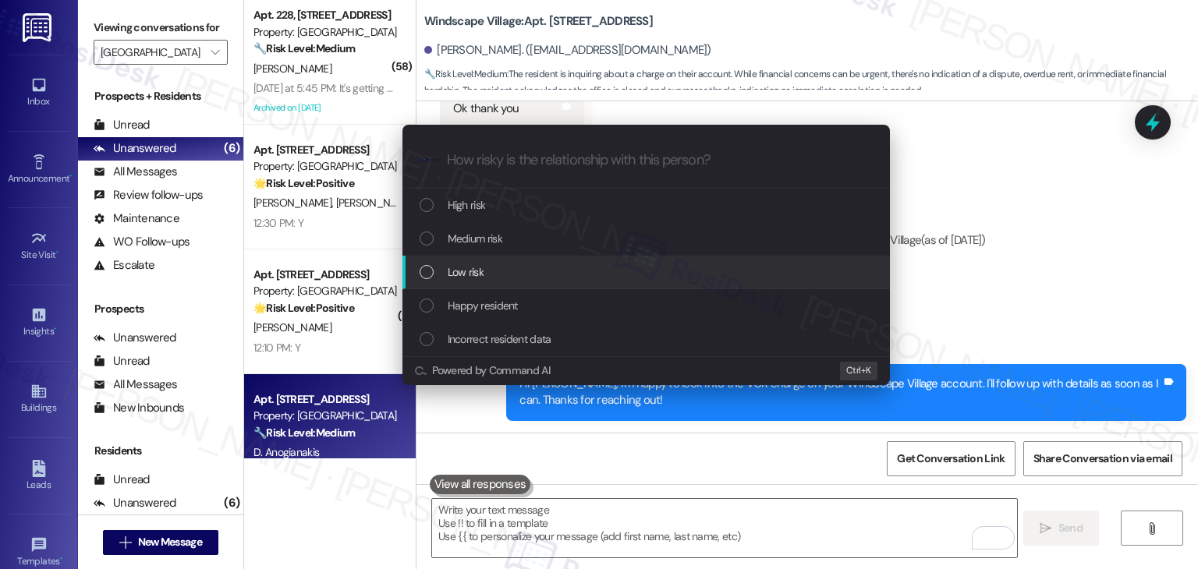
click at [427, 269] on div "List of options" at bounding box center [427, 272] width 14 height 14
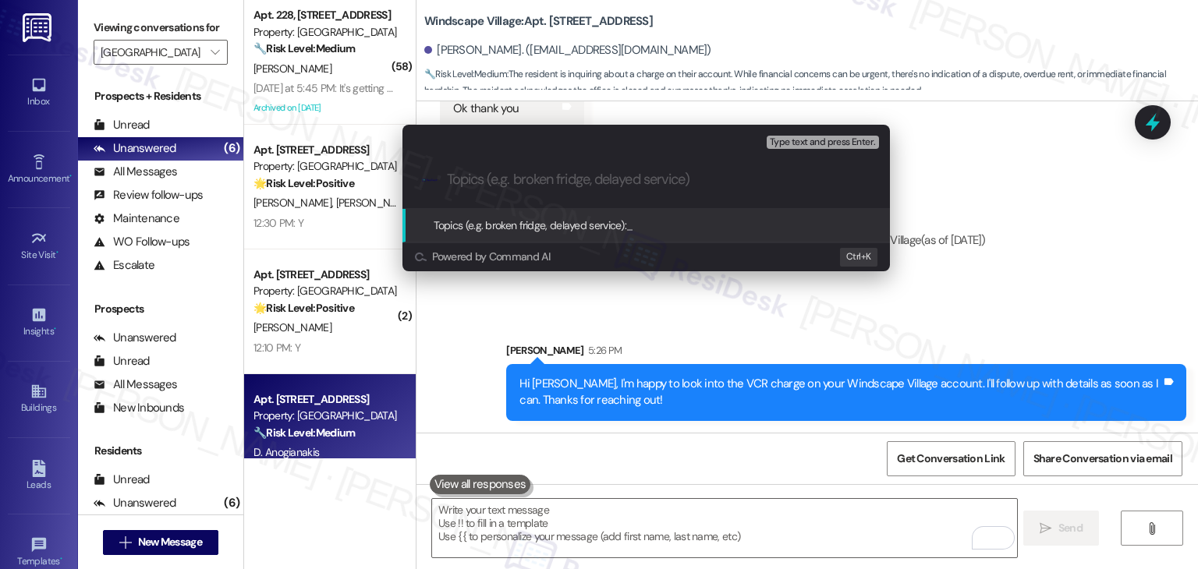
paste input "Resident Inquiry – Clarification Request for “VCR” Charge"
type input "Resident Inquiry – Clarification Request for “VCR” Charge"
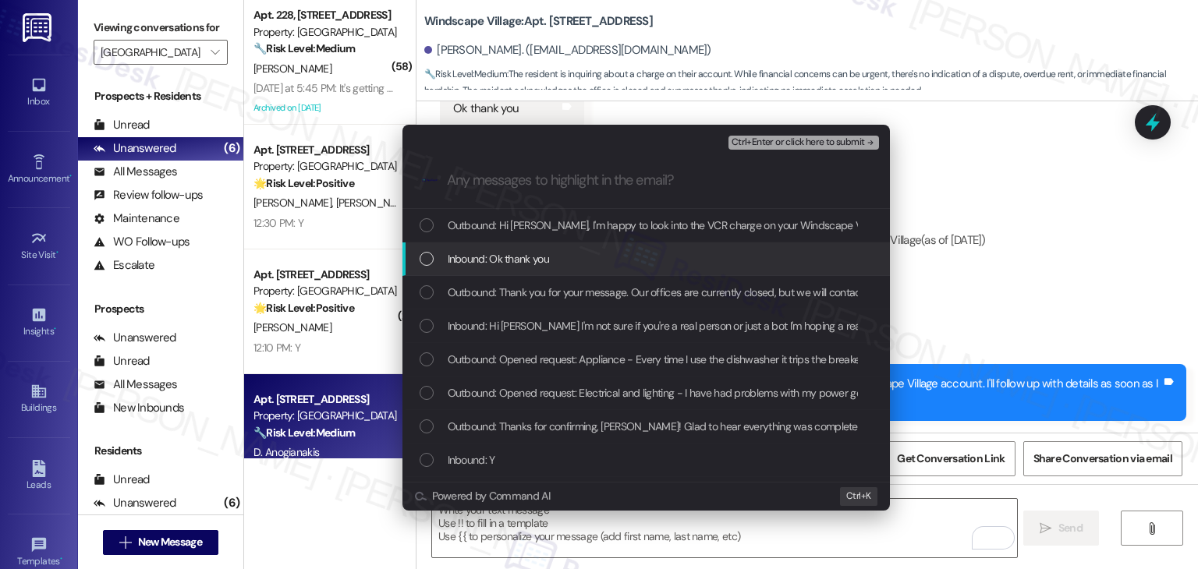
click at [431, 258] on div "List of options" at bounding box center [427, 259] width 14 height 14
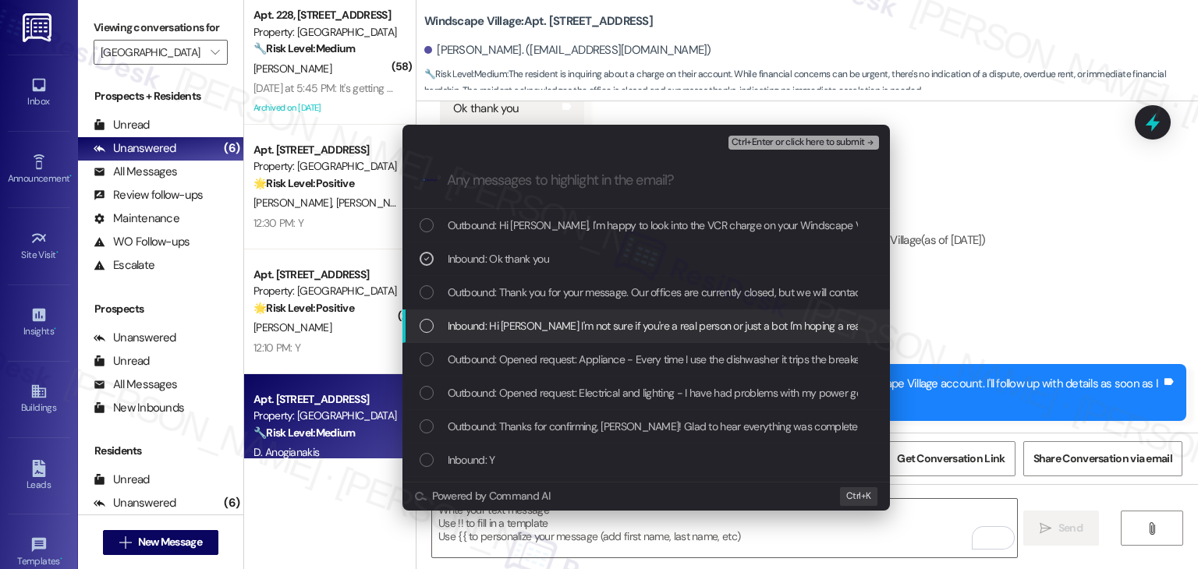
click at [415, 323] on div "Inbound: Hi Sarah I'm not sure if you're a real person or just a bot I'm hoping…" at bounding box center [647, 327] width 488 height 34
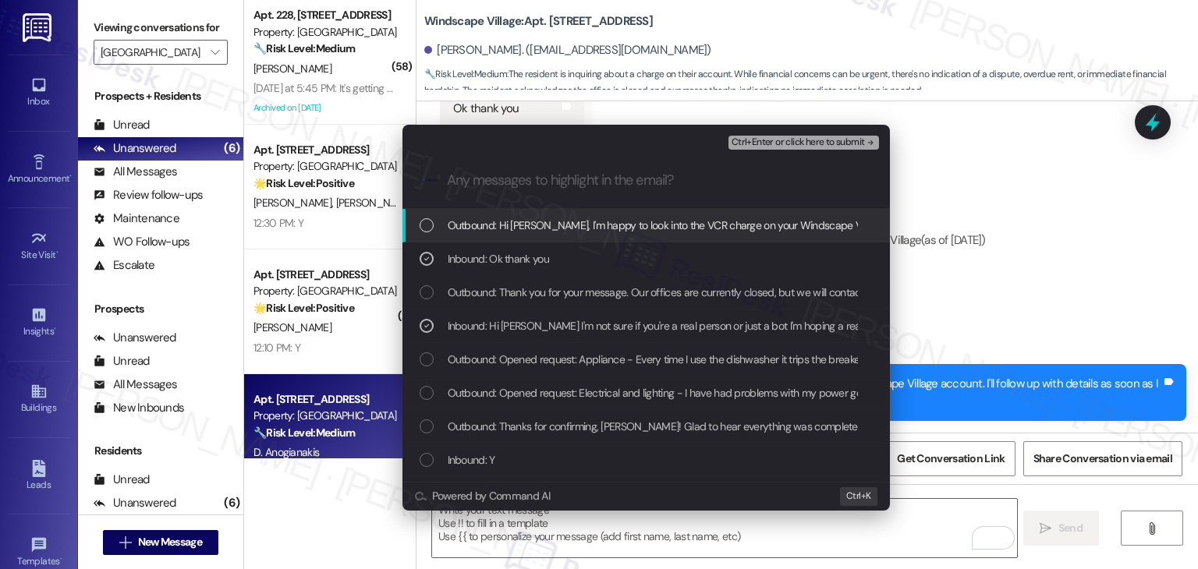
click at [802, 144] on span "Ctrl+Enter or click here to submit" at bounding box center [798, 142] width 133 height 11
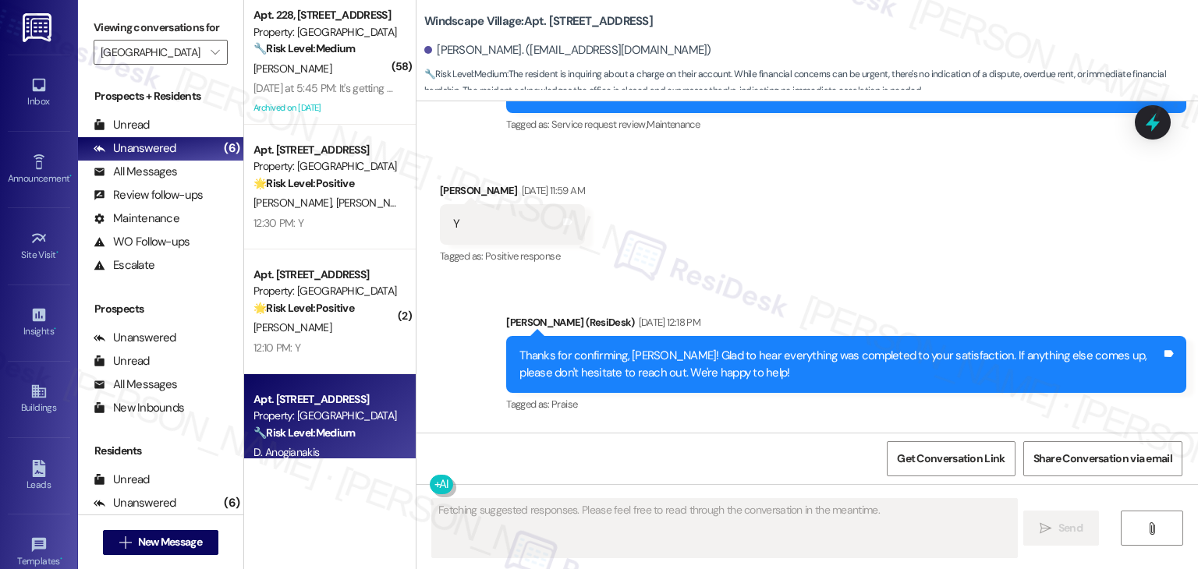
scroll to position [4574, 0]
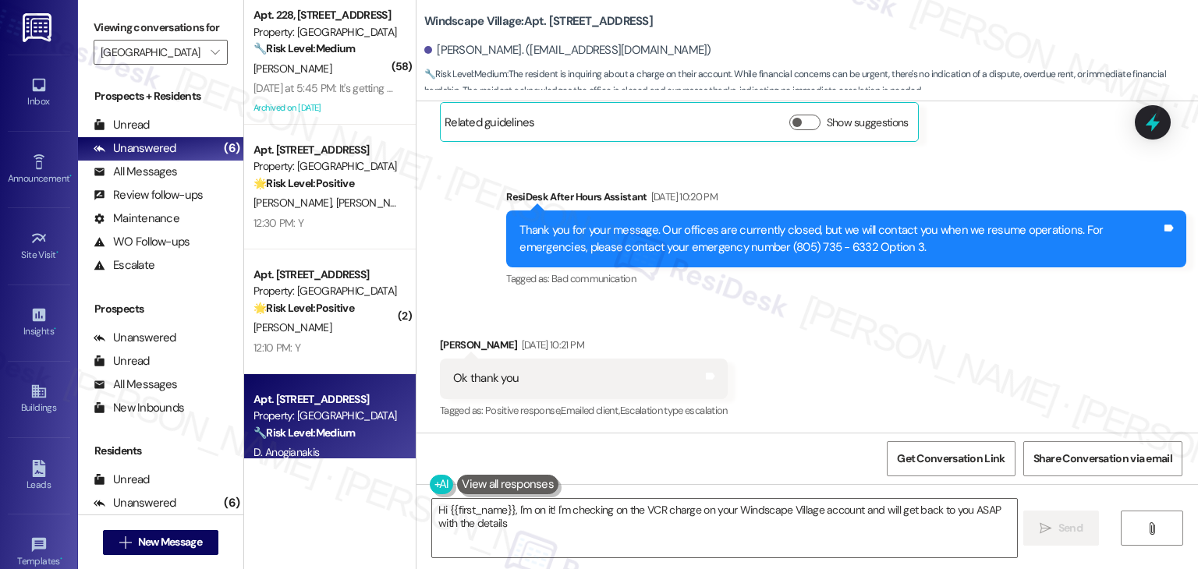
type textarea "Hi {{first_name}}, I'm on it! I'm checking on the VCR charge on your Windscape …"
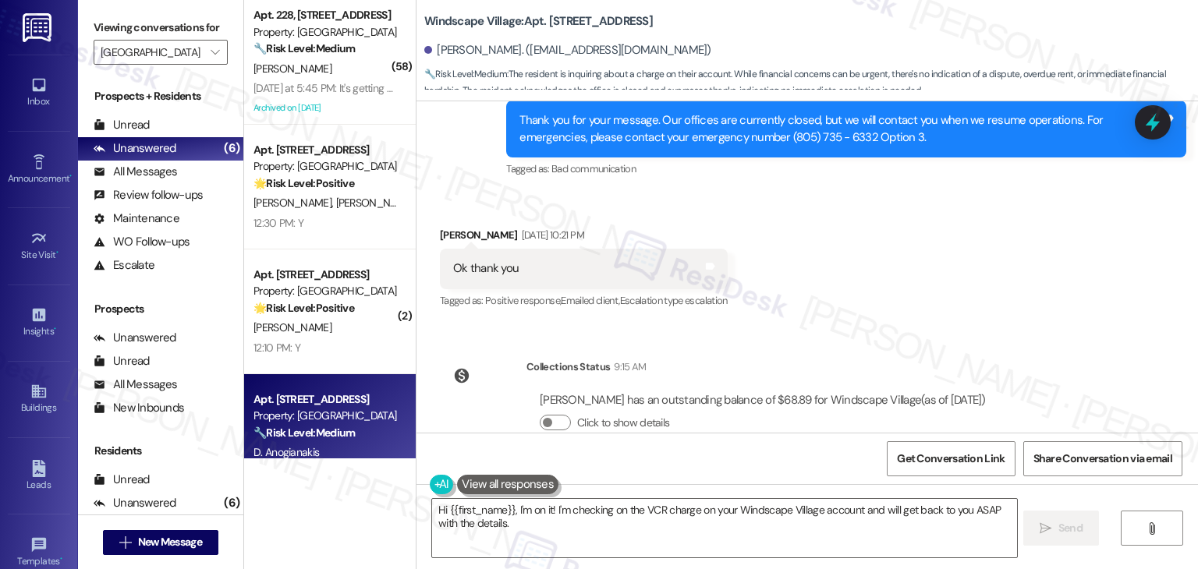
scroll to position [4867, 0]
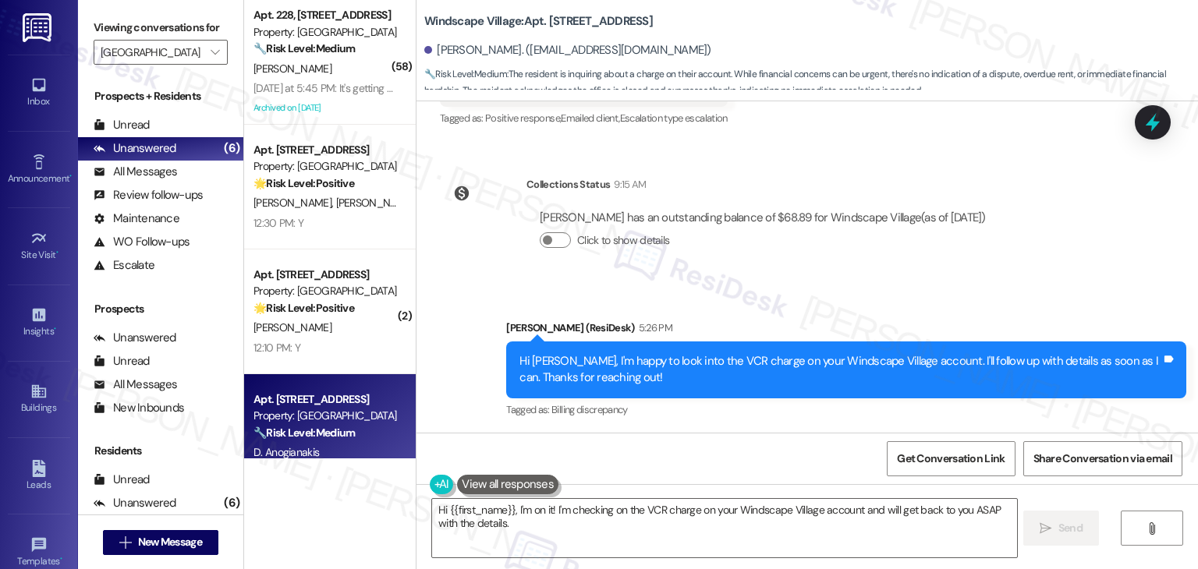
click at [1052, 263] on div "WO Lease started Jan 26, 2025 at 6:00 PM Show details Survey, sent via SMS Resi…" at bounding box center [808, 267] width 782 height 332
click at [1122, 285] on div "Sent via SMS Sarah (ResiDesk) 5:26 PM Hi Delana, I'm happy to look into the VCR…" at bounding box center [808, 359] width 782 height 148
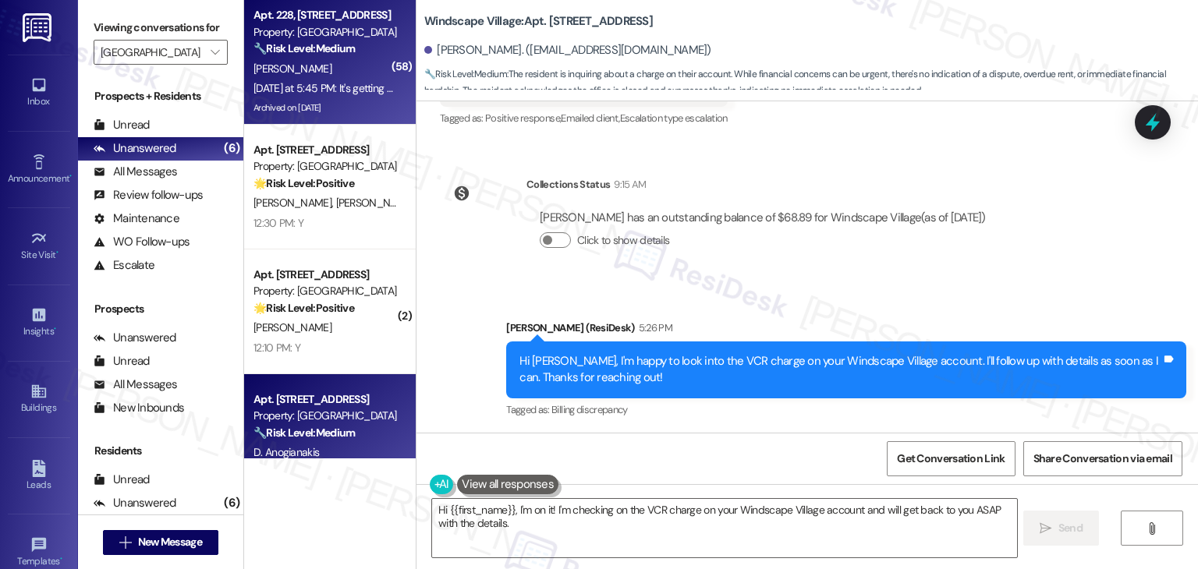
click at [309, 101] on div "Archived on [DATE]" at bounding box center [325, 108] width 147 height 20
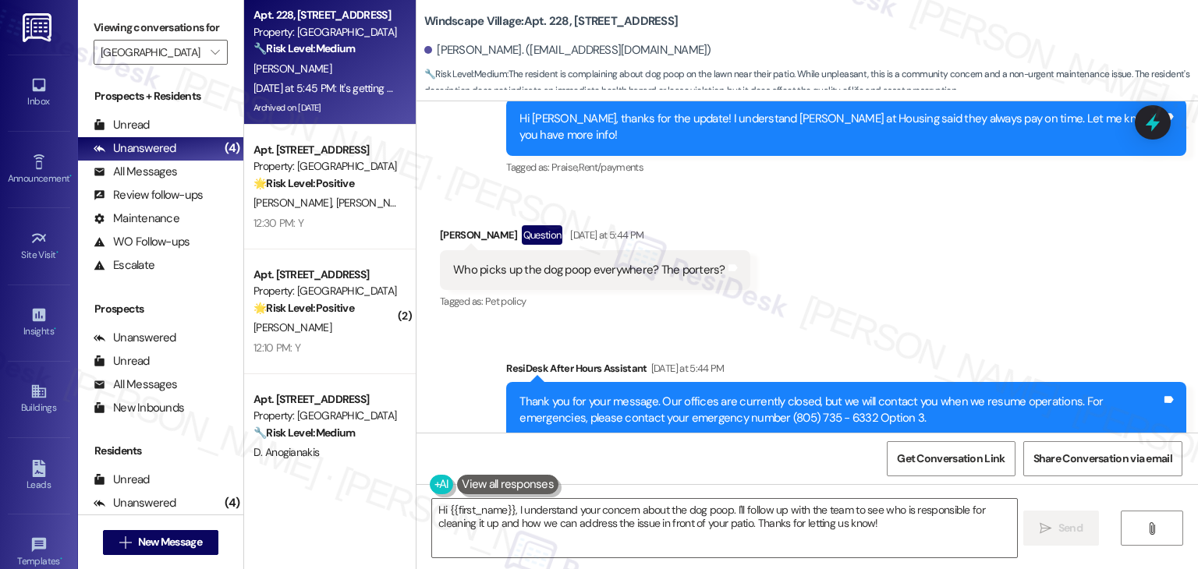
scroll to position [43572, 0]
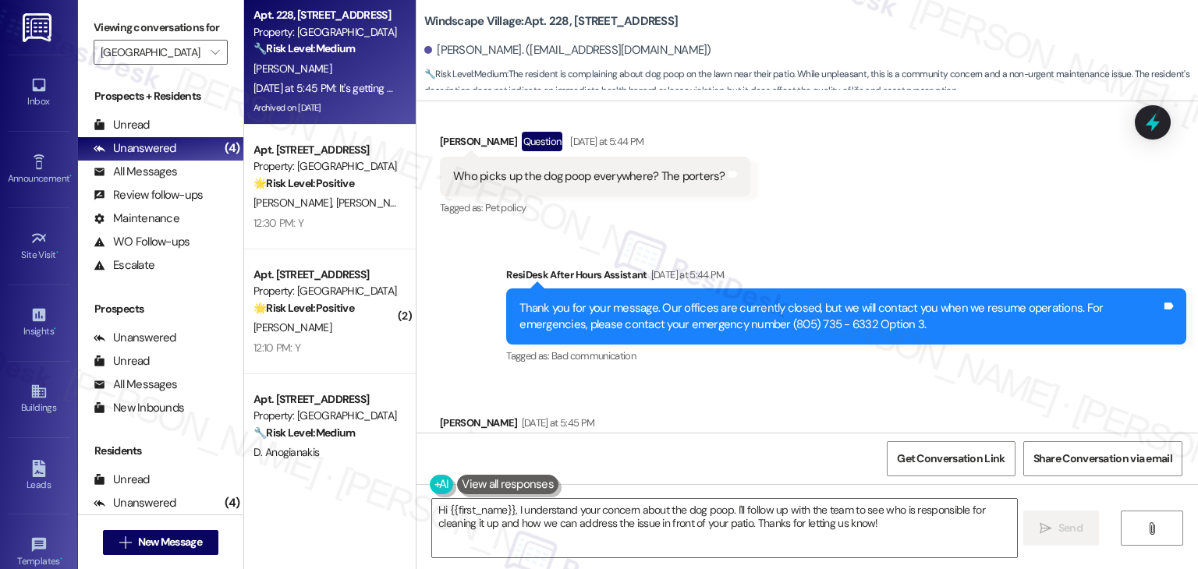
click at [1006, 380] on div "Received via SMS Jerrienne Clay Yesterday at 5:45 PM It's getting out of contro…" at bounding box center [808, 446] width 782 height 132
click at [1008, 380] on div "Received via SMS Jerrienne Clay Yesterday at 5:45 PM It's getting out of contro…" at bounding box center [808, 446] width 782 height 132
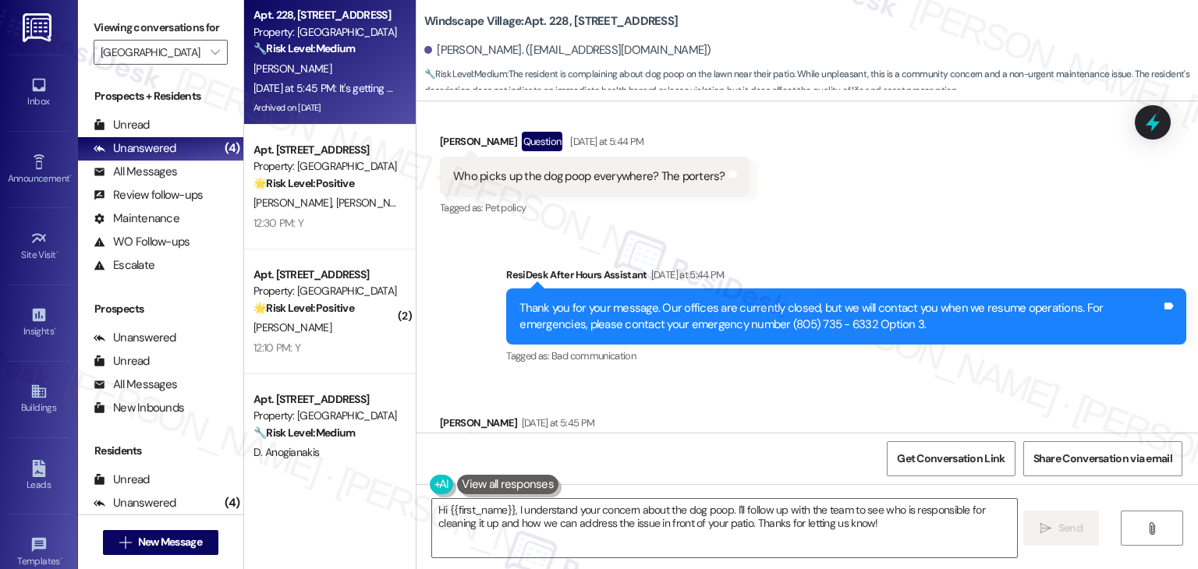
click at [1008, 380] on div "Received via SMS Jerrienne Clay Yesterday at 5:45 PM It's getting out of contro…" at bounding box center [808, 446] width 782 height 132
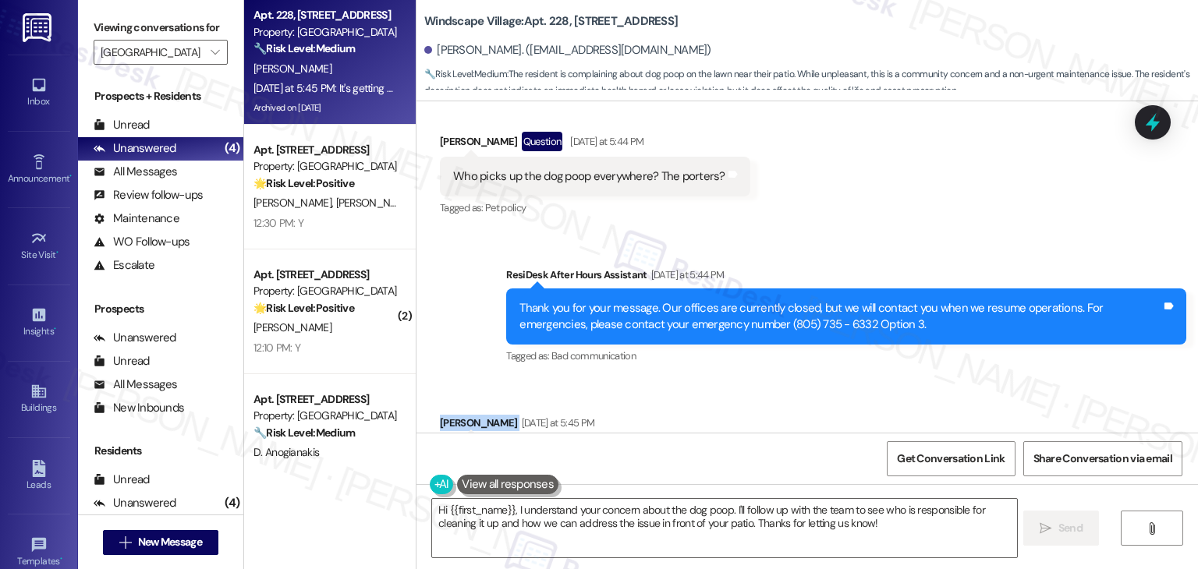
click at [1008, 380] on div "Received via SMS Jerrienne Clay Yesterday at 5:45 PM It's getting out of contro…" at bounding box center [808, 446] width 782 height 132
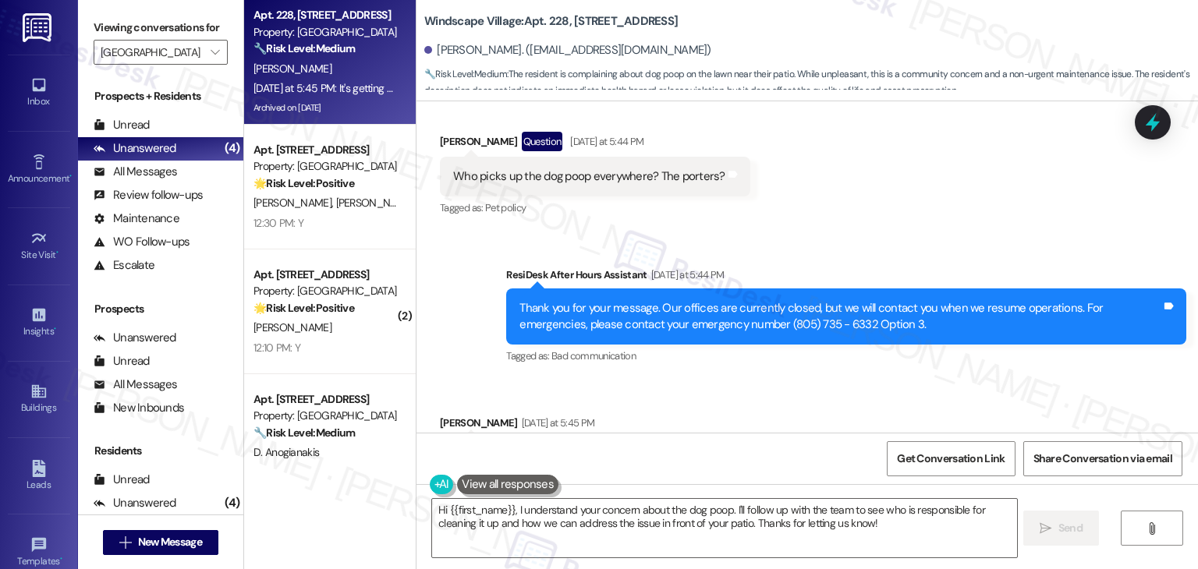
click at [1008, 380] on div "Received via SMS Jerrienne Clay Yesterday at 5:45 PM It's getting out of contro…" at bounding box center [808, 446] width 782 height 132
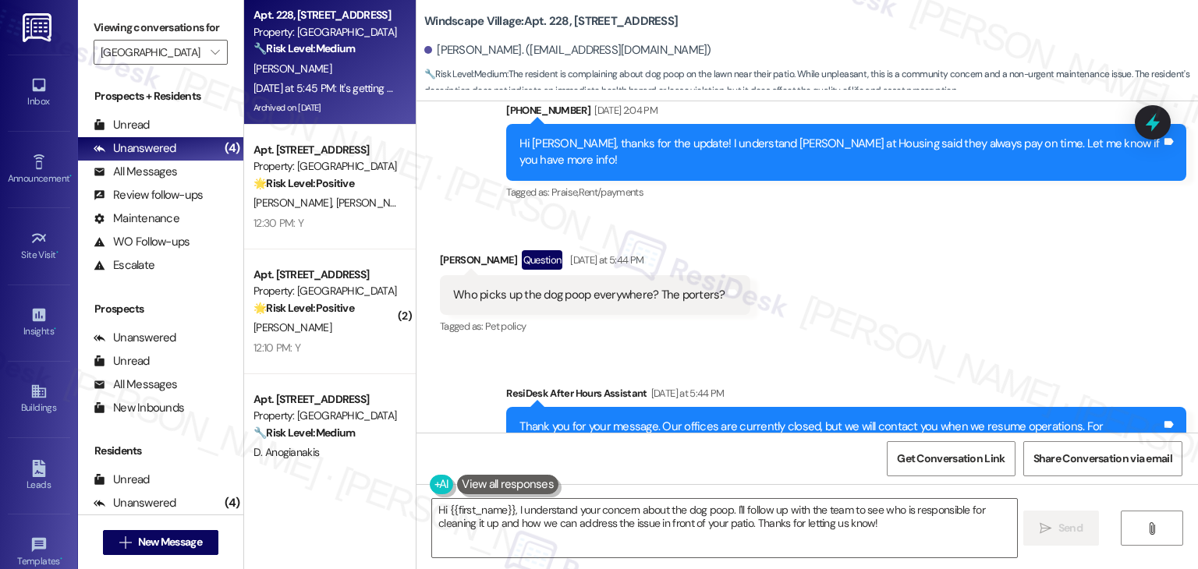
scroll to position [43338, 0]
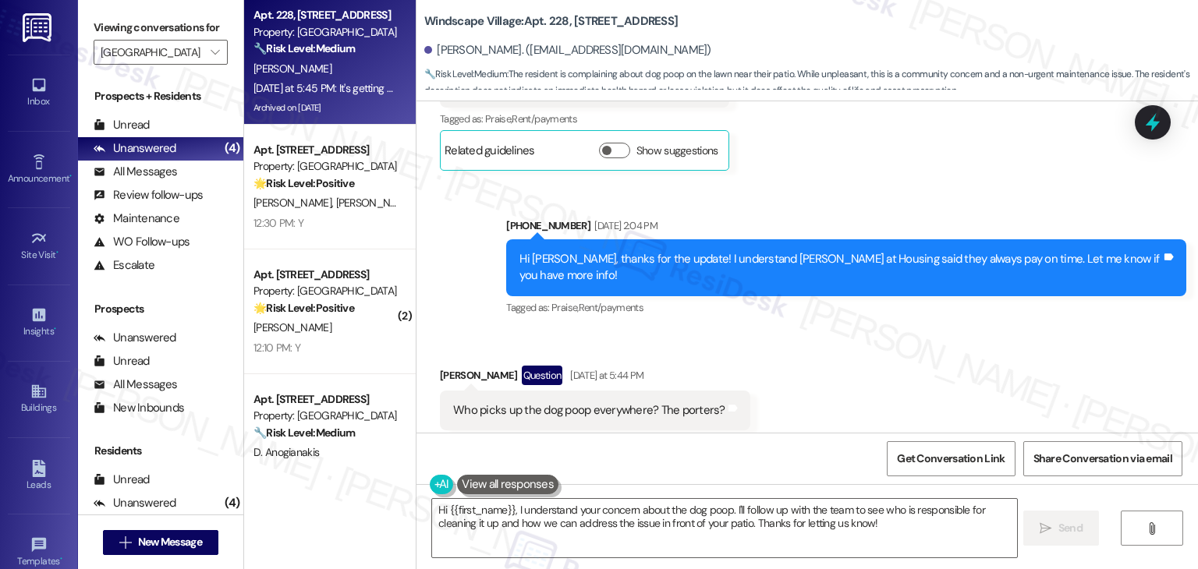
click at [587, 403] on div "Who picks up the dog poop everywhere? The porters?" at bounding box center [589, 411] width 272 height 16
copy div "Who picks up the dog poop everywhere? The porters? Tags and notes"
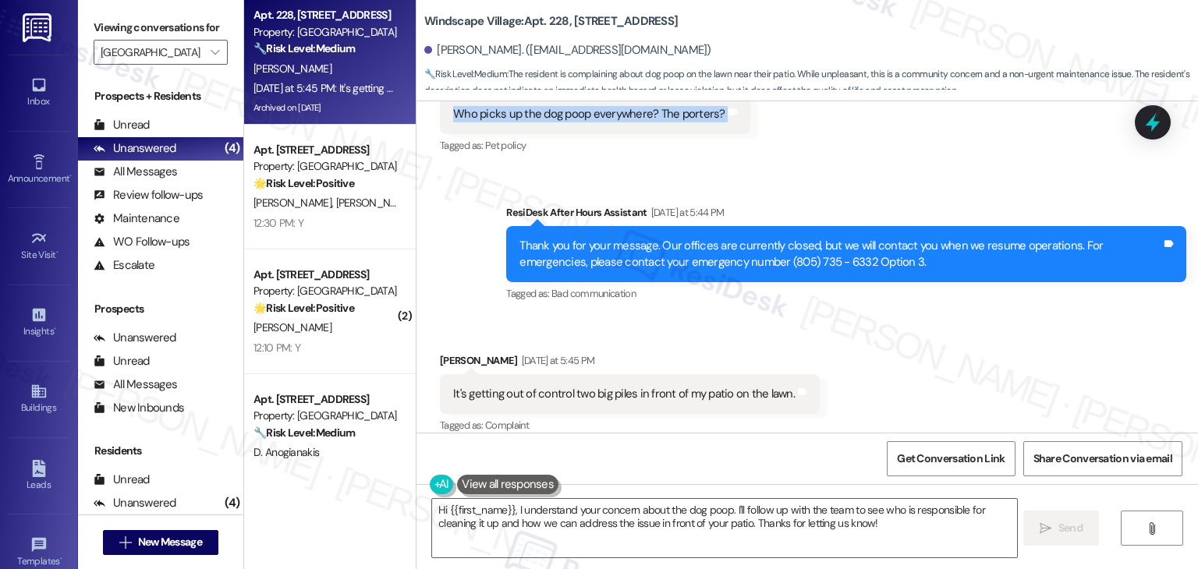
scroll to position [43650, 0]
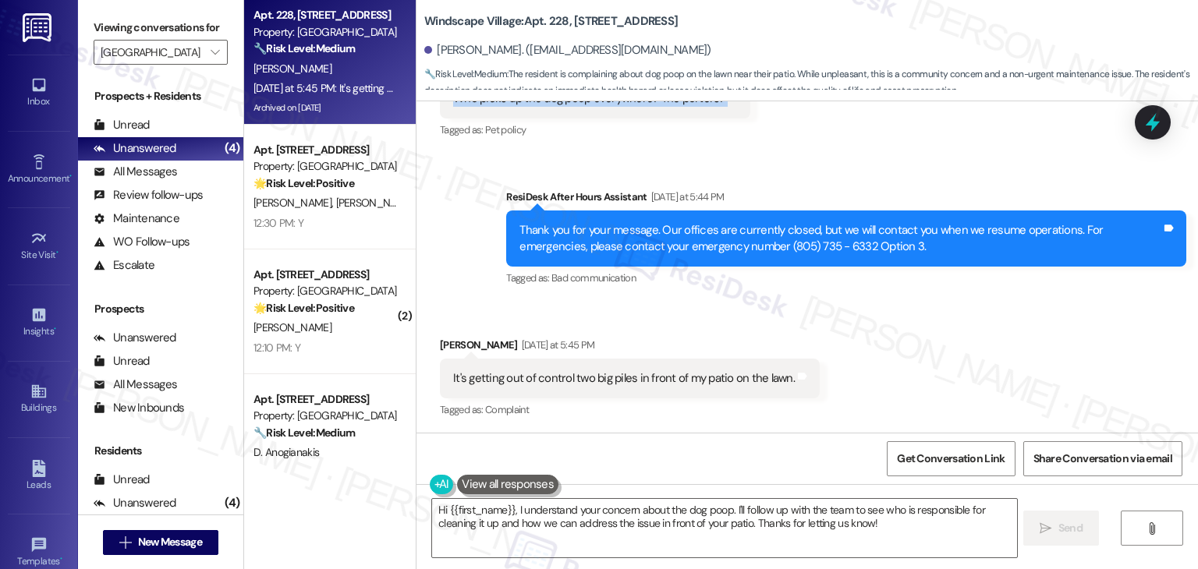
click at [627, 371] on div "It's getting out of control two big piles in front of my patio on the lawn." at bounding box center [624, 379] width 342 height 16
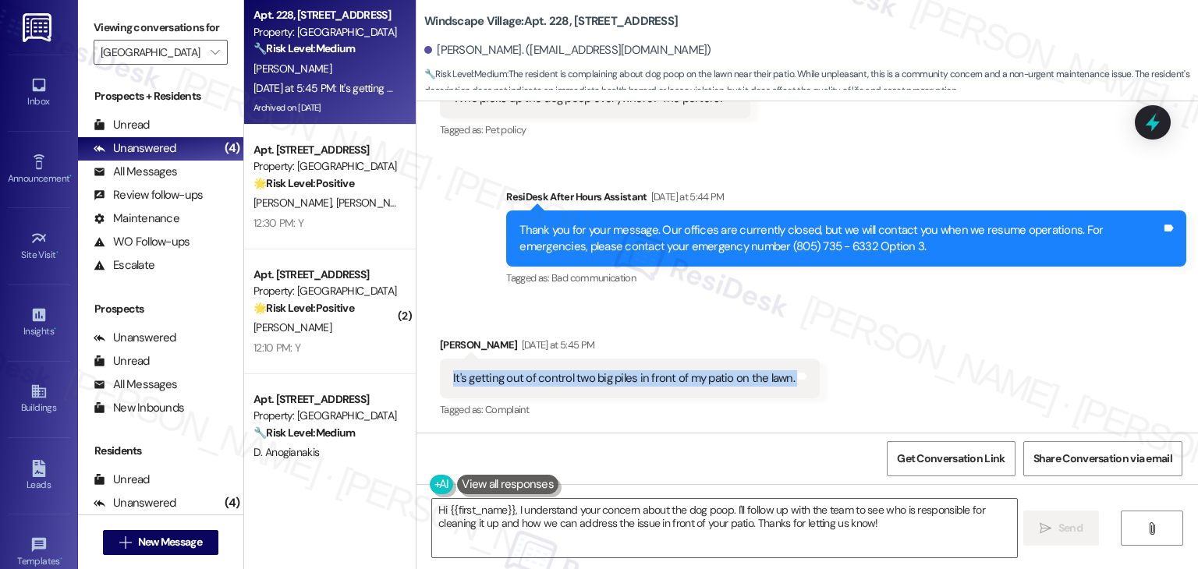
click at [627, 371] on div "It's getting out of control two big piles in front of my patio on the lawn." at bounding box center [624, 379] width 342 height 16
copy div "It's getting out of control two big piles in front of my patio on the lawn. Tag…"
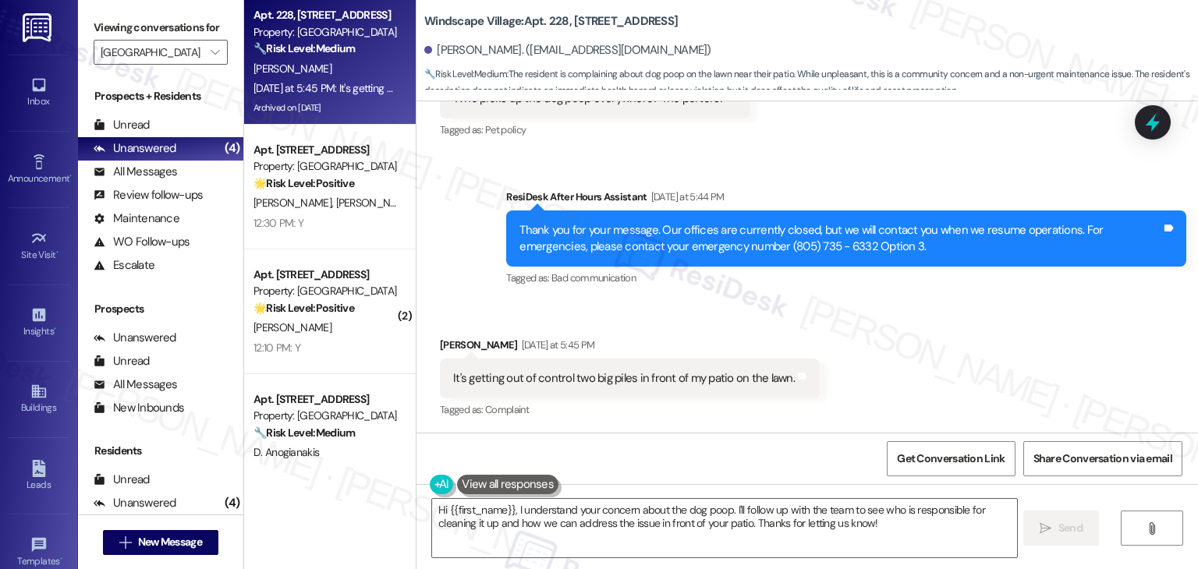
click at [442, 337] on div "Jerrienne Clay Yesterday at 5:45 PM" at bounding box center [630, 348] width 380 height 22
copy div "Jerrienne"
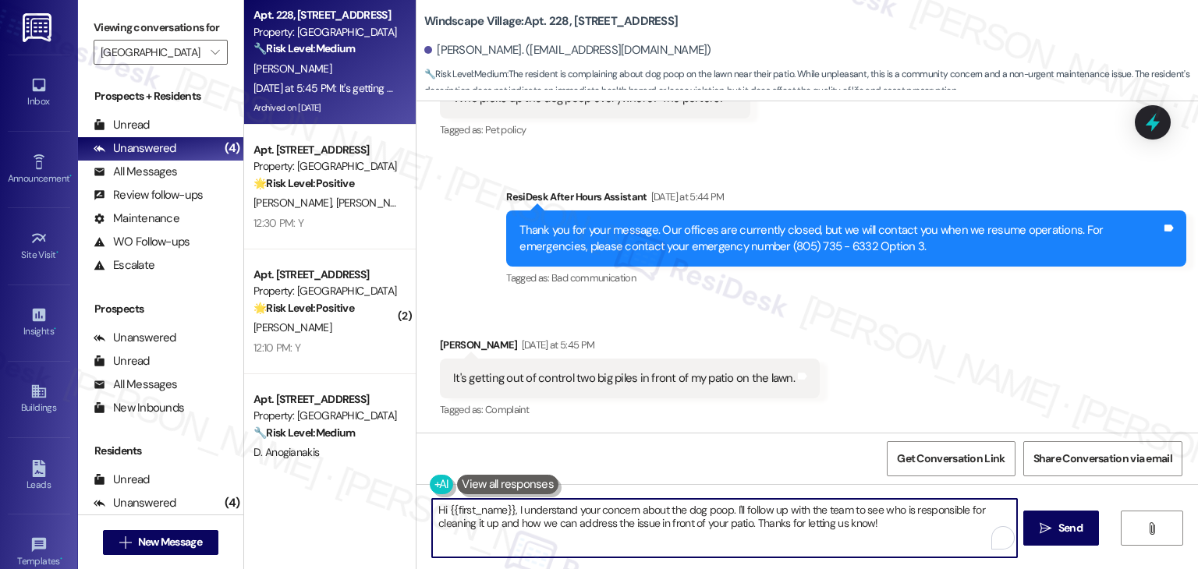
click at [871, 529] on textarea "Hi {{first_name}}, I understand your concern about the dog poop. I'll follow up…" at bounding box center [724, 528] width 584 height 59
drag, startPoint x: 743, startPoint y: 527, endPoint x: 728, endPoint y: 513, distance: 19.9
click at [728, 513] on textarea "Hi {{first_name}}, I understand your concern about the dog poop. I'll follow up…" at bounding box center [724, 528] width 584 height 59
click at [597, 522] on textarea "Hi {{first_name}}, I understand your concern about the dog poop. I'll follow up…" at bounding box center [724, 528] width 584 height 59
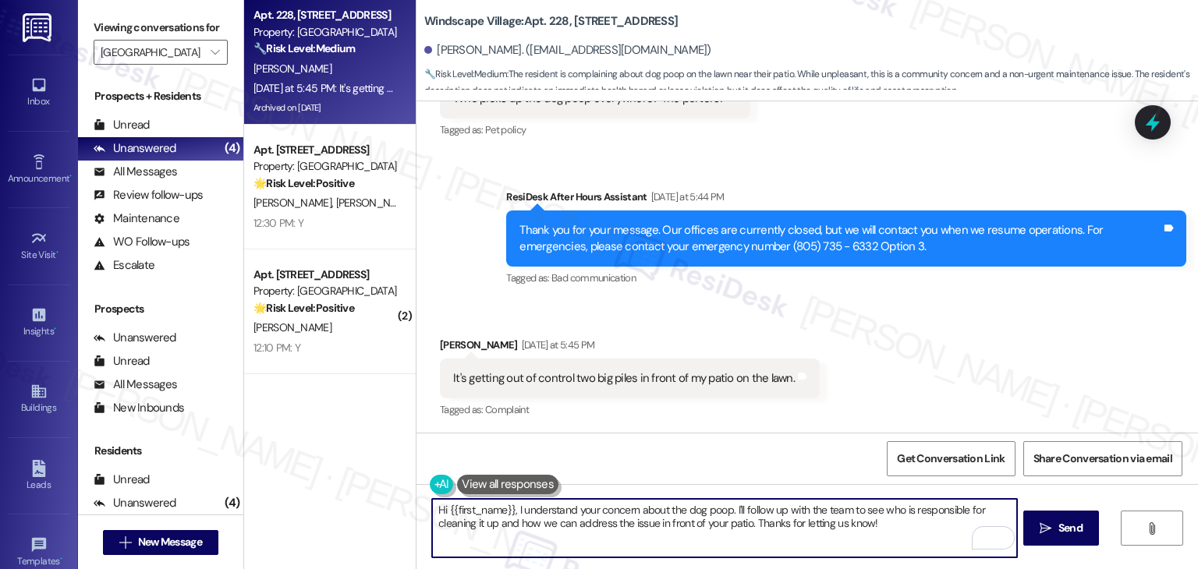
click at [597, 522] on textarea "Hi {{first_name}}, I understand your concern about the dog poop. I'll follow up…" at bounding box center [724, 528] width 584 height 59
paste textarea "Jerrienne, I’m sorry to hear about the mess near your patio. Pet owners are exp…"
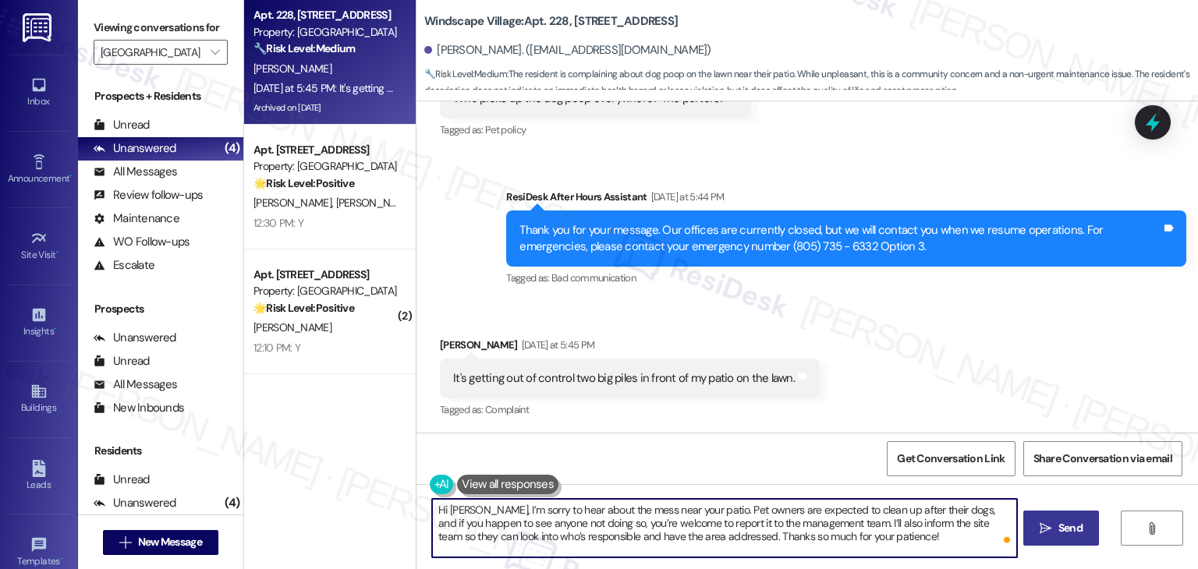
type textarea "Hi [PERSON_NAME], I’m sorry to hear about the mess near your patio. Pet owners …"
click at [1061, 531] on span "Send" at bounding box center [1071, 528] width 24 height 16
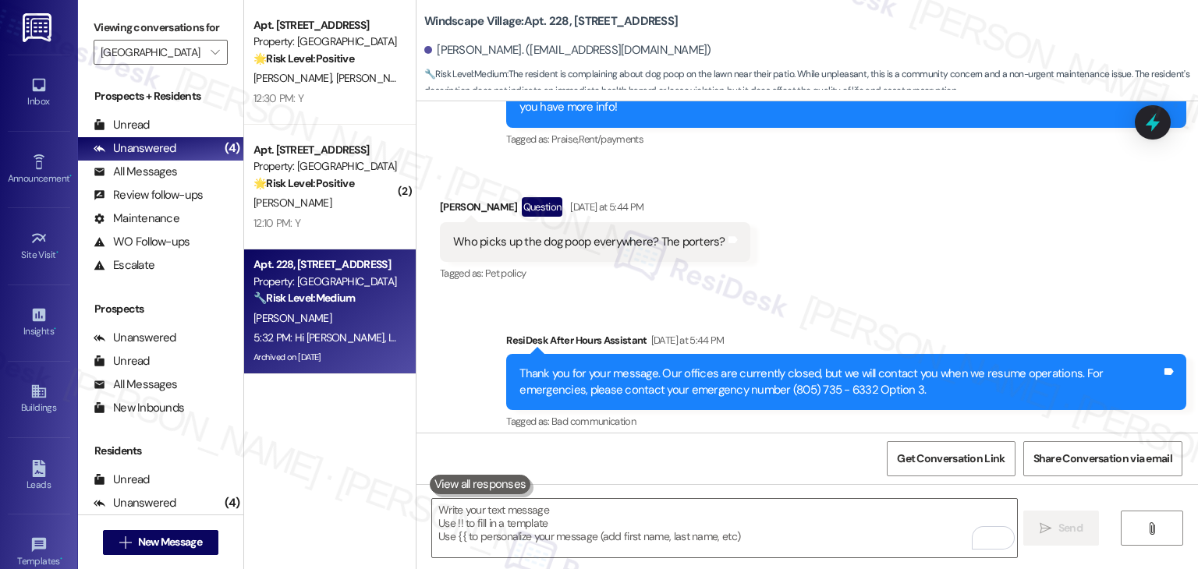
scroll to position [43793, 0]
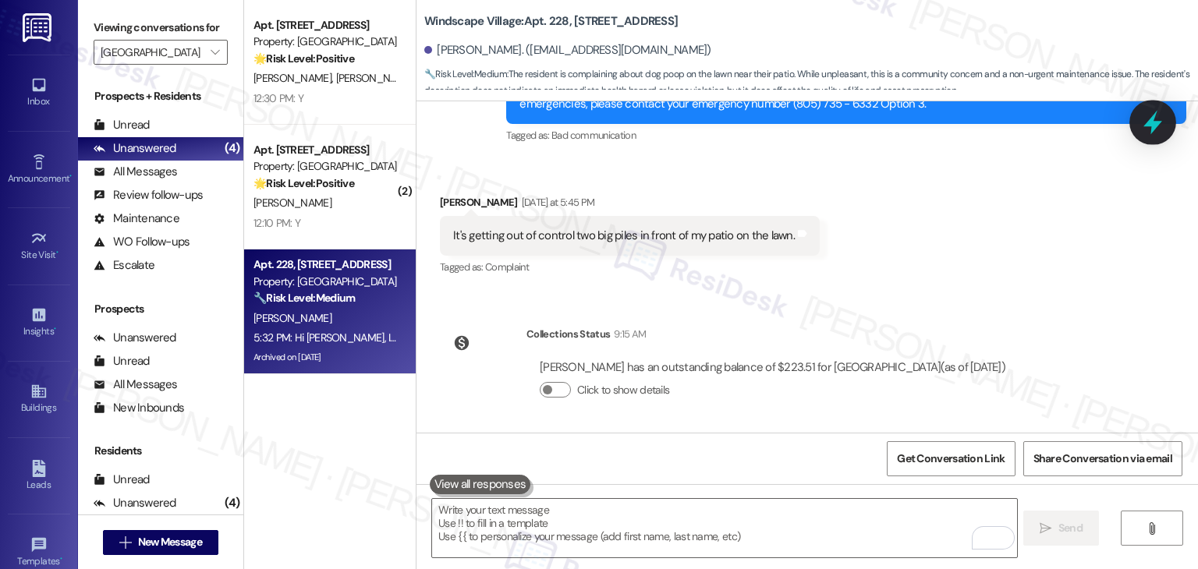
click at [1142, 126] on icon at bounding box center [1153, 122] width 27 height 27
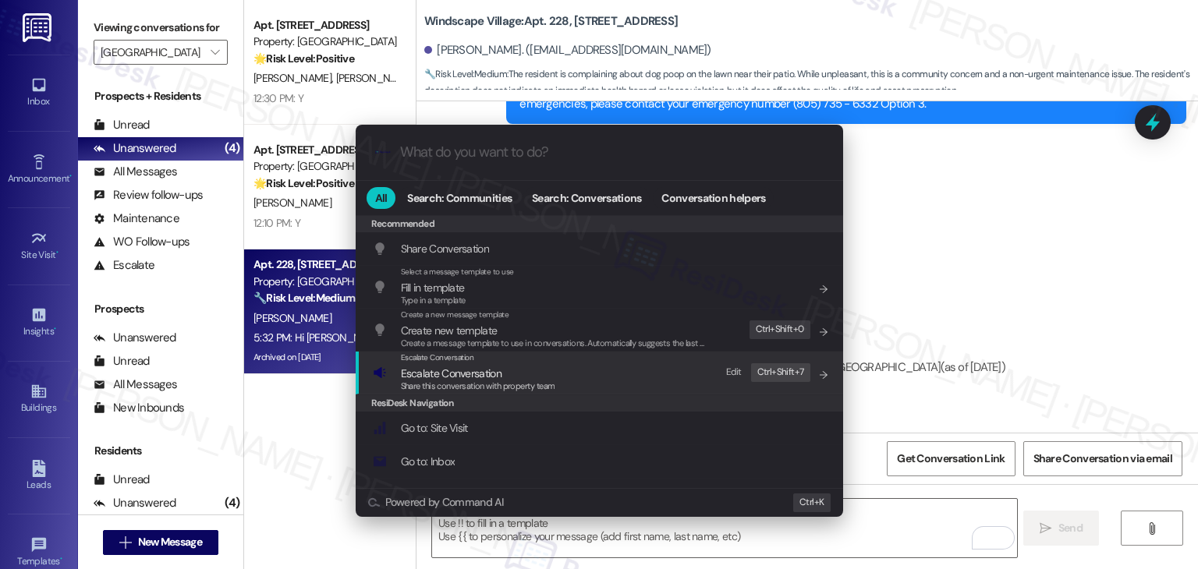
click at [491, 378] on span "Escalate Conversation" at bounding box center [451, 374] width 101 height 14
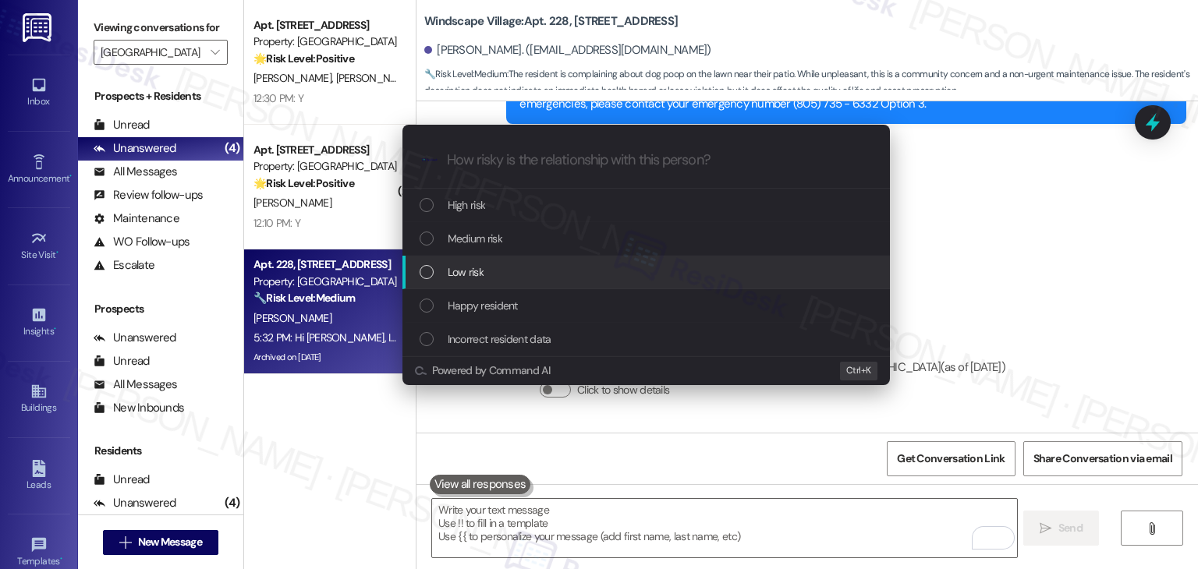
click at [427, 275] on div "List of options" at bounding box center [427, 272] width 14 height 14
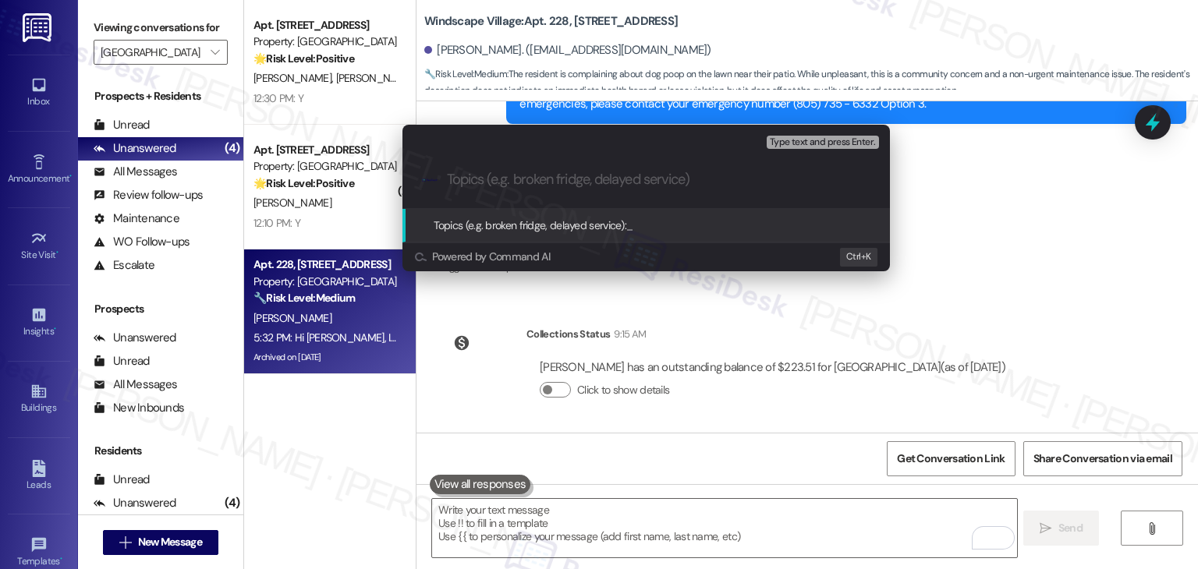
paste input "Resident Concern – Pet Waste Cleanup Needed Near Patio"
type input "Resident Concern – Pet Waste Cleanup Needed Near Patio"
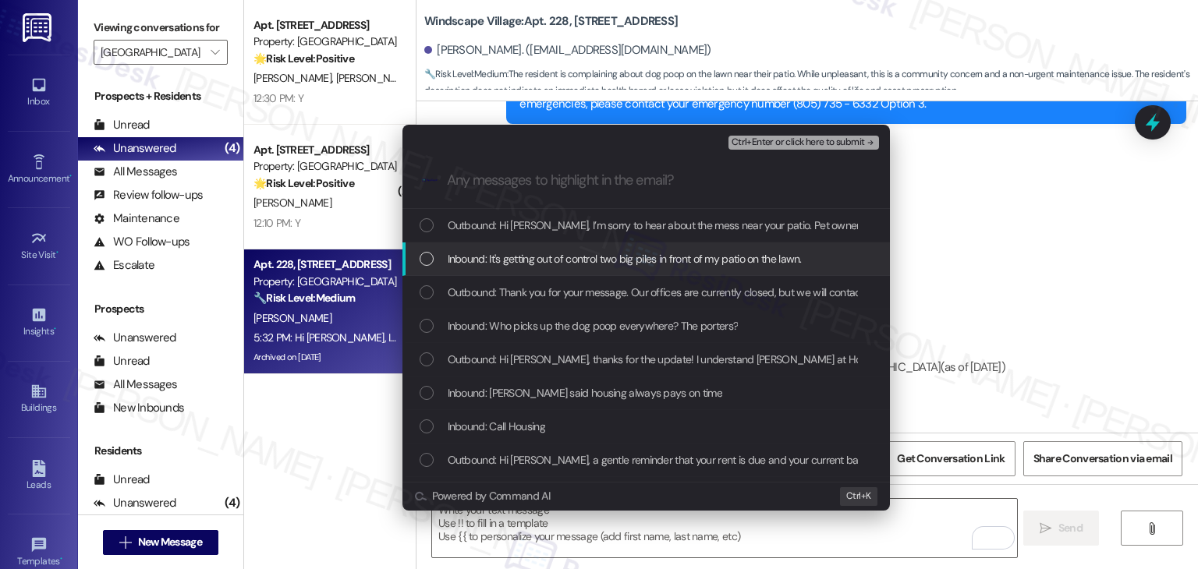
click at [431, 257] on div "List of options" at bounding box center [427, 259] width 14 height 14
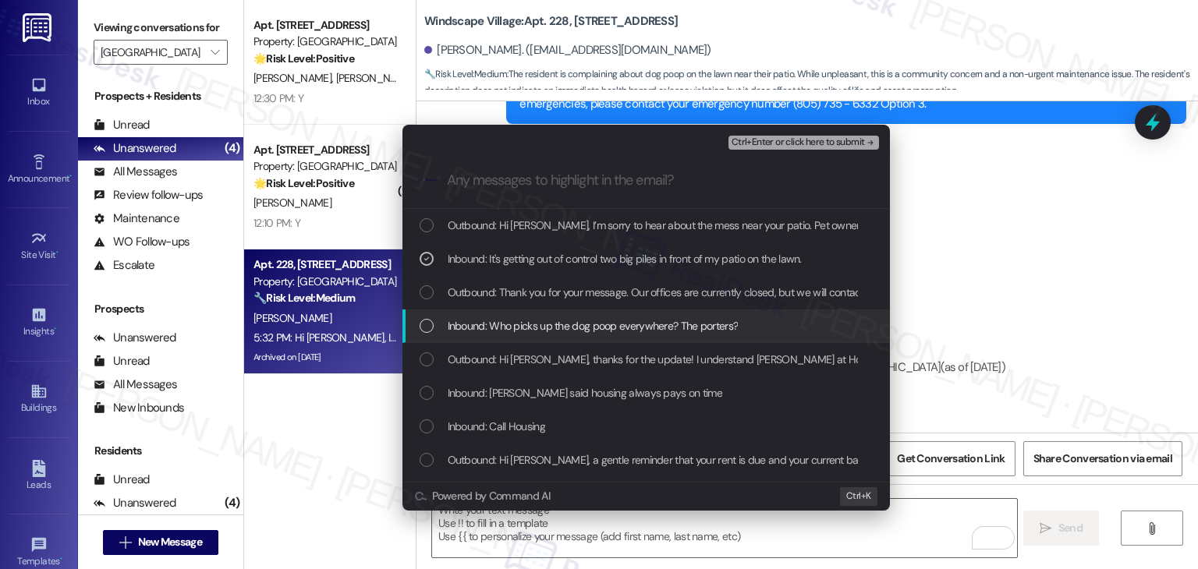
click at [420, 330] on div "List of options" at bounding box center [427, 326] width 14 height 14
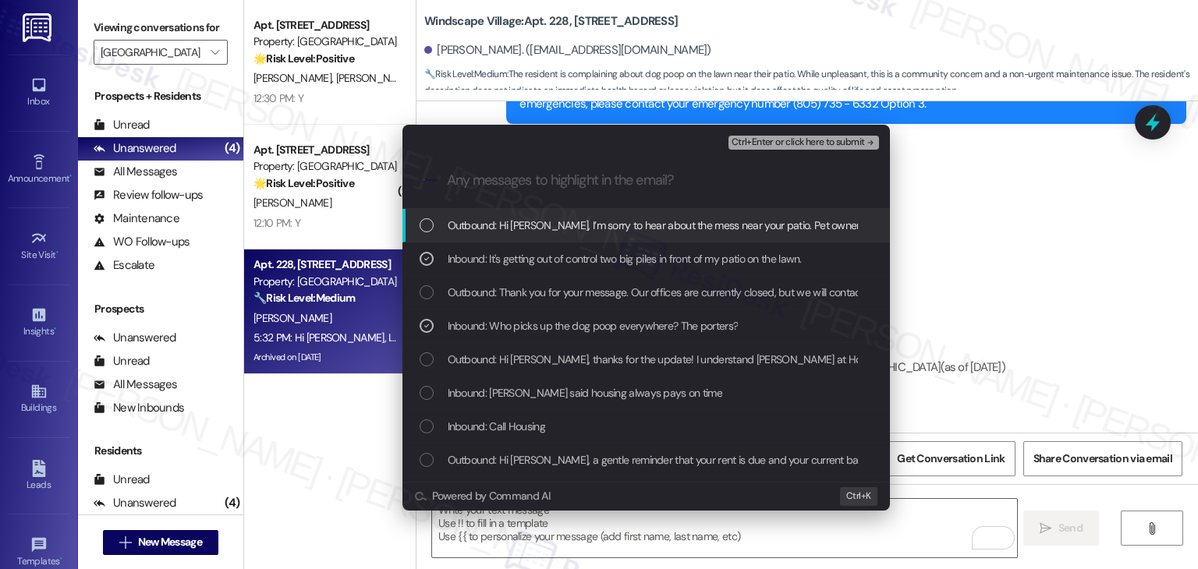
click at [833, 146] on span "Ctrl+Enter or click here to submit" at bounding box center [798, 142] width 133 height 11
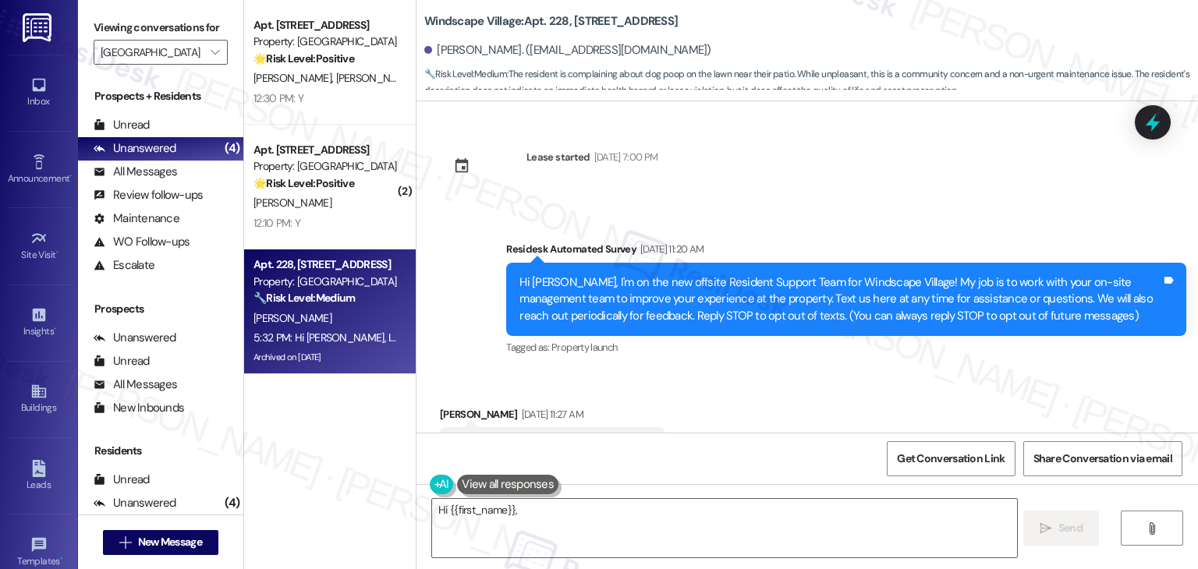
scroll to position [44117, 0]
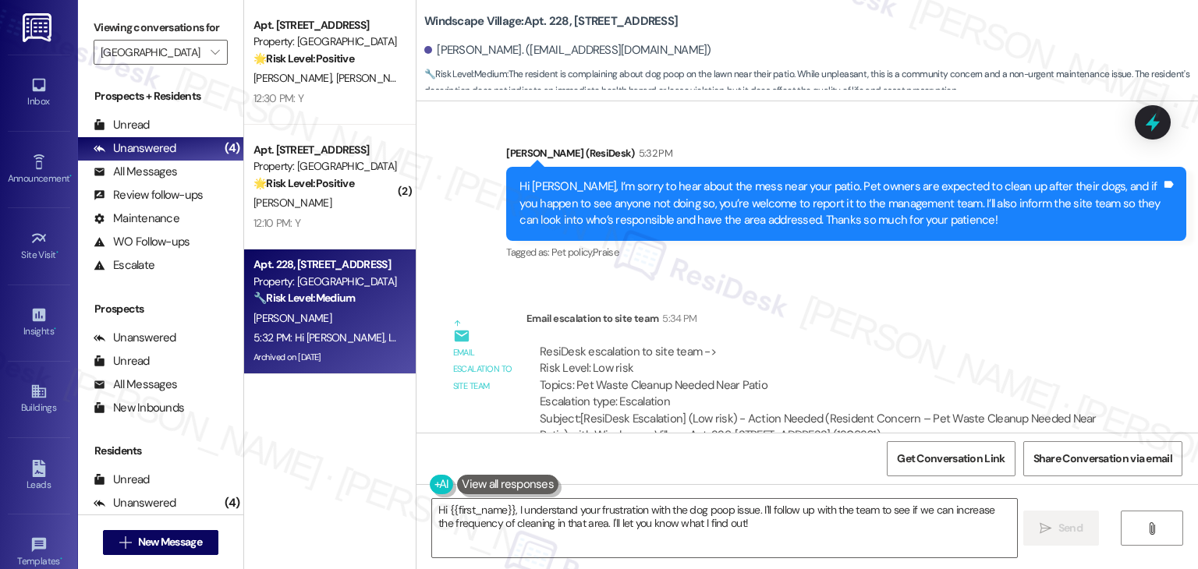
click at [728, 536] on div "Thank you i believe the mess is gone I think the guys that go around with tongs…" at bounding box center [723, 544] width 541 height 16
copy div "Thank you i believe the mess is gone I think the guys that go around with tongs…"
click at [459, 55] on div "[PERSON_NAME]. ([EMAIL_ADDRESS][DOMAIN_NAME])" at bounding box center [567, 50] width 287 height 16
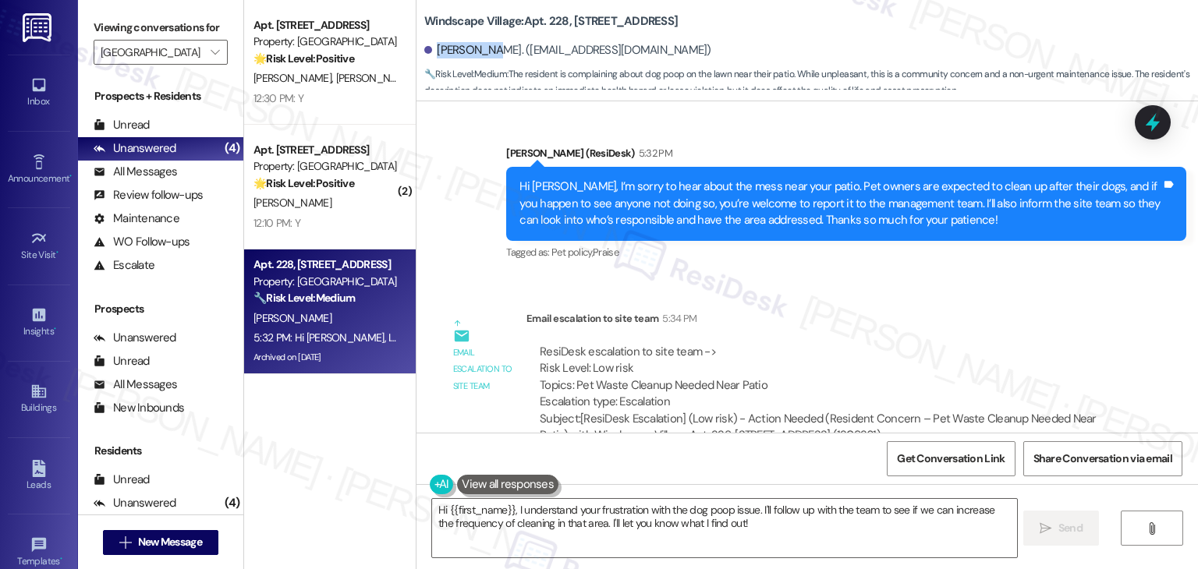
click at [459, 55] on div "[PERSON_NAME]. ([EMAIL_ADDRESS][DOMAIN_NAME])" at bounding box center [567, 50] width 287 height 16
copy div "Jerrienne"
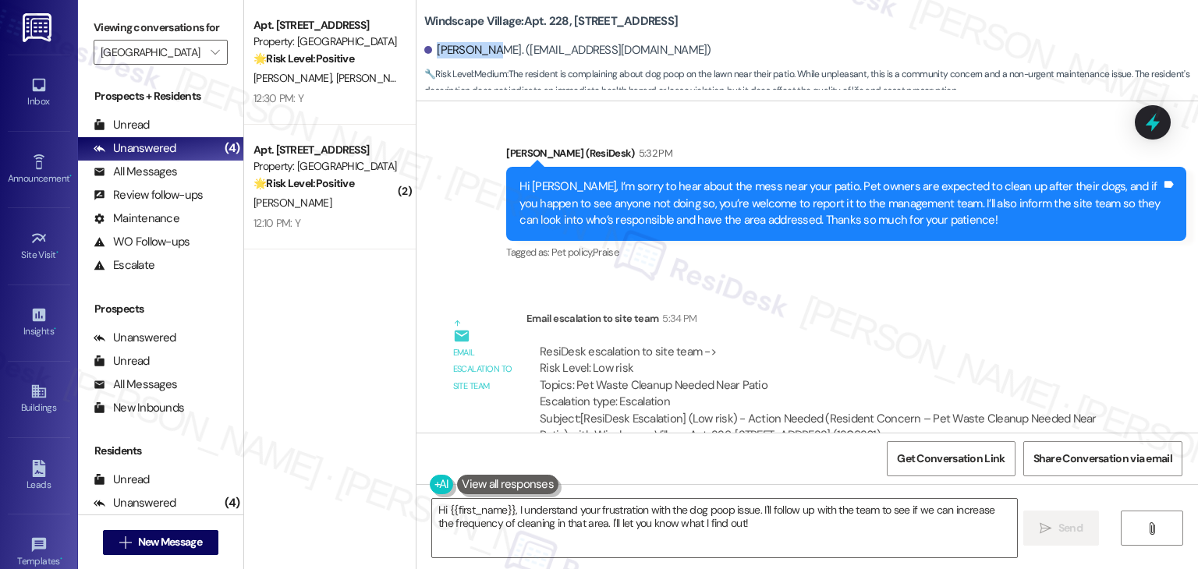
scroll to position [44116, 0]
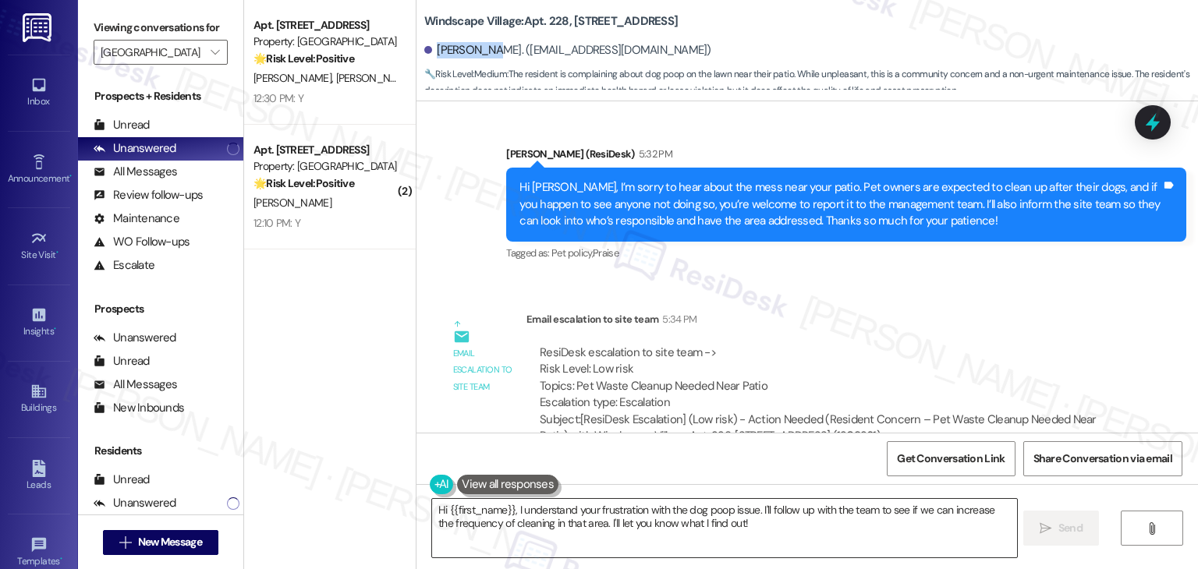
click at [640, 511] on textarea "Hi {{first_name}}, I understand your frustration with the dog poop issue. I'll …" at bounding box center [724, 528] width 584 height 59
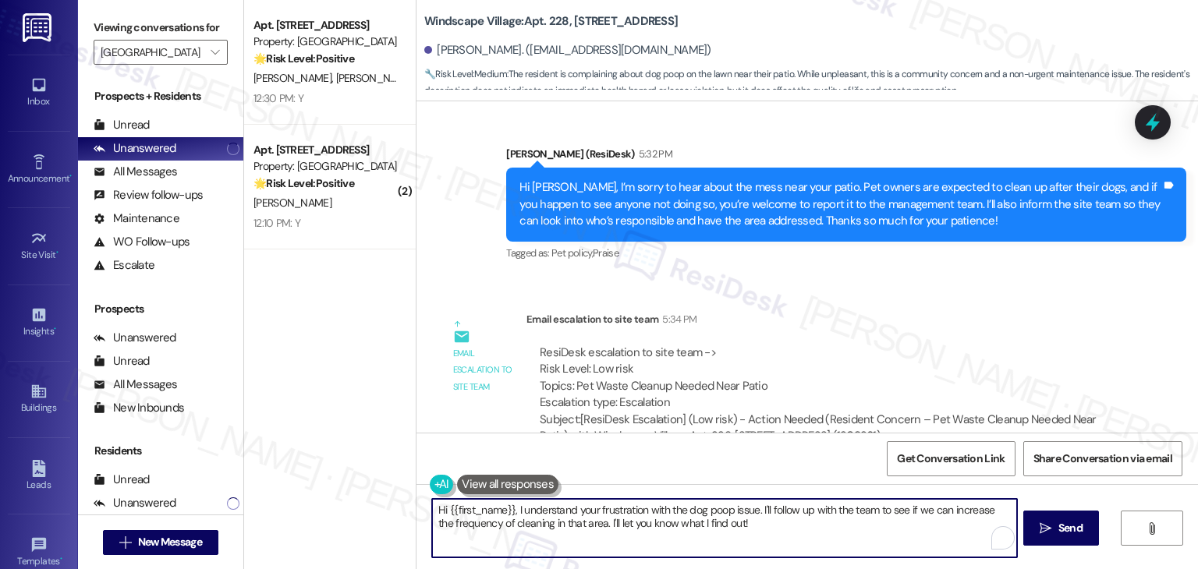
click at [640, 511] on textarea "Hi {{first_name}}, I understand your frustration with the dog poop issue. I'll …" at bounding box center [724, 528] width 584 height 59
paste textarea "Thanks for the update, Jerrienne! I’m glad to hear the mess has been taken care…"
type textarea "Thanks for the update, Jerrienne! I’m glad to hear the mess has been taken care…"
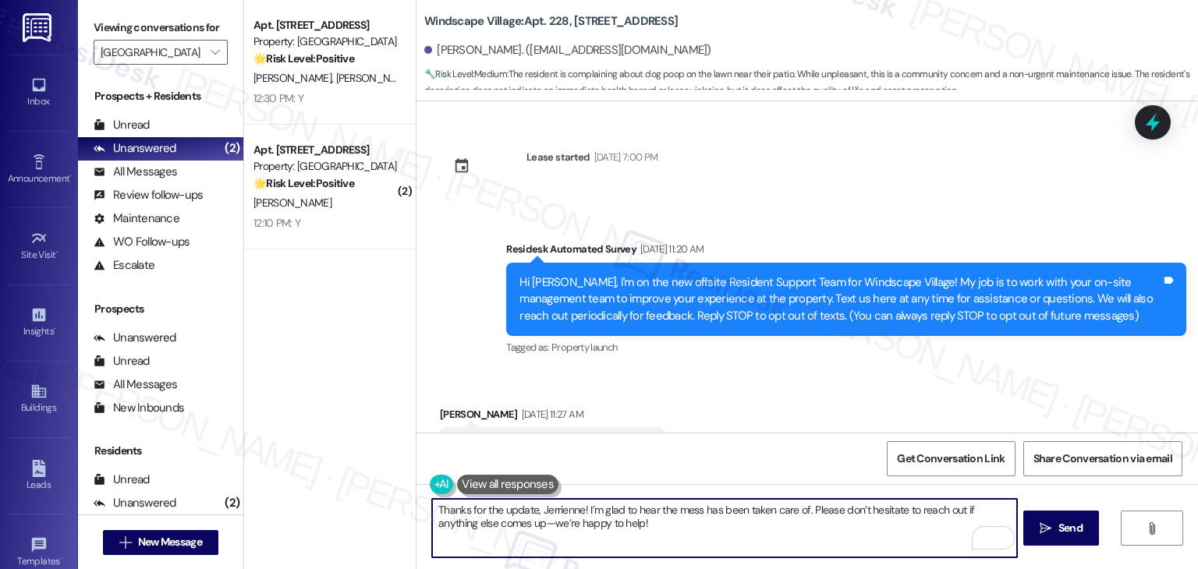
scroll to position [44116, 0]
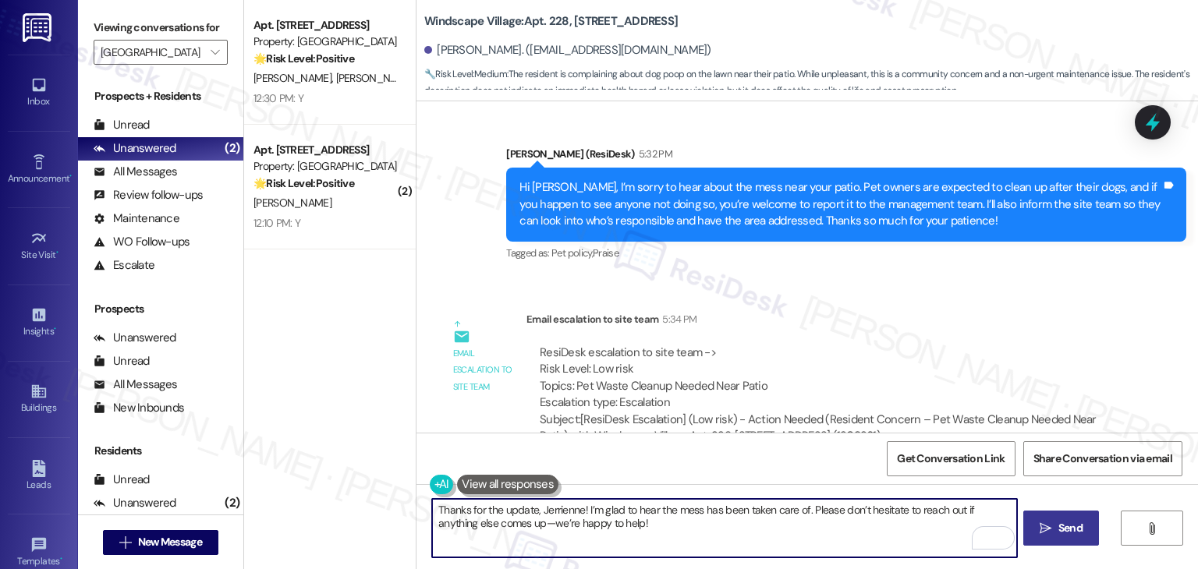
type textarea "Thanks for the update, Jerrienne! I’m glad to hear the mess has been taken care…"
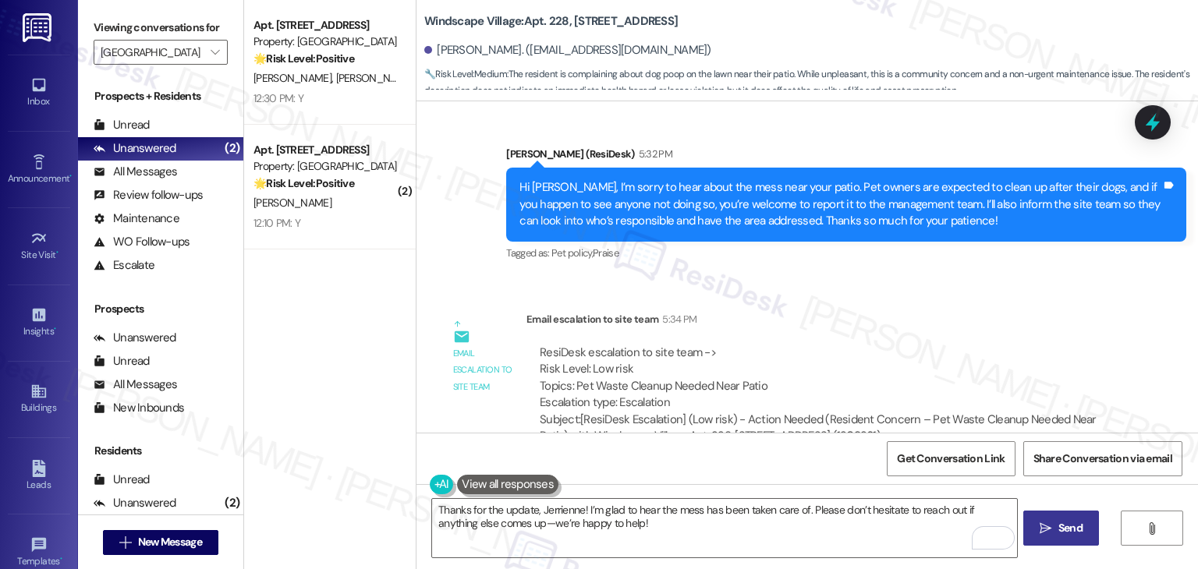
click at [1064, 531] on span "Send" at bounding box center [1071, 528] width 24 height 16
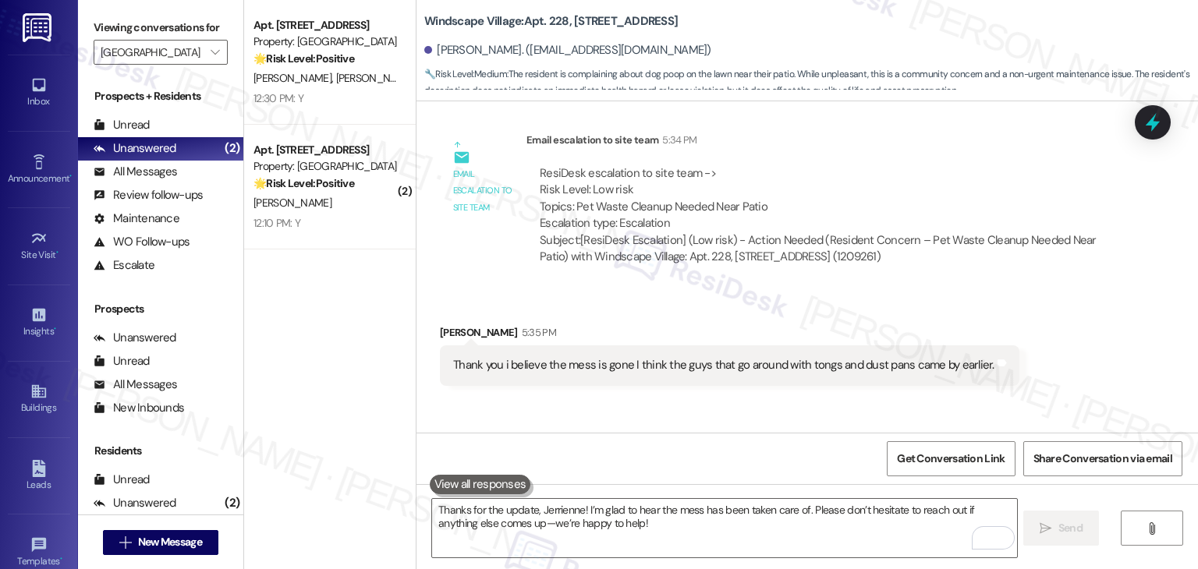
scroll to position [44351, 0]
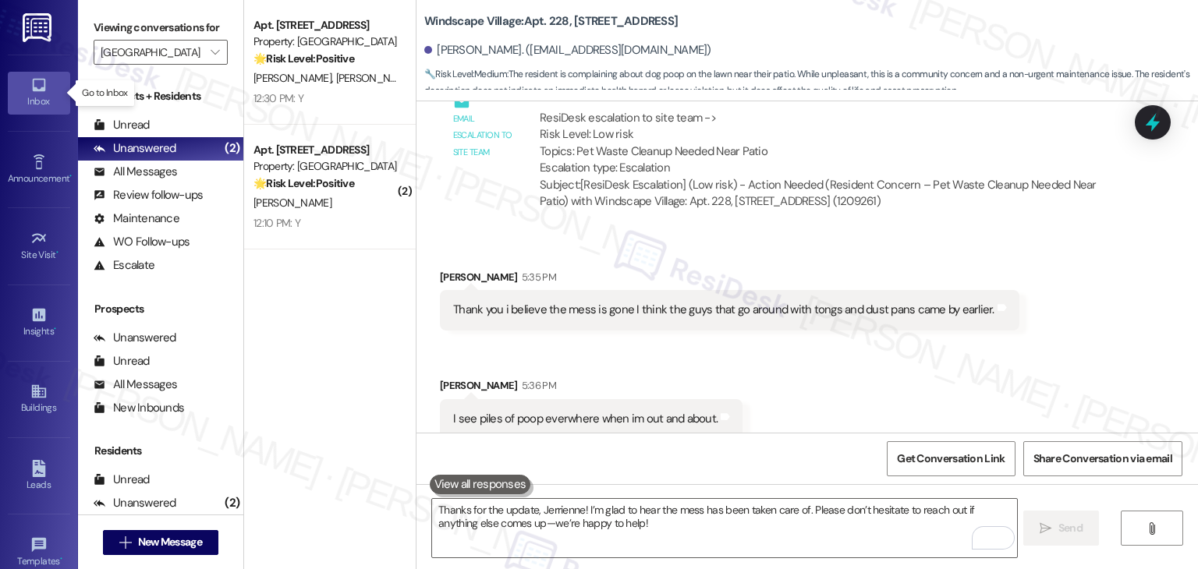
click at [36, 88] on icon at bounding box center [38, 84] width 17 height 17
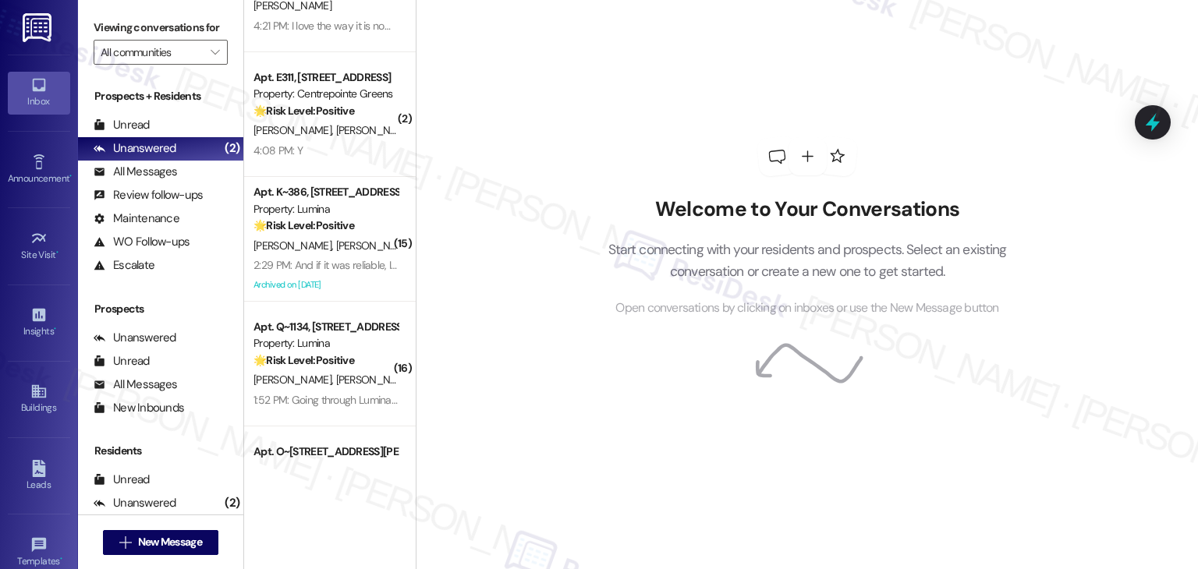
scroll to position [5782, 0]
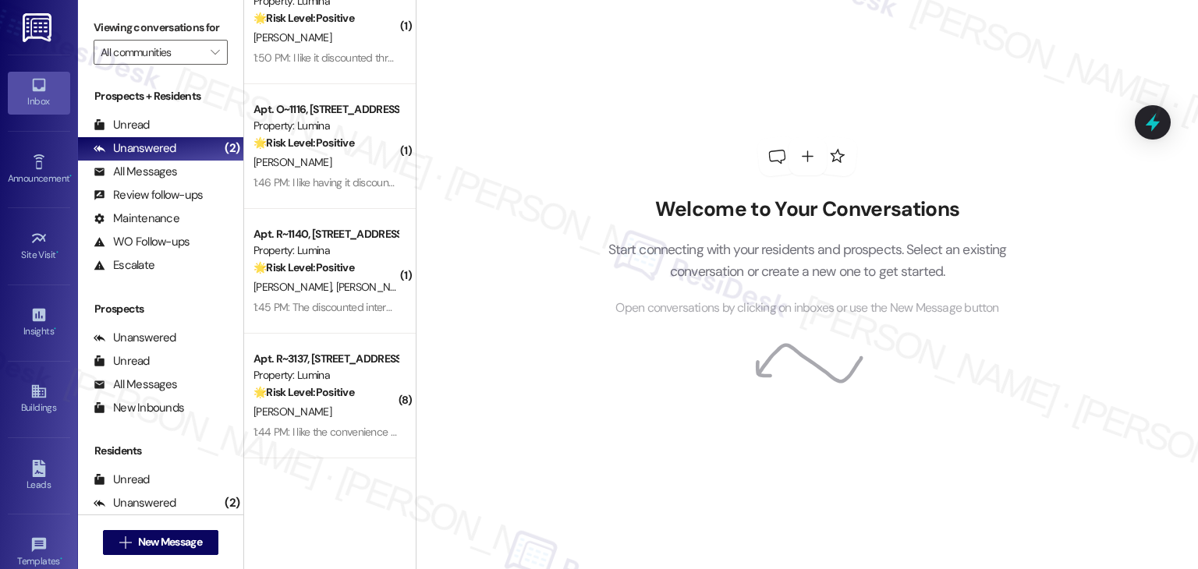
click at [609, 411] on div "Welcome to Your Conversations Start connecting with your residents and prospect…" at bounding box center [807, 228] width 468 height 456
